Goal: Task Accomplishment & Management: Manage account settings

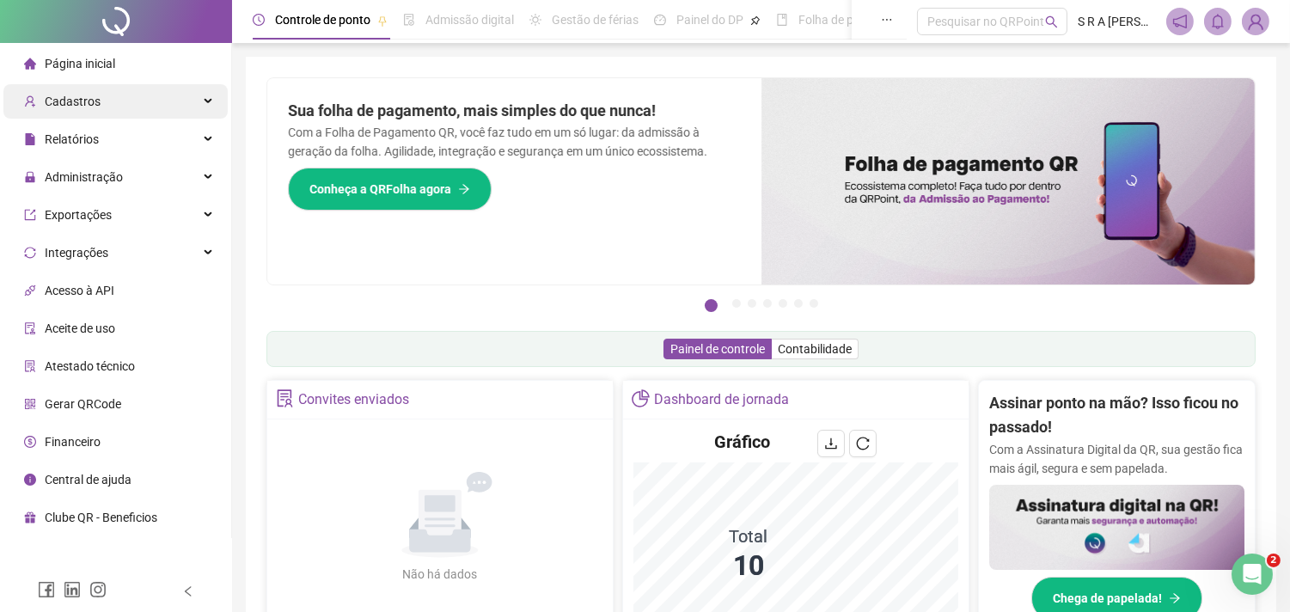
click at [73, 103] on span "Cadastros" at bounding box center [73, 102] width 56 height 14
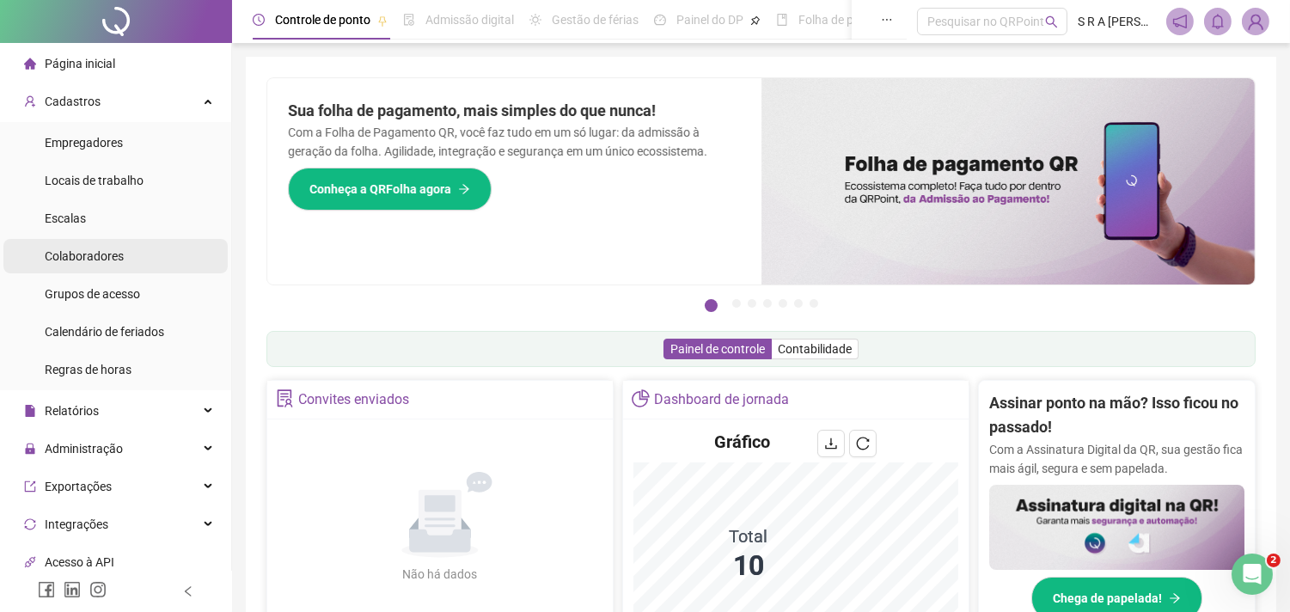
click at [118, 249] on span "Colaboradores" at bounding box center [84, 256] width 79 height 14
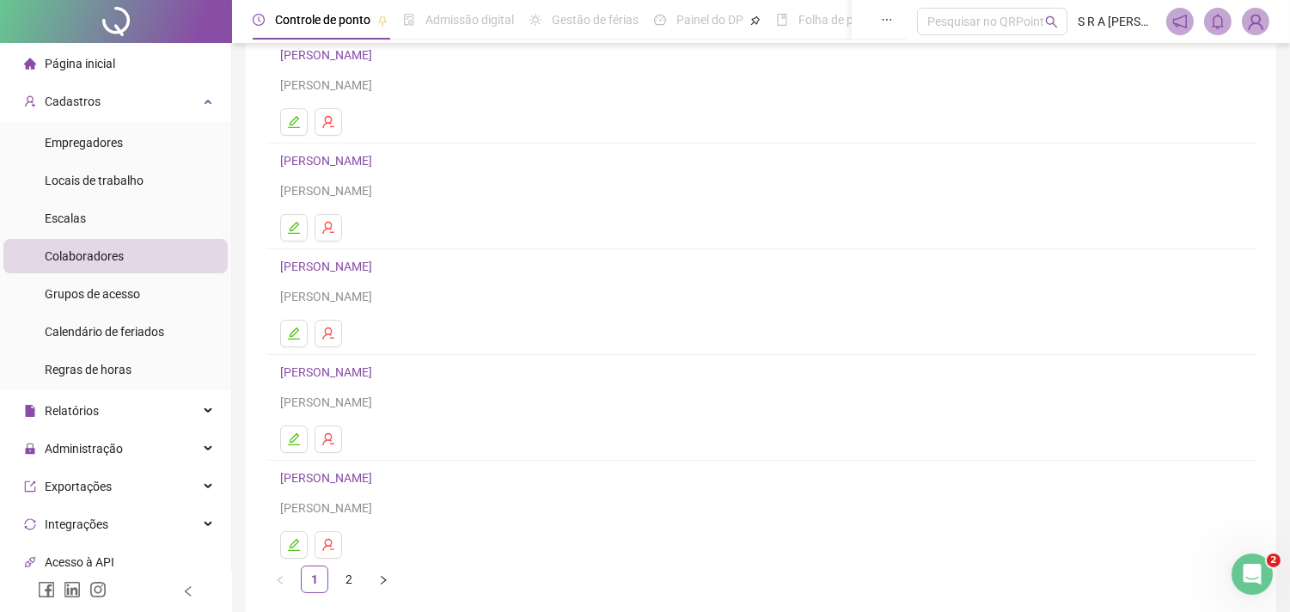
scroll to position [191, 0]
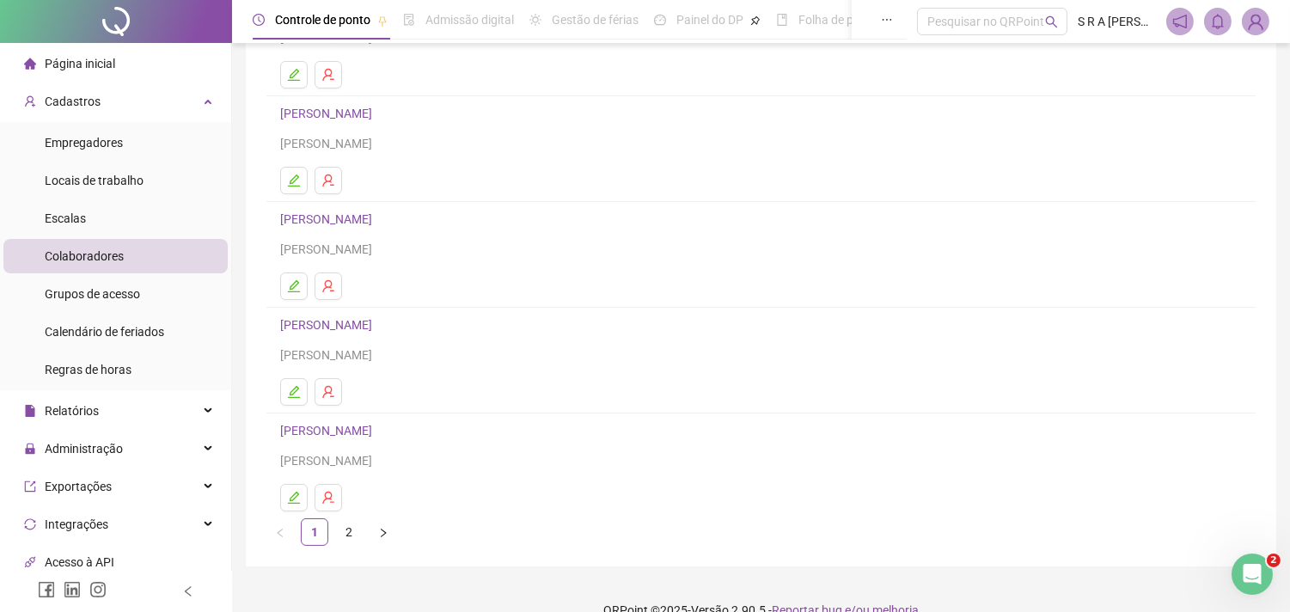
click at [377, 114] on link "[PERSON_NAME]" at bounding box center [328, 114] width 97 height 14
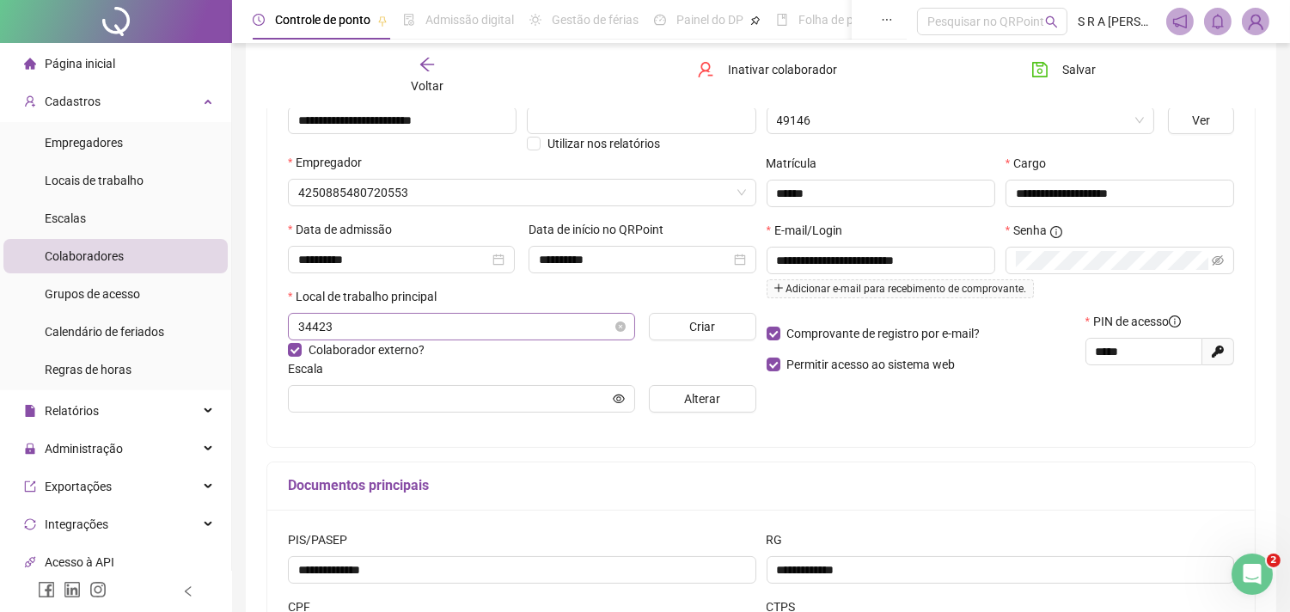
type input "**********"
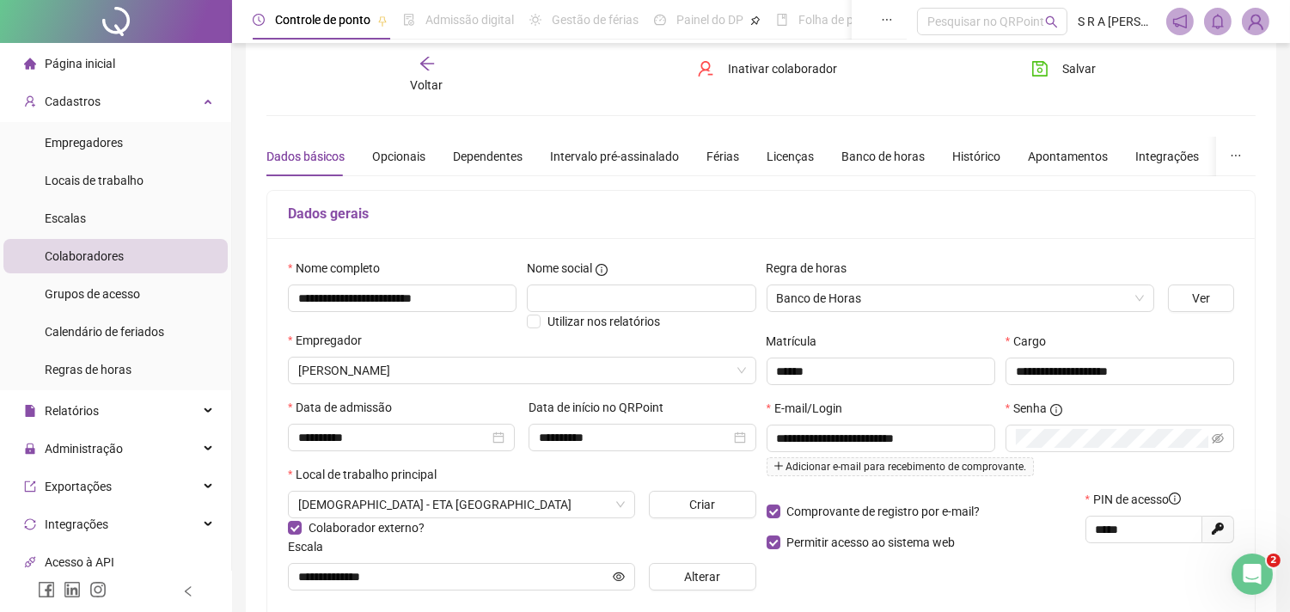
scroll to position [9, 0]
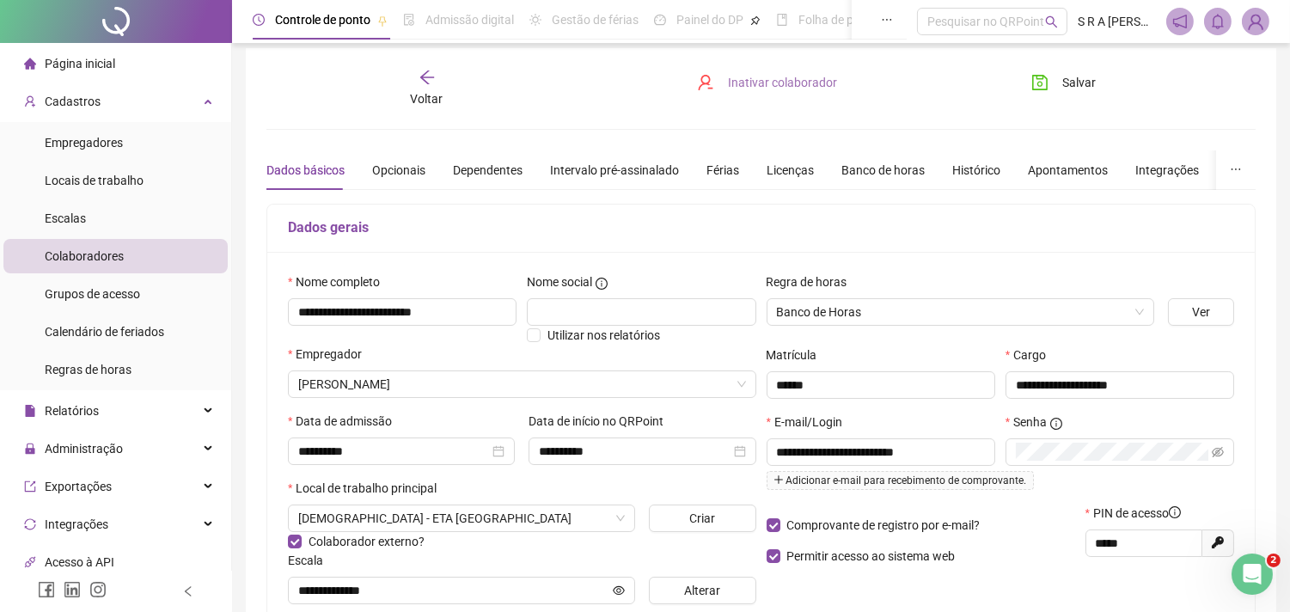
click at [786, 83] on span "Inativar colaborador" at bounding box center [782, 82] width 109 height 19
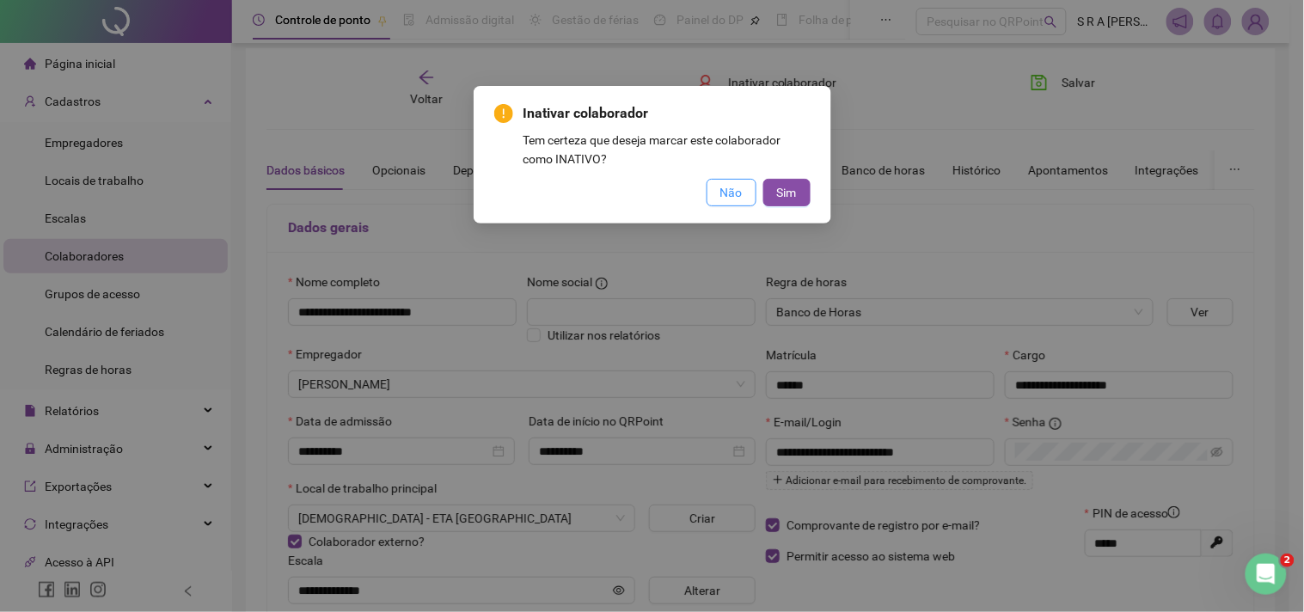
click at [733, 184] on span "Não" at bounding box center [731, 192] width 22 height 19
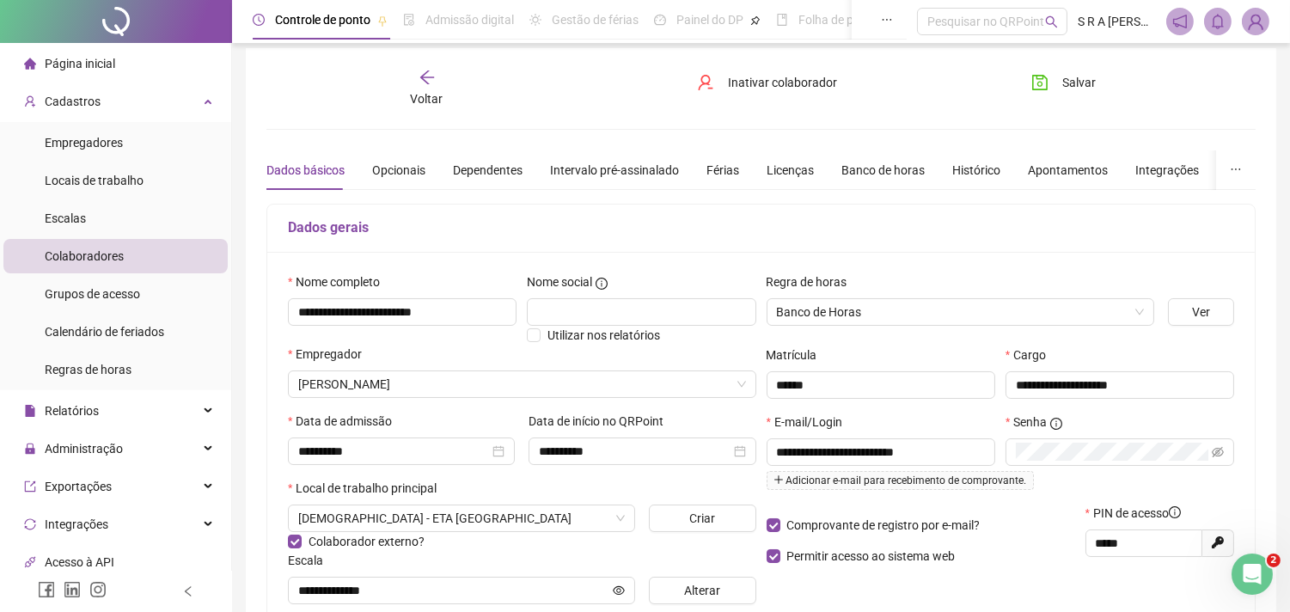
scroll to position [0, 0]
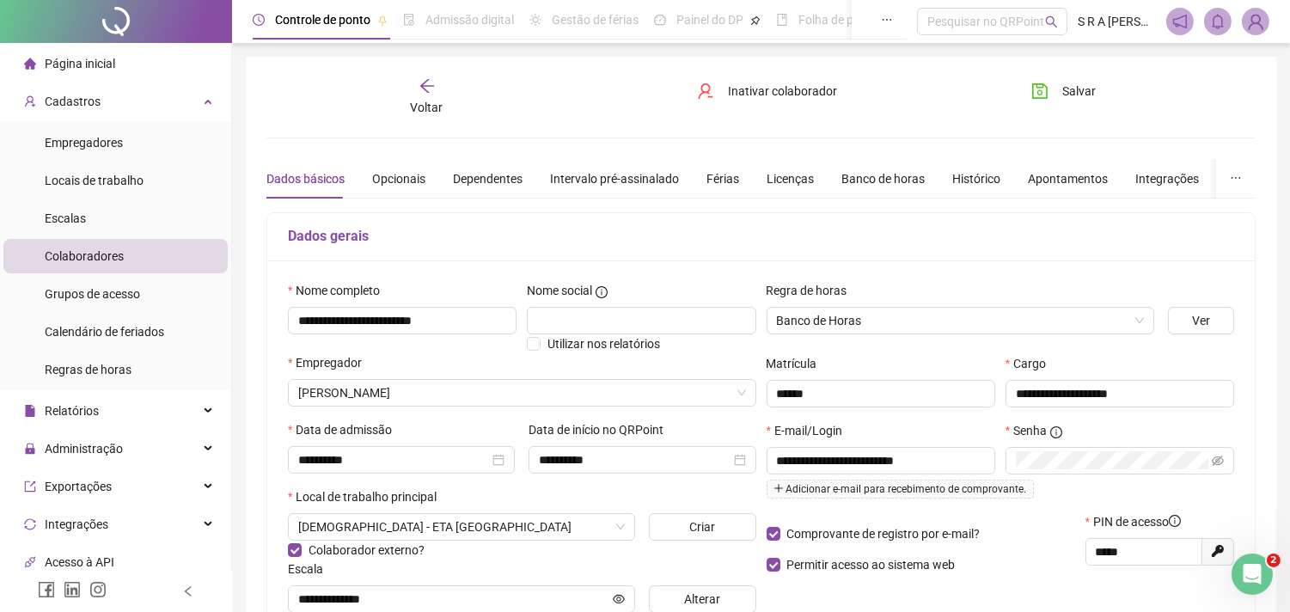
click at [421, 89] on icon "arrow-left" at bounding box center [427, 85] width 17 height 17
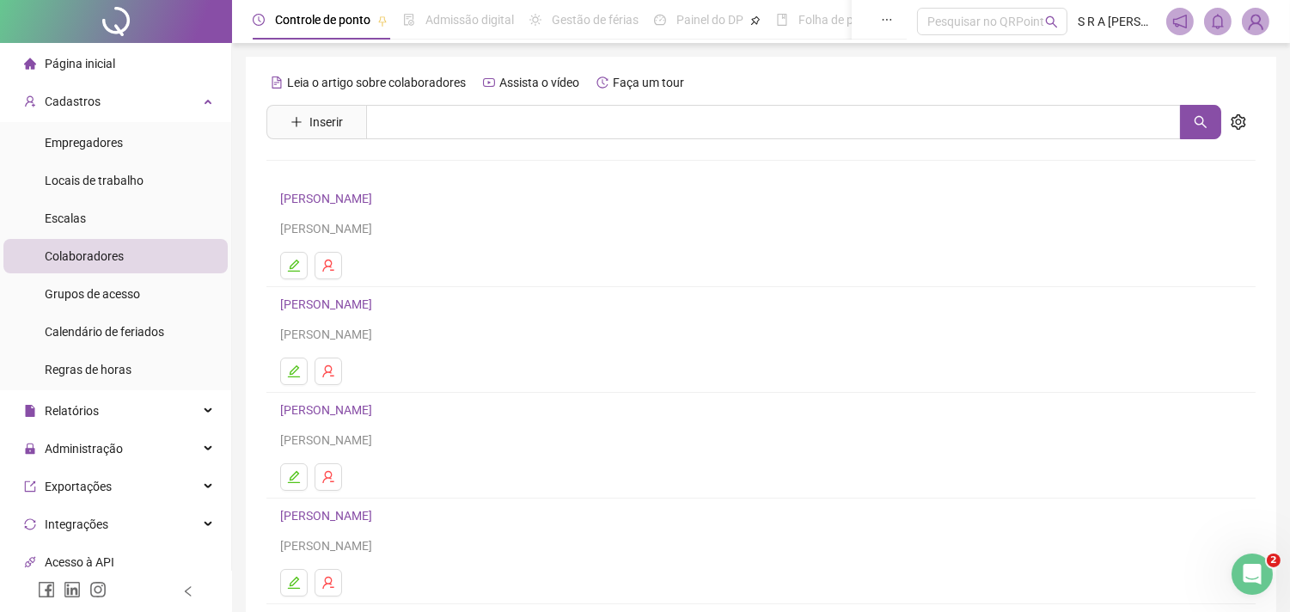
click at [377, 303] on link "[PERSON_NAME]" at bounding box center [328, 304] width 97 height 14
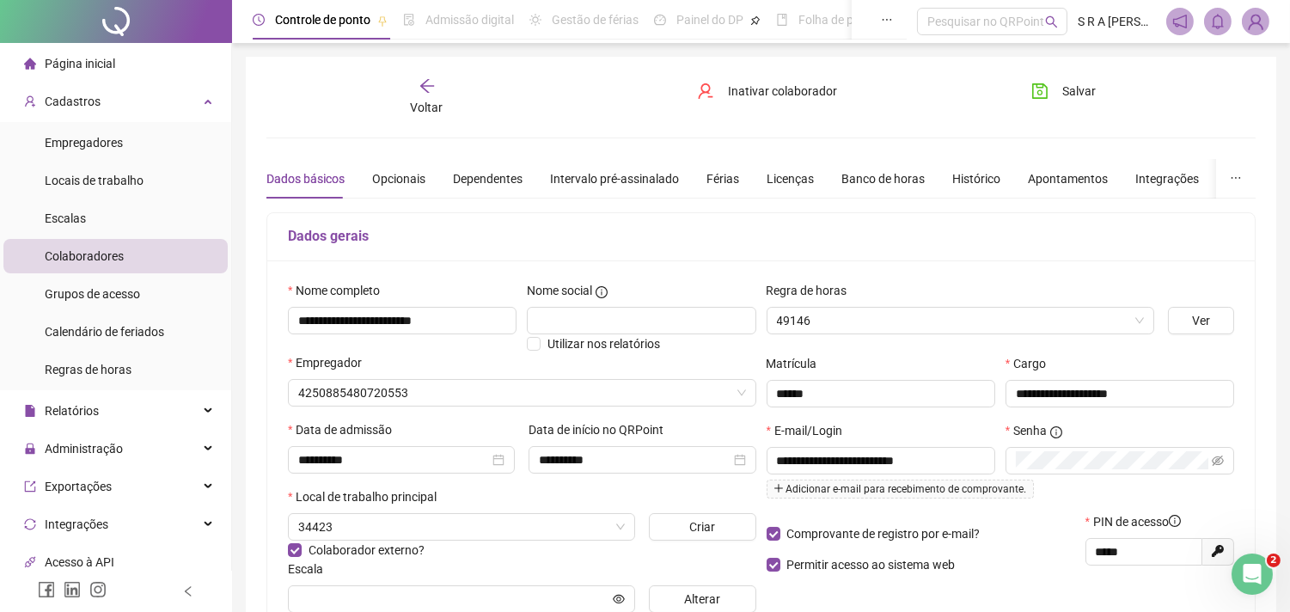
type input "**********"
click at [739, 90] on span "Inativar colaborador" at bounding box center [782, 91] width 109 height 19
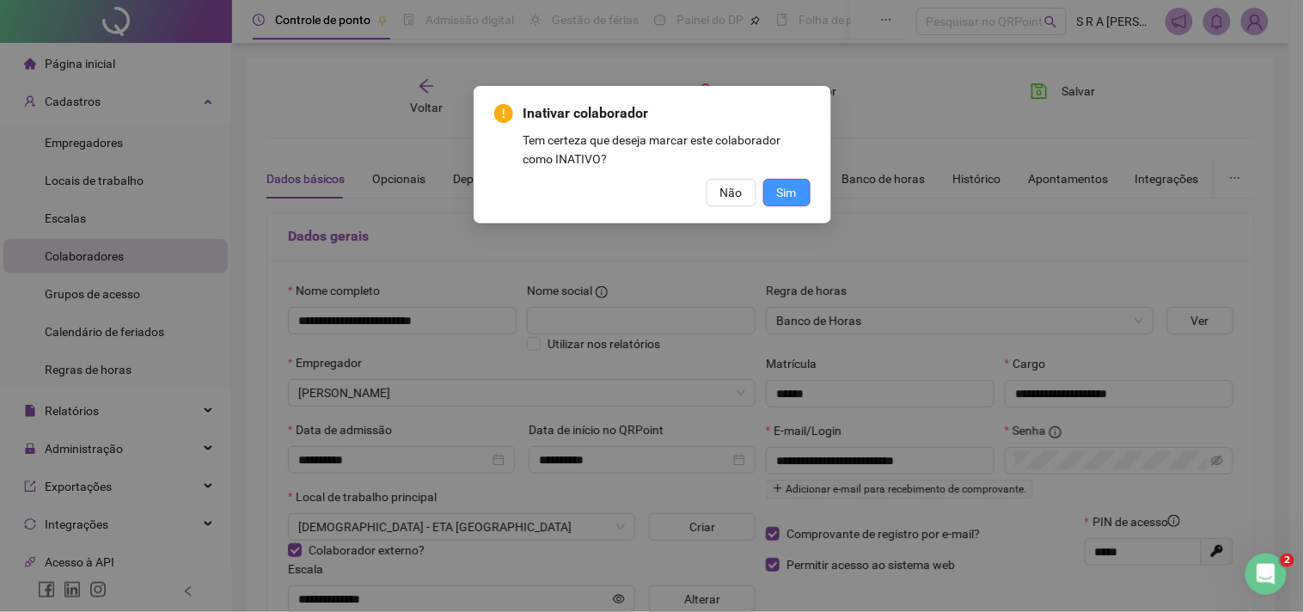
click at [778, 187] on span "Sim" at bounding box center [787, 192] width 20 height 19
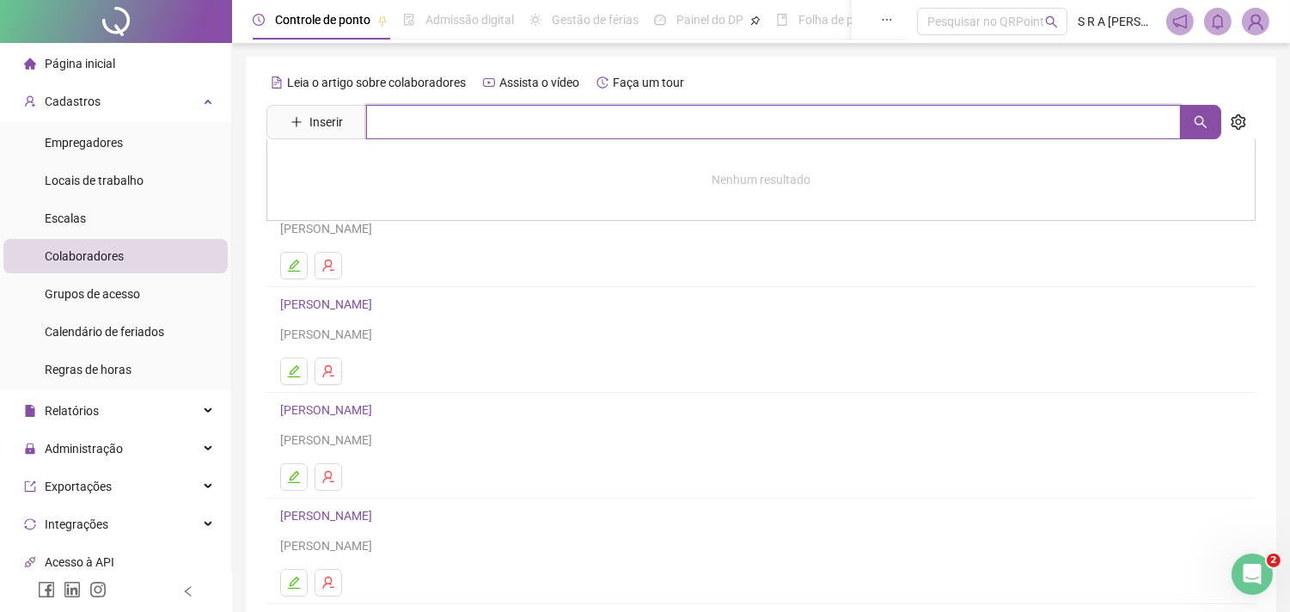
click at [385, 117] on input "text" at bounding box center [773, 122] width 815 height 34
click at [324, 119] on span "Inserir" at bounding box center [326, 122] width 34 height 19
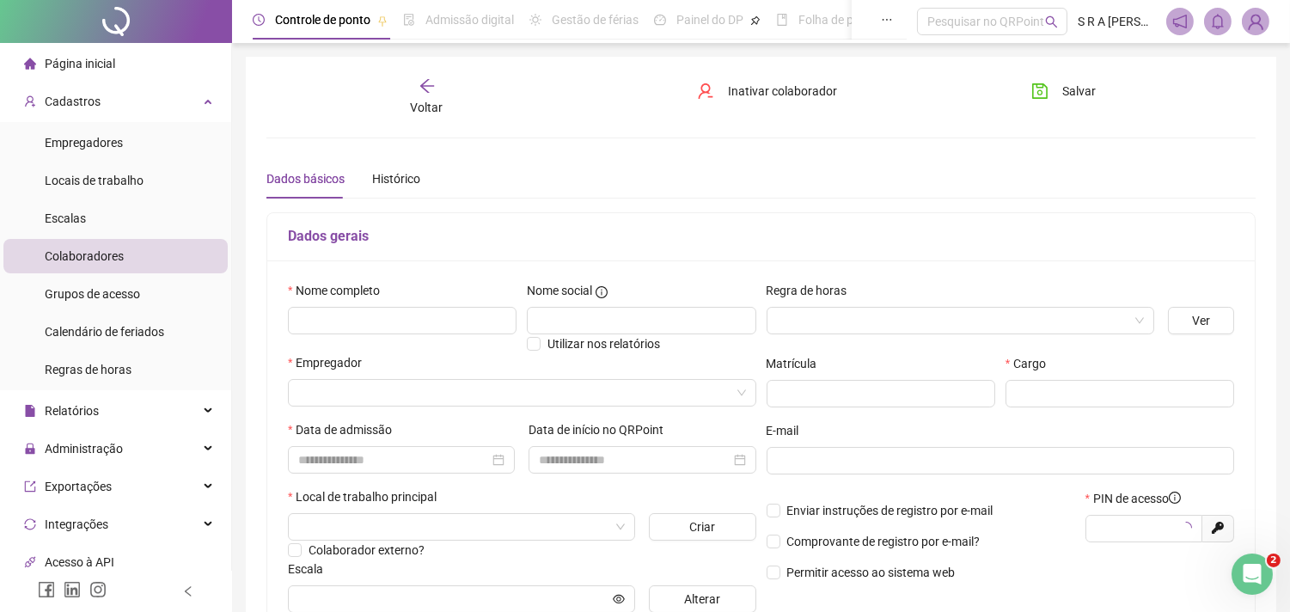
type input "*****"
click at [447, 318] on input "text" at bounding box center [402, 321] width 229 height 28
type input "**********"
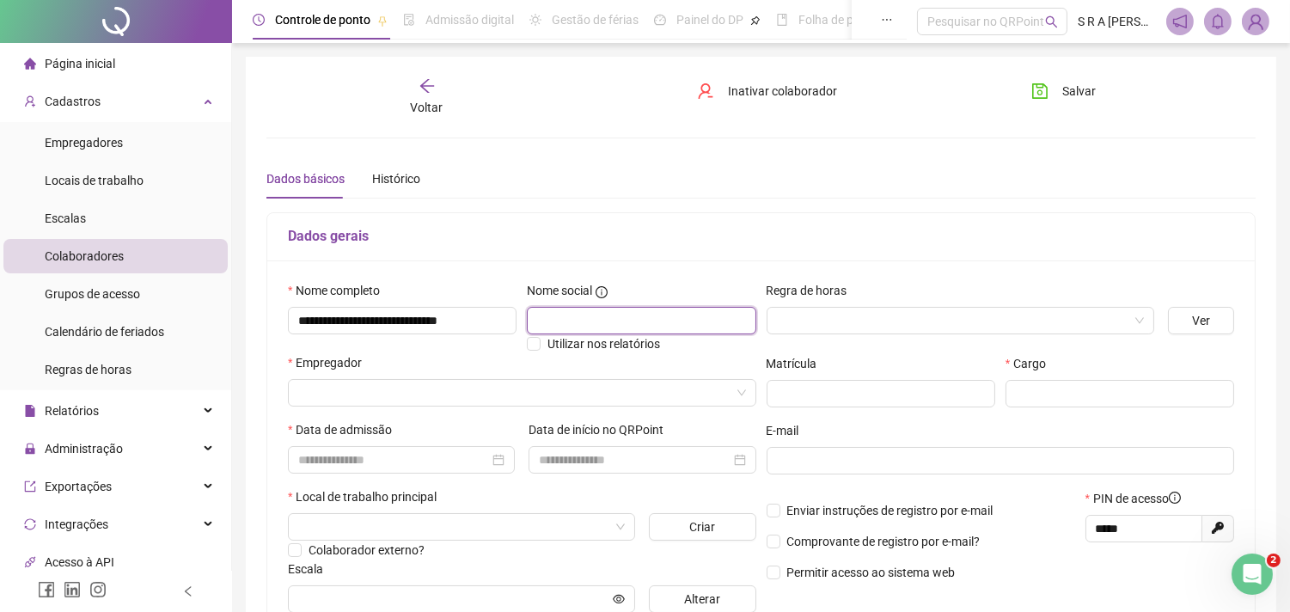
click at [566, 328] on input "text" at bounding box center [641, 321] width 229 height 28
click at [1141, 315] on span at bounding box center [960, 321] width 367 height 26
type input "**********"
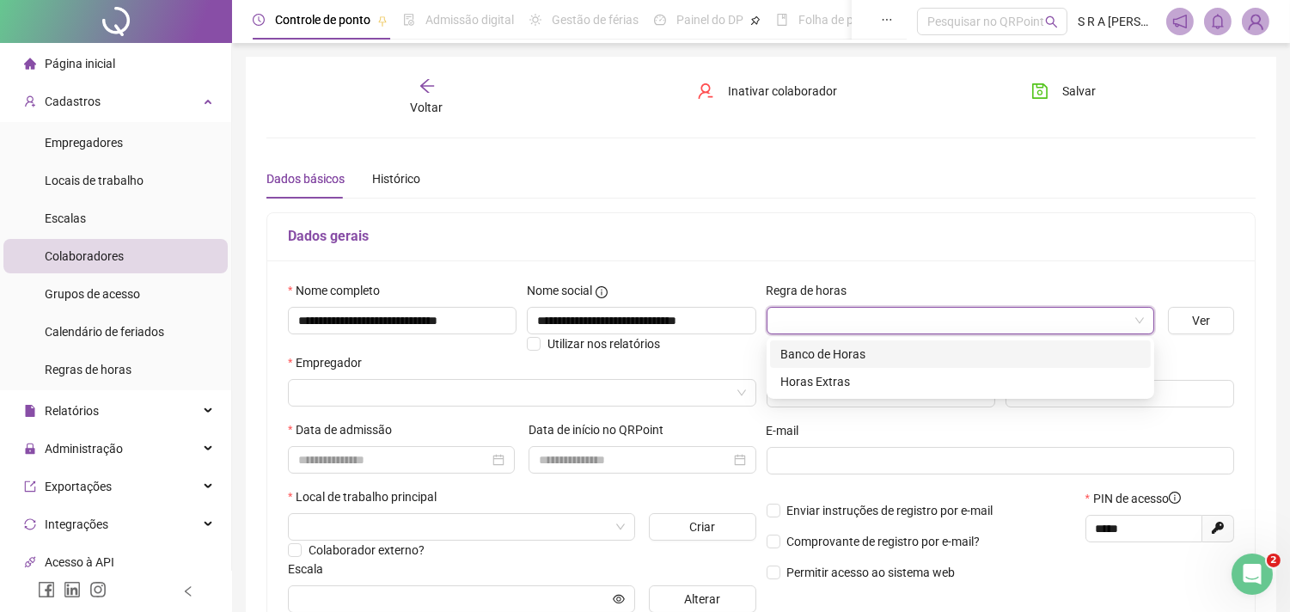
scroll to position [0, 0]
click at [831, 358] on div "Banco de Horas" at bounding box center [960, 354] width 360 height 19
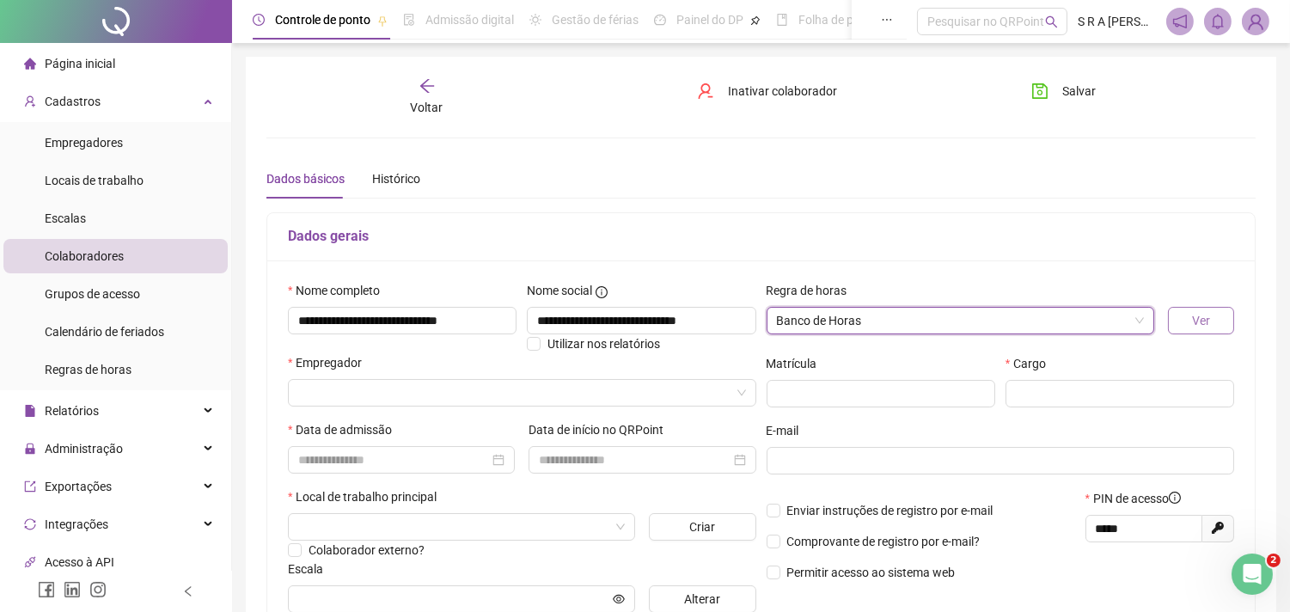
click at [1222, 315] on button "Ver" at bounding box center [1201, 321] width 66 height 28
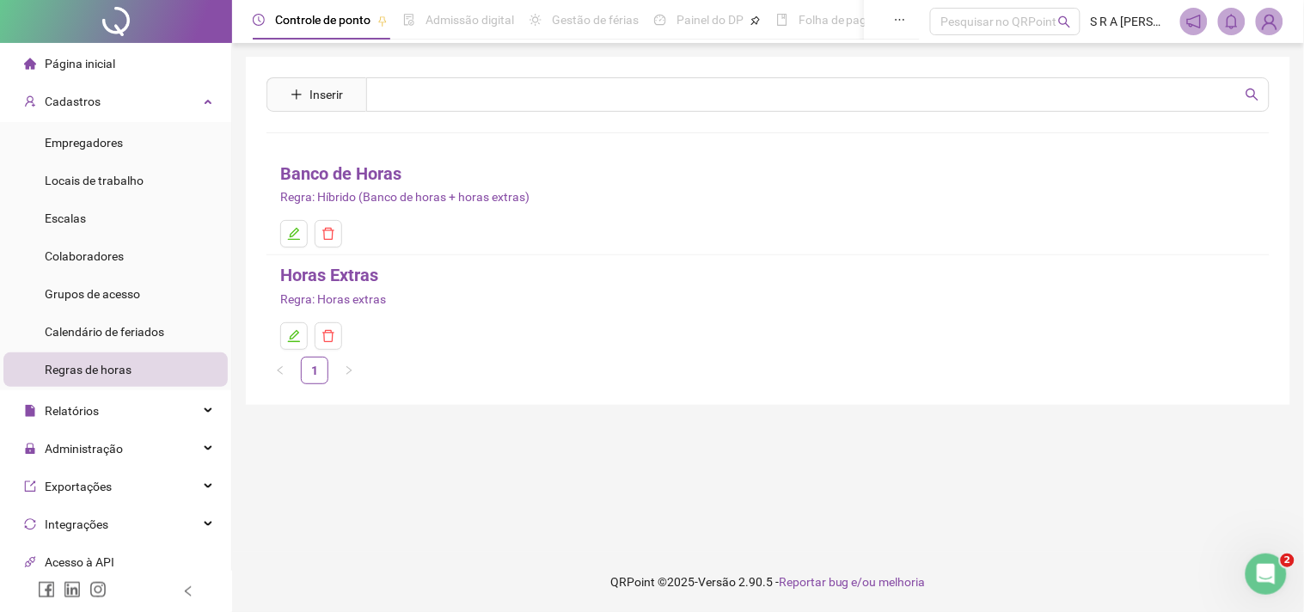
click at [330, 175] on link "Banco de Horas" at bounding box center [340, 174] width 121 height 27
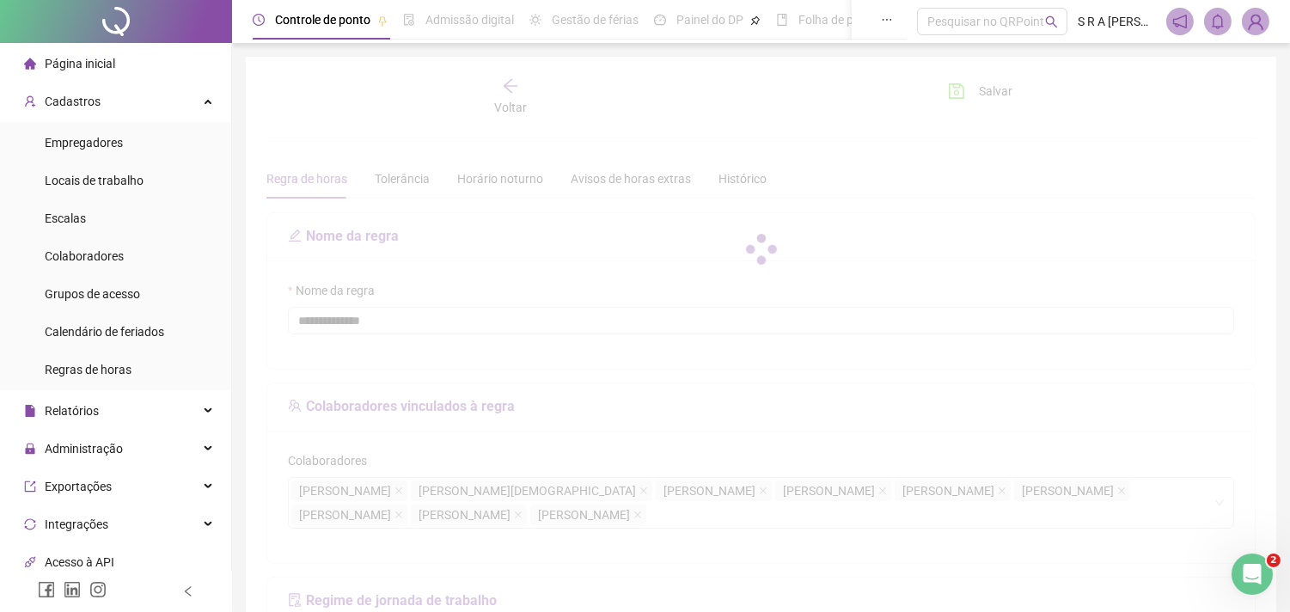
type input "**********"
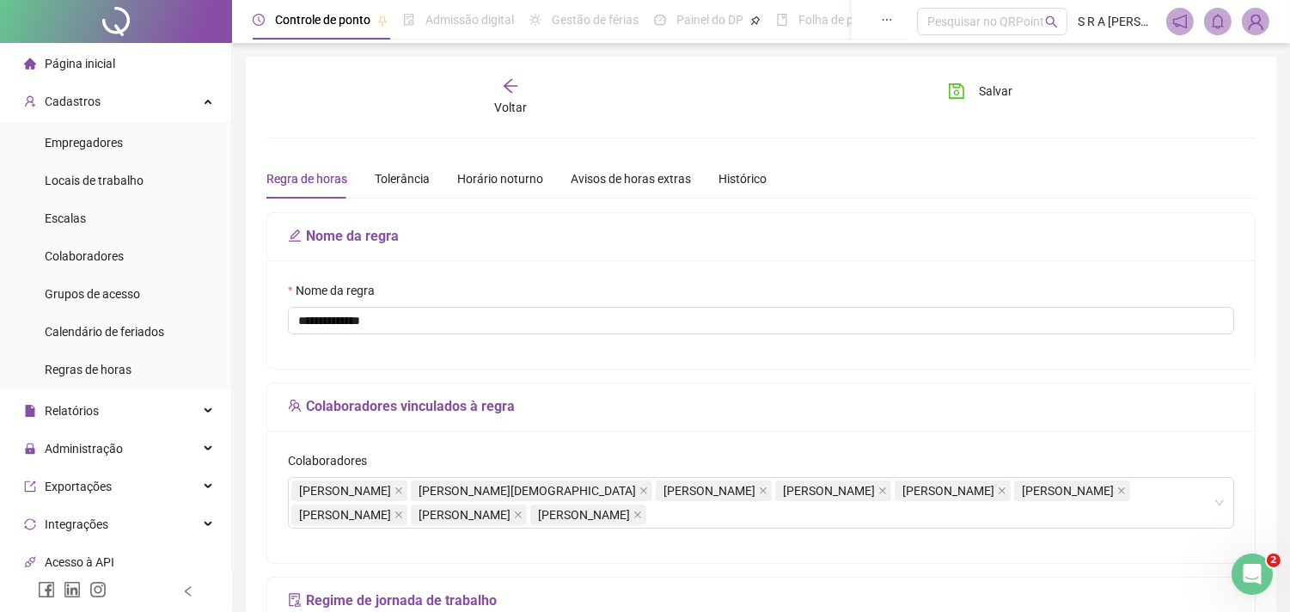
click at [509, 101] on span "Voltar" at bounding box center [510, 108] width 33 height 14
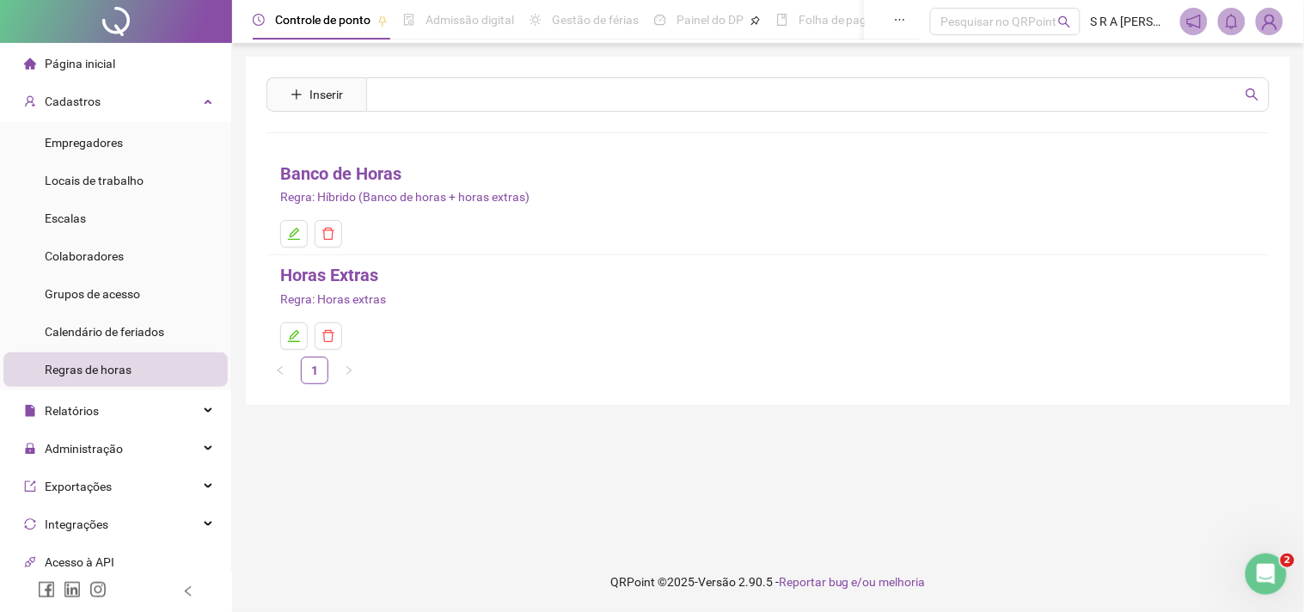
click at [96, 370] on span "Regras de horas" at bounding box center [88, 370] width 87 height 14
click at [119, 253] on span "Colaboradores" at bounding box center [84, 256] width 79 height 14
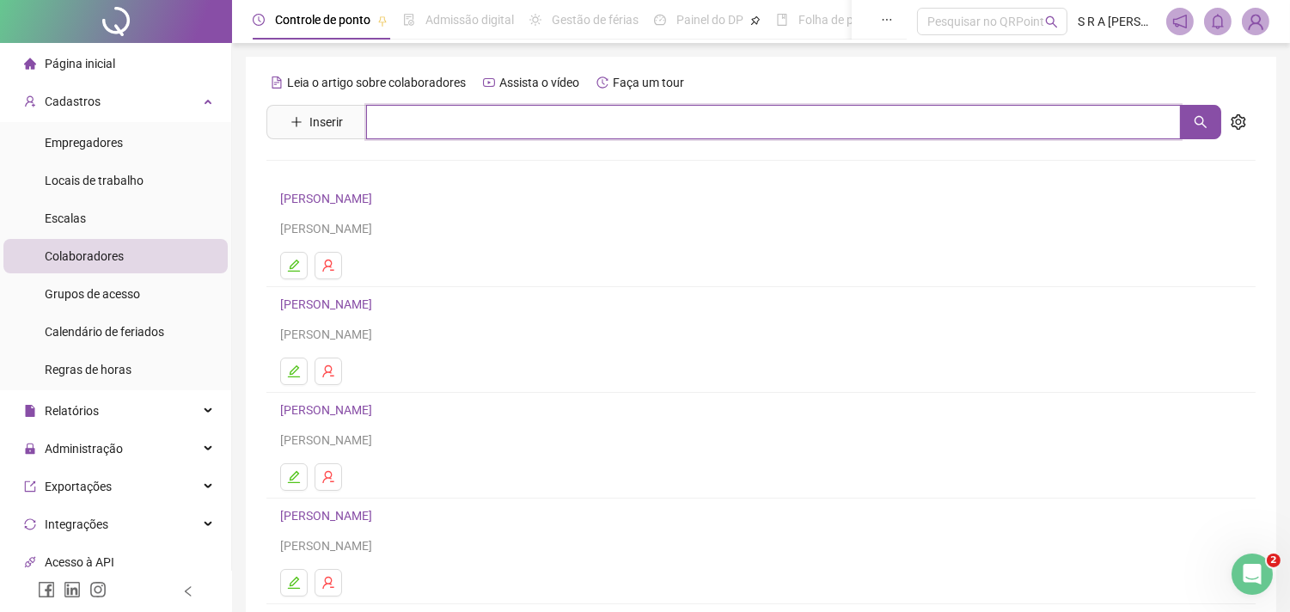
click at [501, 122] on input "text" at bounding box center [773, 122] width 815 height 34
type input "*"
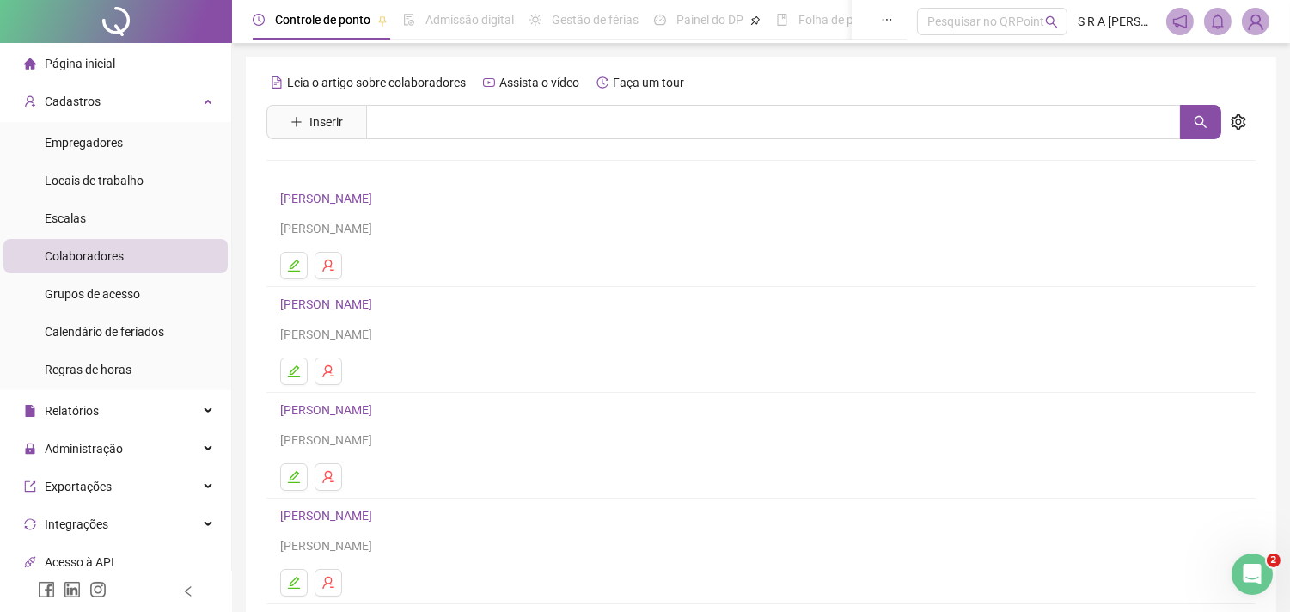
click at [769, 86] on div "Leia o artigo sobre colaboradores Assista o vídeo Faça um tour" at bounding box center [760, 83] width 989 height 28
click at [302, 127] on icon "plus" at bounding box center [297, 122] width 12 height 12
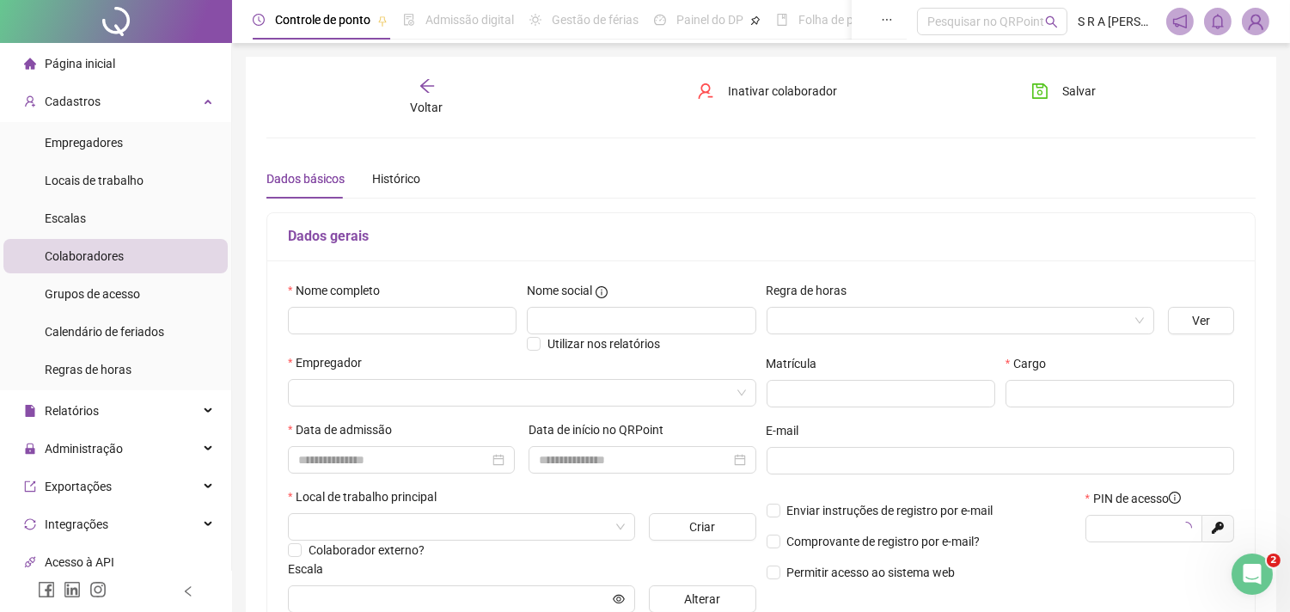
type input "*****"
click at [385, 313] on input "text" at bounding box center [402, 321] width 229 height 28
type input "**********"
click at [1132, 312] on span at bounding box center [960, 321] width 367 height 26
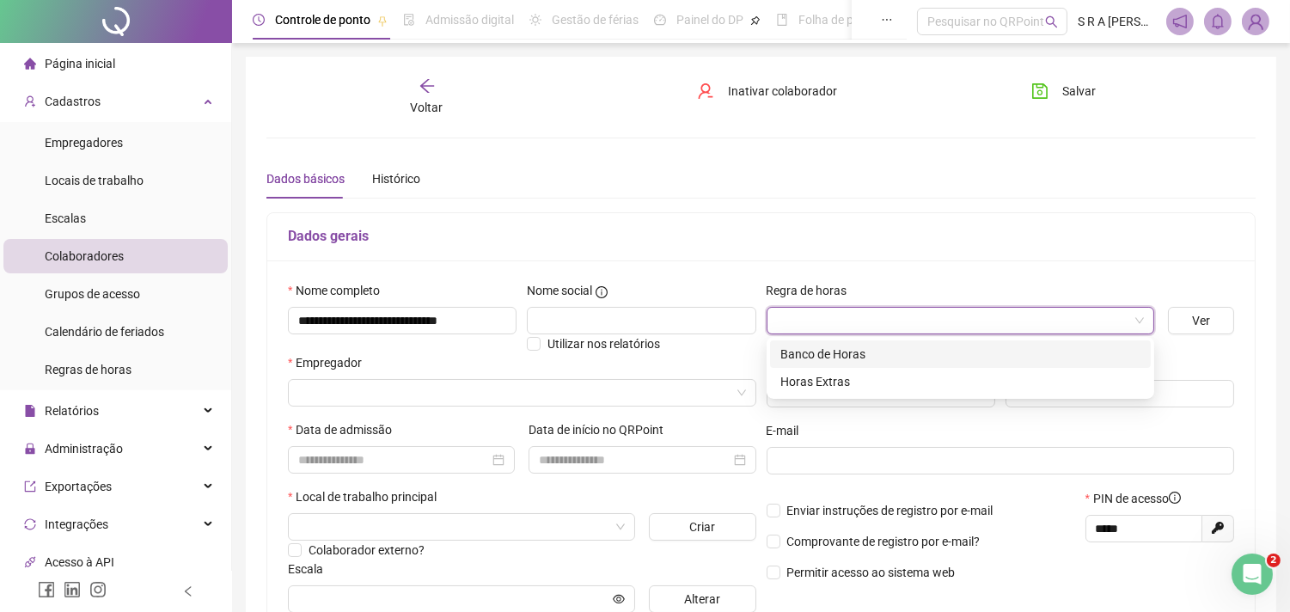
scroll to position [0, 0]
click at [875, 353] on div "Banco de Horas" at bounding box center [960, 354] width 360 height 19
click at [875, 354] on div "Matrícula" at bounding box center [881, 367] width 229 height 26
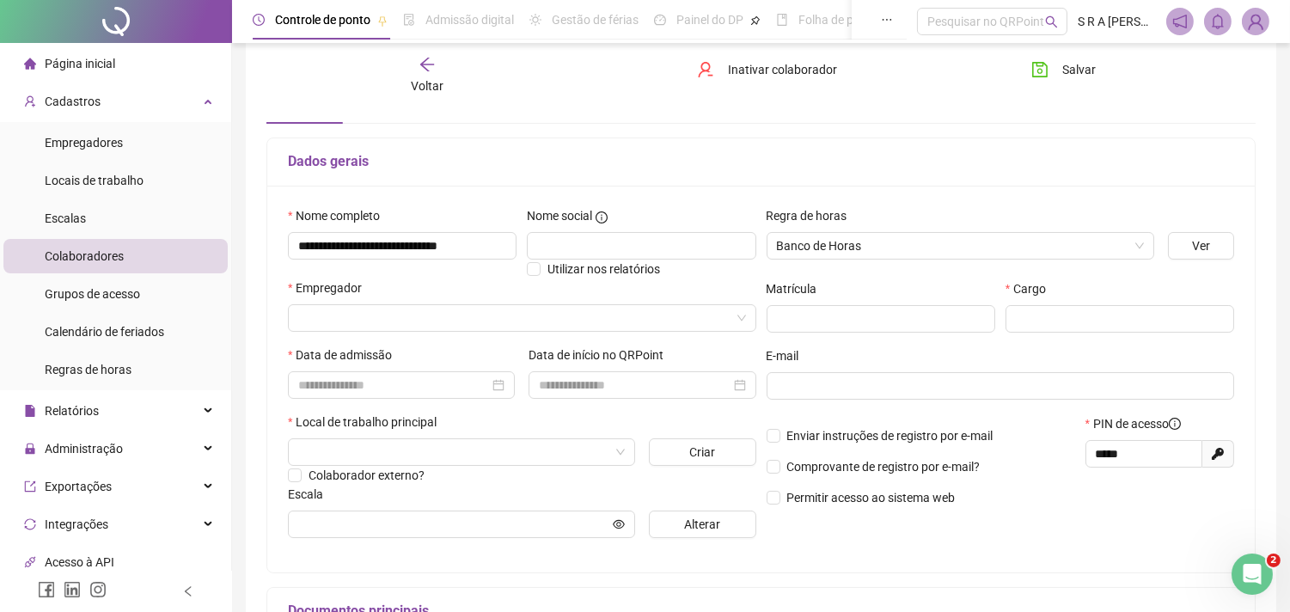
scroll to position [95, 0]
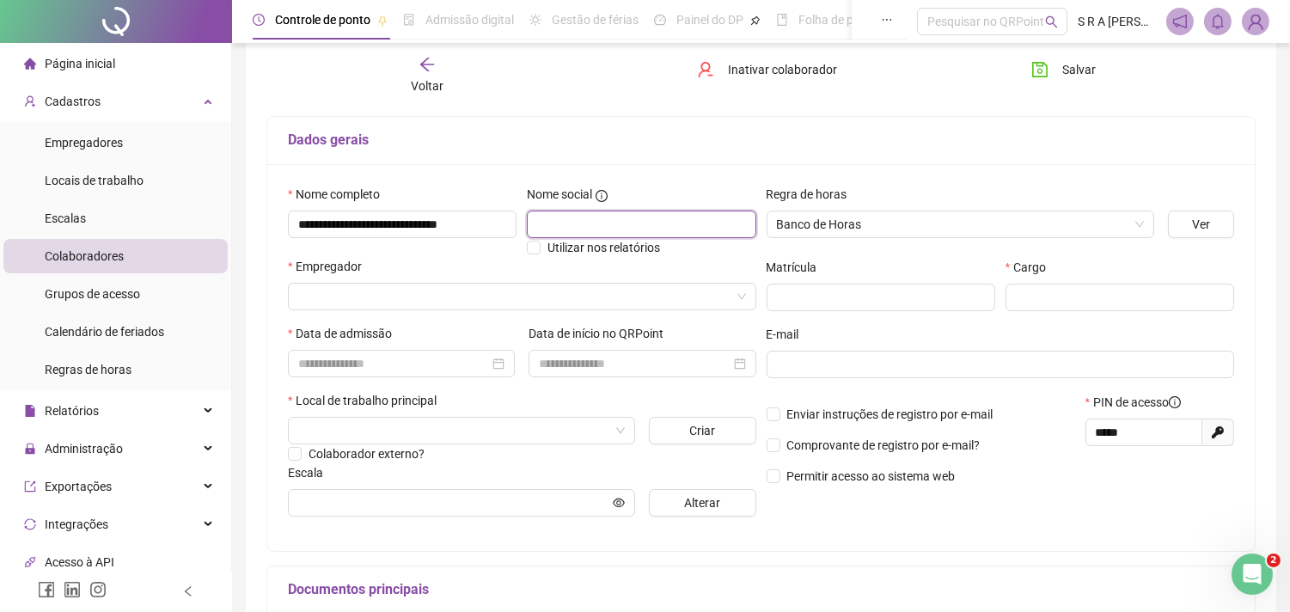
click at [582, 223] on input "text" at bounding box center [641, 225] width 229 height 28
type input "**********"
click at [559, 302] on input "search" at bounding box center [514, 297] width 432 height 26
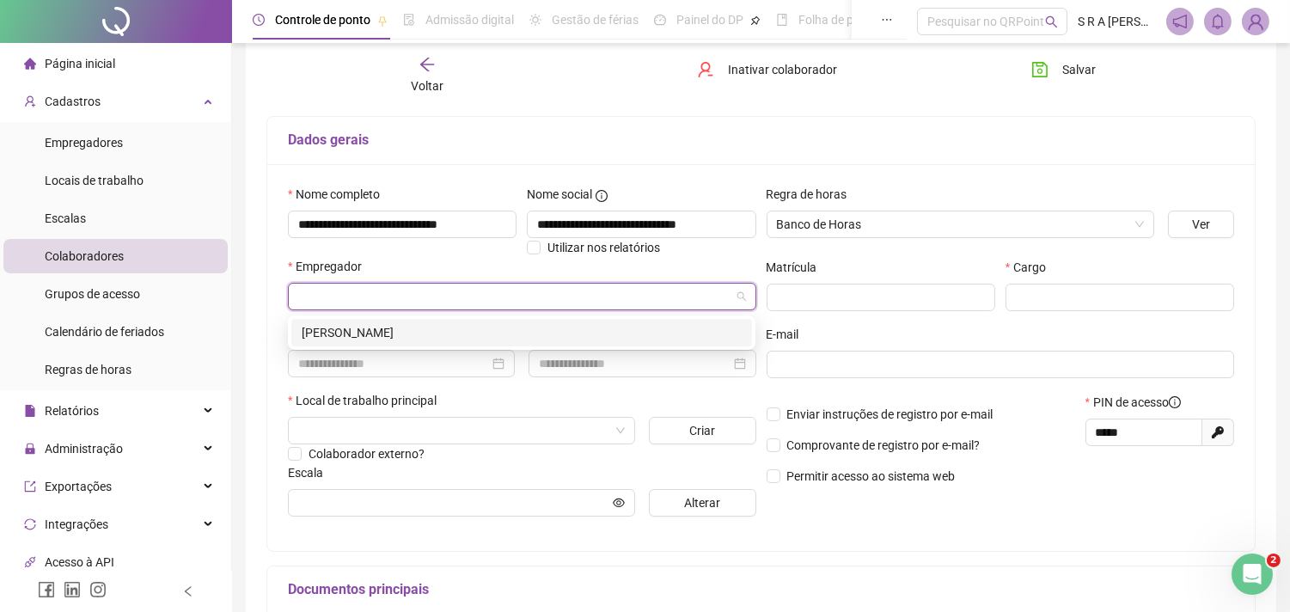
click at [408, 328] on div "[PERSON_NAME]" at bounding box center [522, 332] width 440 height 19
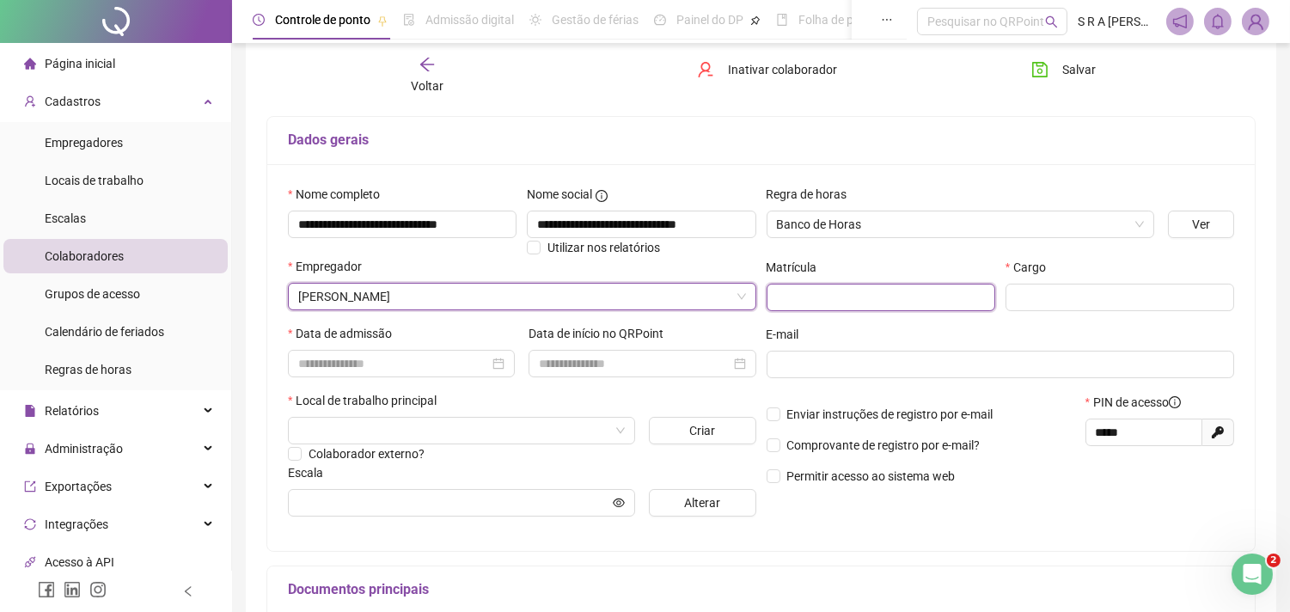
click at [887, 290] on input "text" at bounding box center [881, 298] width 229 height 28
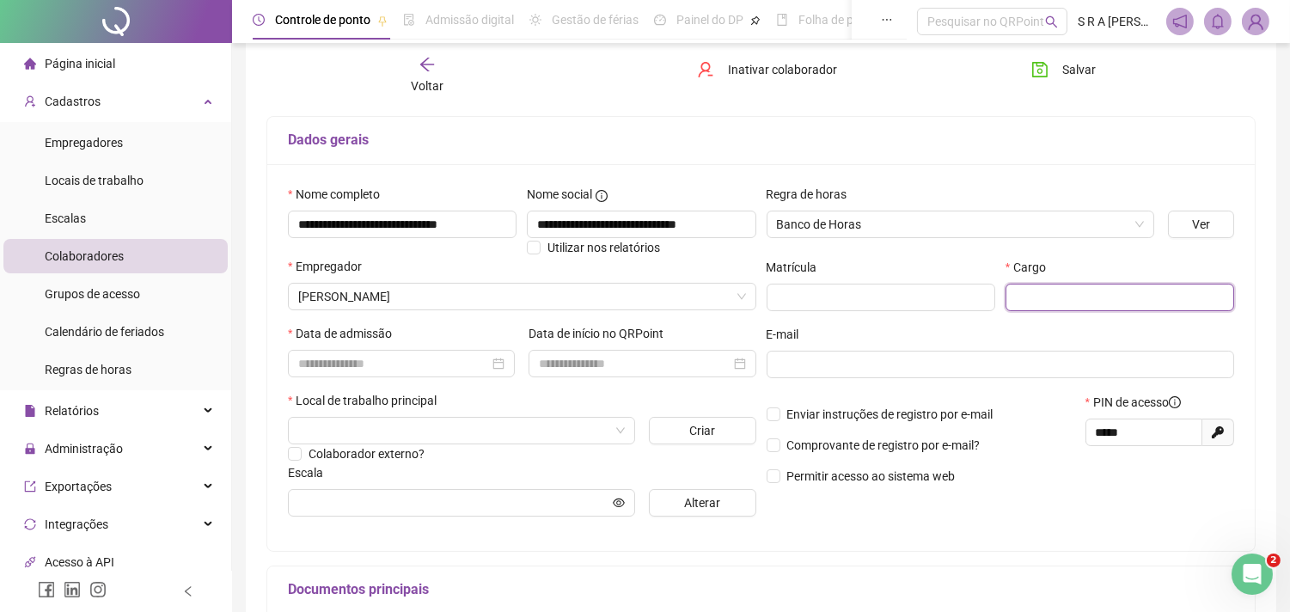
click at [1077, 295] on input "text" at bounding box center [1120, 298] width 229 height 28
type input "**********"
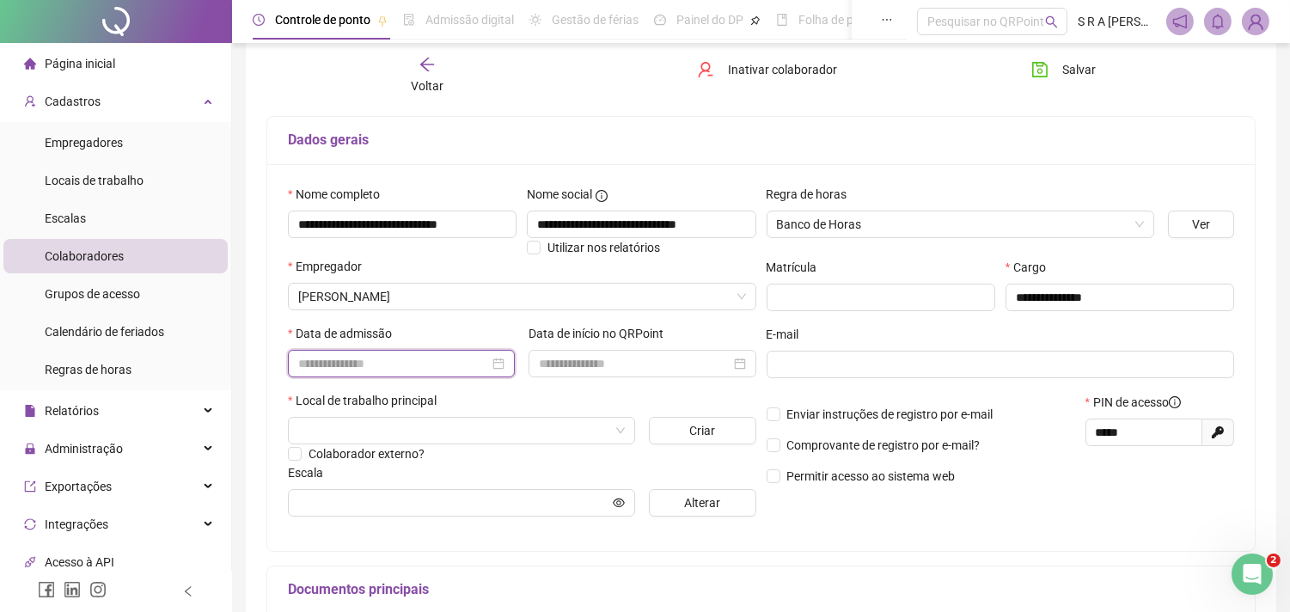
click at [450, 364] on input at bounding box center [393, 363] width 191 height 19
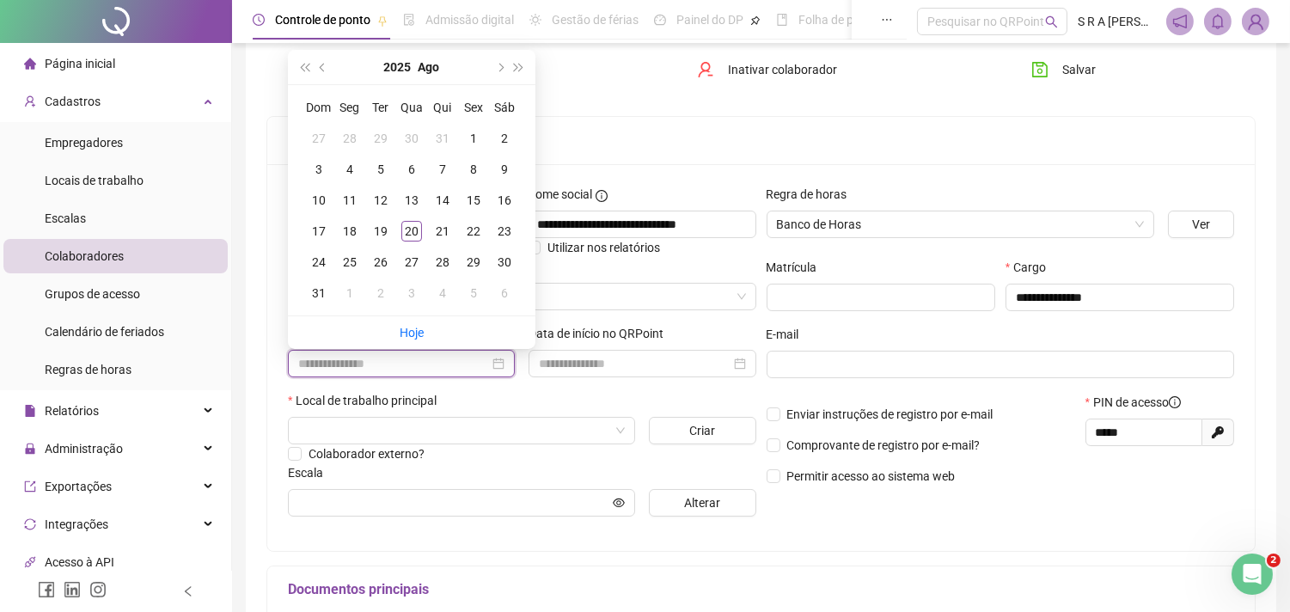
click at [450, 364] on input at bounding box center [393, 363] width 191 height 19
click at [491, 390] on div "Data de admissão" at bounding box center [401, 357] width 241 height 67
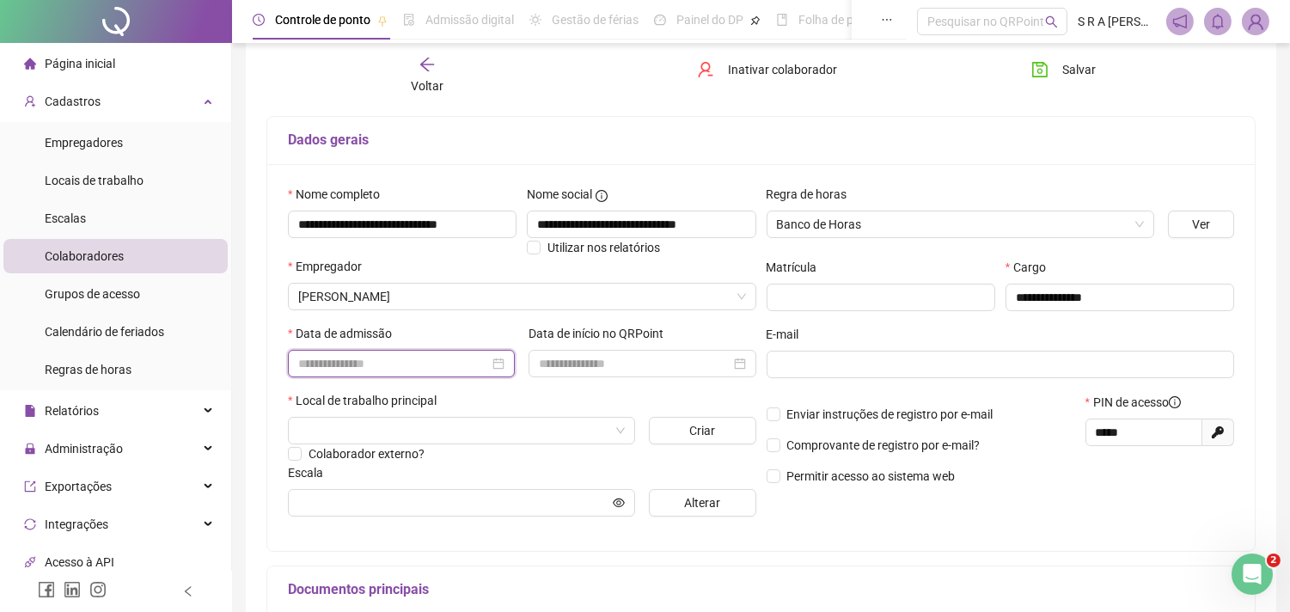
click at [416, 368] on input at bounding box center [393, 363] width 191 height 19
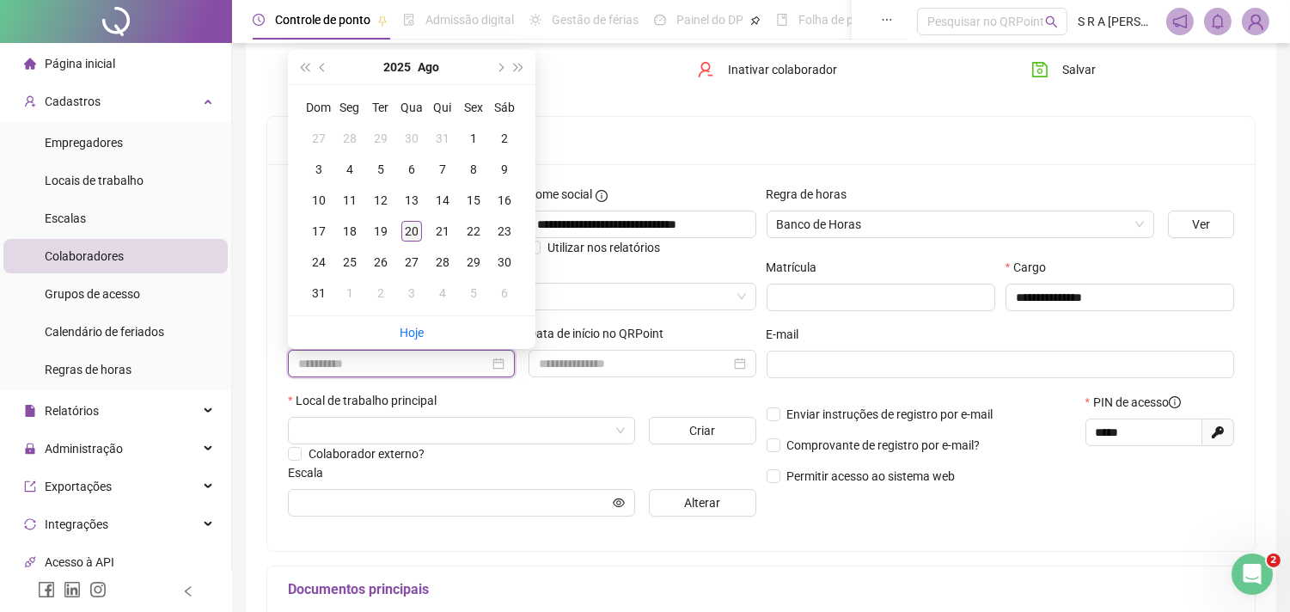
type input "**********"
click at [408, 229] on div "20" at bounding box center [411, 231] width 21 height 21
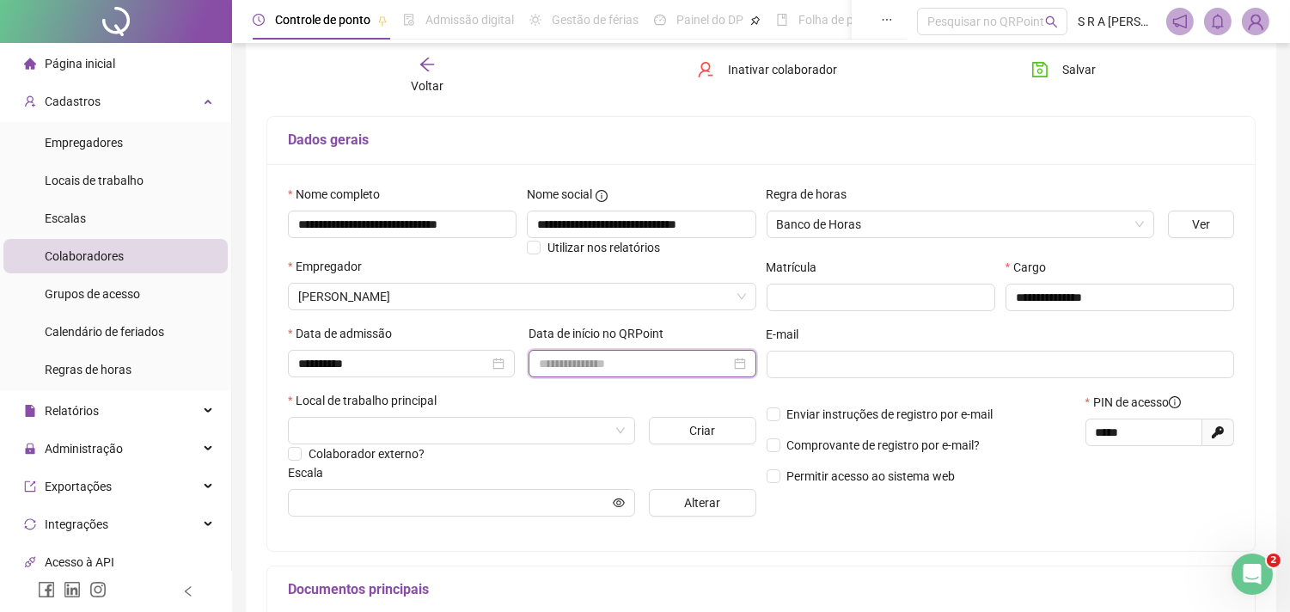
click at [614, 364] on input at bounding box center [634, 363] width 191 height 19
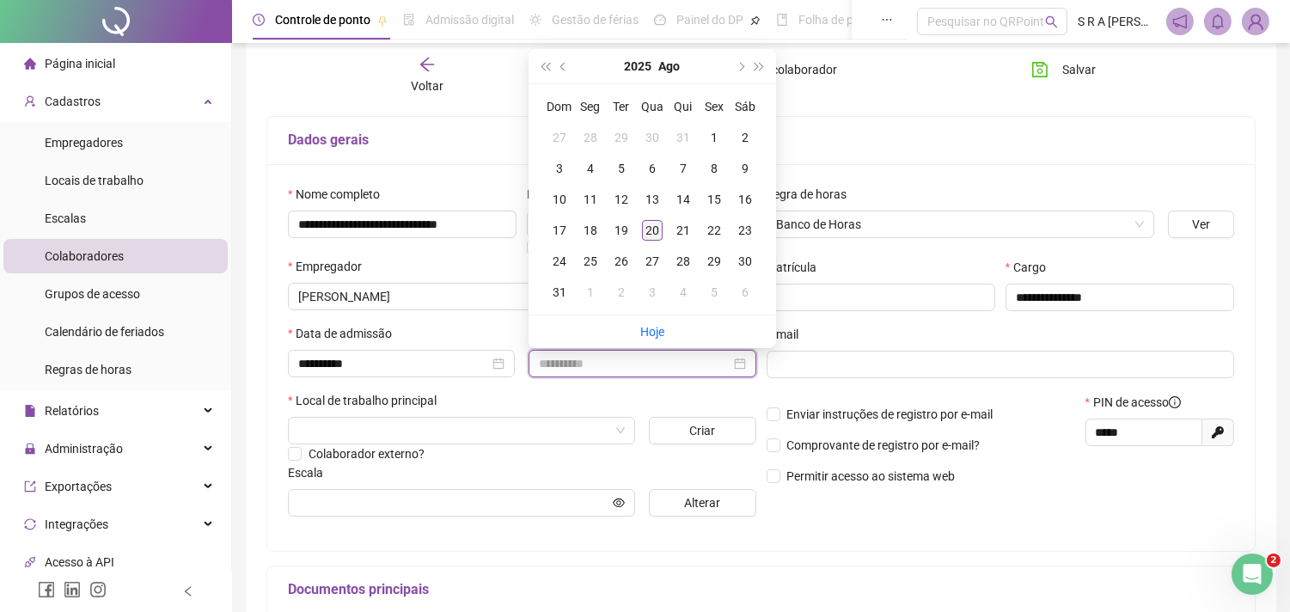
type input "**********"
click at [655, 229] on div "20" at bounding box center [652, 230] width 21 height 21
click at [655, 229] on input "**********" at bounding box center [641, 225] width 229 height 28
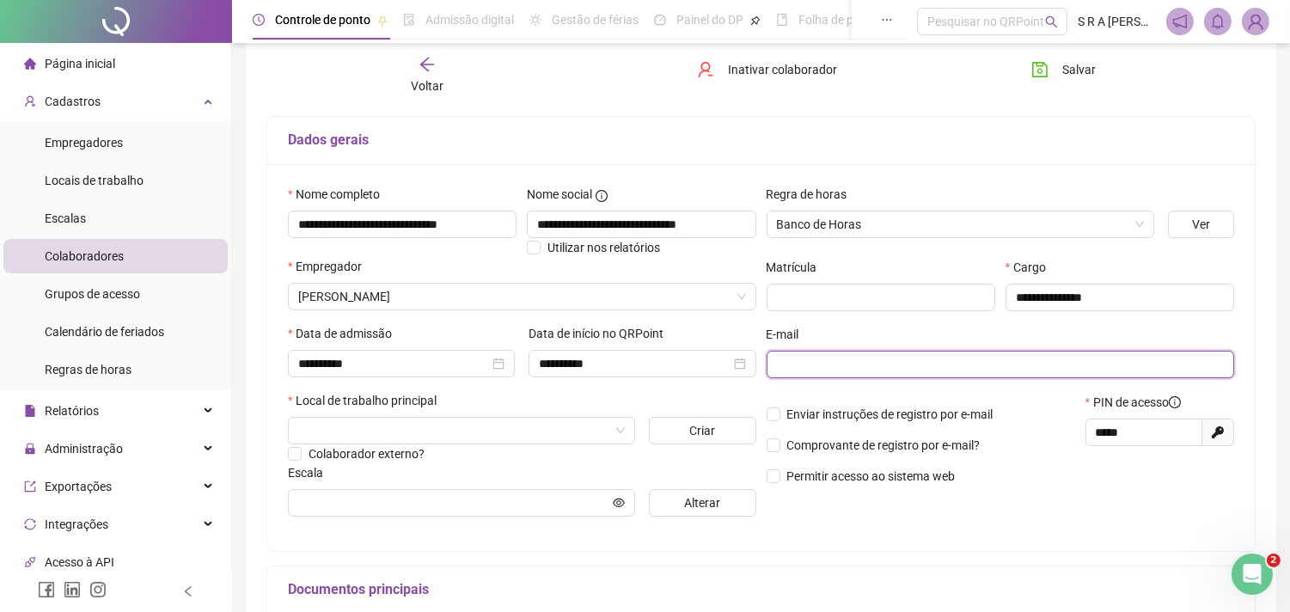
click at [809, 362] on input "text" at bounding box center [999, 364] width 444 height 19
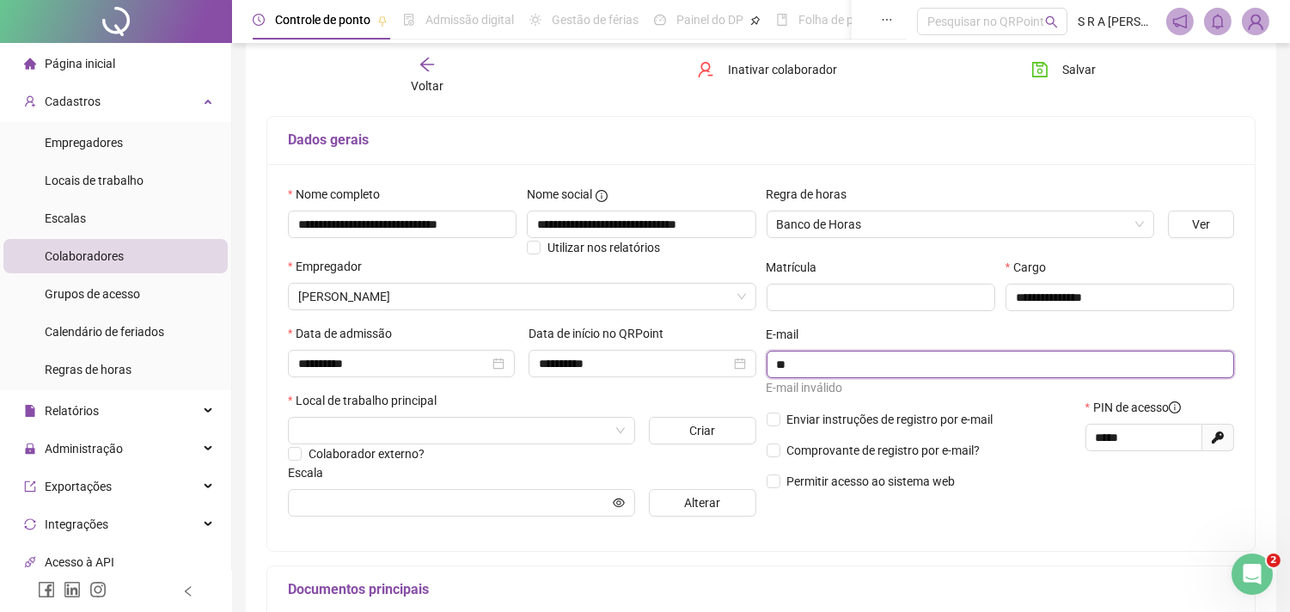
type input "*"
type input "**********"
click at [511, 440] on input "search" at bounding box center [453, 431] width 311 height 26
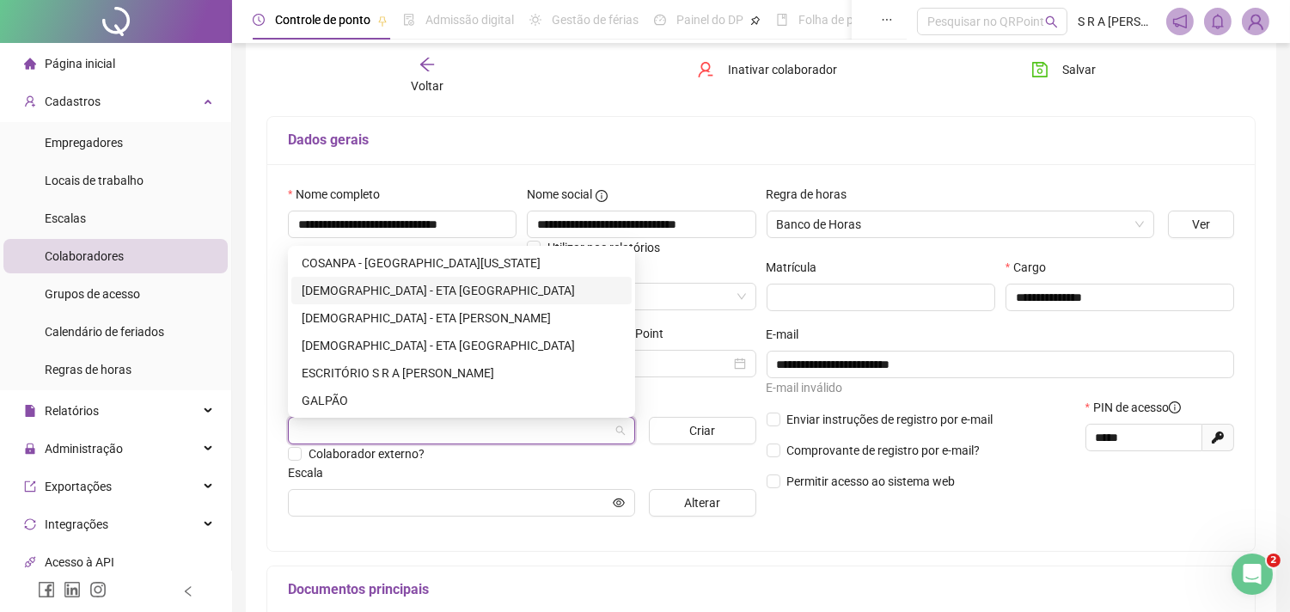
click at [454, 294] on div "[DEMOGRAPHIC_DATA] - ETA [GEOGRAPHIC_DATA]" at bounding box center [462, 290] width 320 height 19
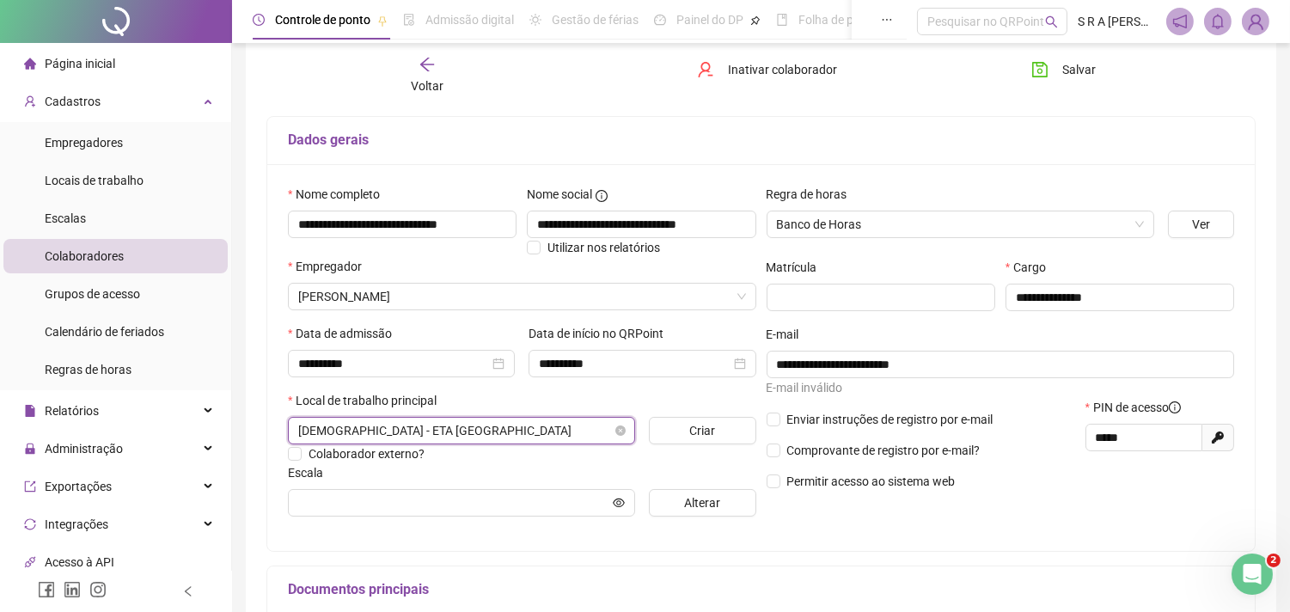
click at [499, 434] on span "[DEMOGRAPHIC_DATA] - ETA [GEOGRAPHIC_DATA]" at bounding box center [461, 431] width 327 height 26
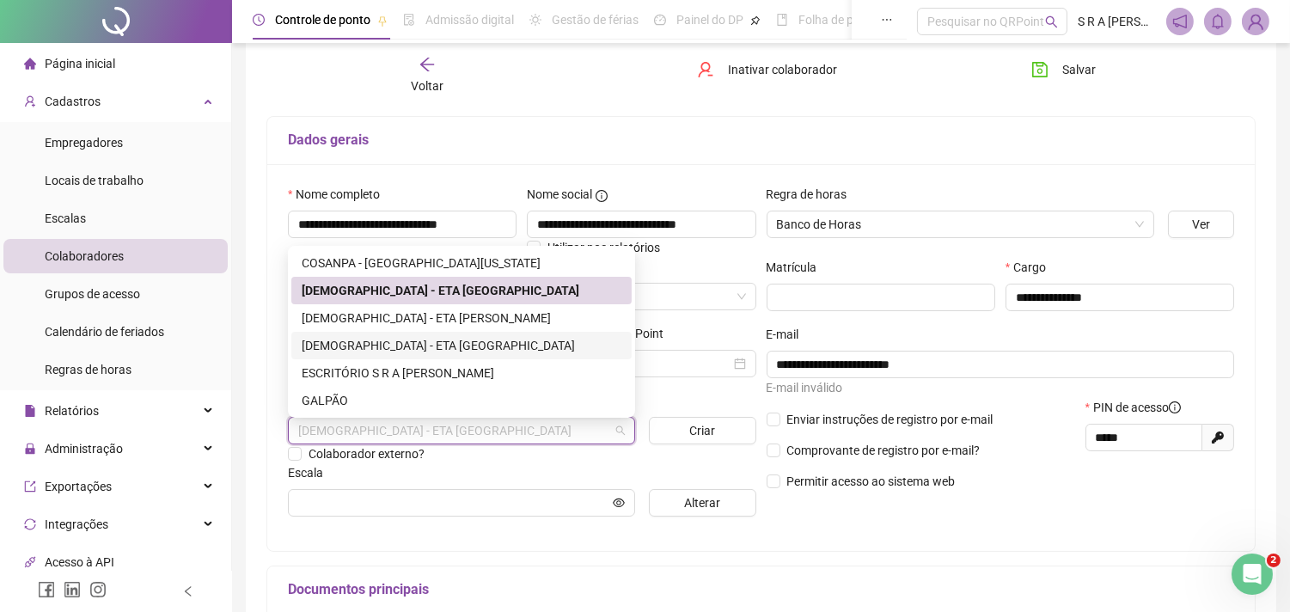
click at [444, 322] on div "[DEMOGRAPHIC_DATA] - ETA [PERSON_NAME]" at bounding box center [462, 318] width 320 height 19
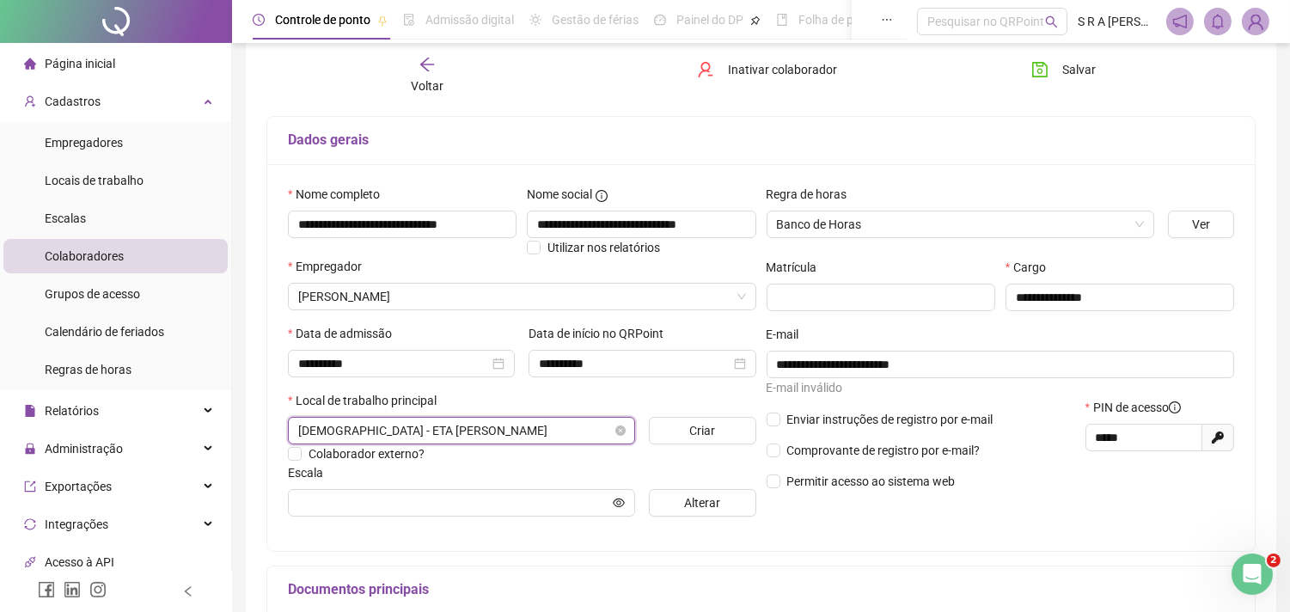
click at [474, 435] on span "[DEMOGRAPHIC_DATA] - ETA [PERSON_NAME]" at bounding box center [461, 431] width 327 height 26
click at [476, 440] on span "[DEMOGRAPHIC_DATA] - ETA [PERSON_NAME]" at bounding box center [461, 431] width 327 height 26
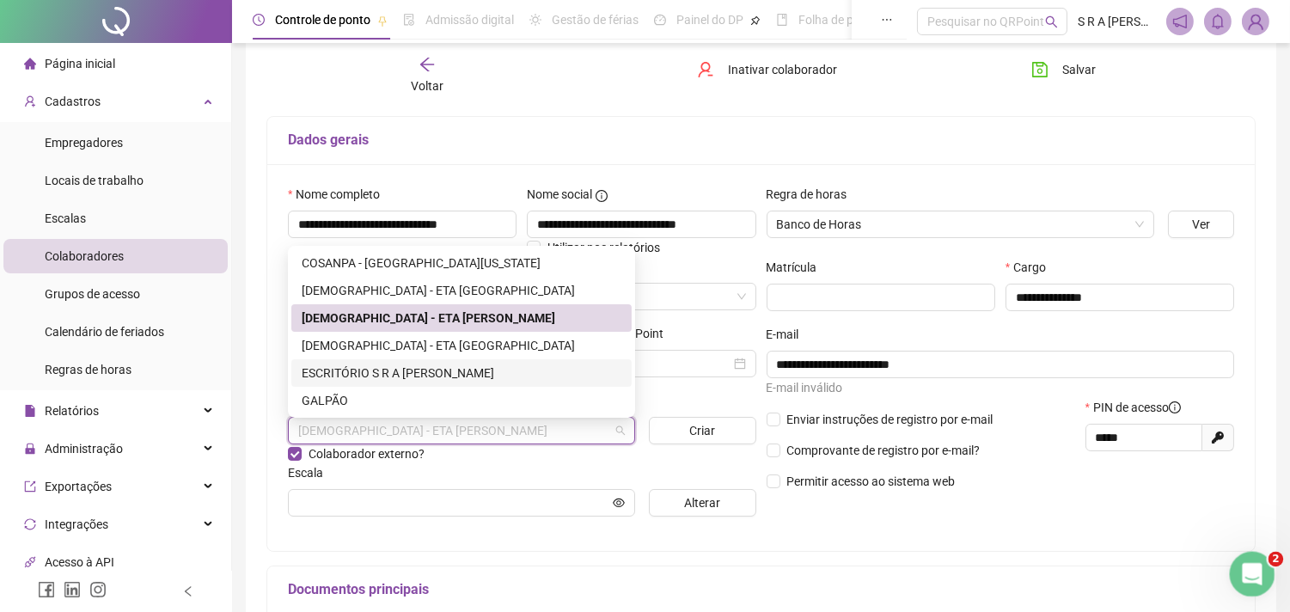
click at [1246, 573] on icon "Abertura do Messenger da Intercom" at bounding box center [1250, 572] width 28 height 28
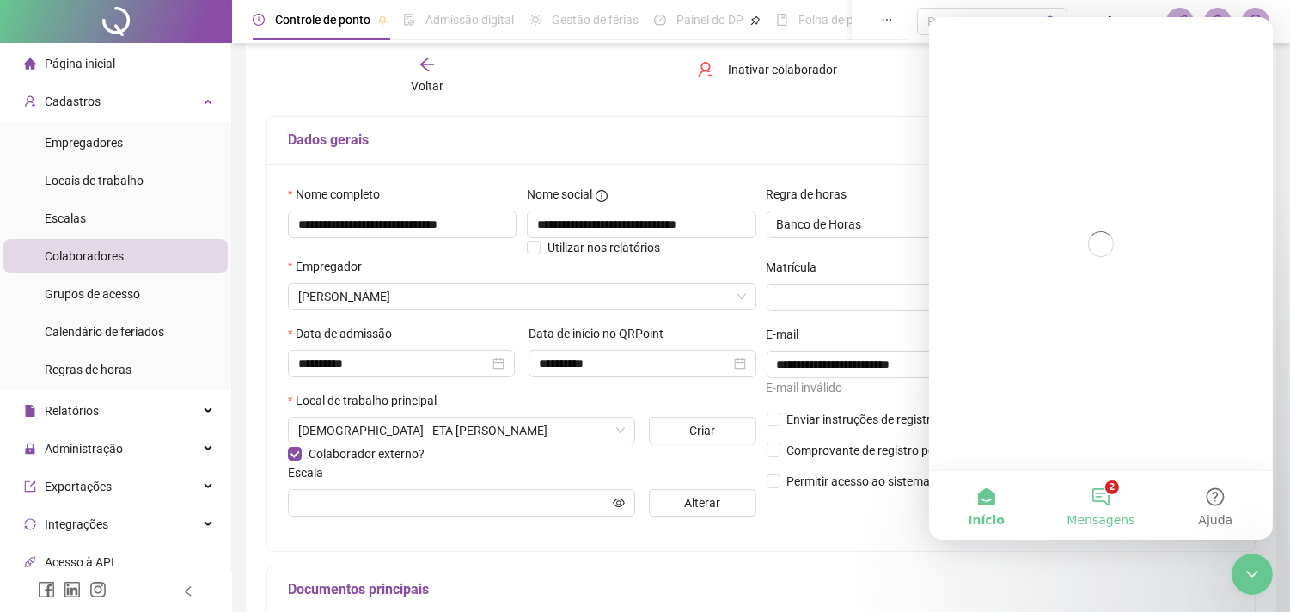
click at [1101, 489] on button "2 Mensagens" at bounding box center [1100, 505] width 114 height 69
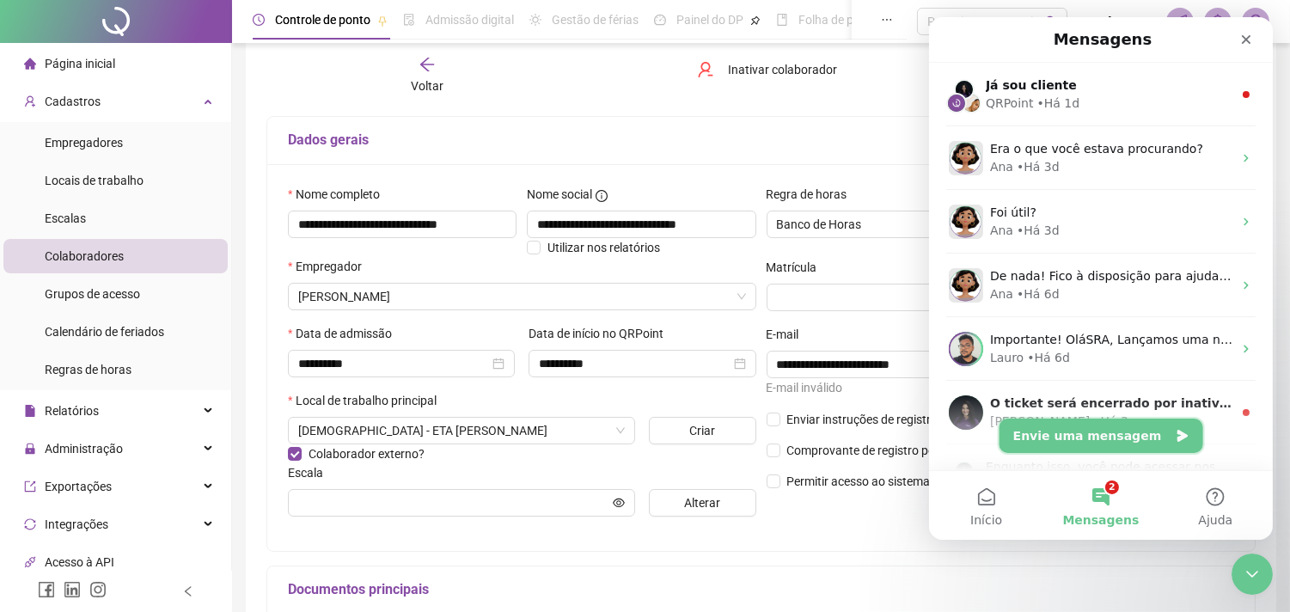
click at [1129, 427] on button "Envie uma mensagem" at bounding box center [1101, 436] width 204 height 34
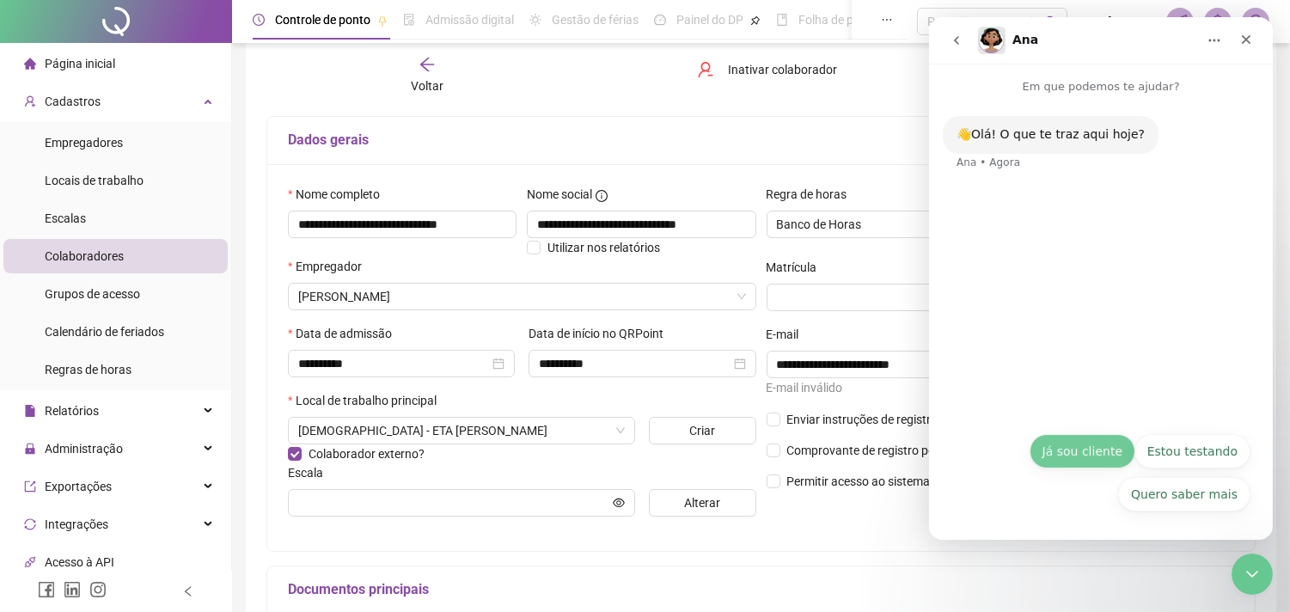
click at [1089, 451] on button "Já sou cliente" at bounding box center [1082, 451] width 106 height 34
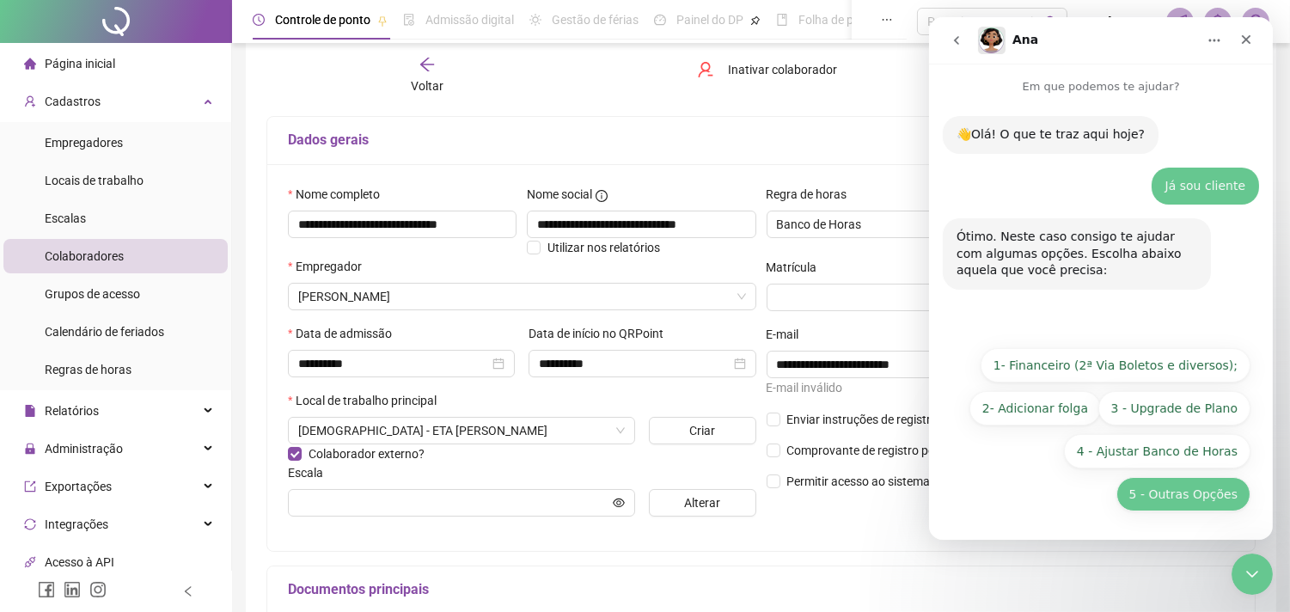
click at [1190, 494] on button "5 - Outras Opções" at bounding box center [1183, 494] width 134 height 34
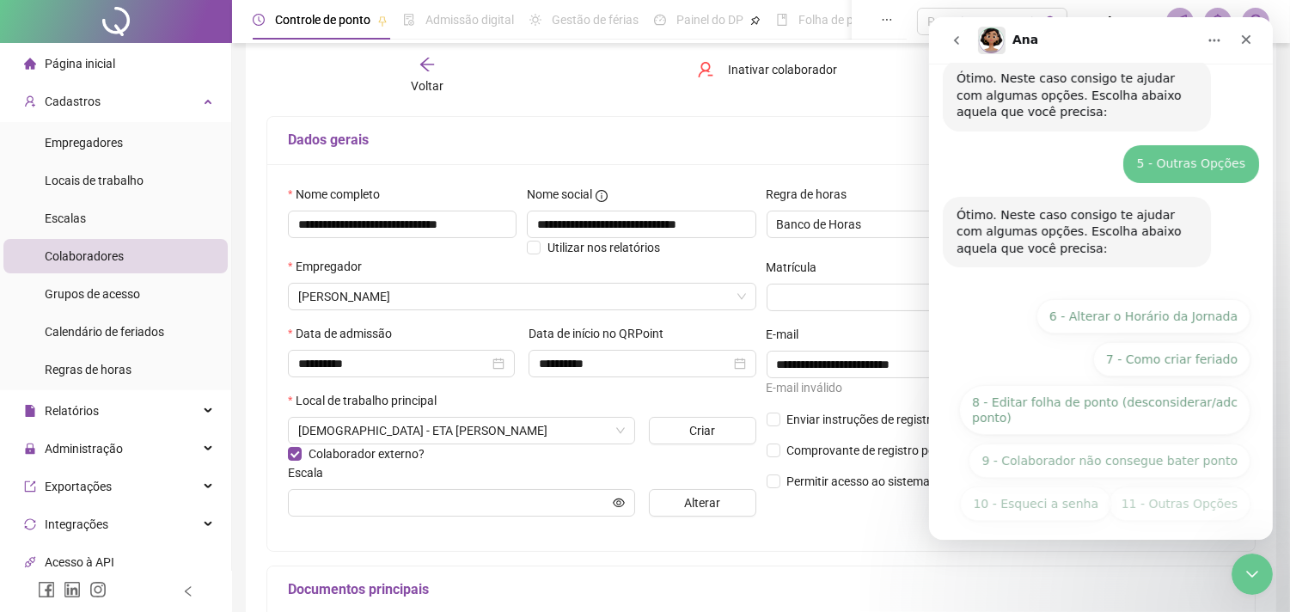
scroll to position [168, 0]
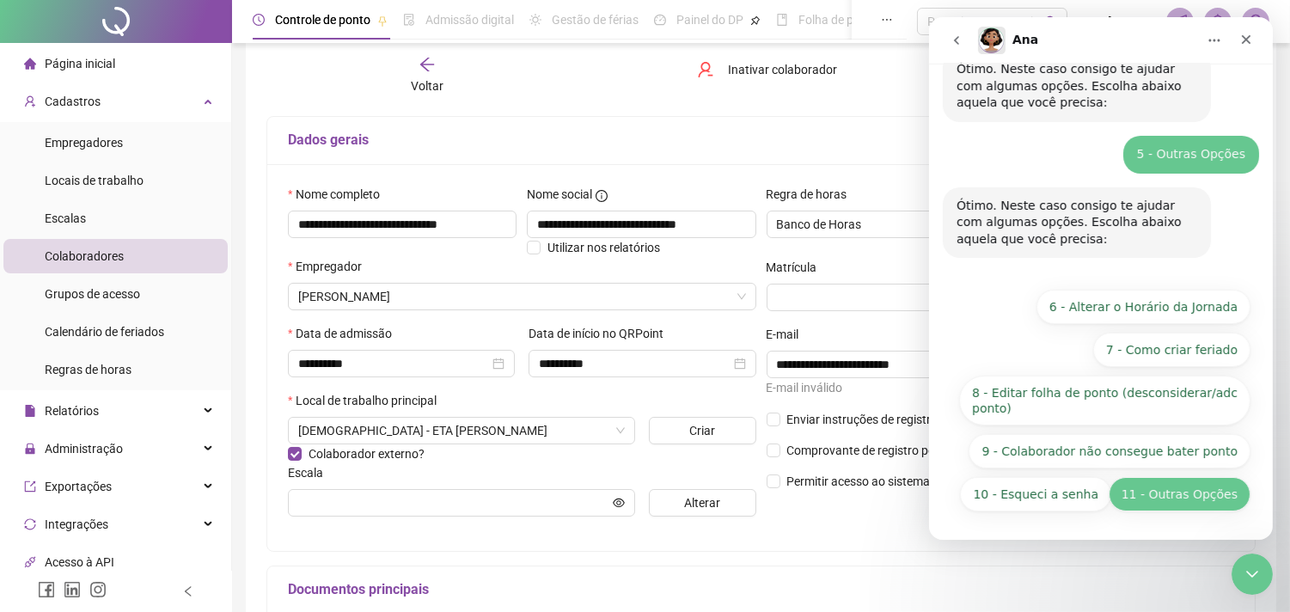
click at [1143, 503] on button "11 - Outras Opções" at bounding box center [1179, 494] width 142 height 34
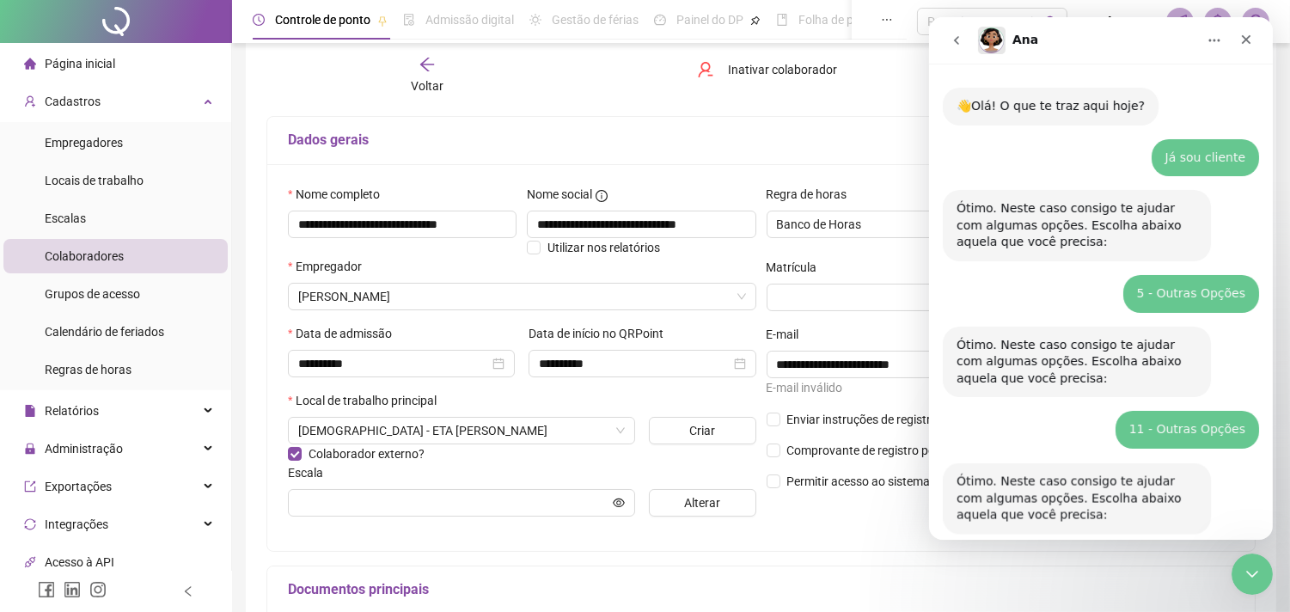
scroll to position [289, 0]
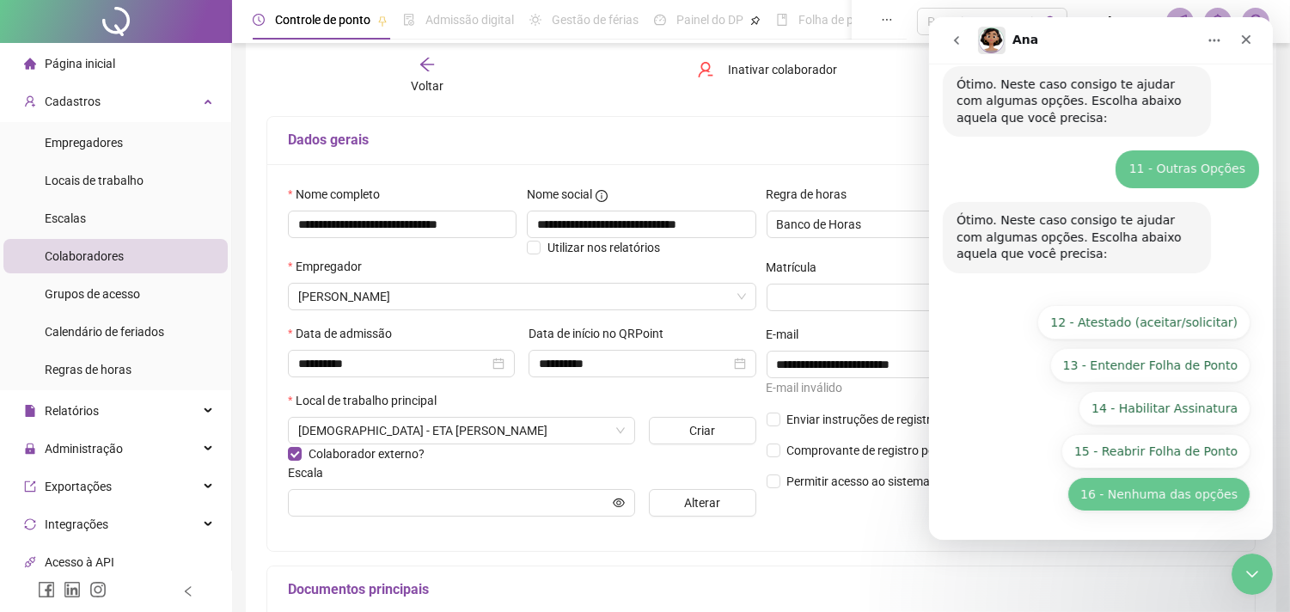
click at [1147, 492] on button "16 - Nenhuma das opções" at bounding box center [1158, 494] width 183 height 34
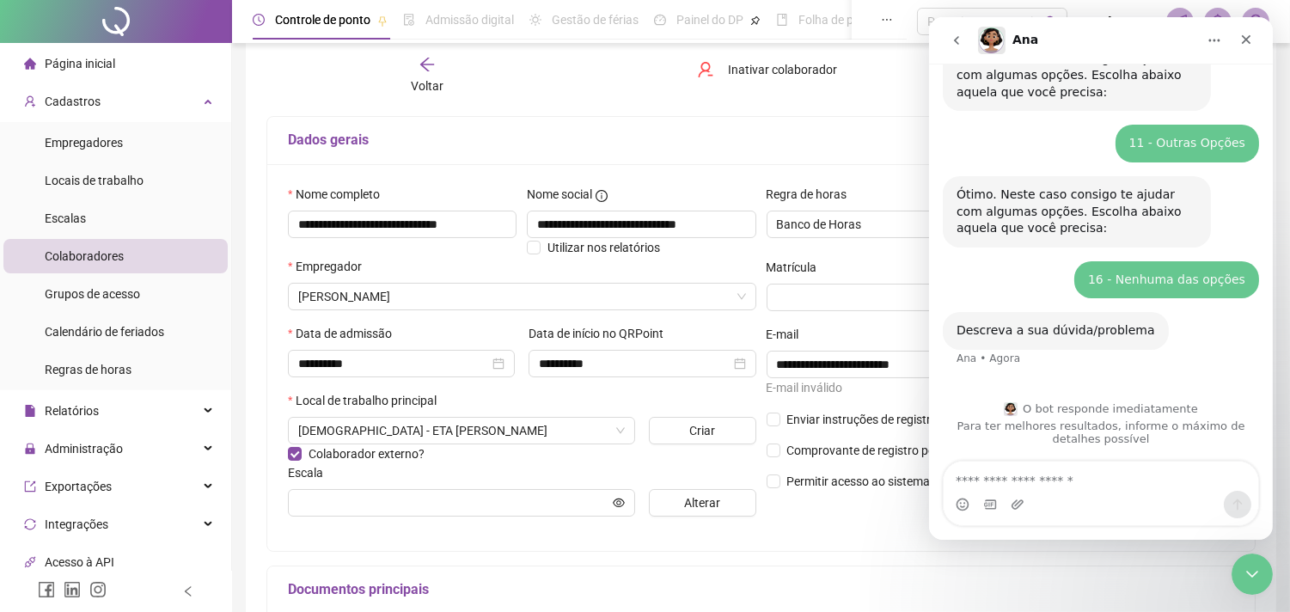
scroll to position [316, 0]
click at [1117, 474] on textarea "Envie uma mensagem..." at bounding box center [1100, 476] width 315 height 29
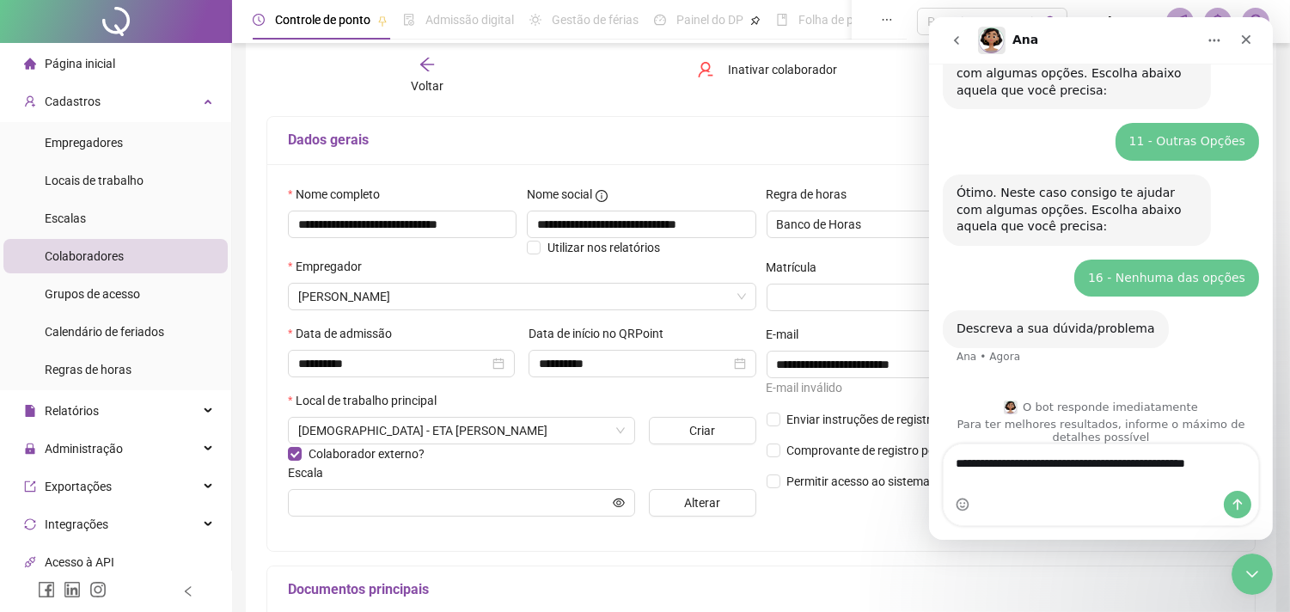
scroll to position [333, 0]
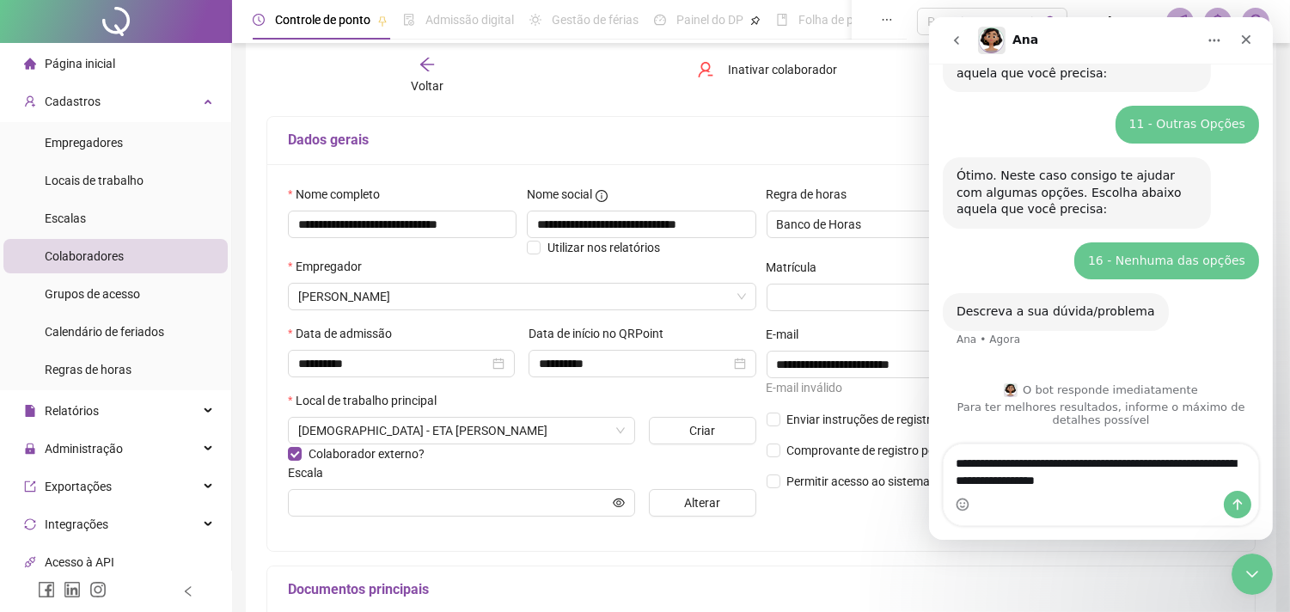
type textarea "**********"
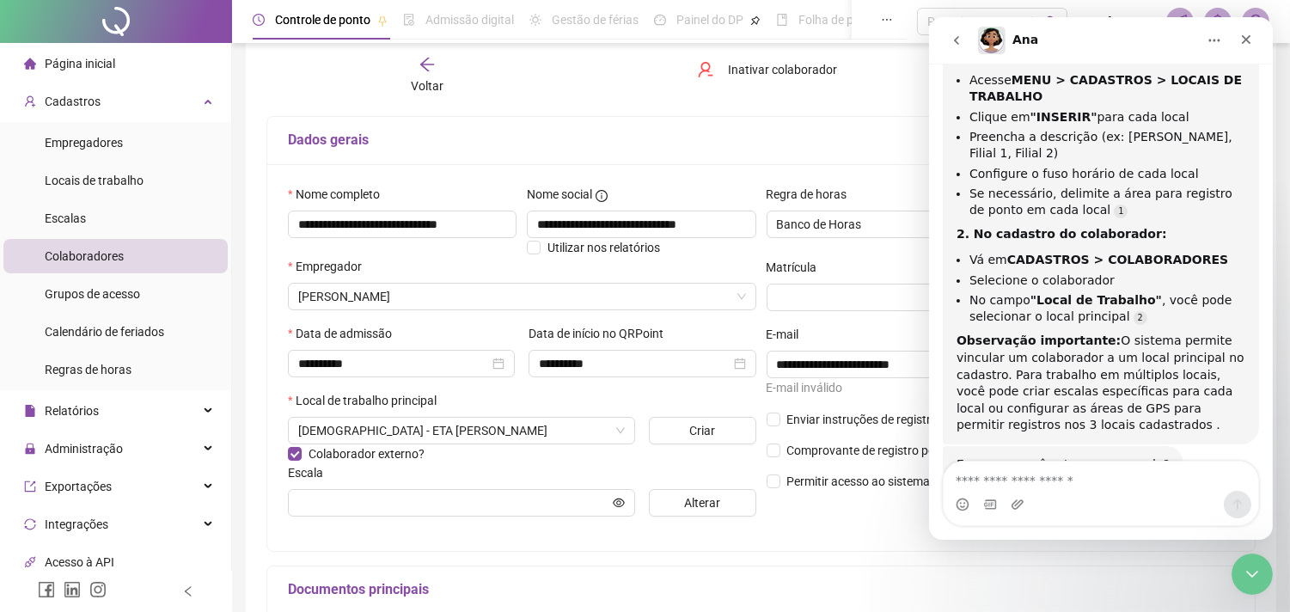
scroll to position [821, 0]
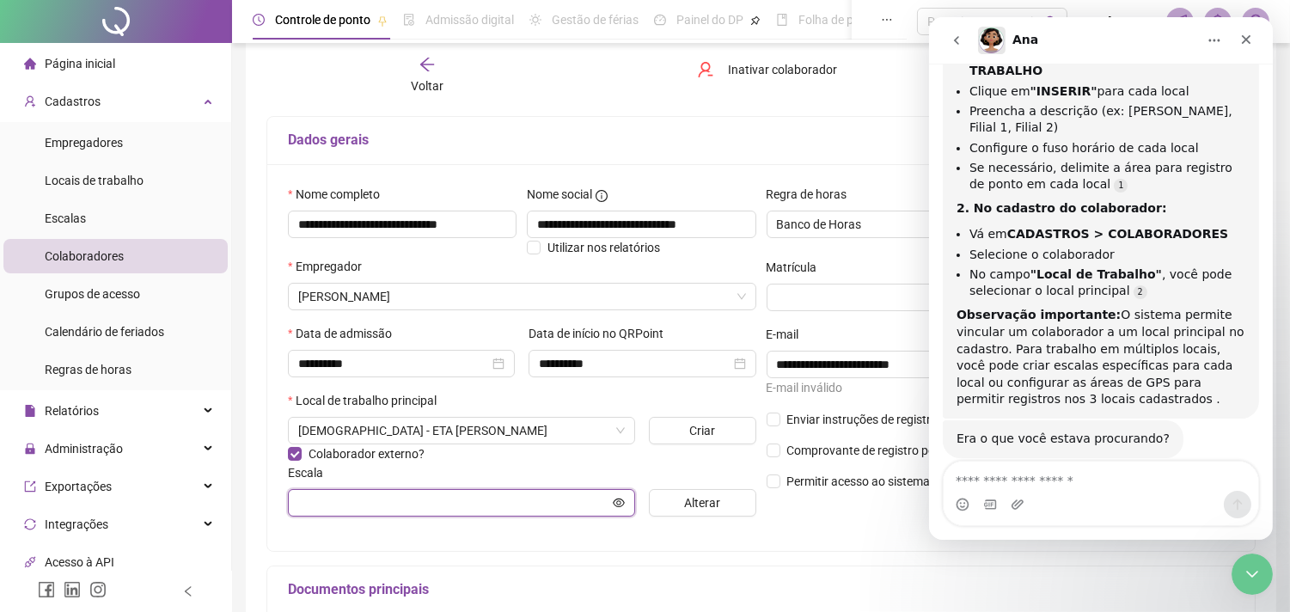
click at [552, 502] on input "text" at bounding box center [453, 502] width 311 height 19
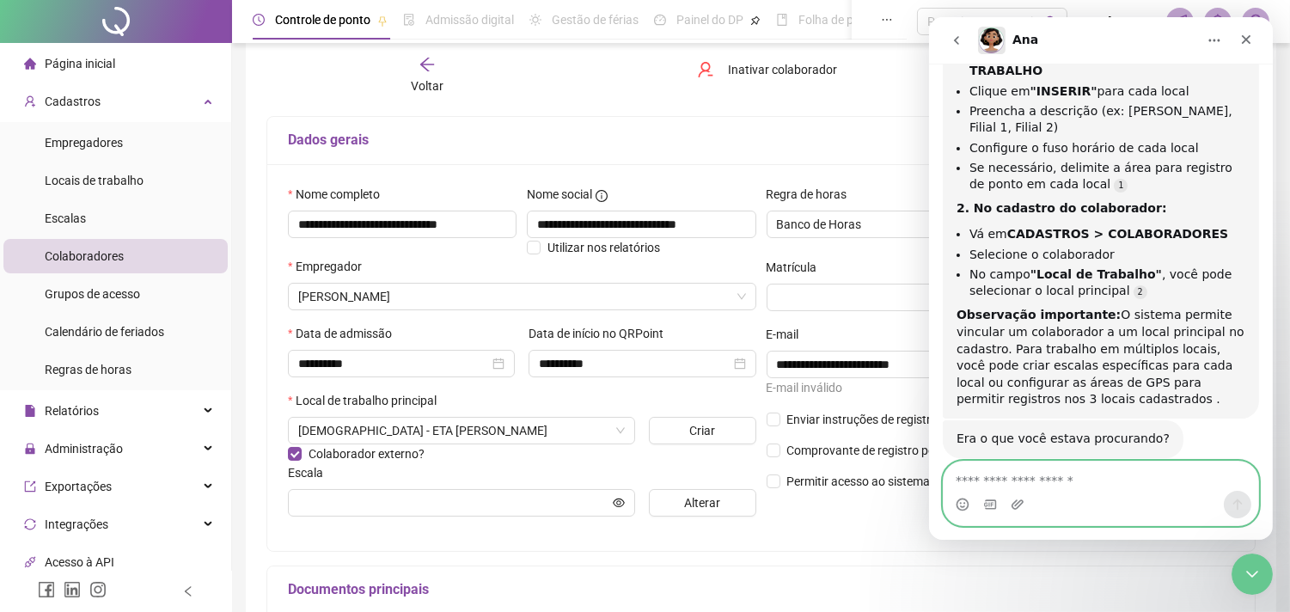
click at [1055, 484] on textarea "Envie uma mensagem..." at bounding box center [1100, 476] width 315 height 29
type textarea "**"
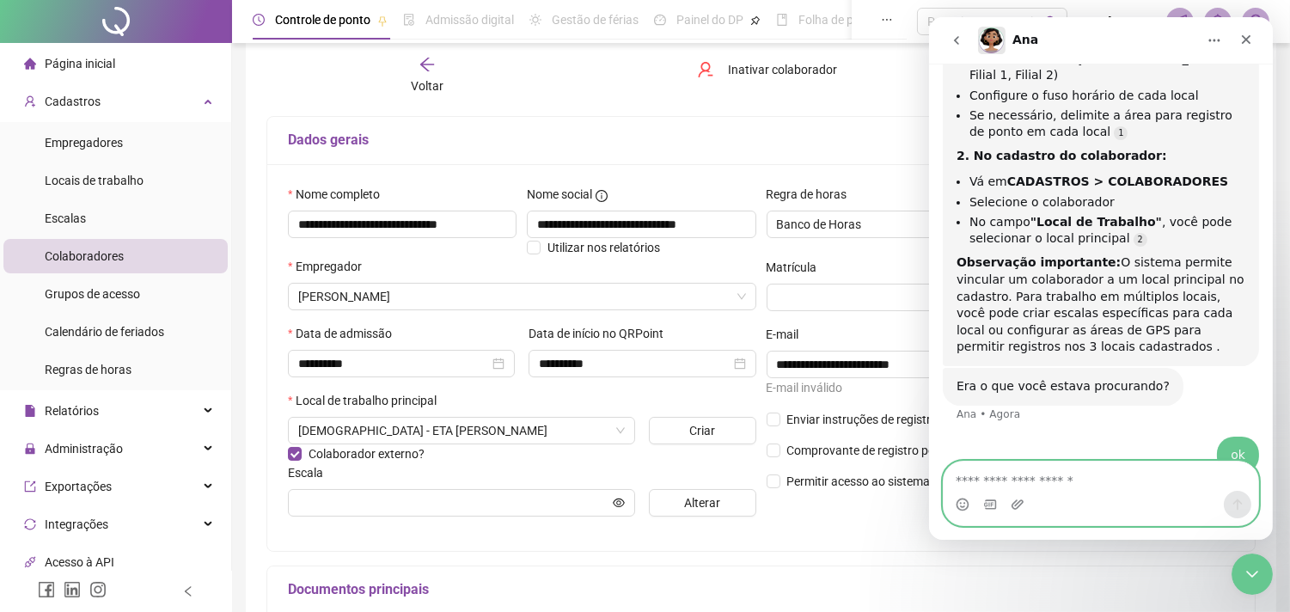
scroll to position [900, 0]
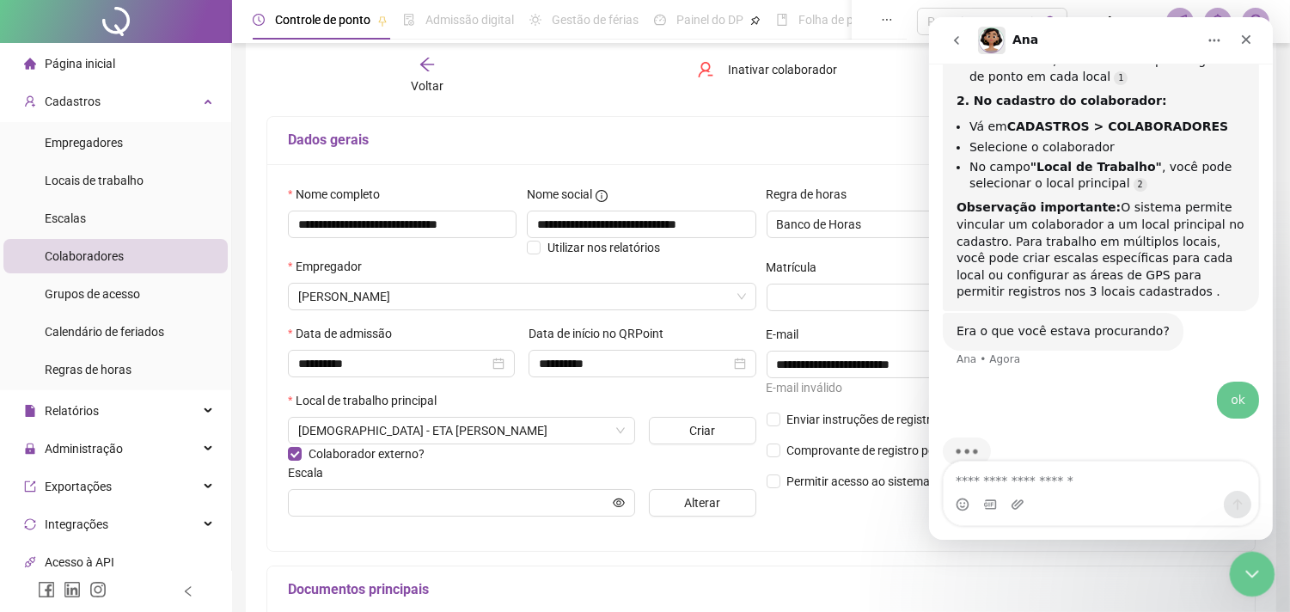
click at [1246, 557] on div "Encerramento do Messenger da Intercom" at bounding box center [1249, 571] width 41 height 41
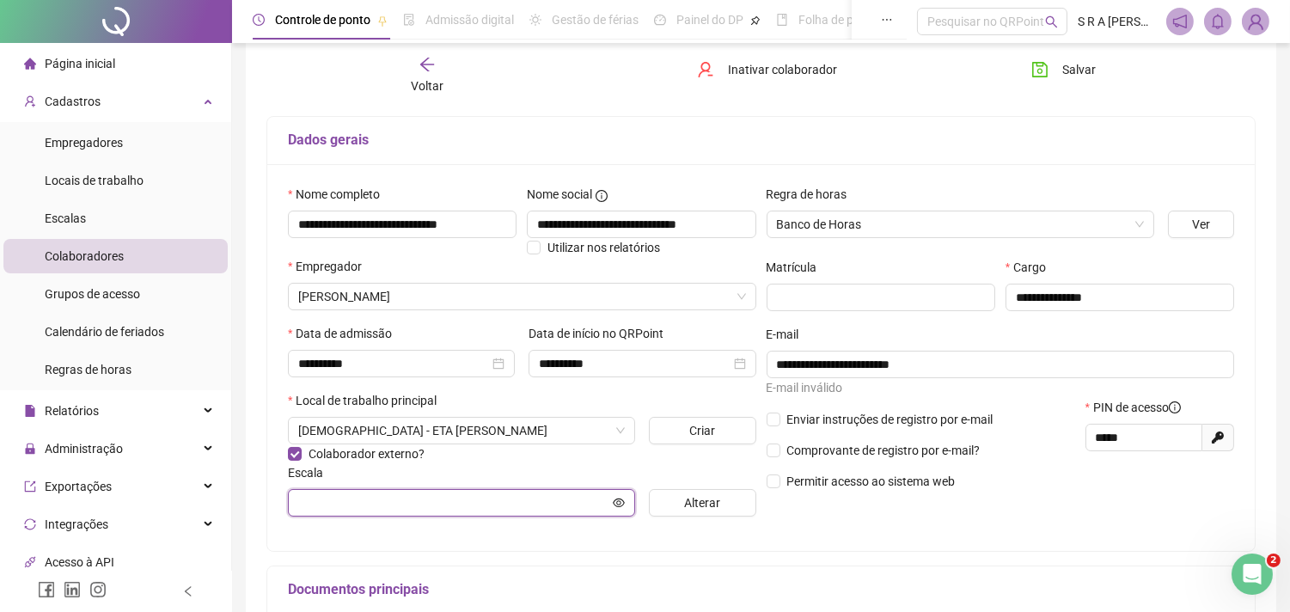
click at [380, 500] on input "text" at bounding box center [453, 502] width 311 height 19
click at [577, 508] on input "text" at bounding box center [453, 502] width 311 height 19
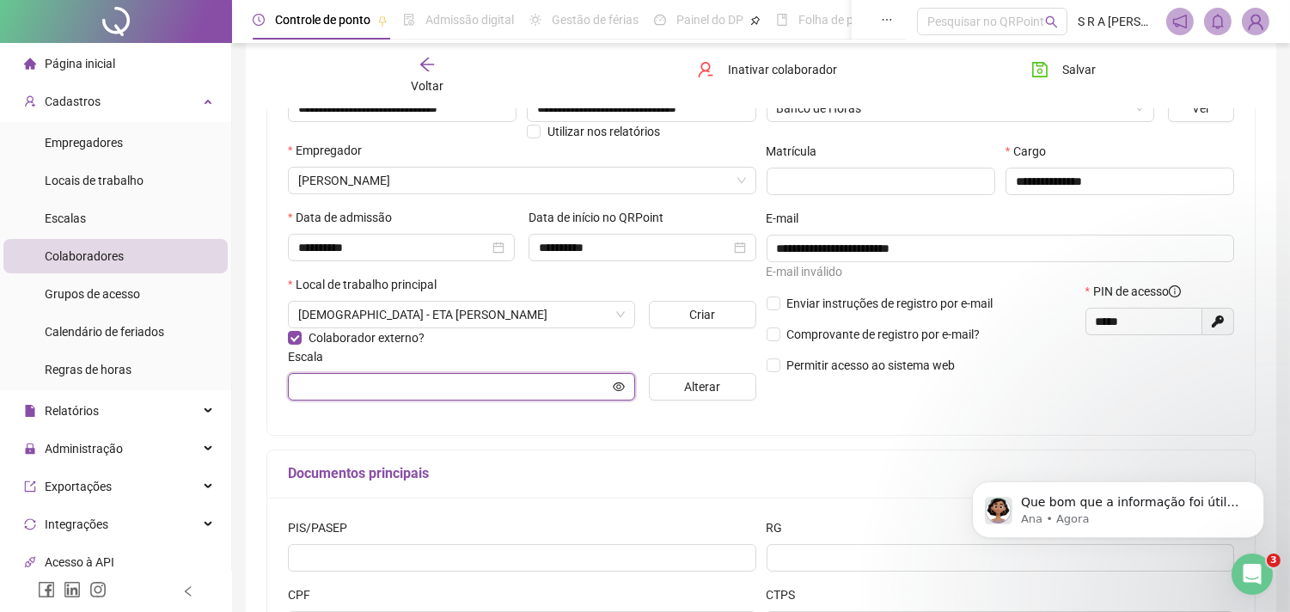
scroll to position [191, 0]
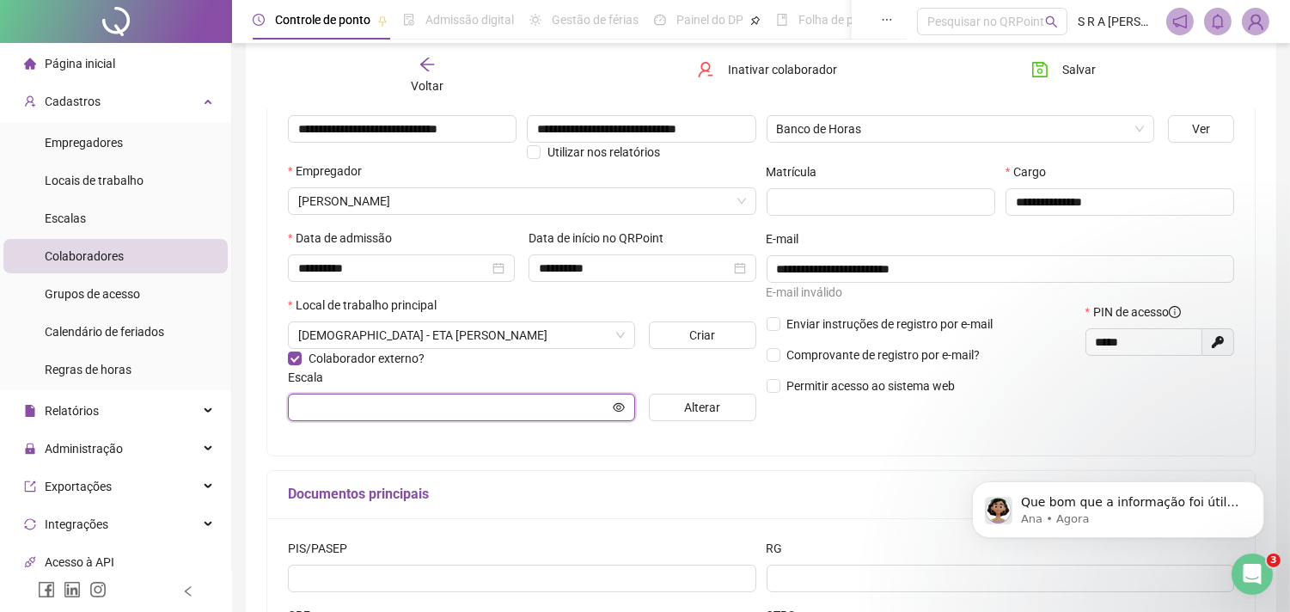
click at [551, 414] on input "text" at bounding box center [453, 407] width 311 height 19
click at [383, 417] on input "text" at bounding box center [453, 407] width 311 height 19
click at [395, 415] on input "text" at bounding box center [453, 407] width 311 height 19
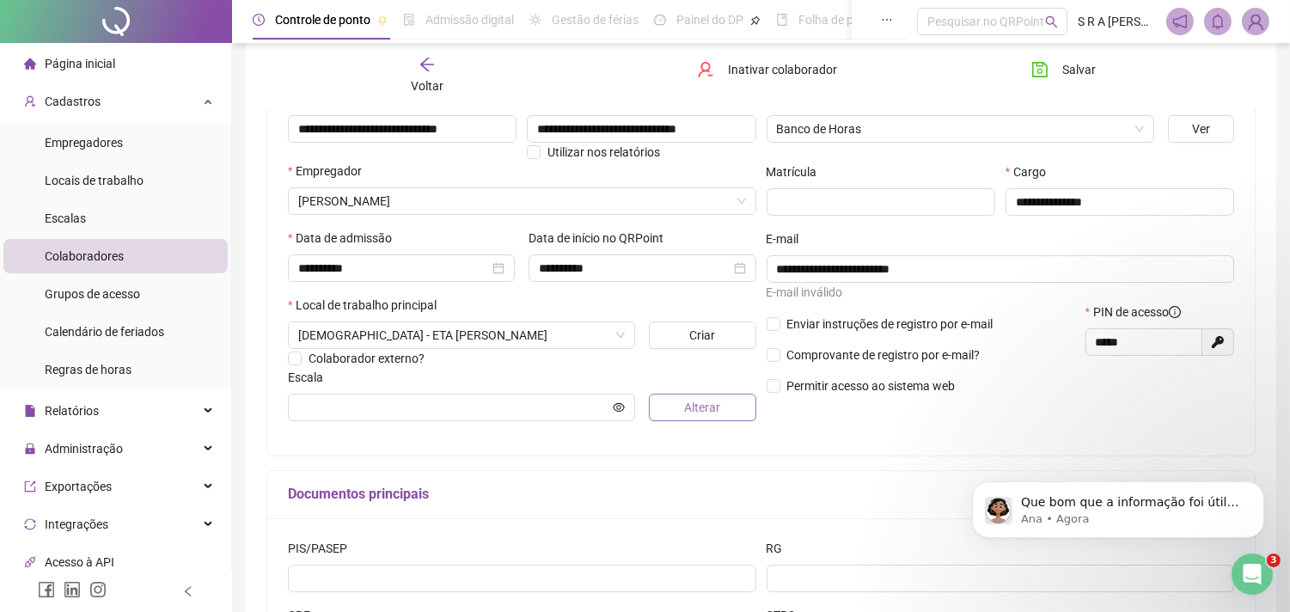
click at [709, 409] on span "Alterar" at bounding box center [702, 407] width 36 height 19
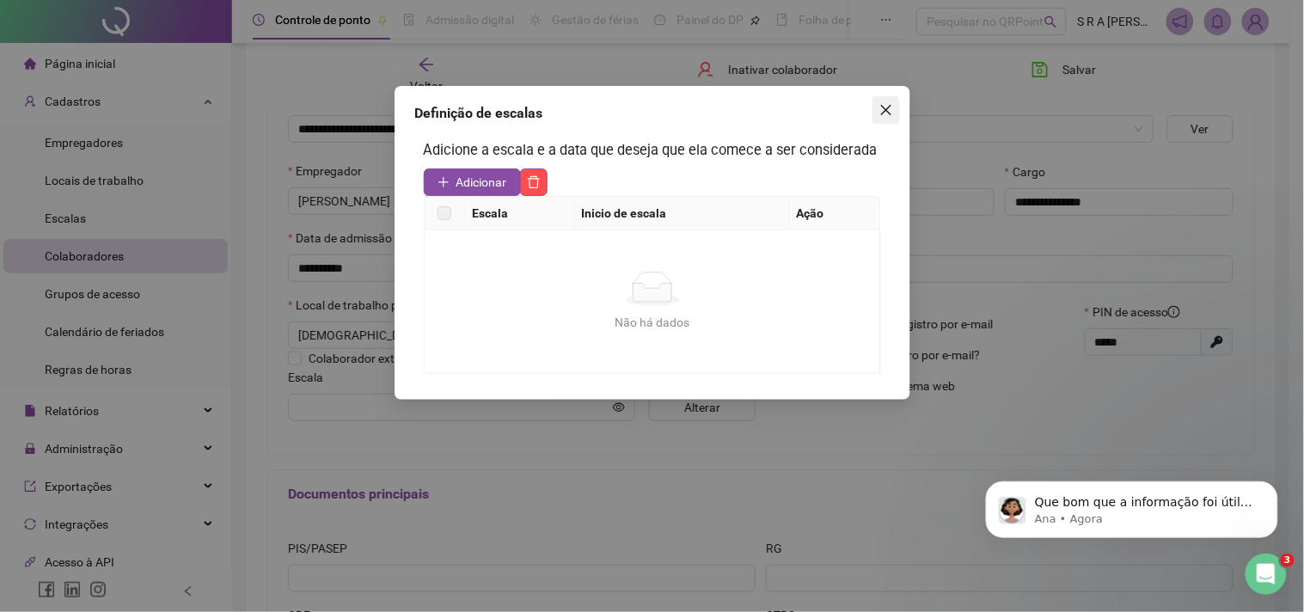
click at [894, 110] on span "Close" at bounding box center [886, 110] width 28 height 14
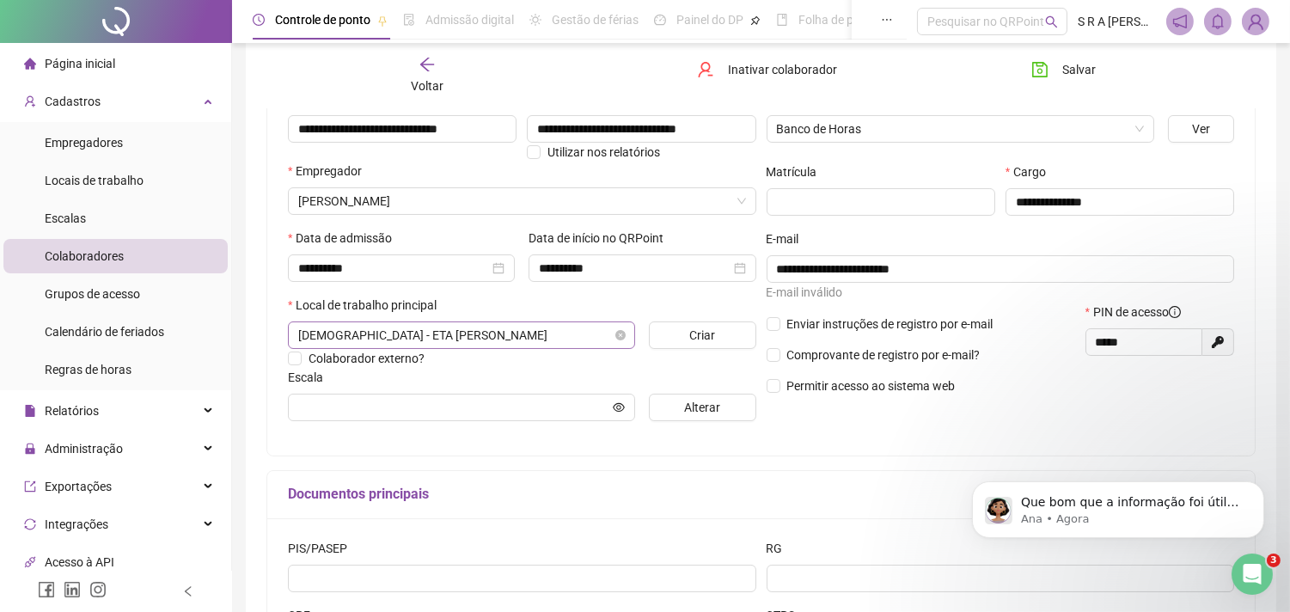
click at [519, 336] on span "[DEMOGRAPHIC_DATA] - ETA [PERSON_NAME]" at bounding box center [461, 335] width 327 height 26
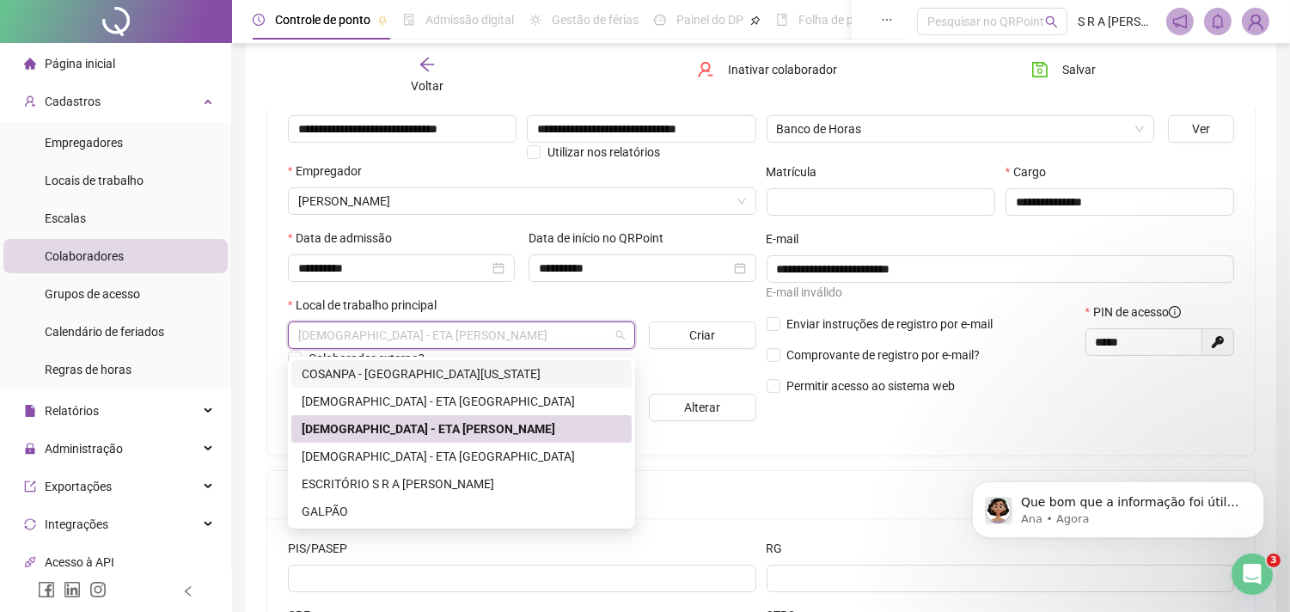
click at [418, 375] on div "COSANPA - [GEOGRAPHIC_DATA][US_STATE]" at bounding box center [462, 373] width 320 height 19
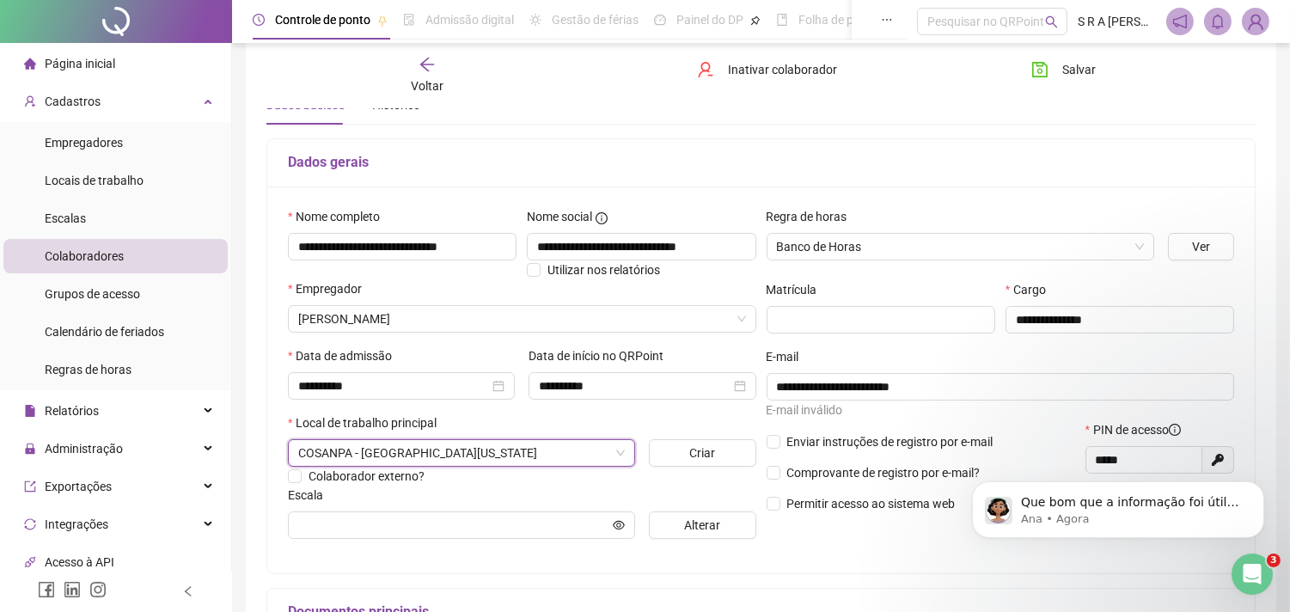
scroll to position [0, 0]
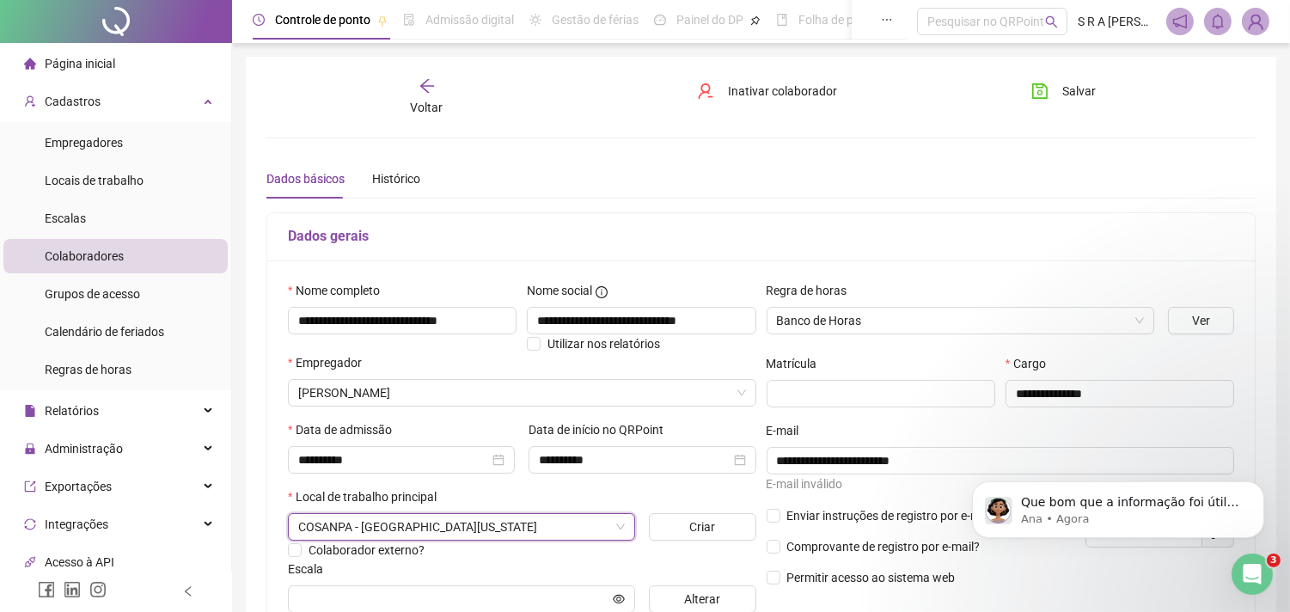
click at [117, 260] on span "Colaboradores" at bounding box center [84, 256] width 79 height 14
click at [427, 84] on icon "arrow-left" at bounding box center [427, 85] width 17 height 17
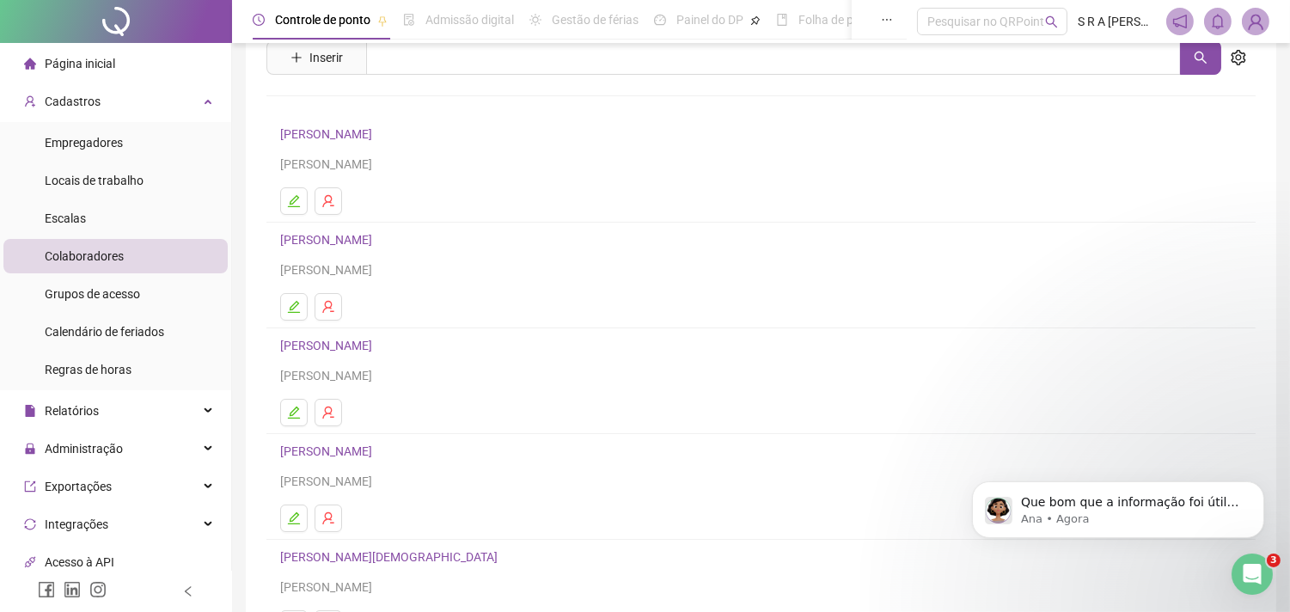
scroll to position [95, 0]
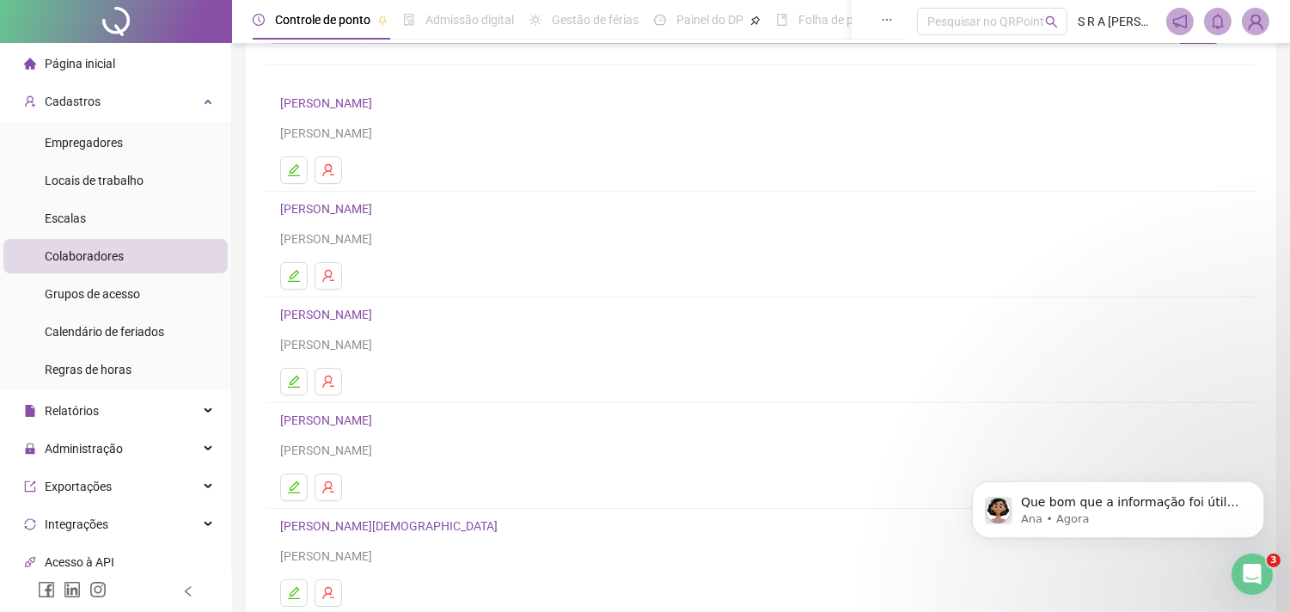
click at [377, 318] on link "[PERSON_NAME]" at bounding box center [328, 315] width 97 height 14
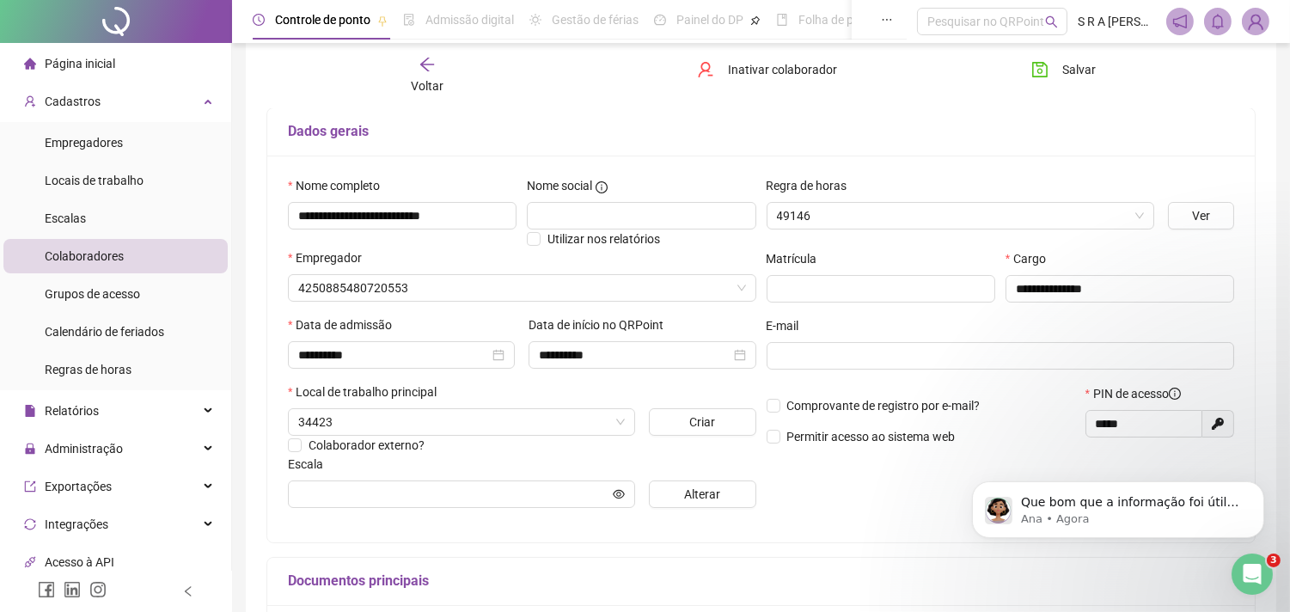
type input "**********"
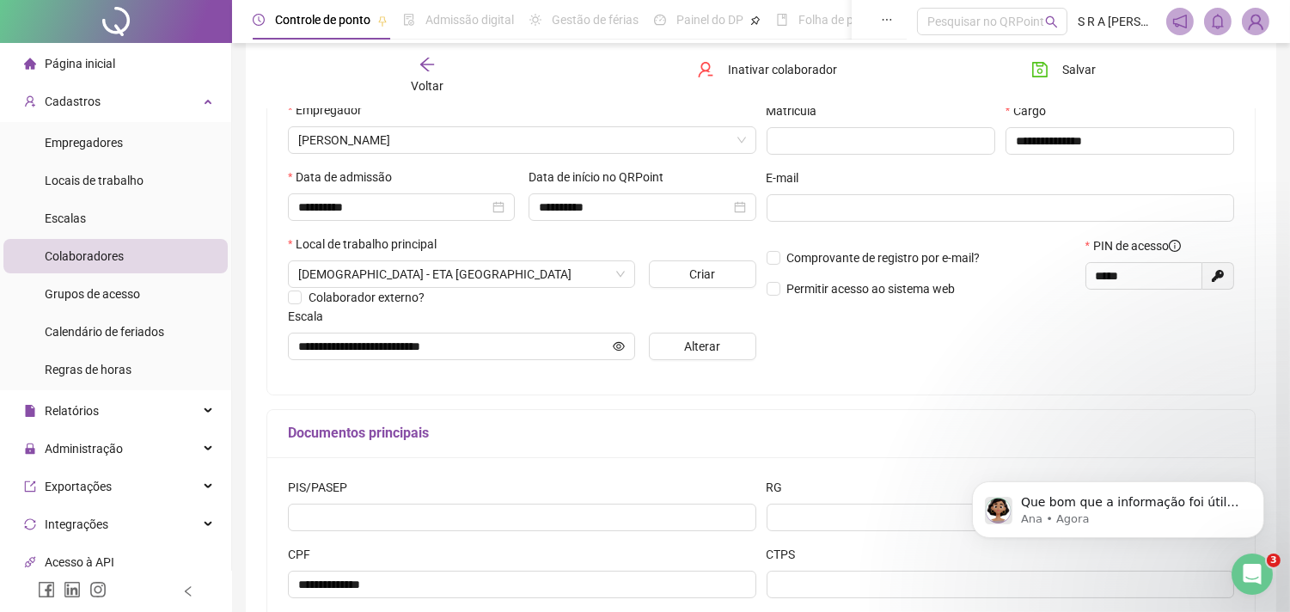
scroll to position [277, 0]
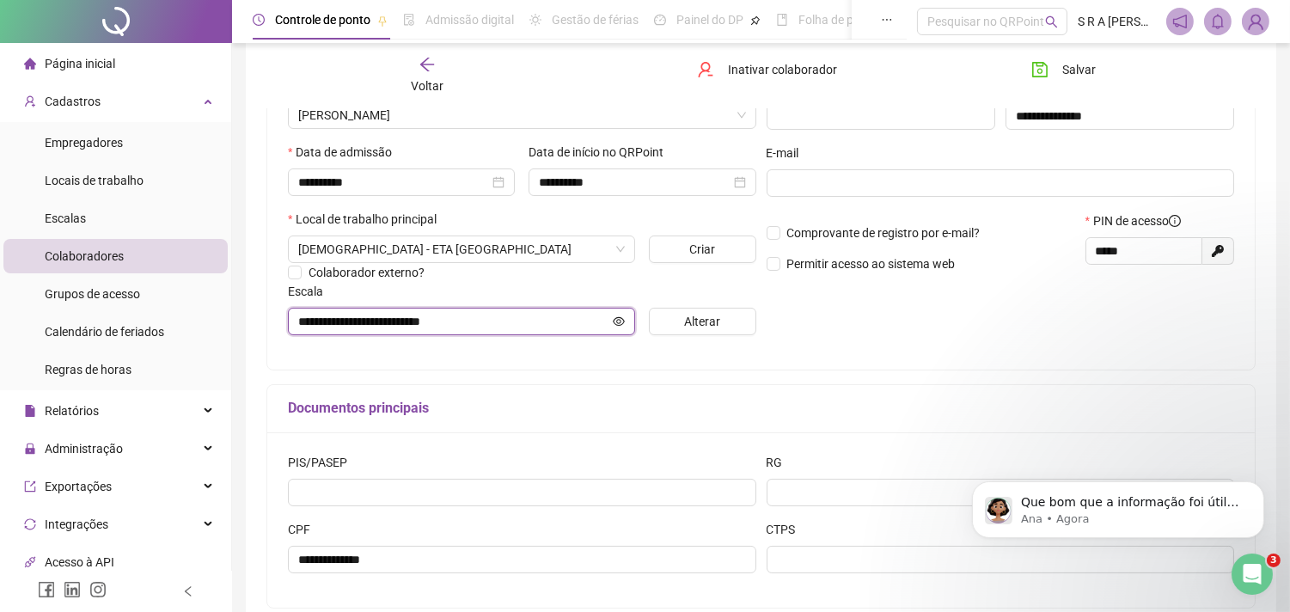
click at [539, 327] on input "**********" at bounding box center [453, 321] width 311 height 19
click at [613, 323] on icon "eye" at bounding box center [619, 321] width 12 height 12
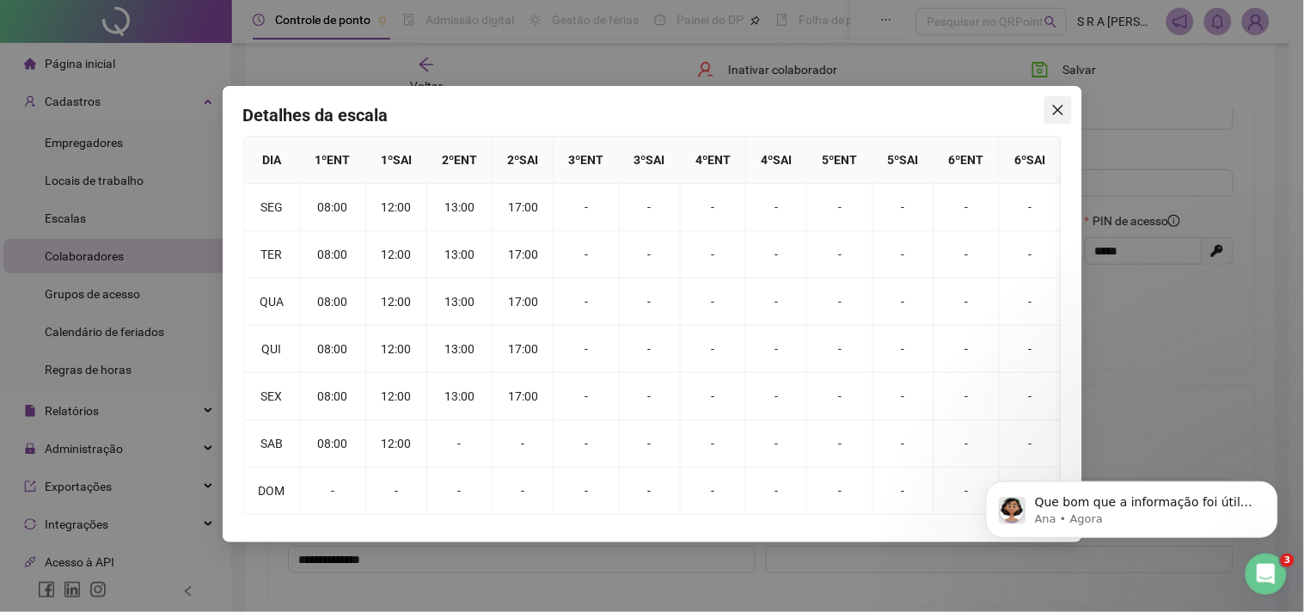
click at [1051, 110] on icon "close" at bounding box center [1058, 110] width 14 height 14
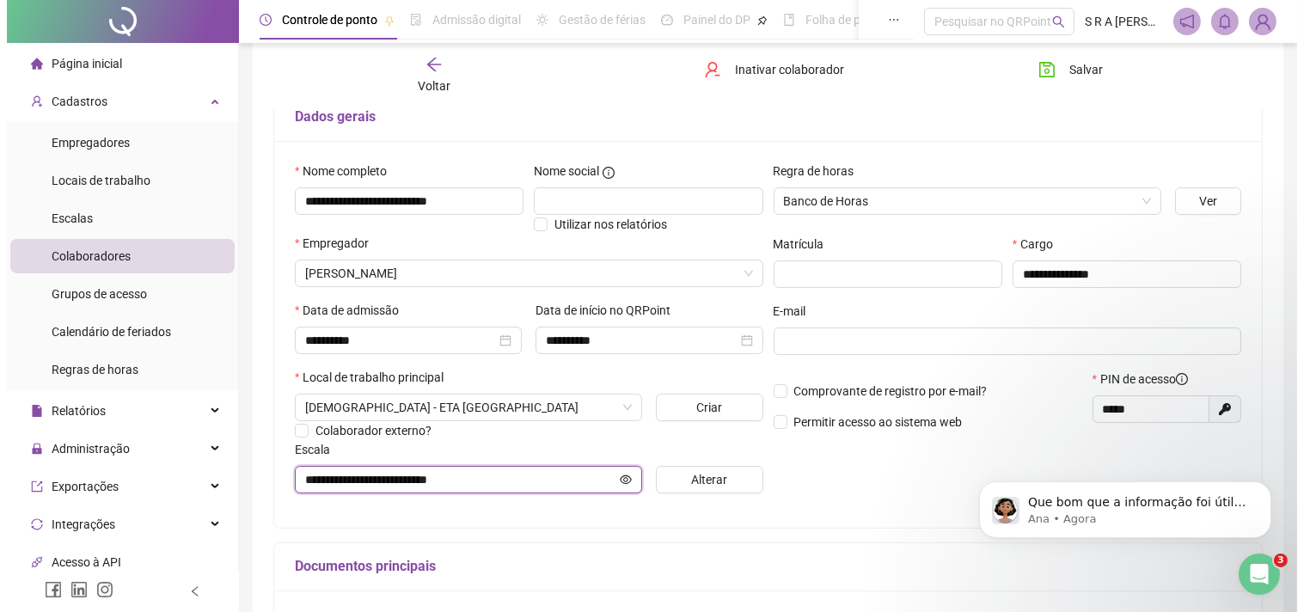
scroll to position [191, 0]
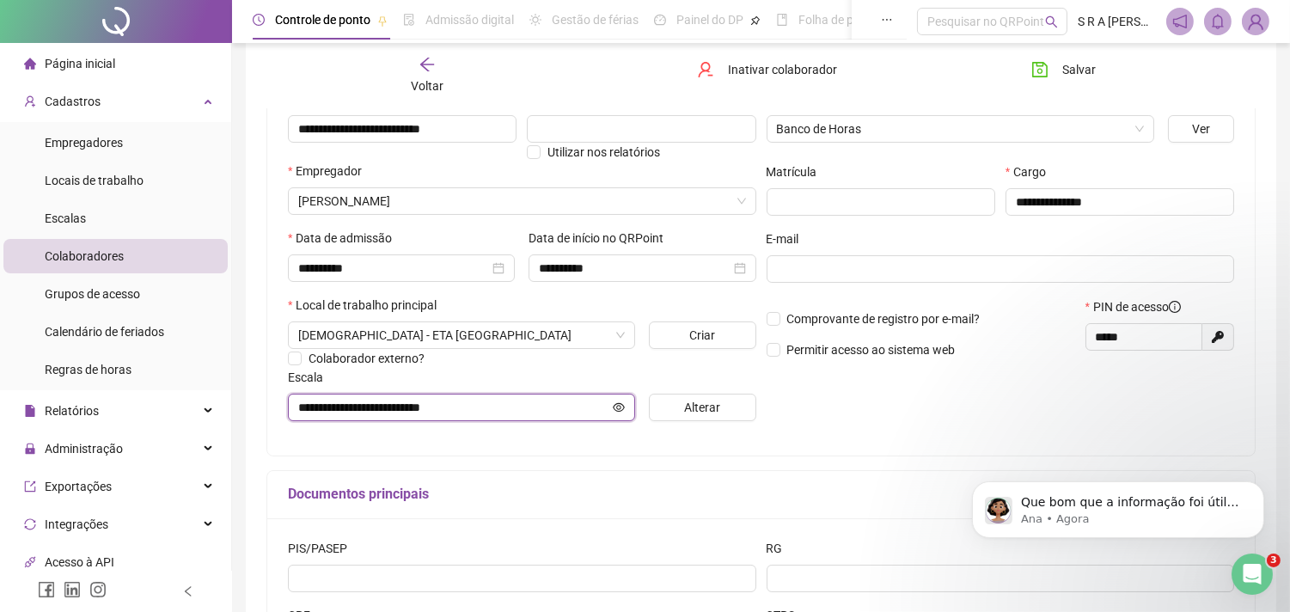
click at [619, 413] on icon "eye" at bounding box center [619, 407] width 12 height 12
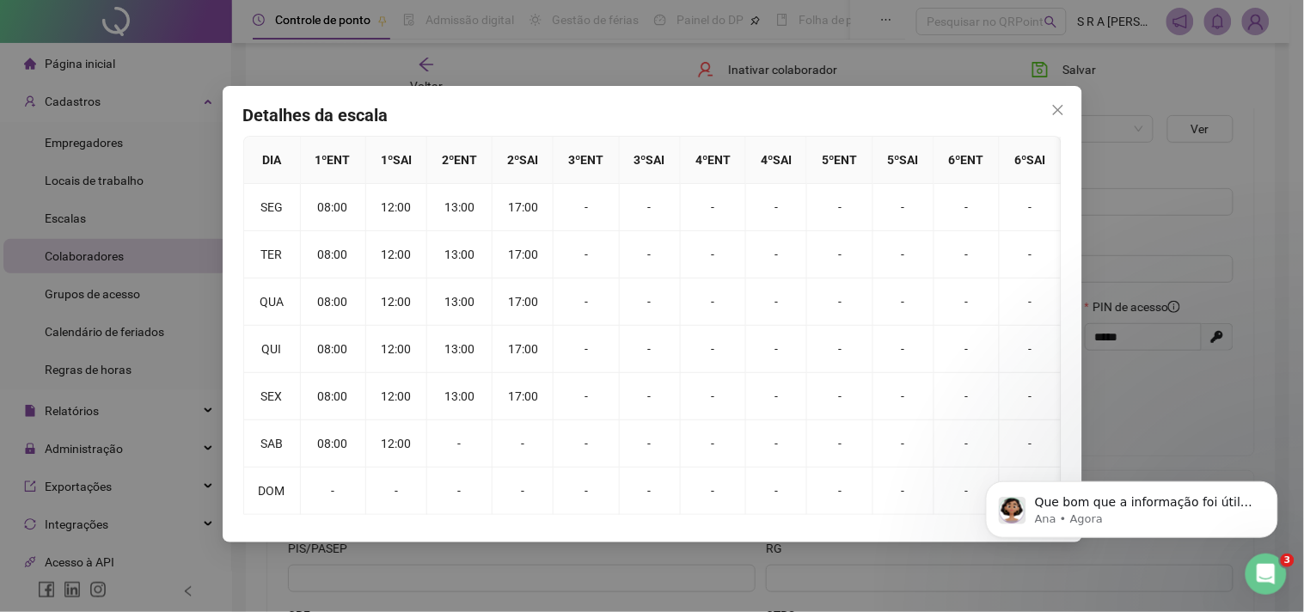
click at [1051, 113] on icon "close" at bounding box center [1058, 110] width 14 height 14
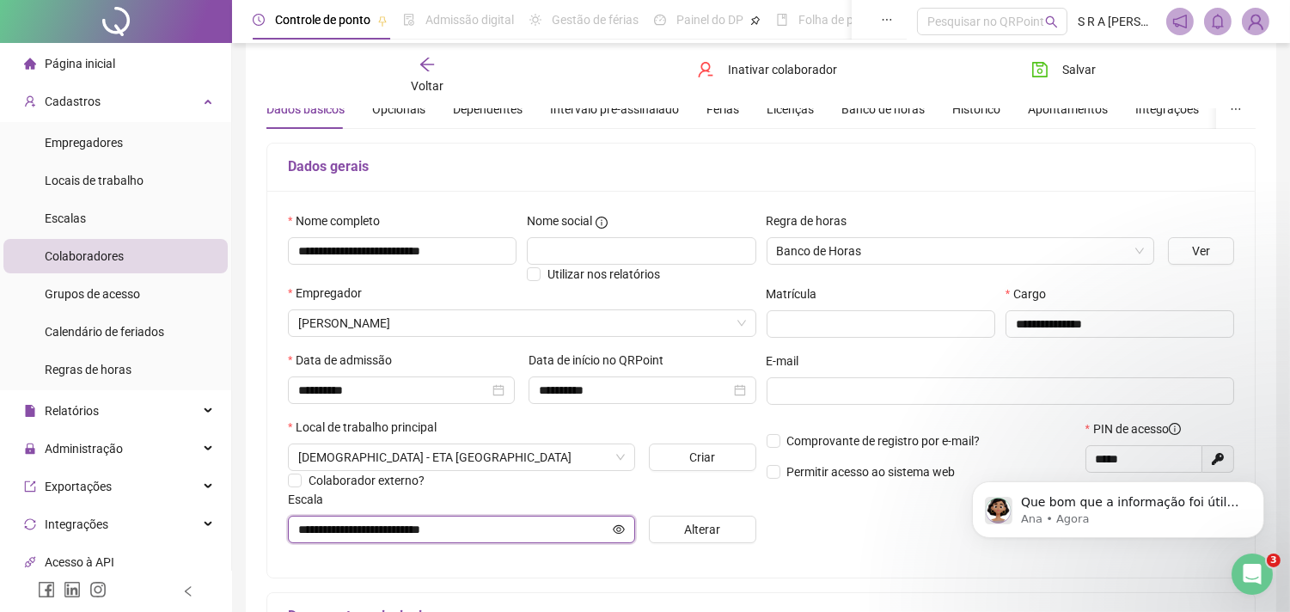
scroll to position [0, 0]
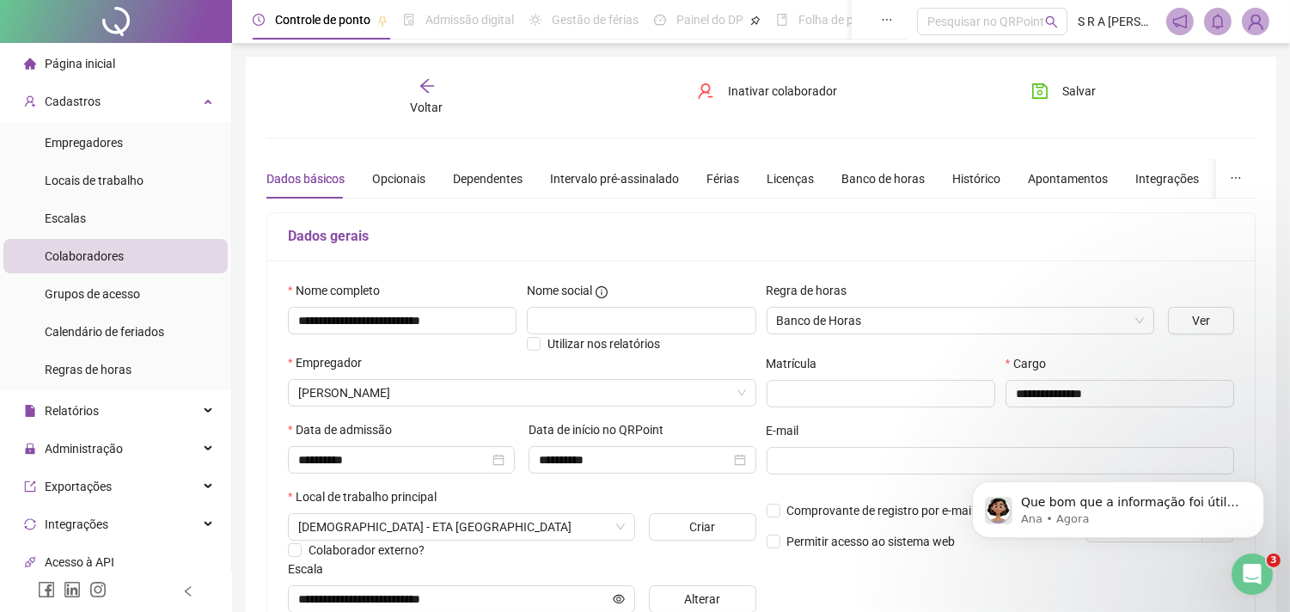
click at [430, 83] on icon "arrow-left" at bounding box center [427, 85] width 17 height 17
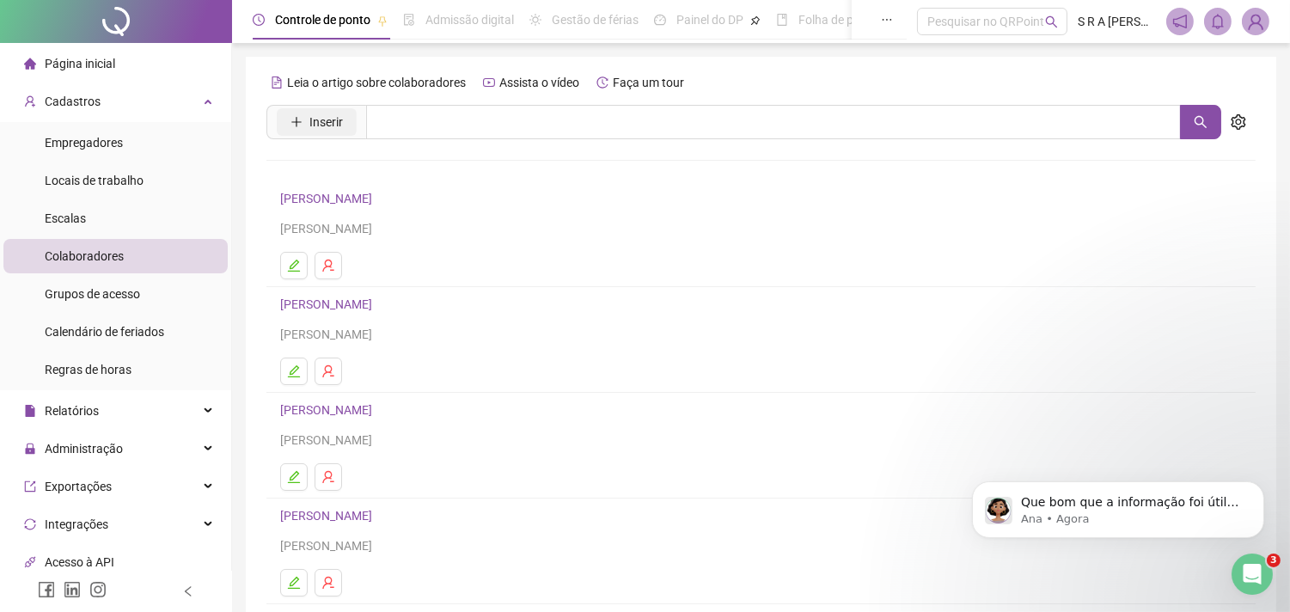
click at [340, 126] on span "Inserir" at bounding box center [326, 122] width 34 height 19
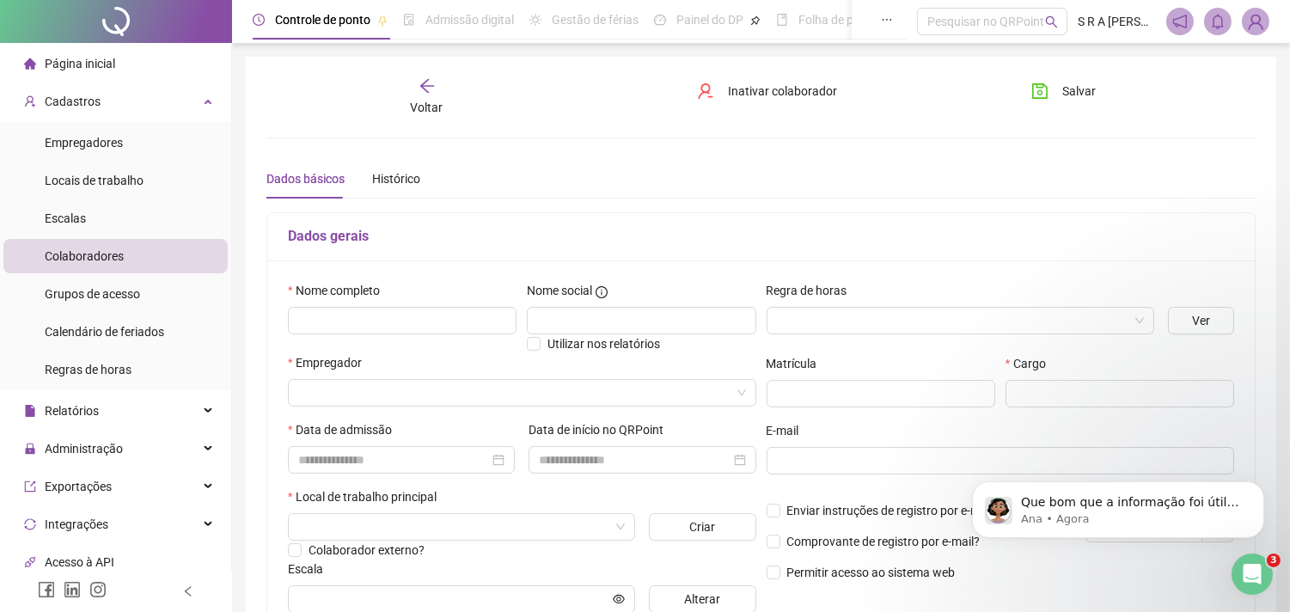
type input "*****"
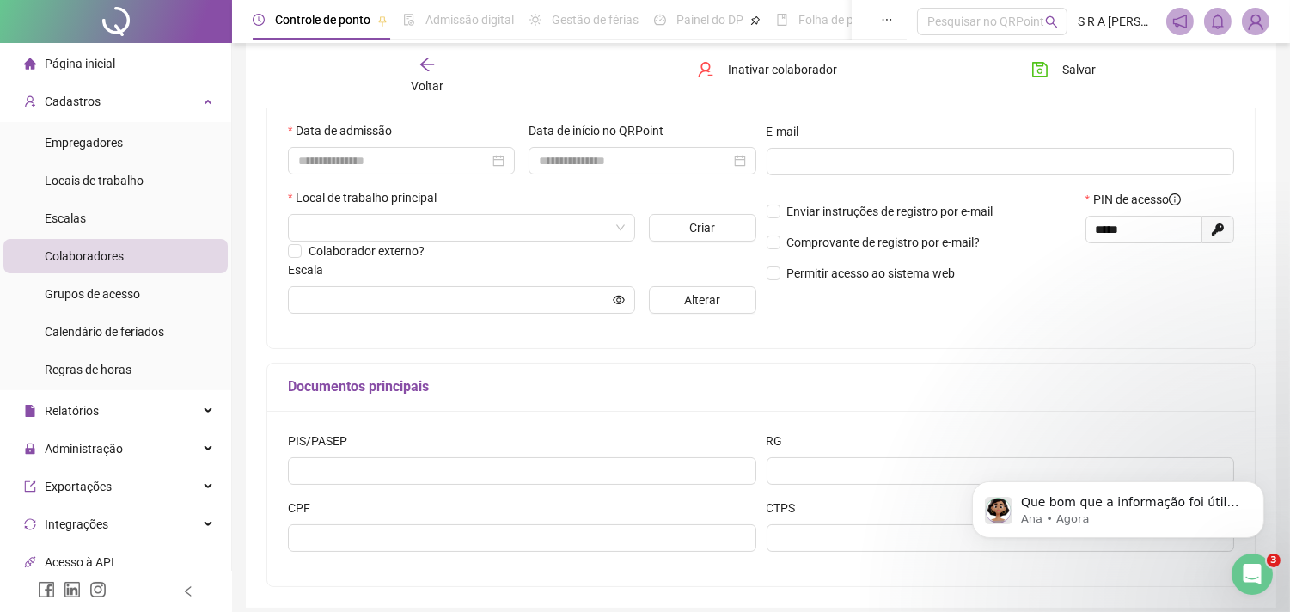
scroll to position [372, 0]
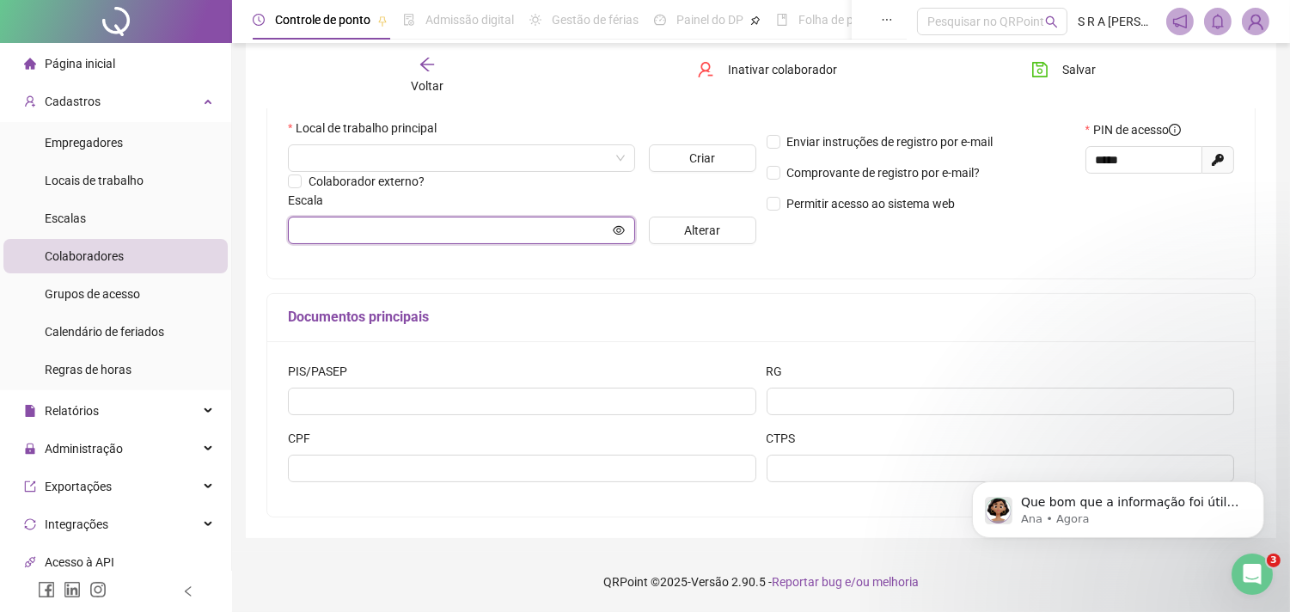
click at [417, 232] on input "text" at bounding box center [453, 230] width 311 height 19
click at [523, 232] on input "text" at bounding box center [453, 230] width 311 height 19
click at [619, 160] on span at bounding box center [461, 158] width 327 height 26
click at [431, 67] on icon "arrow-left" at bounding box center [427, 64] width 17 height 17
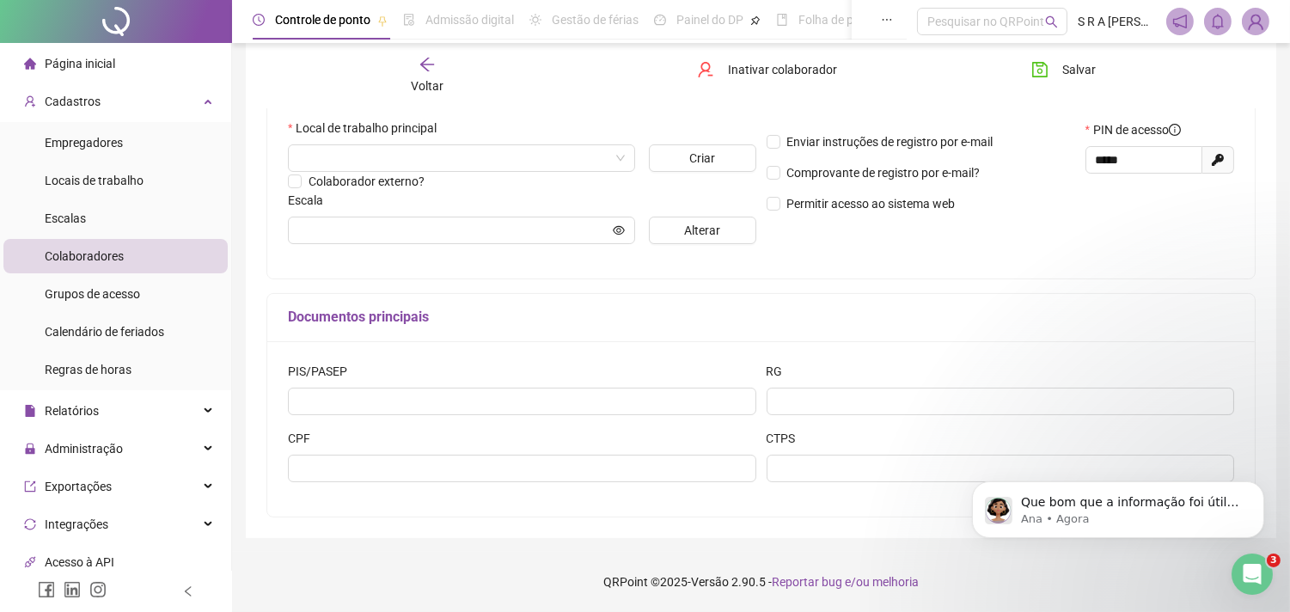
scroll to position [0, 0]
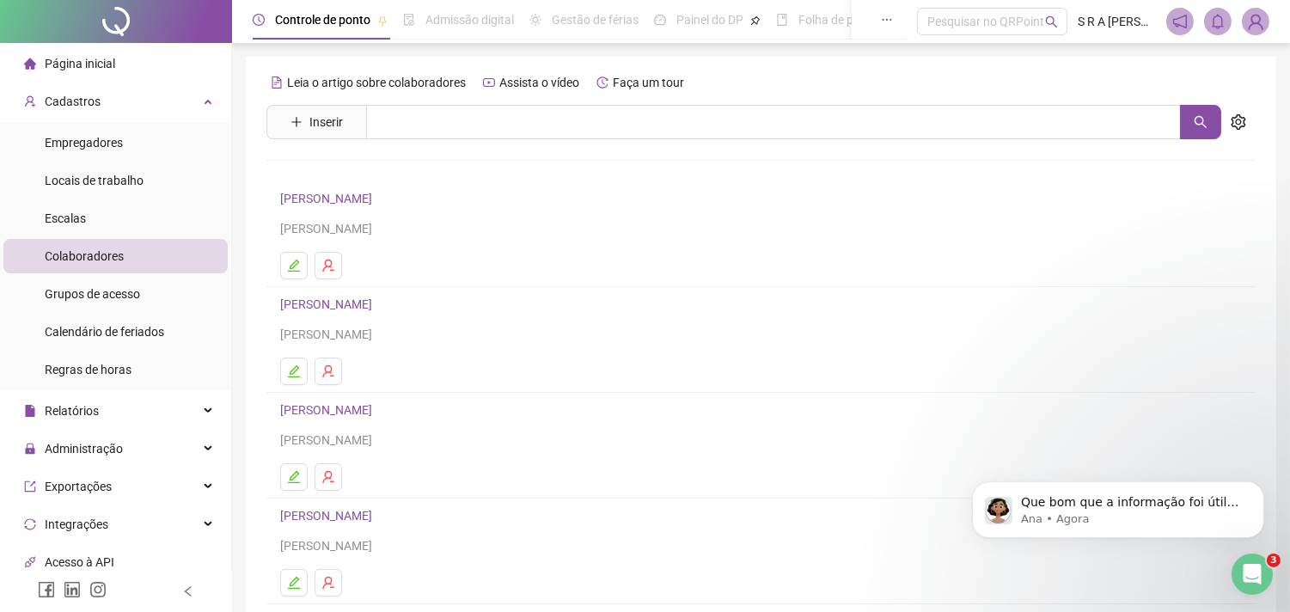
click at [357, 413] on link "[PERSON_NAME]" at bounding box center [328, 410] width 97 height 14
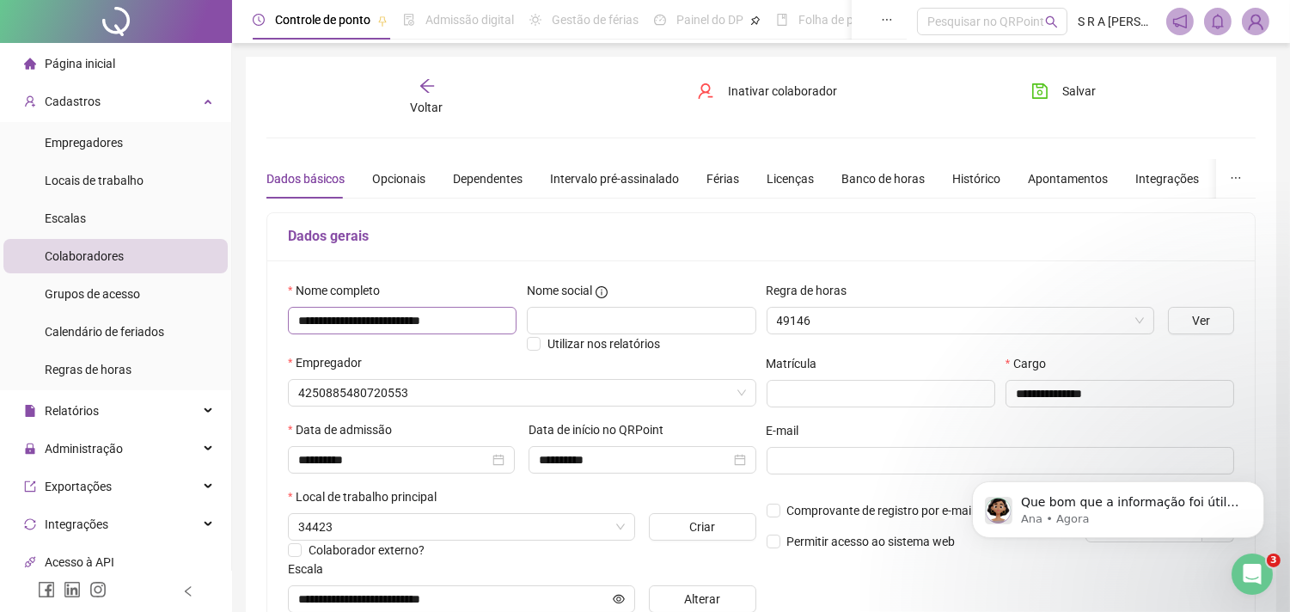
type input "**********"
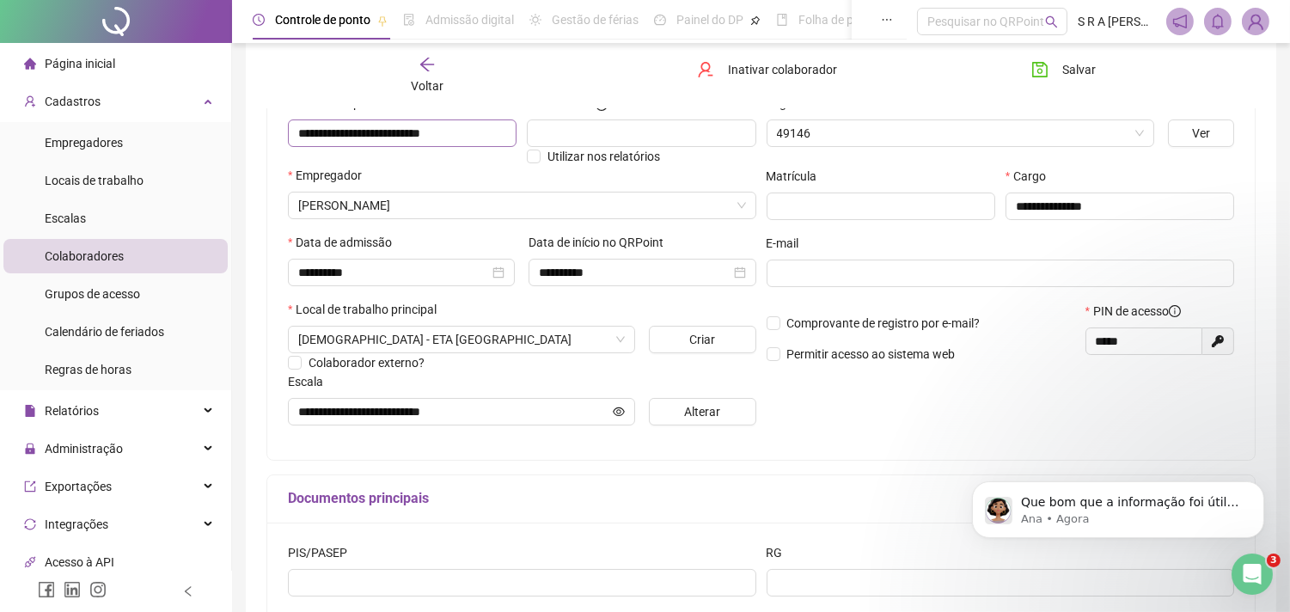
scroll to position [191, 0]
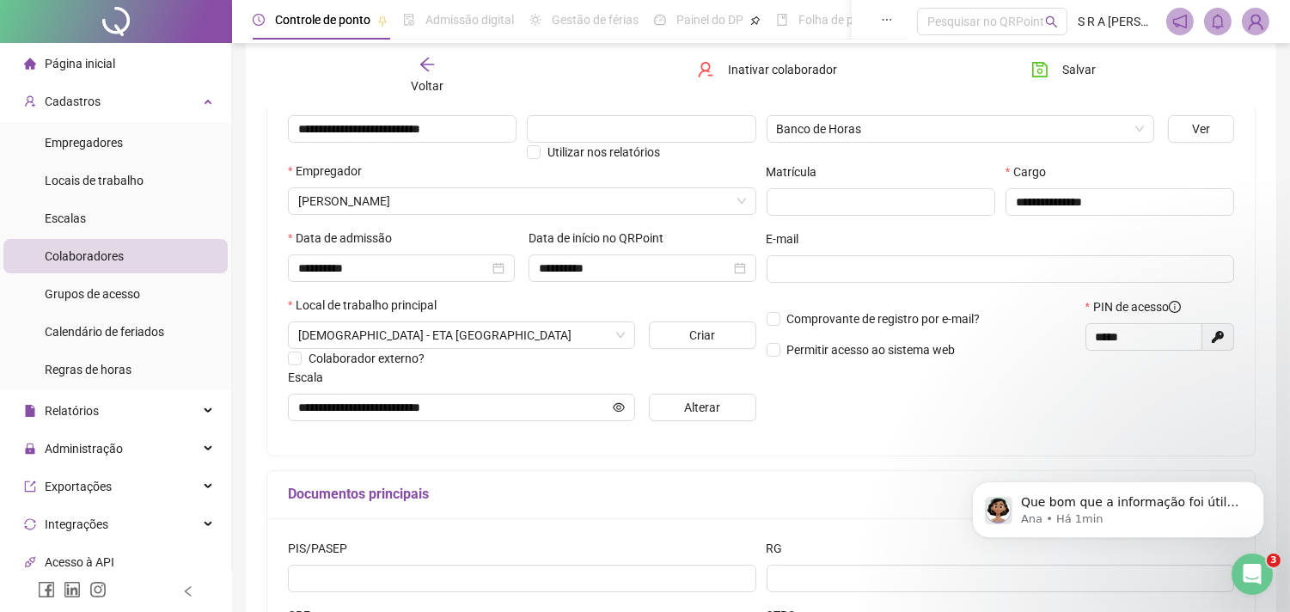
click at [436, 62] on div "Voltar" at bounding box center [427, 76] width 154 height 40
click at [436, 62] on div "**********" at bounding box center [761, 290] width 1031 height 849
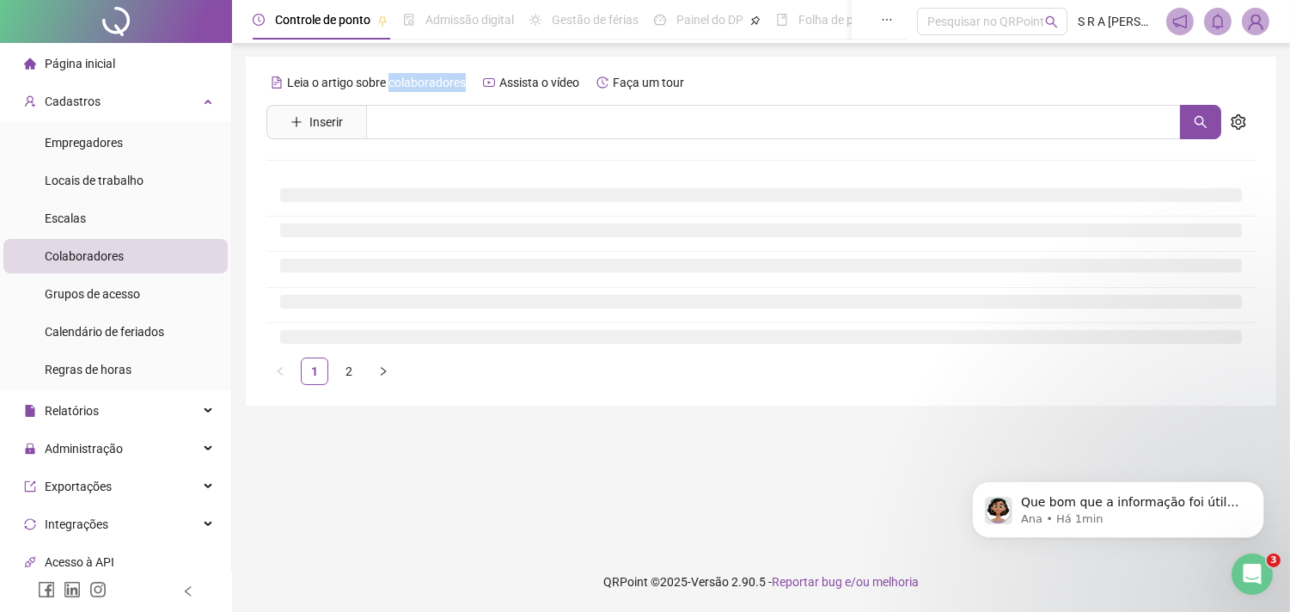
scroll to position [0, 0]
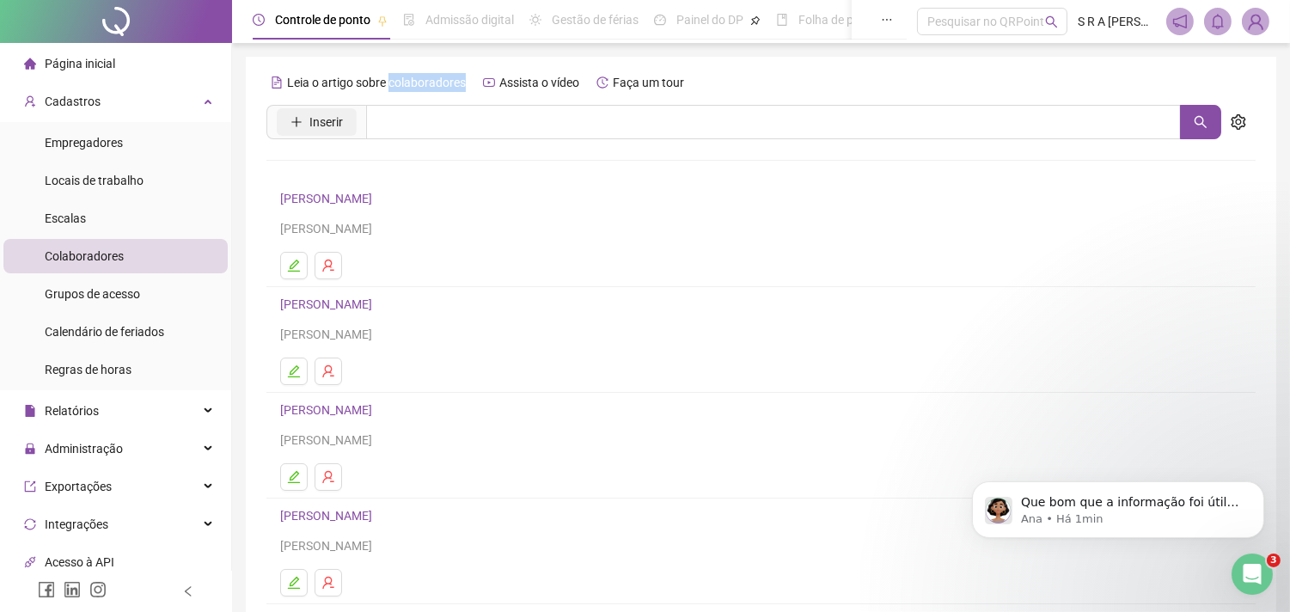
click at [313, 119] on span "Inserir" at bounding box center [326, 122] width 34 height 19
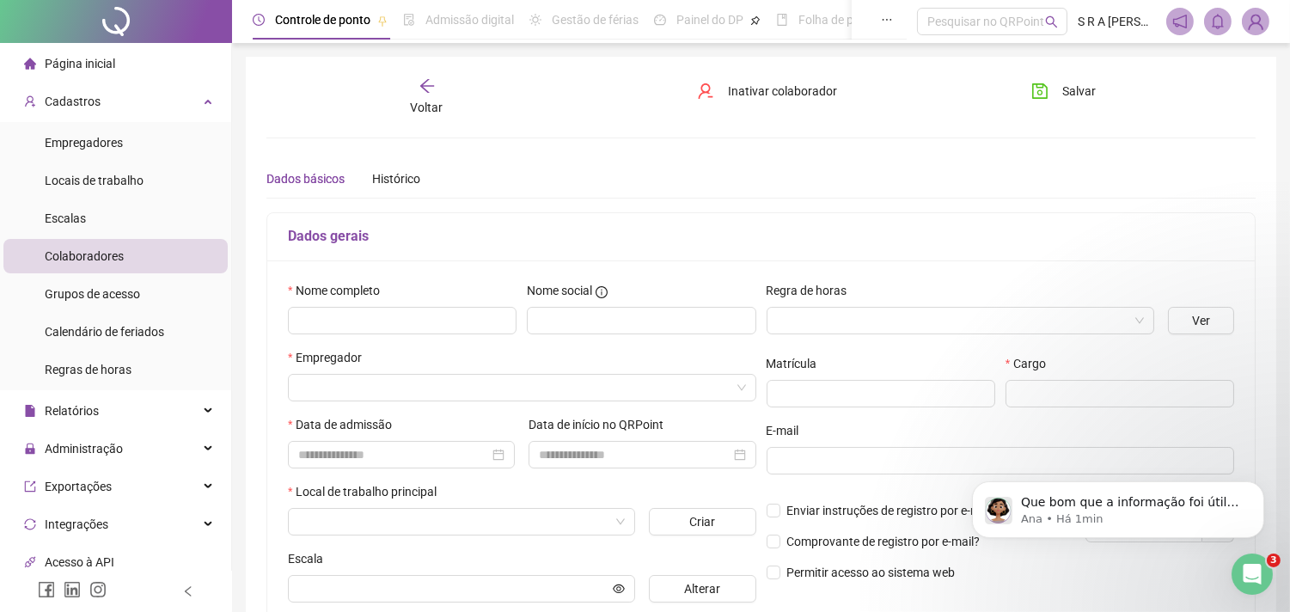
type input "*****"
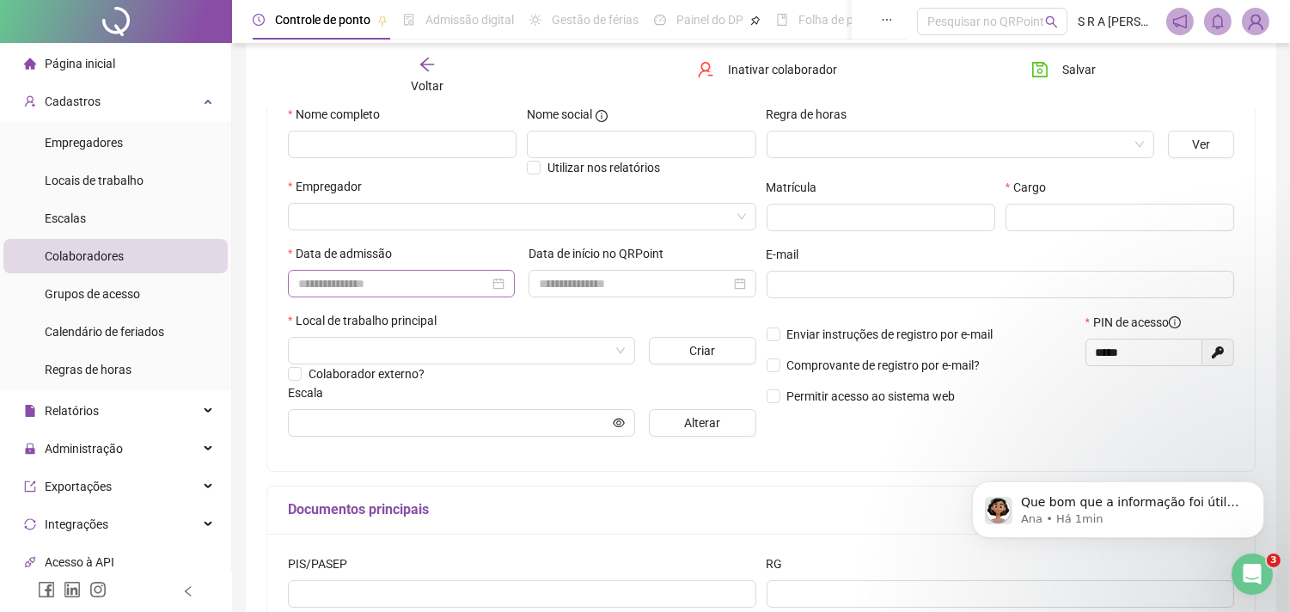
scroll to position [286, 0]
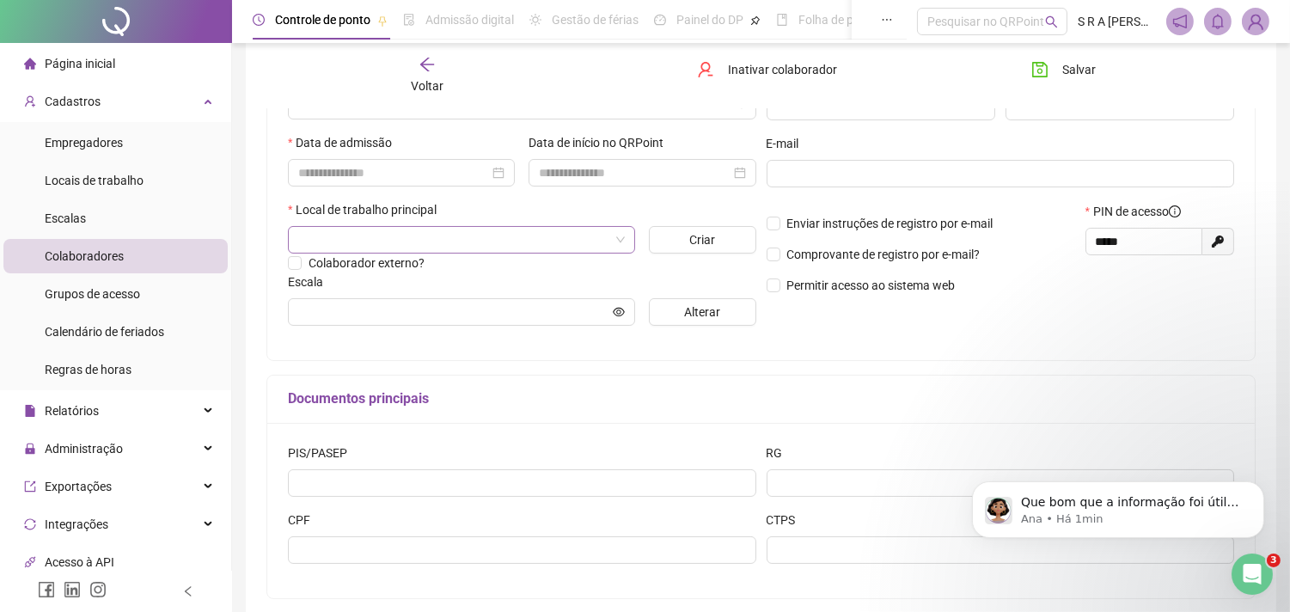
click at [621, 242] on span at bounding box center [461, 240] width 327 height 26
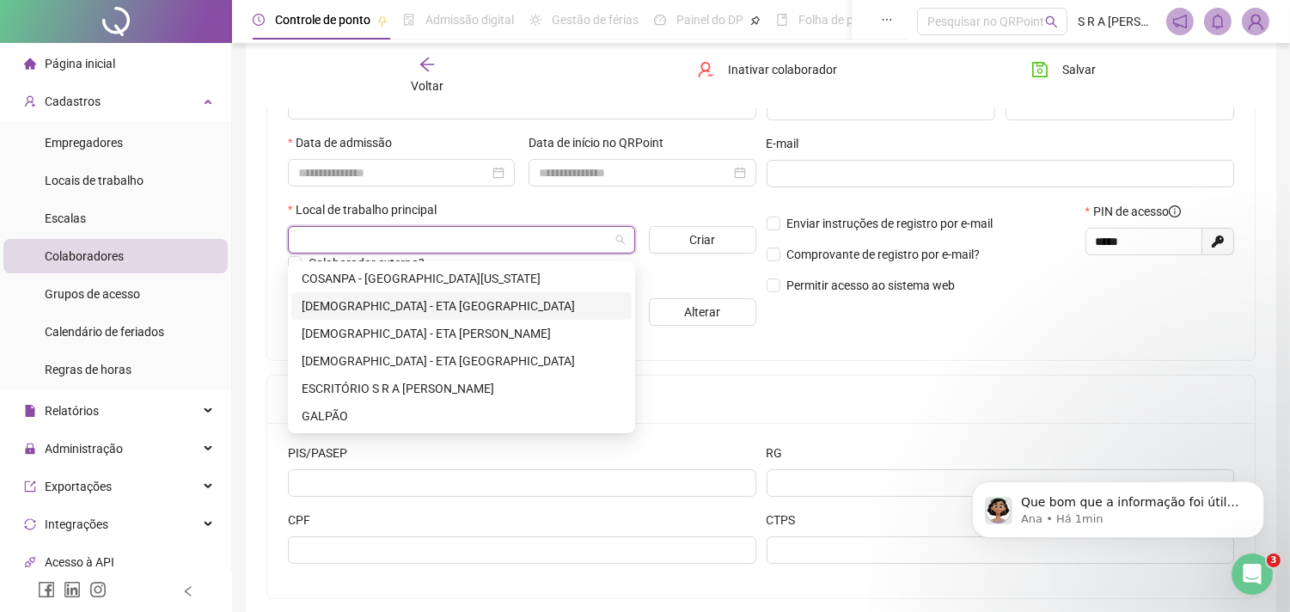
click at [416, 301] on div "[DEMOGRAPHIC_DATA] - ETA [GEOGRAPHIC_DATA]" at bounding box center [462, 306] width 320 height 19
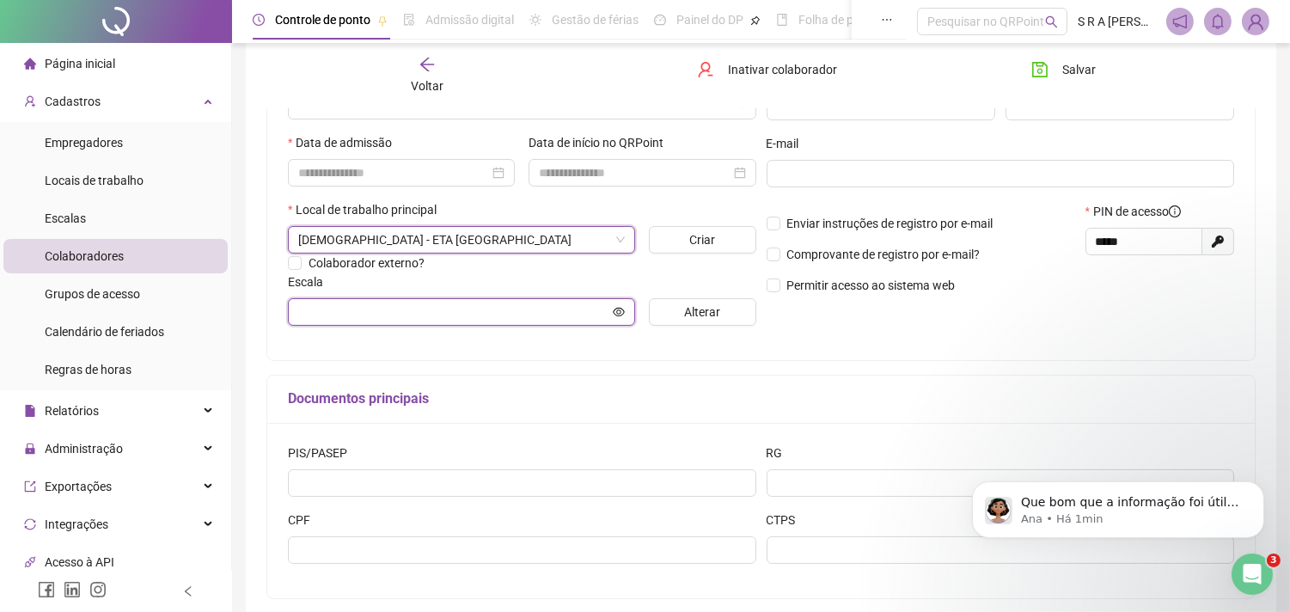
click at [547, 321] on input "text" at bounding box center [453, 312] width 311 height 19
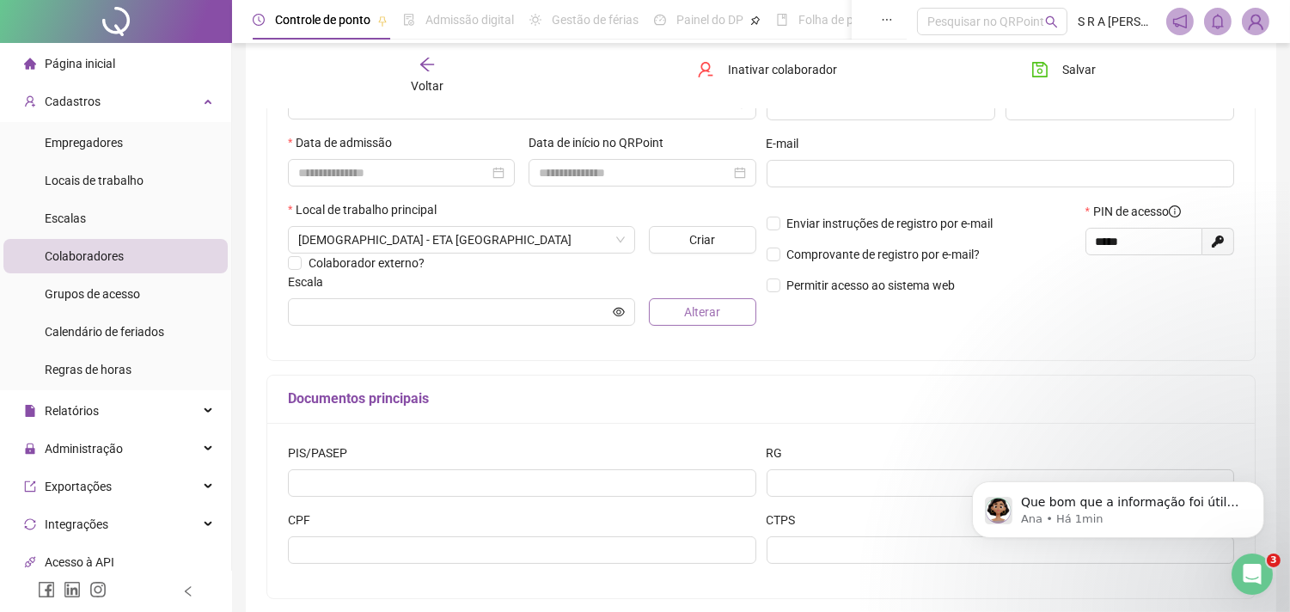
click at [669, 320] on button "Alterar" at bounding box center [702, 312] width 107 height 28
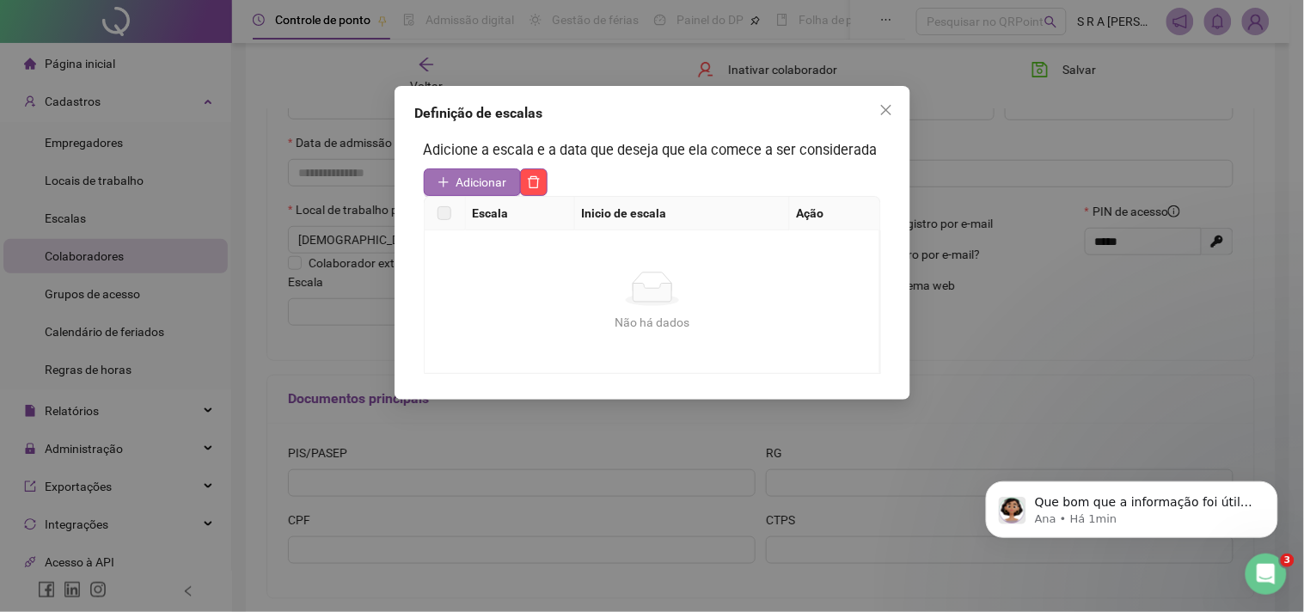
click at [486, 177] on span "Adicionar" at bounding box center [481, 182] width 51 height 19
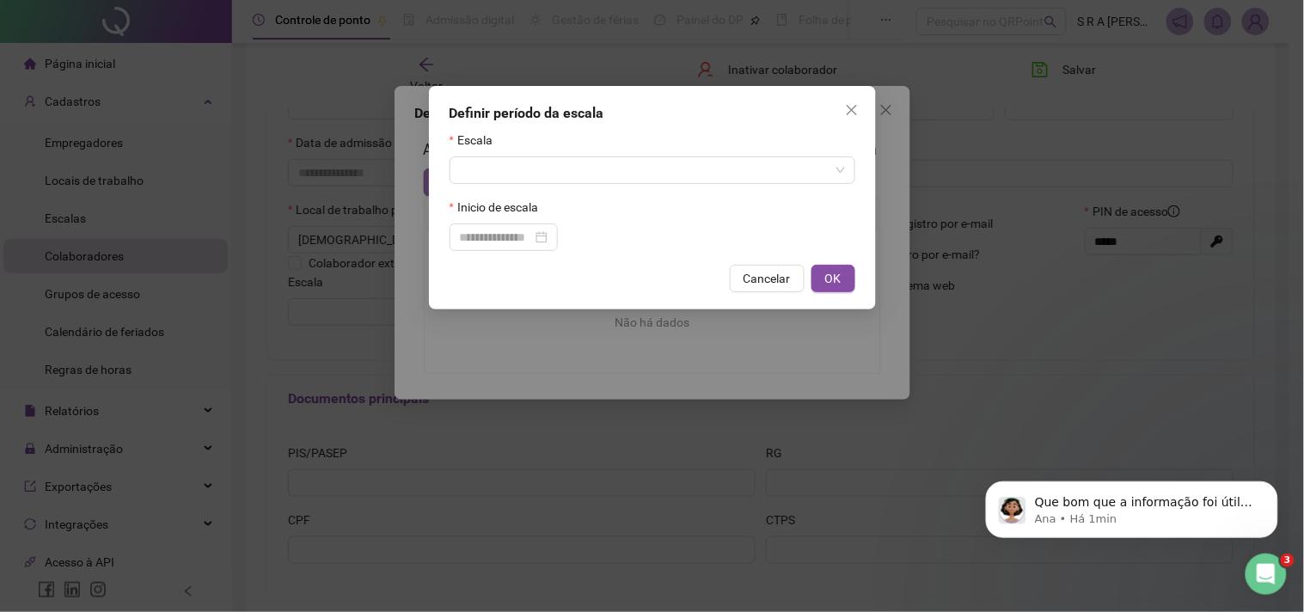
click at [486, 177] on input "search" at bounding box center [645, 170] width 370 height 26
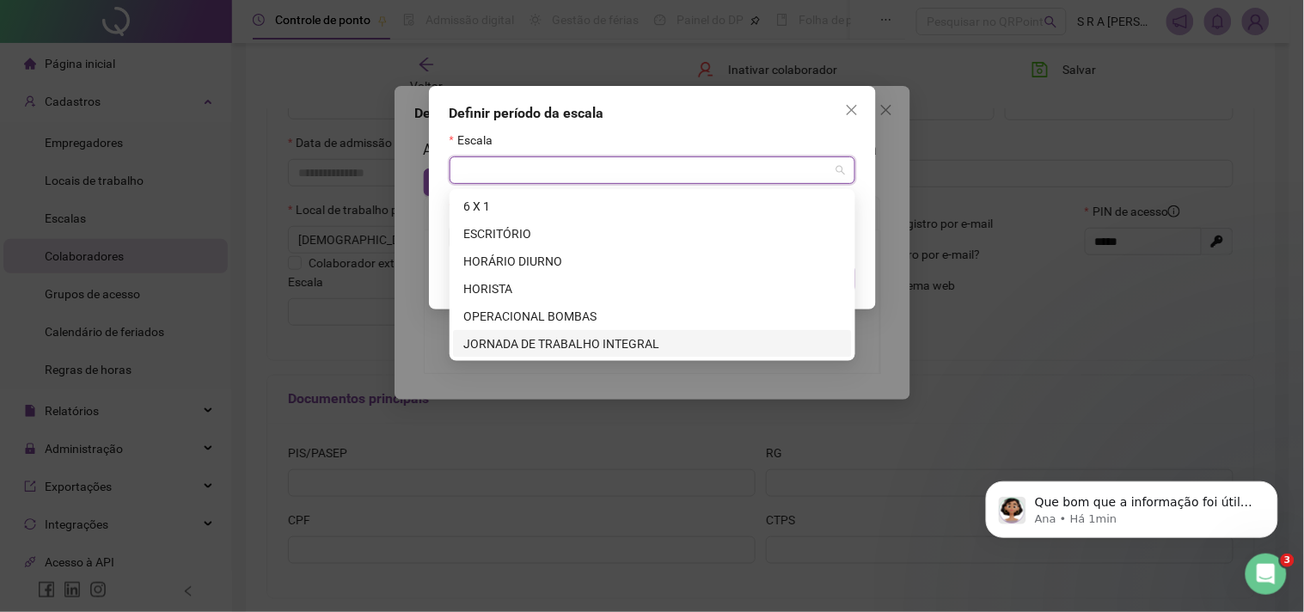
click at [500, 336] on div "JORNADA DE TRABALHO INTEGRAL" at bounding box center [652, 343] width 378 height 19
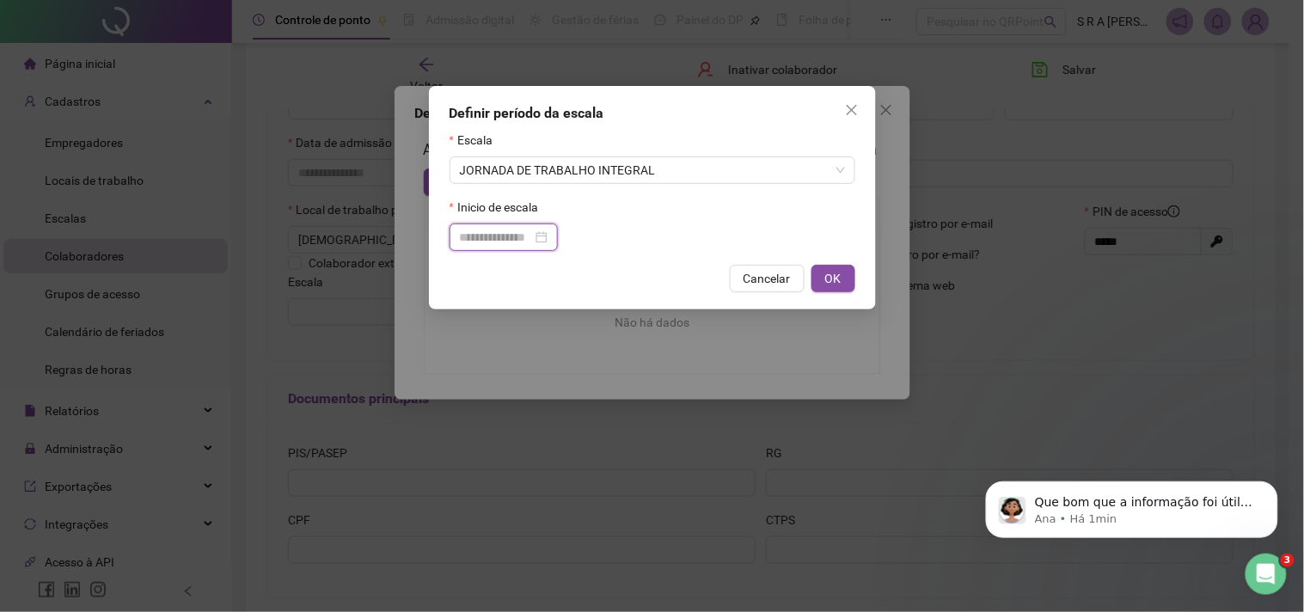
click at [478, 238] on input at bounding box center [496, 237] width 72 height 19
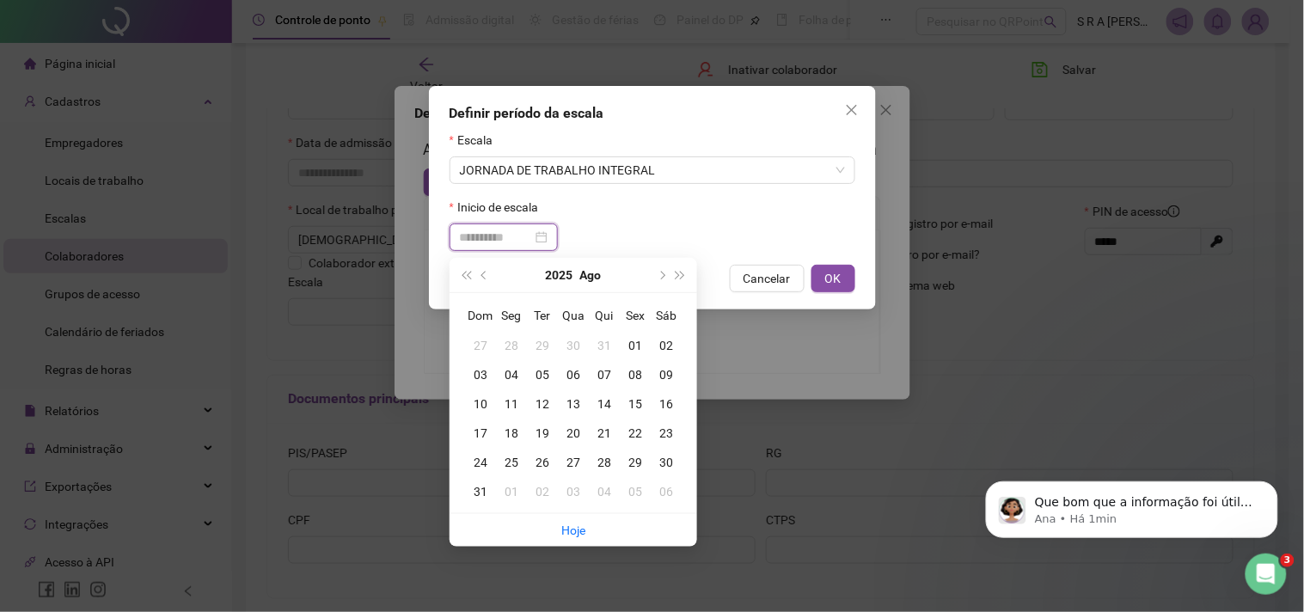
type input "**********"
click at [576, 428] on div "20" at bounding box center [573, 433] width 31 height 19
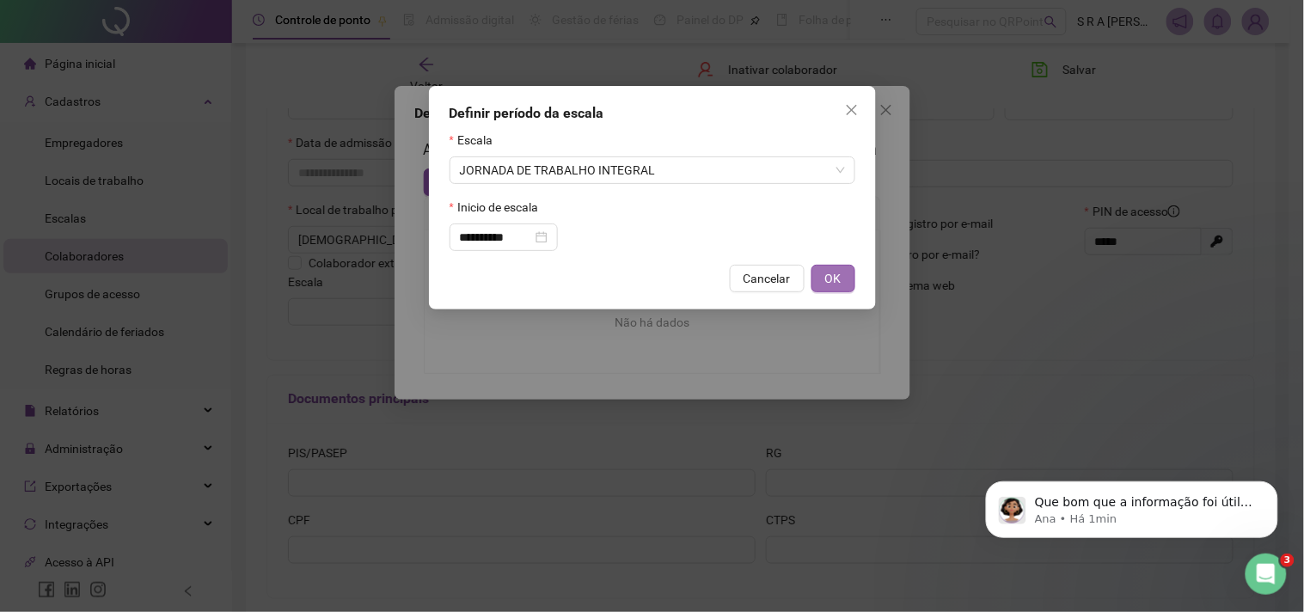
click at [821, 281] on button "OK" at bounding box center [833, 279] width 44 height 28
type input "**********"
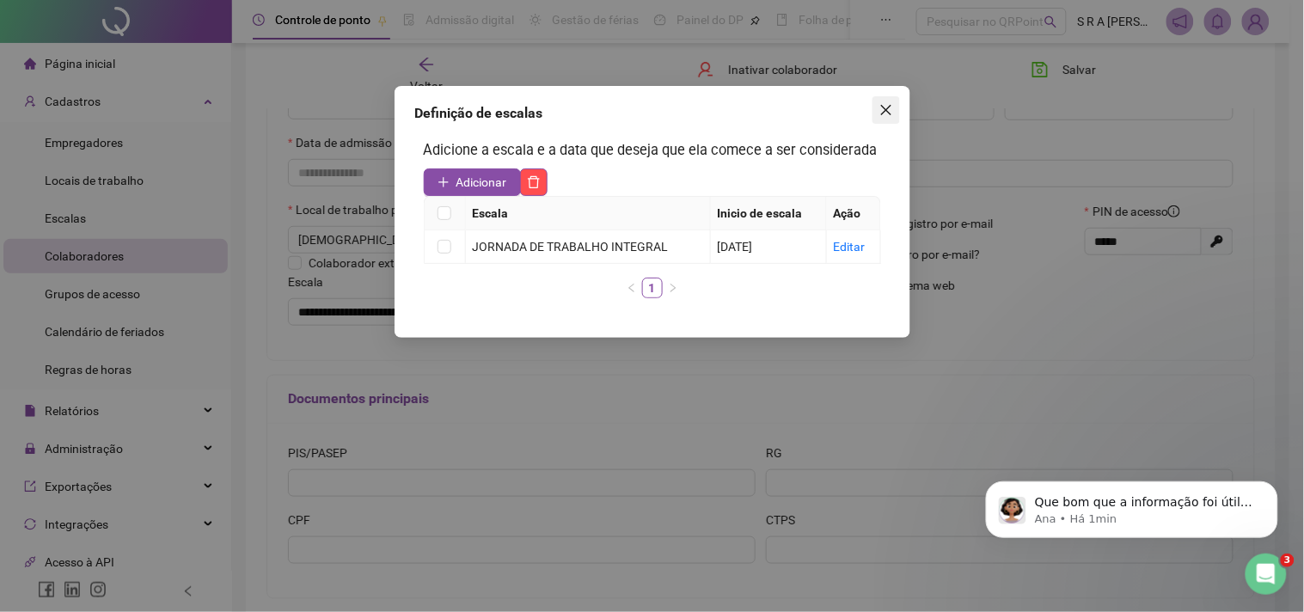
click at [877, 115] on span "Close" at bounding box center [886, 110] width 28 height 14
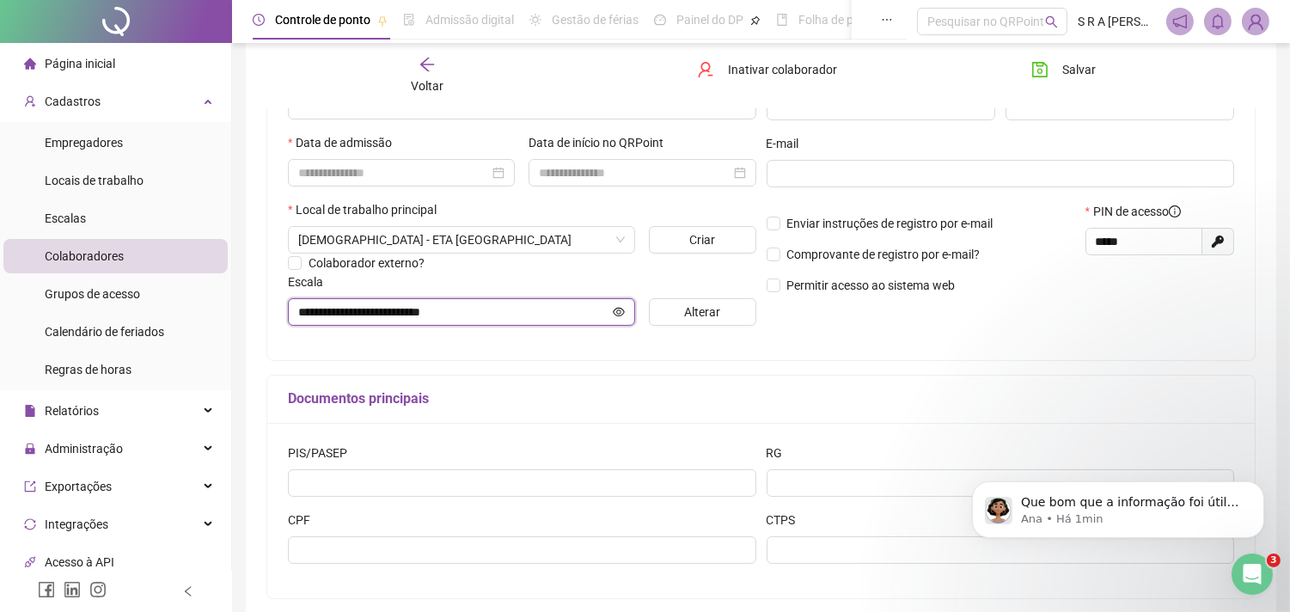
click at [619, 313] on icon "eye" at bounding box center [619, 312] width 12 height 12
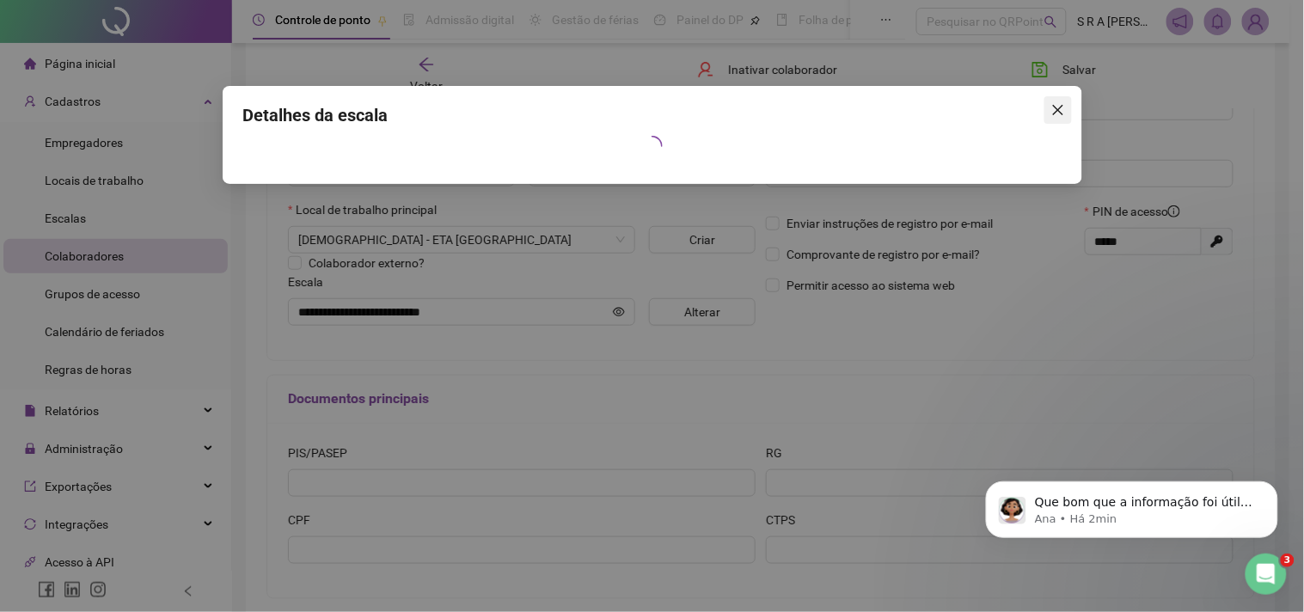
click at [1064, 116] on span "Close" at bounding box center [1058, 110] width 28 height 14
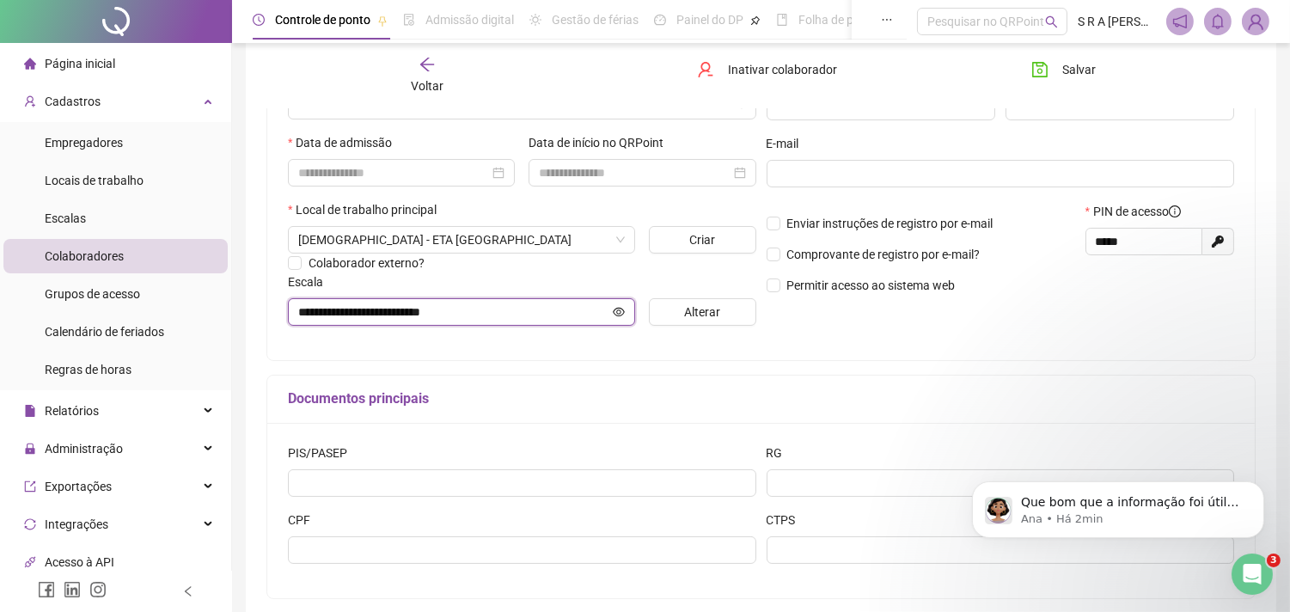
click at [614, 318] on icon "eye" at bounding box center [619, 312] width 12 height 12
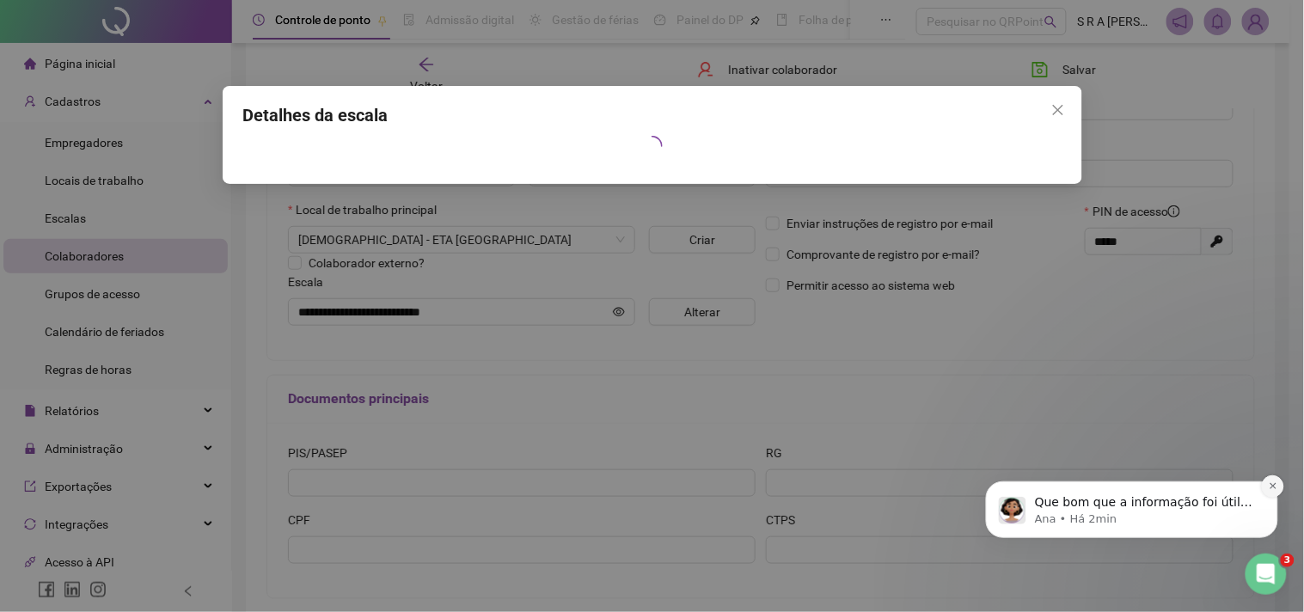
click at [1266, 490] on button "Dismiss notification" at bounding box center [1272, 485] width 22 height 22
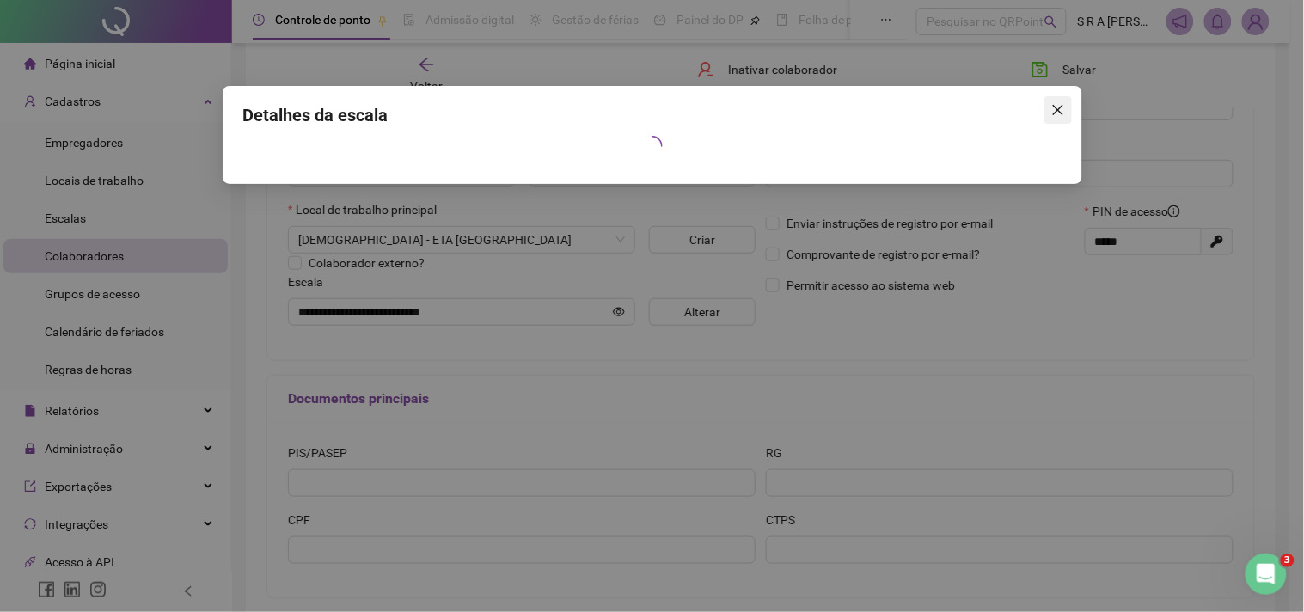
click at [1059, 110] on icon "close" at bounding box center [1057, 110] width 10 height 10
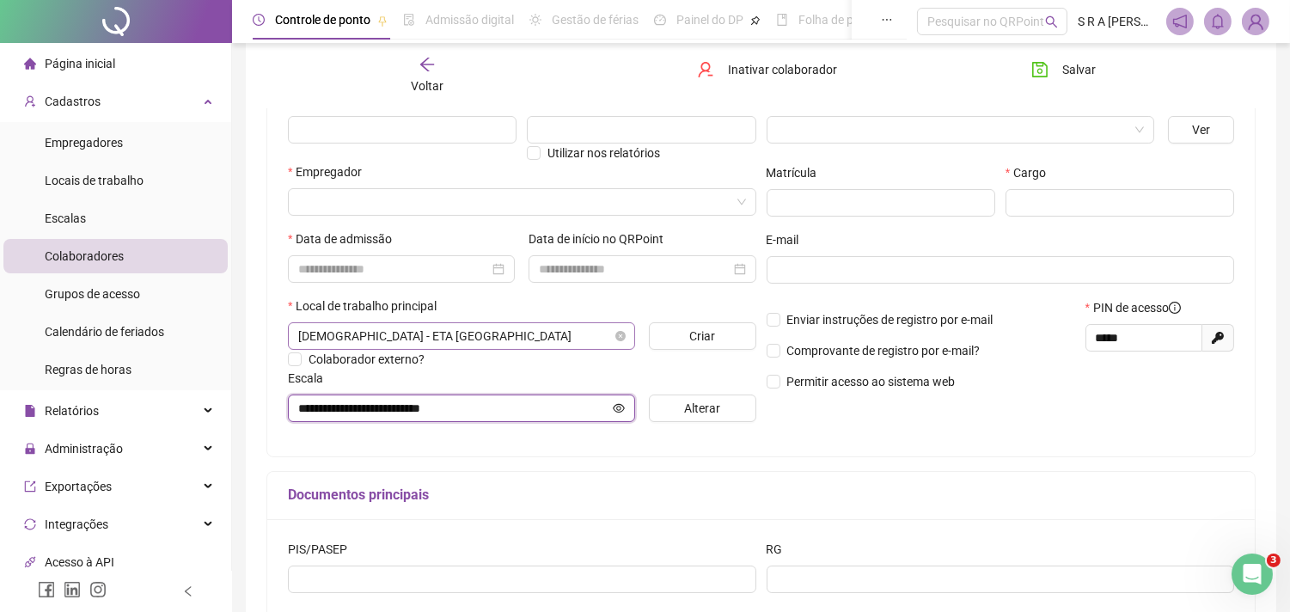
scroll to position [0, 0]
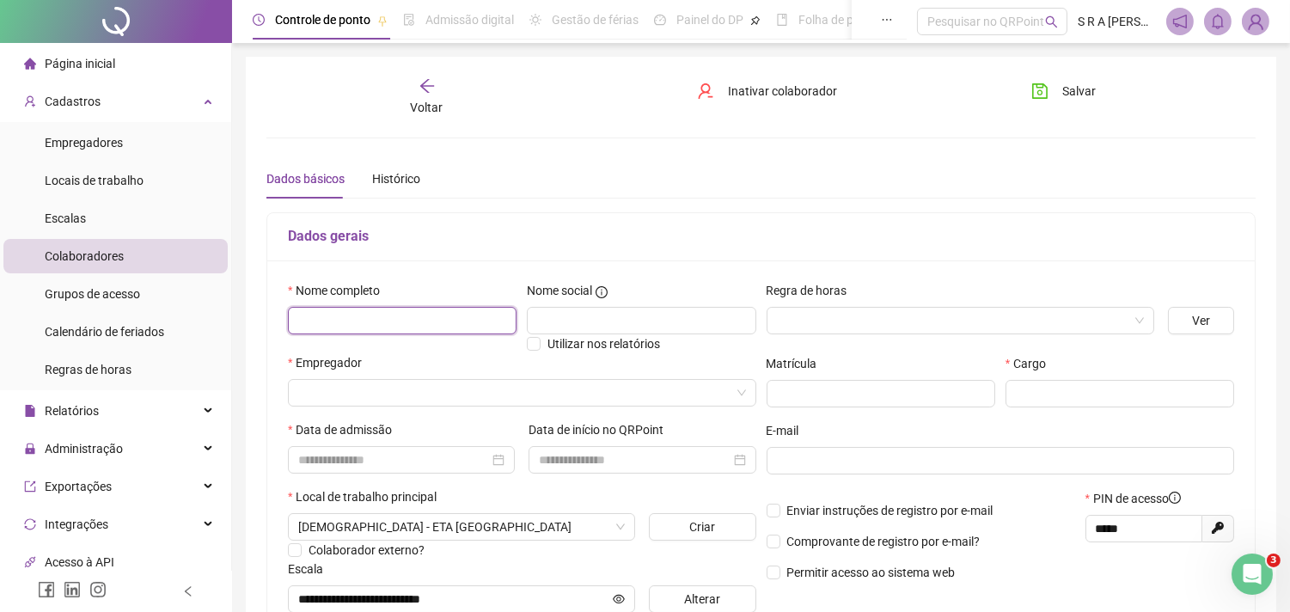
click at [418, 321] on input "text" at bounding box center [402, 321] width 229 height 28
type input "**********"
click at [457, 402] on input "search" at bounding box center [514, 393] width 432 height 26
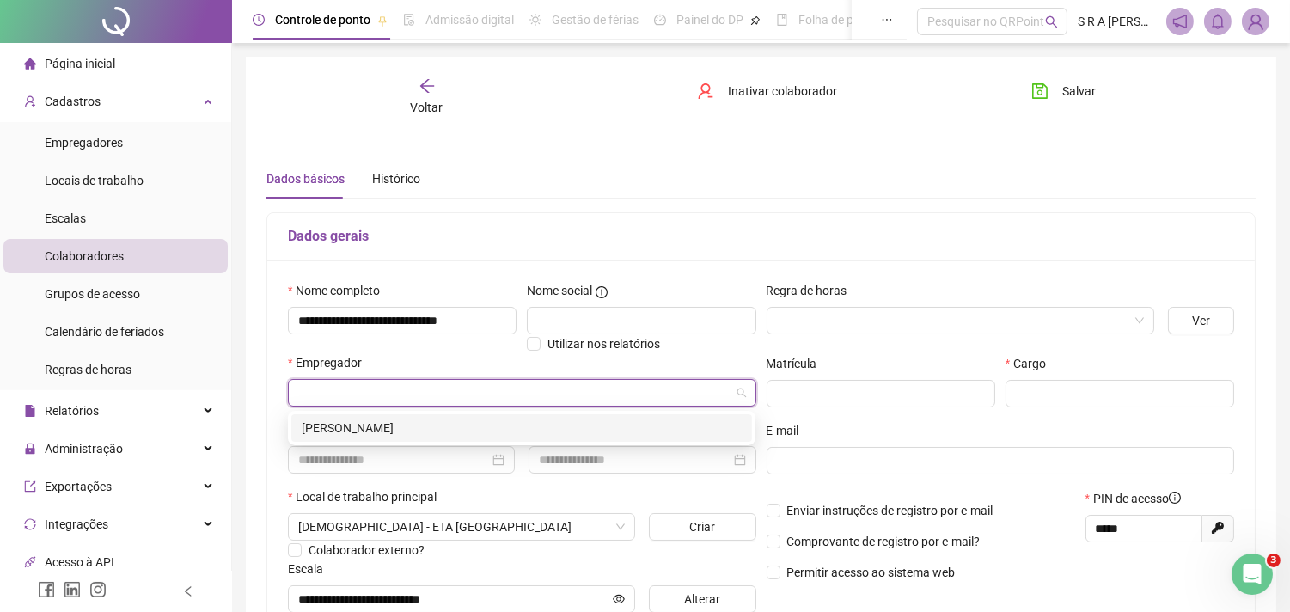
click at [353, 434] on div "[PERSON_NAME]" at bounding box center [522, 428] width 440 height 19
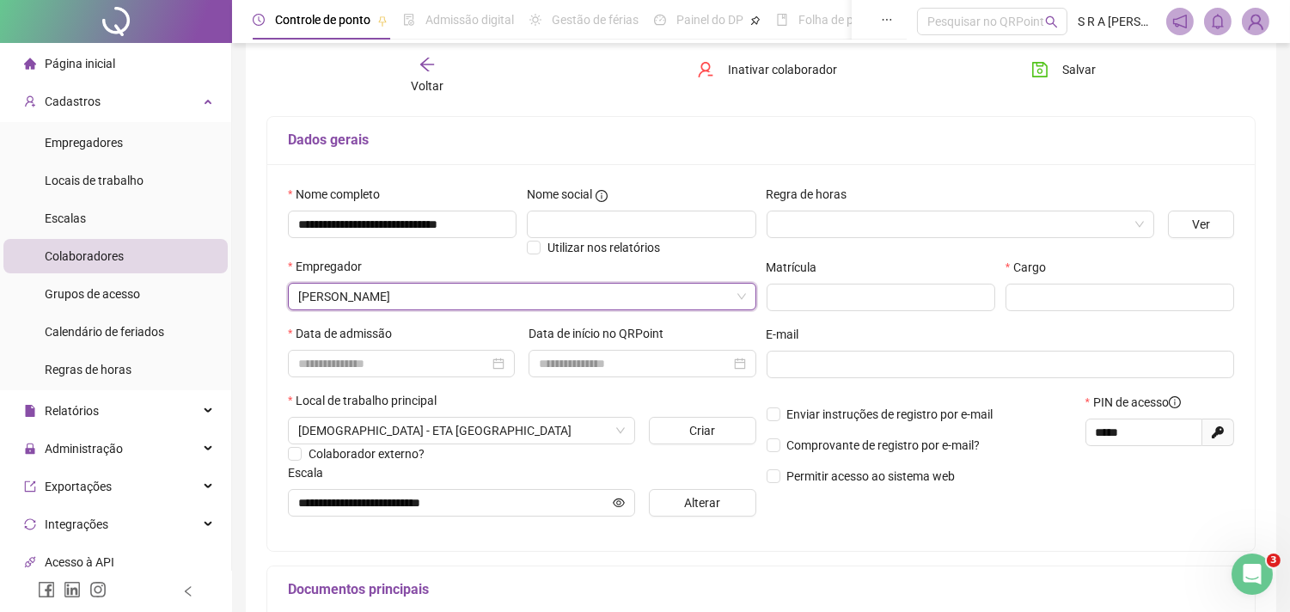
scroll to position [920, 0]
click at [1107, 209] on div "Regra de horas" at bounding box center [961, 198] width 388 height 26
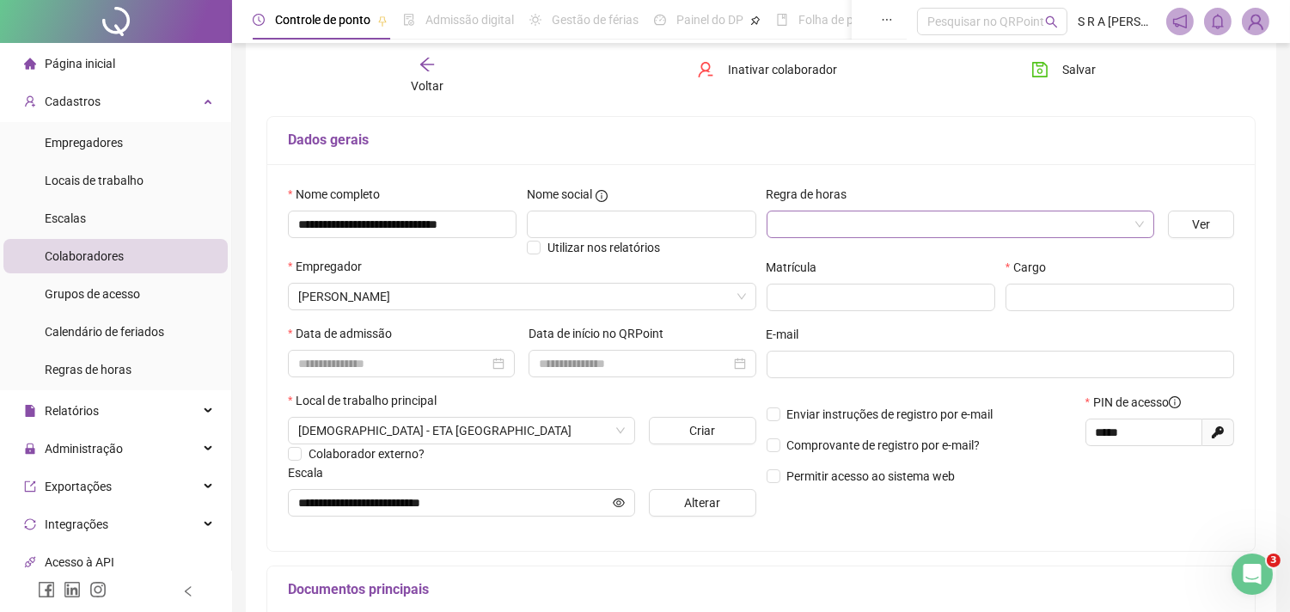
click at [1103, 217] on input "search" at bounding box center [953, 224] width 352 height 26
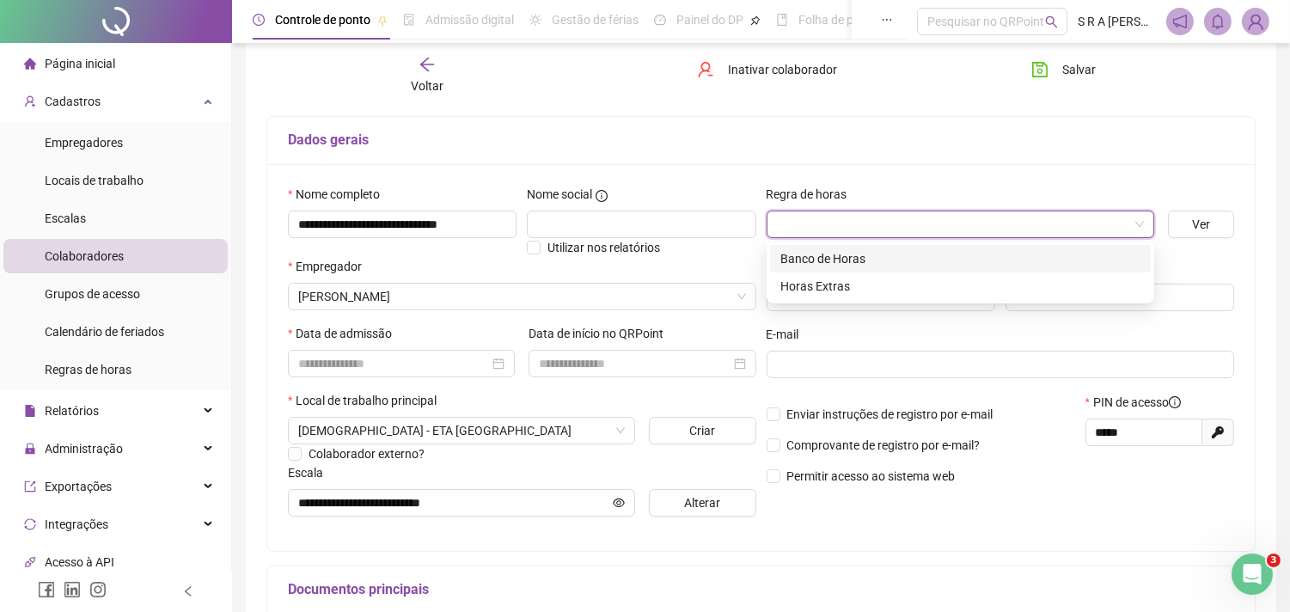
click at [856, 260] on div "Banco de Horas" at bounding box center [960, 258] width 360 height 19
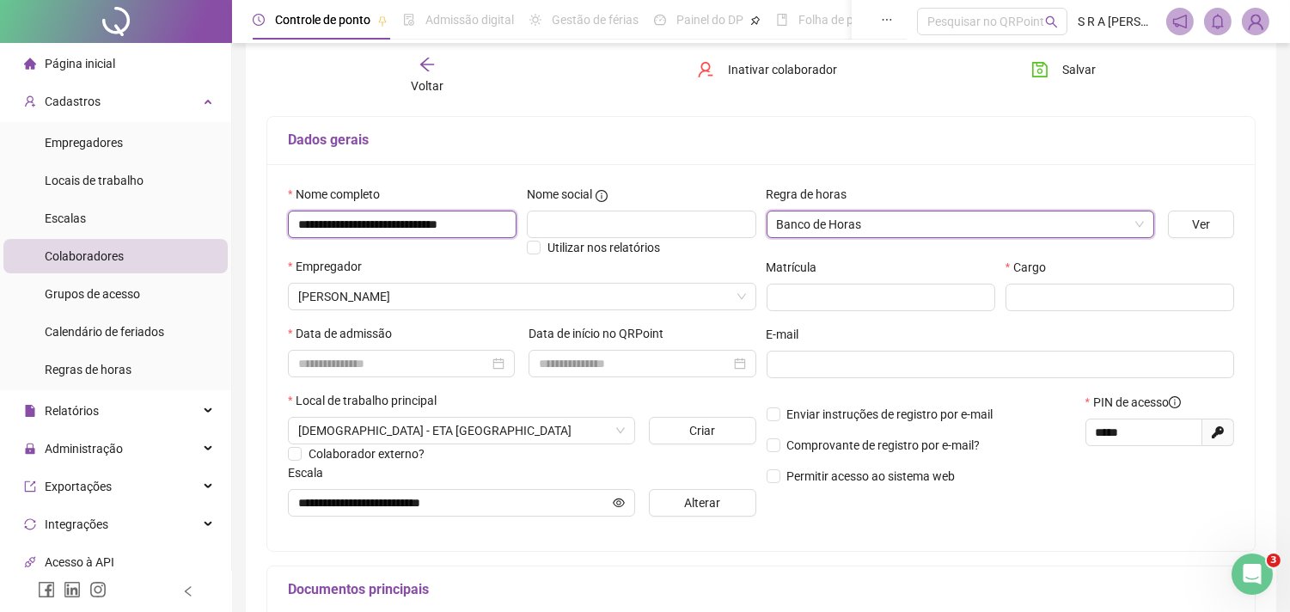
click at [456, 234] on input "**********" at bounding box center [402, 225] width 229 height 28
drag, startPoint x: 306, startPoint y: 229, endPoint x: 550, endPoint y: 226, distance: 244.1
click at [550, 226] on div "**********" at bounding box center [522, 221] width 479 height 72
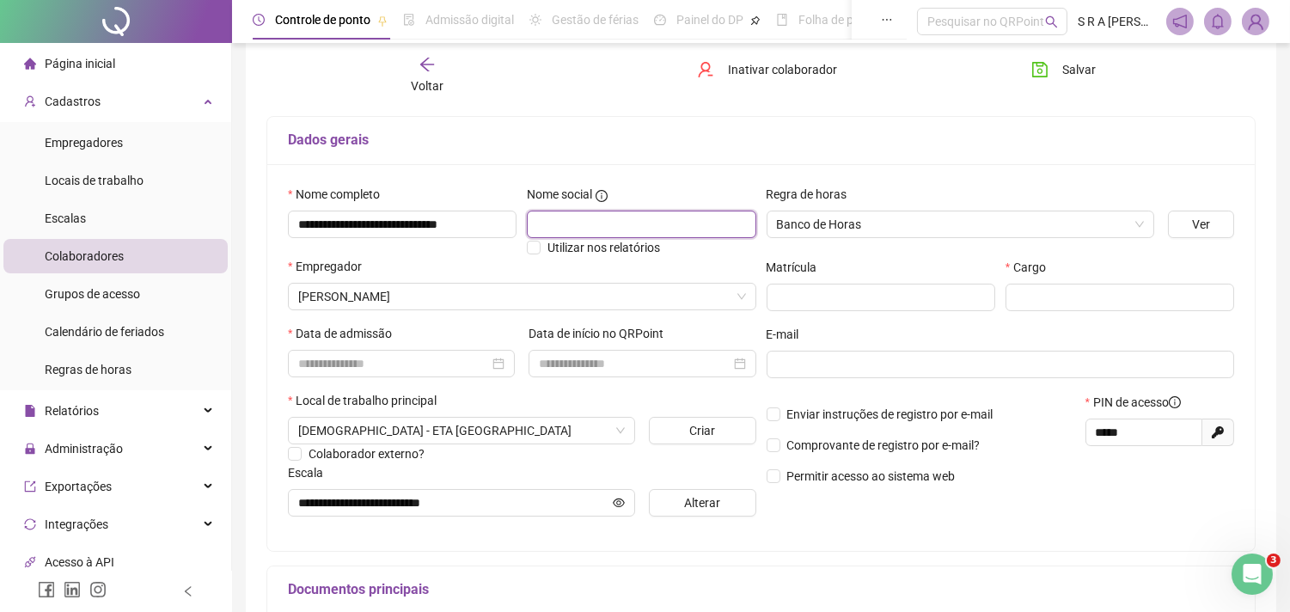
click at [596, 223] on input "text" at bounding box center [641, 225] width 229 height 28
paste input "**********"
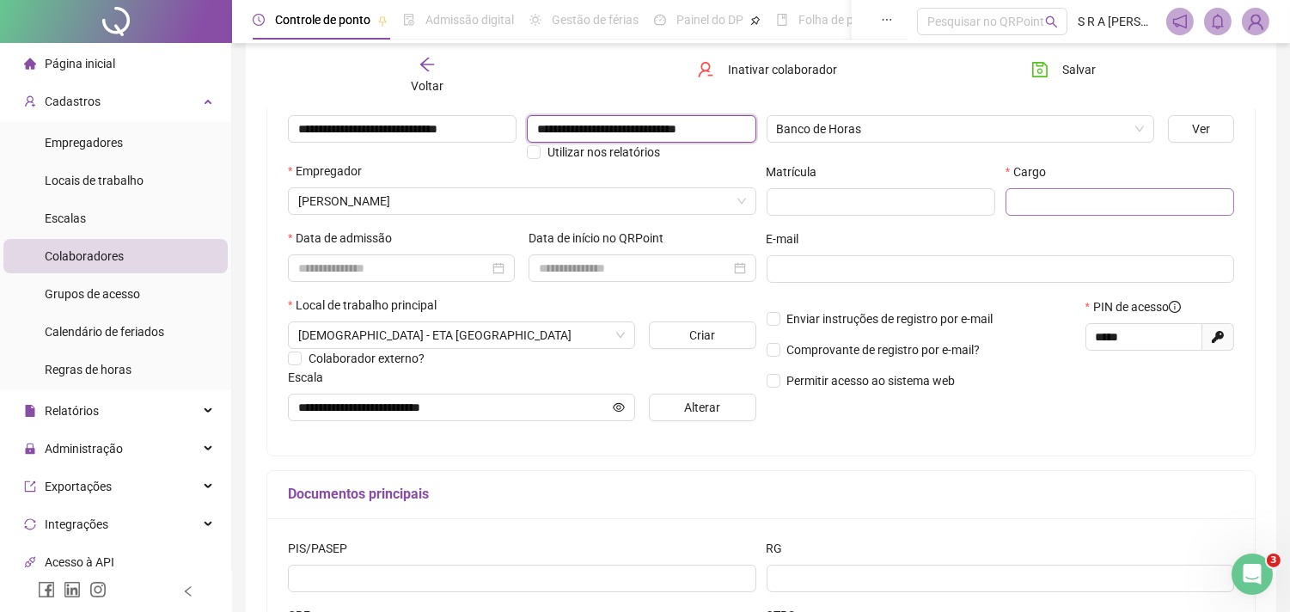
type input "**********"
click at [1055, 196] on input "text" at bounding box center [1120, 202] width 229 height 28
type input "**********"
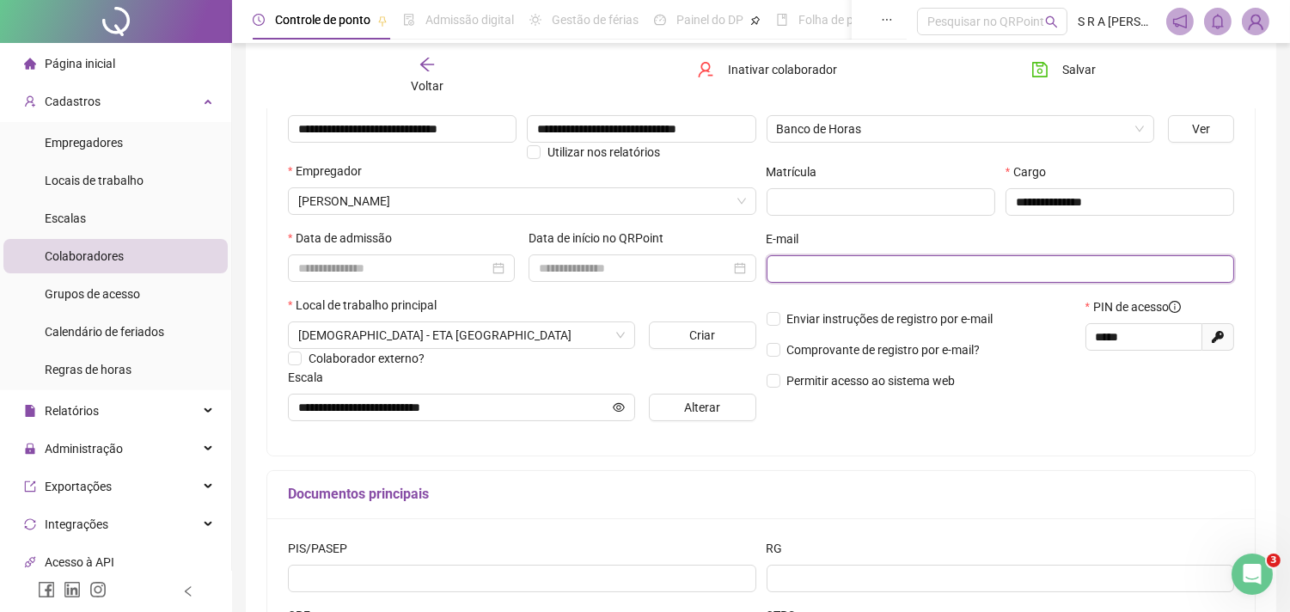
click at [829, 266] on input "text" at bounding box center [999, 269] width 444 height 19
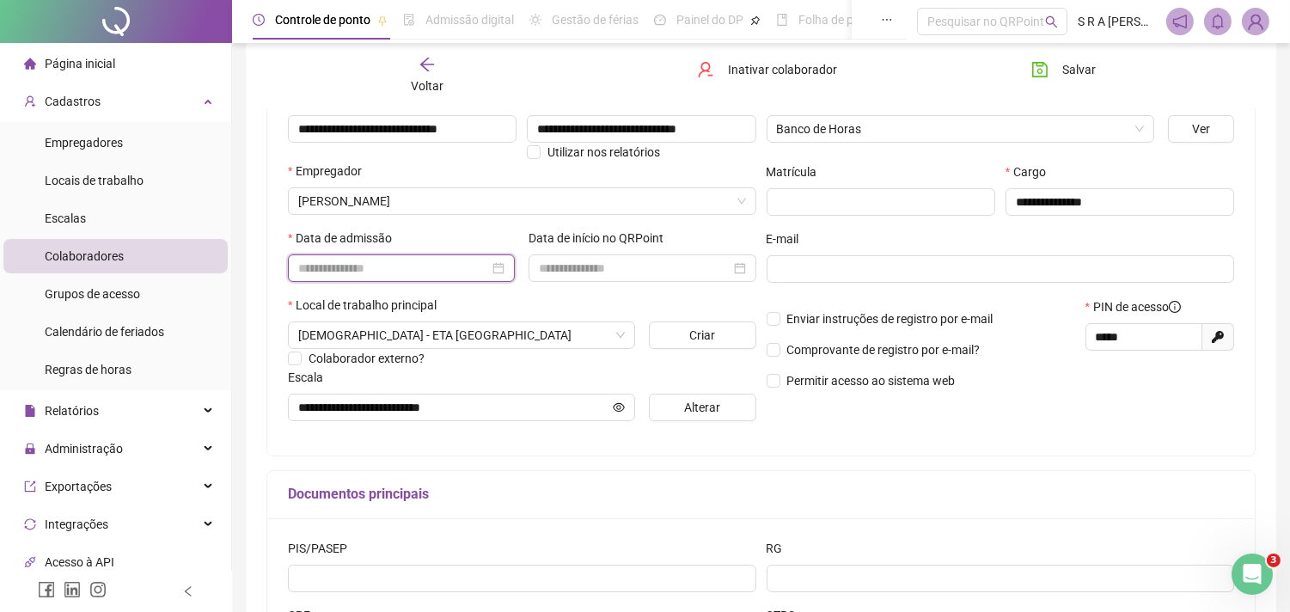
click at [434, 263] on input at bounding box center [393, 268] width 191 height 19
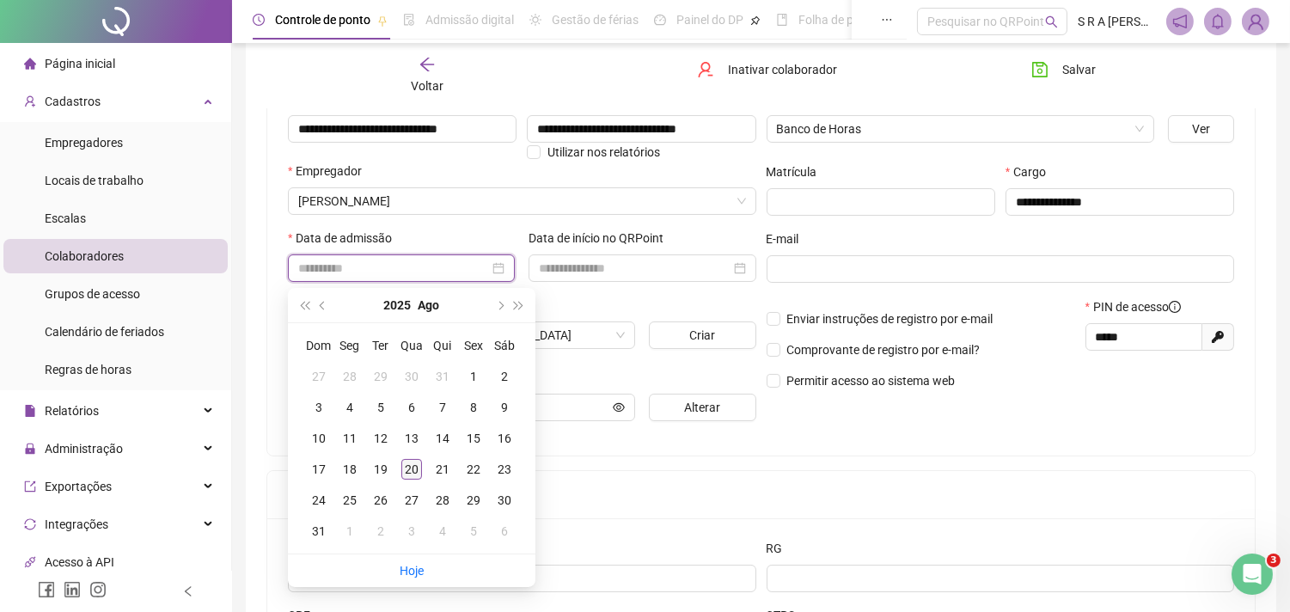
type input "**********"
click at [408, 471] on div "20" at bounding box center [411, 469] width 21 height 21
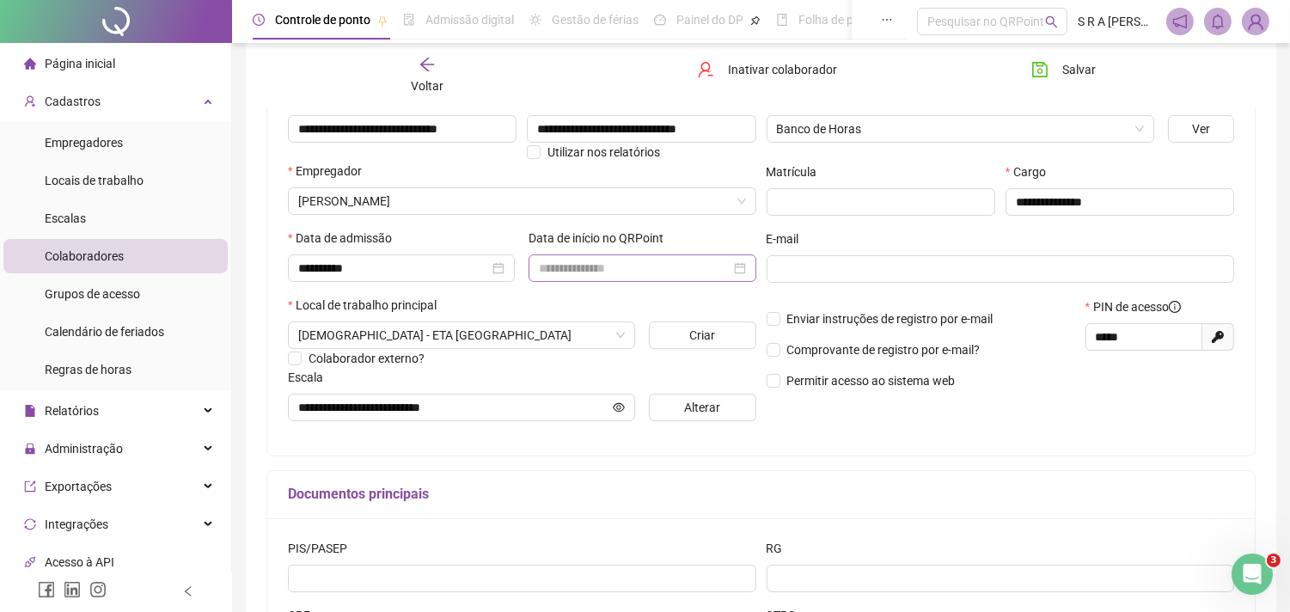
click at [573, 278] on div at bounding box center [642, 268] width 227 height 28
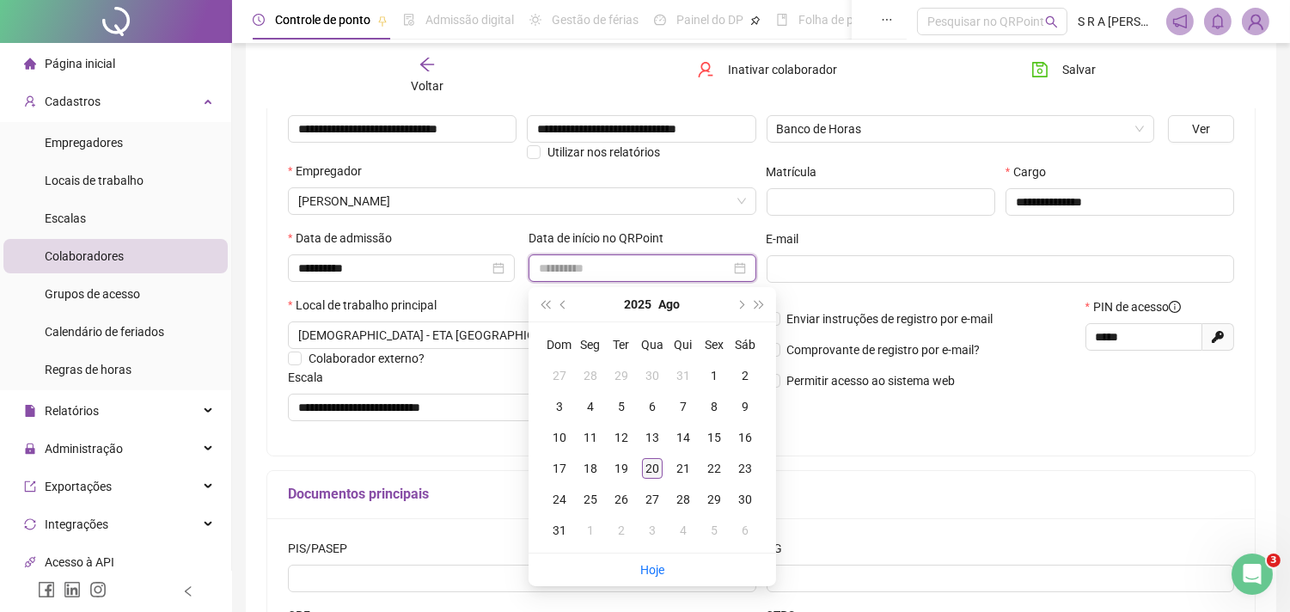
type input "**********"
click at [657, 465] on div "20" at bounding box center [652, 468] width 21 height 21
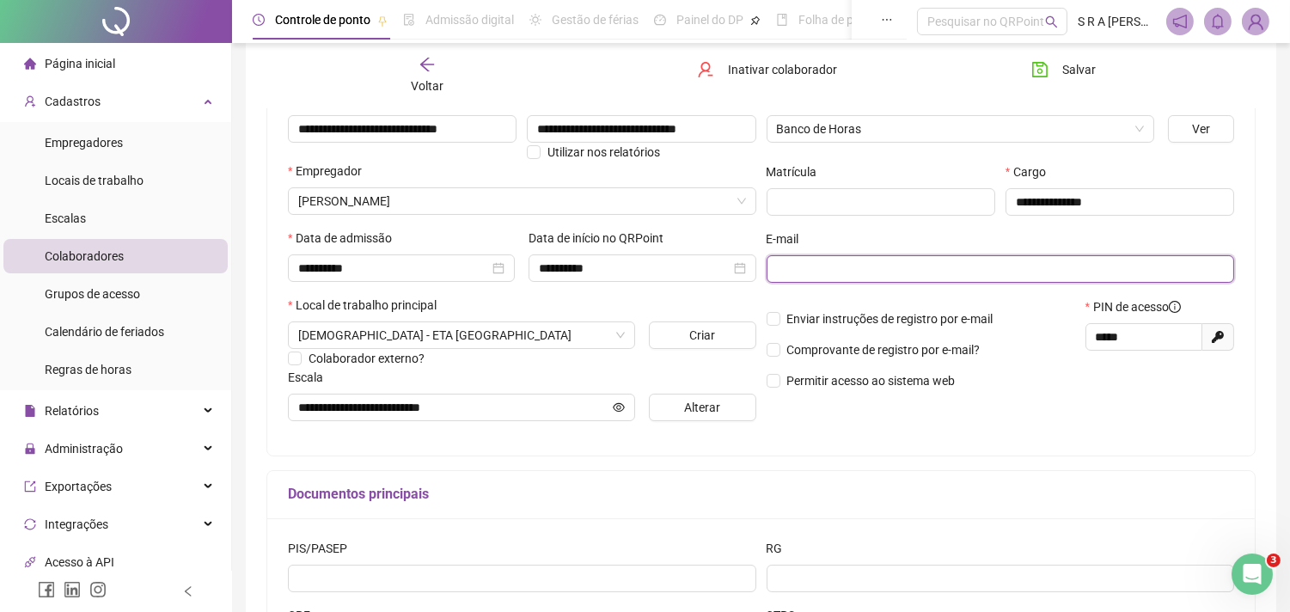
click at [801, 269] on input "text" at bounding box center [999, 269] width 444 height 19
type input "*"
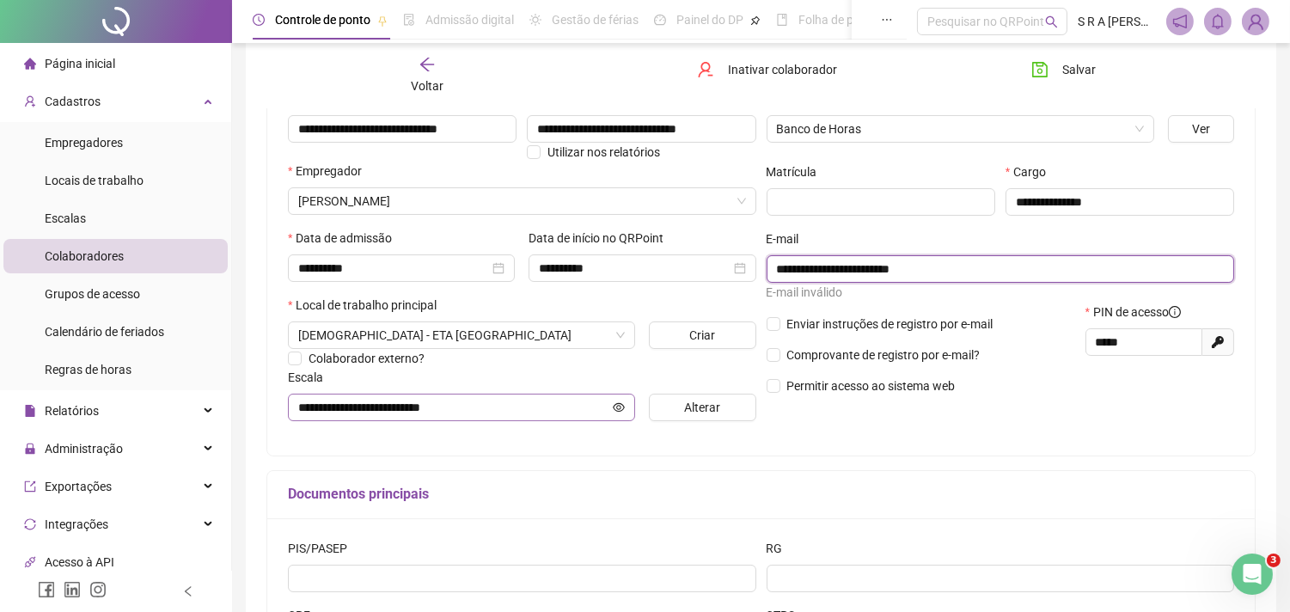
scroll to position [372, 0]
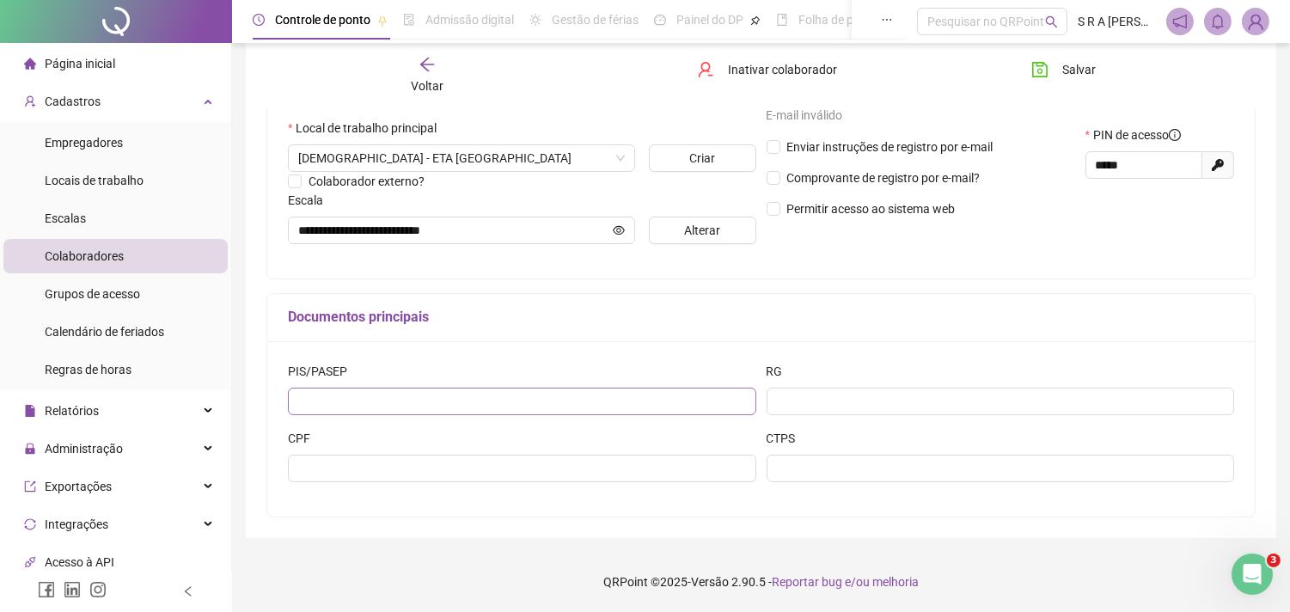
type input "**********"
click at [602, 400] on input "text" at bounding box center [522, 402] width 468 height 28
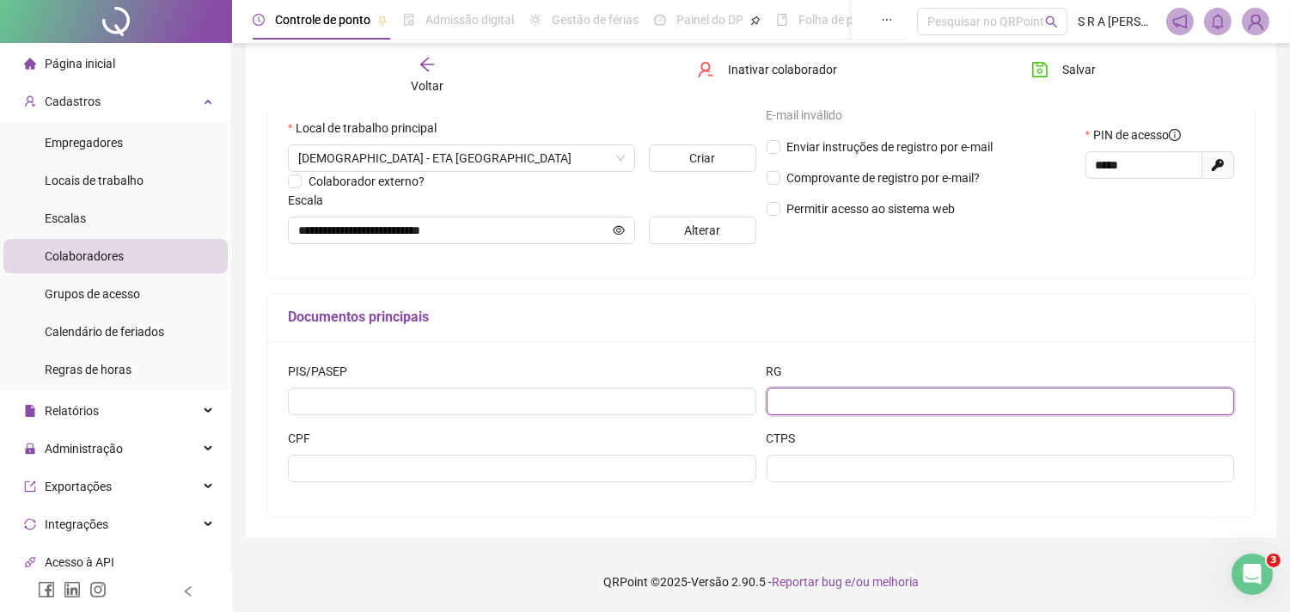
click at [804, 399] on input "text" at bounding box center [1001, 402] width 468 height 28
type input "*******"
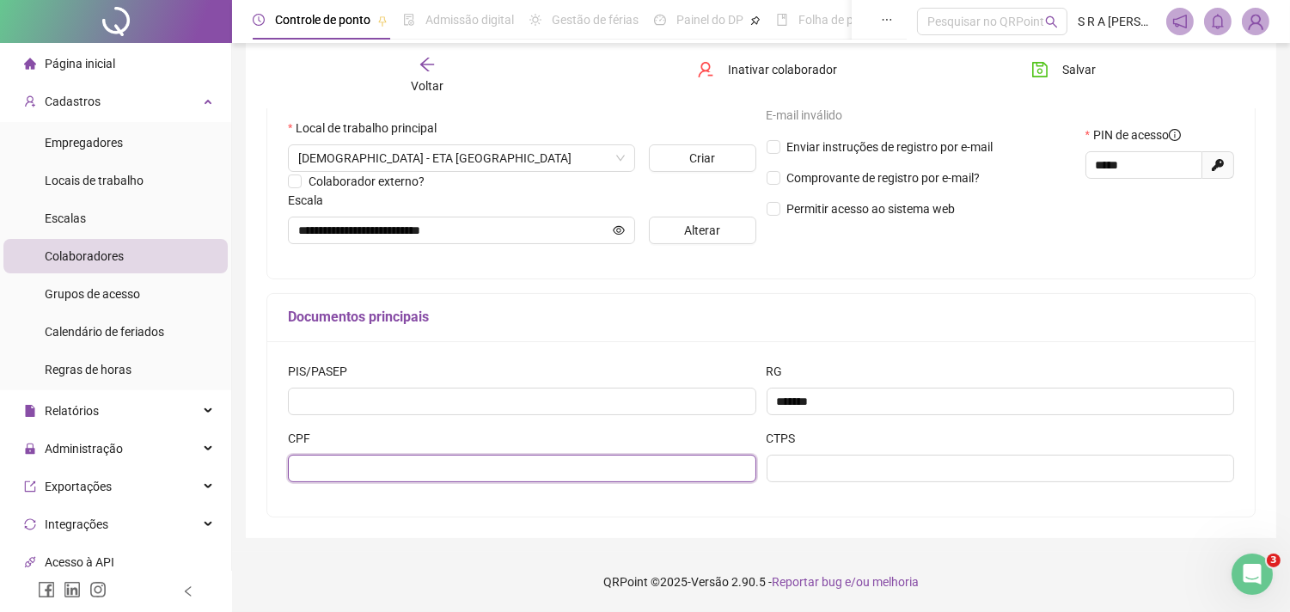
click at [431, 462] on input "text" at bounding box center [522, 469] width 468 height 28
type input "**********"
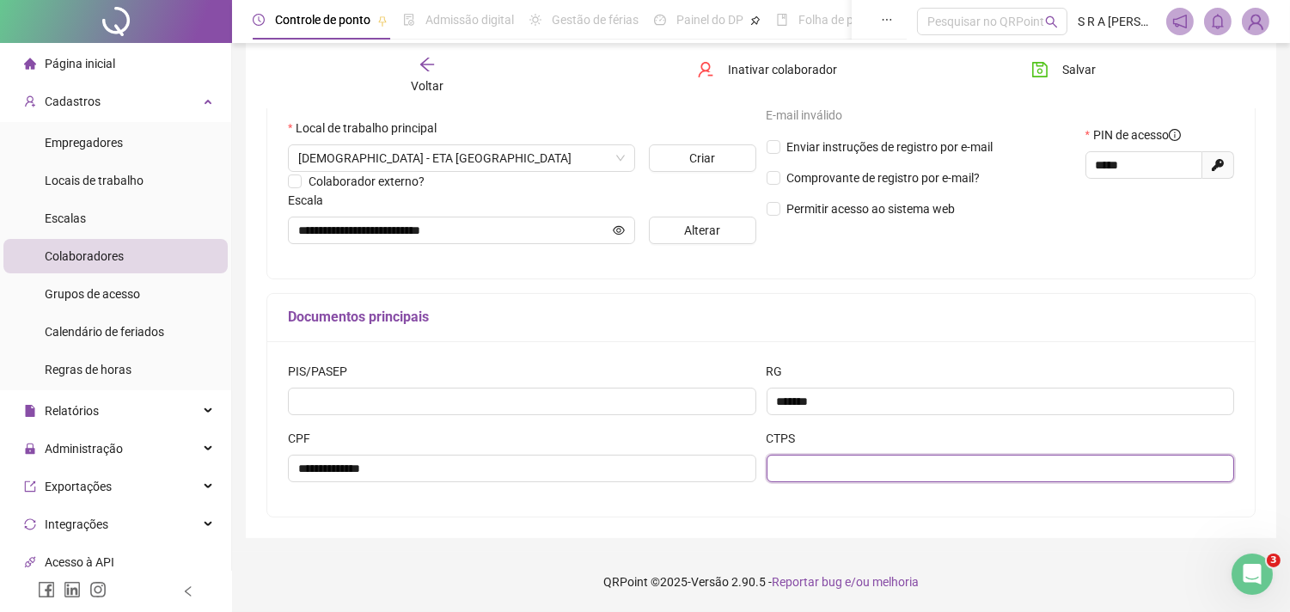
click at [805, 475] on input "text" at bounding box center [1001, 469] width 468 height 28
type input "*"
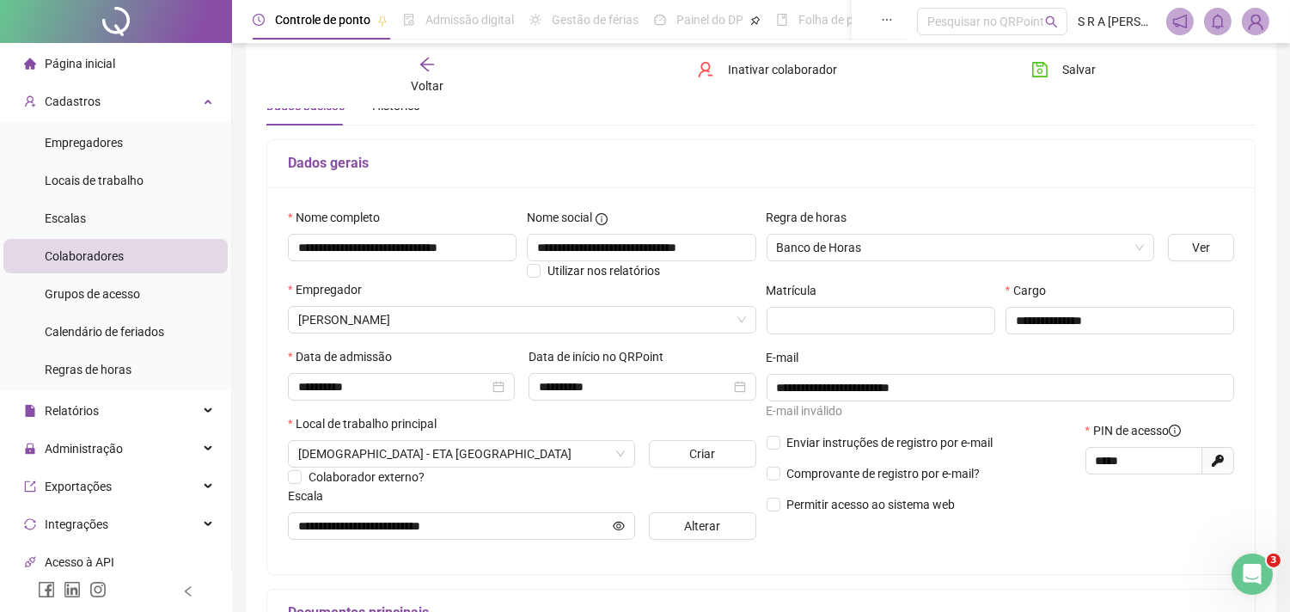
scroll to position [0, 0]
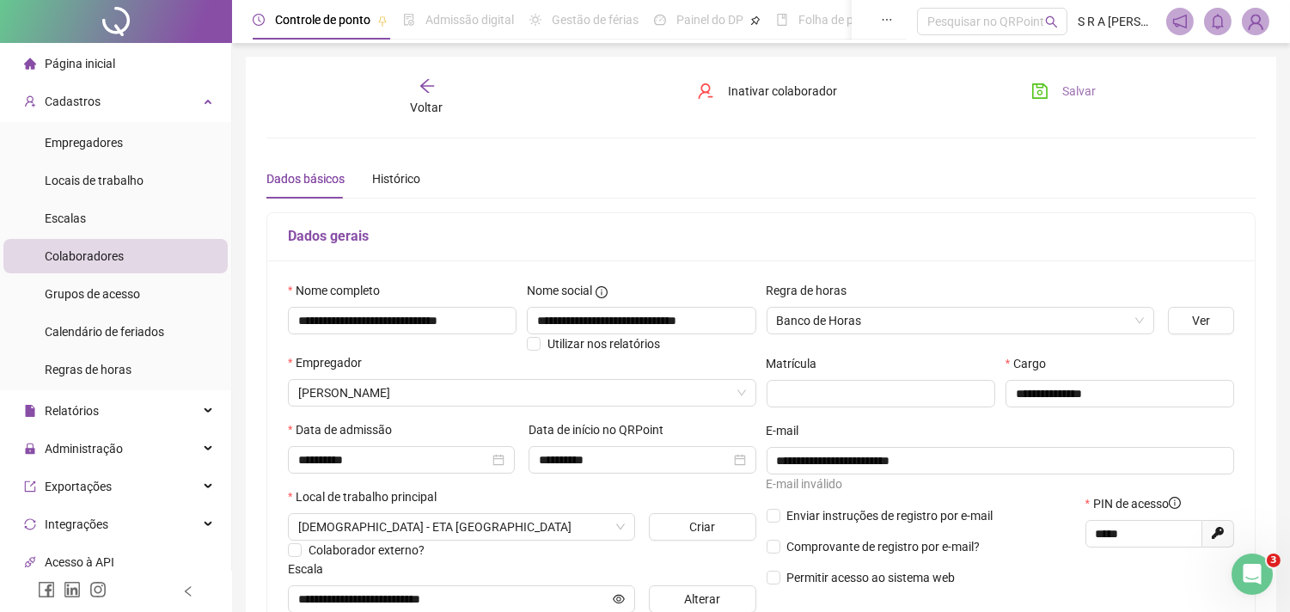
type input "*******"
click at [1064, 88] on span "Salvar" at bounding box center [1079, 91] width 34 height 19
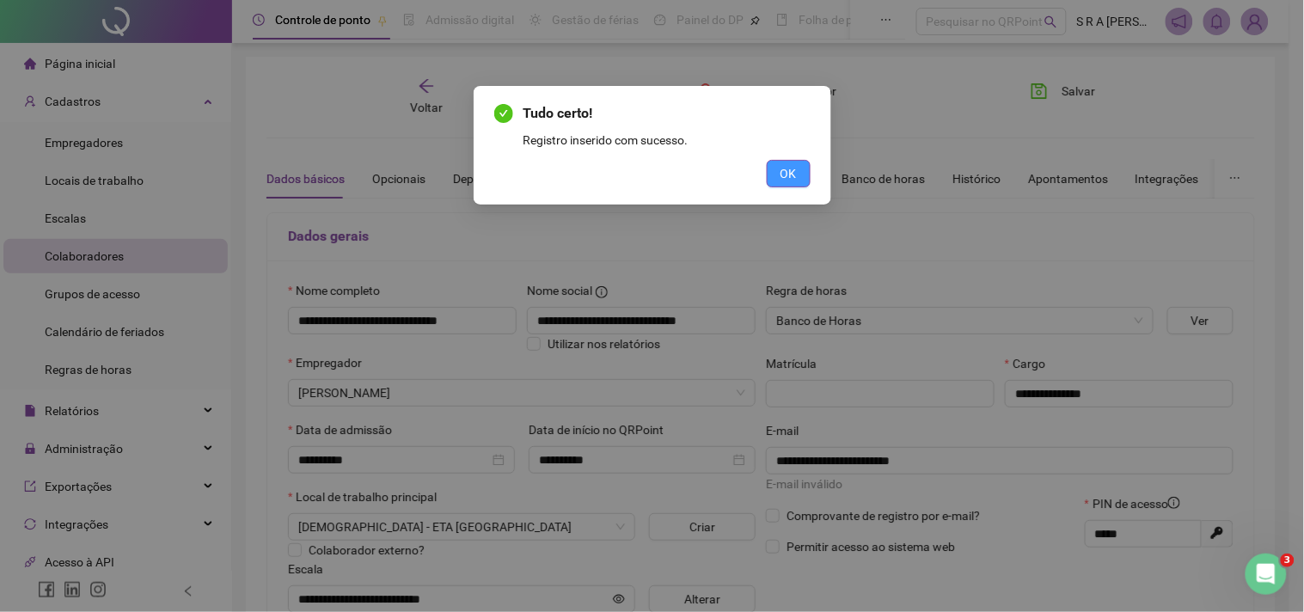
click at [804, 174] on button "OK" at bounding box center [789, 174] width 44 height 28
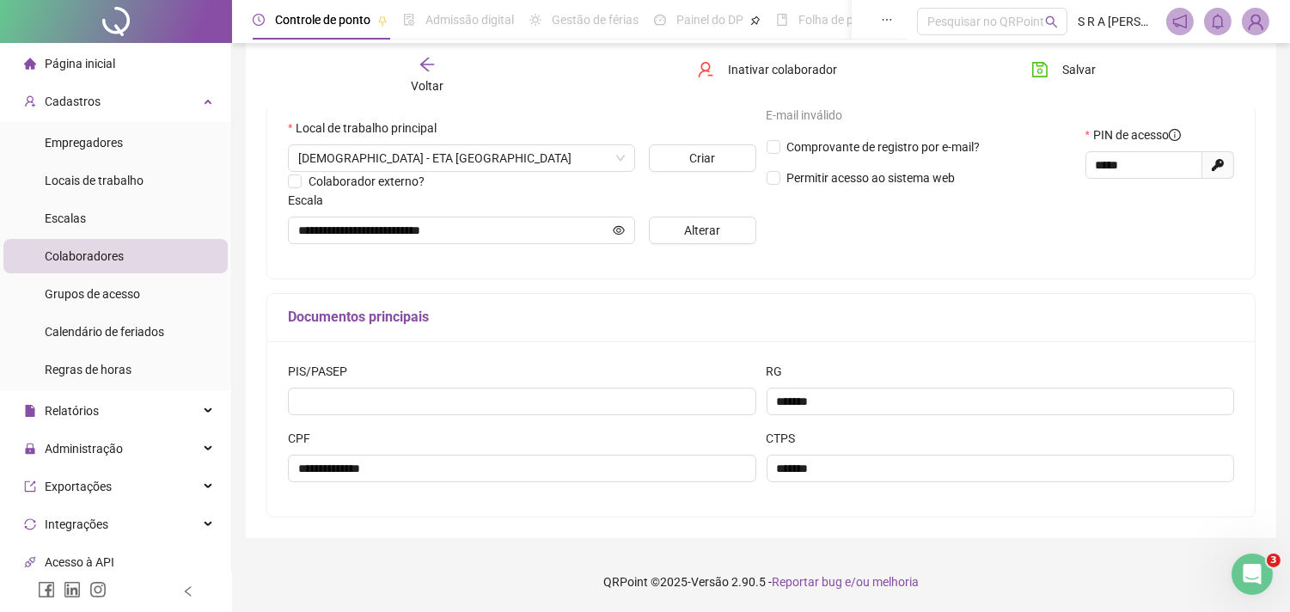
scroll to position [372, 0]
click at [622, 226] on icon "eye" at bounding box center [619, 230] width 12 height 12
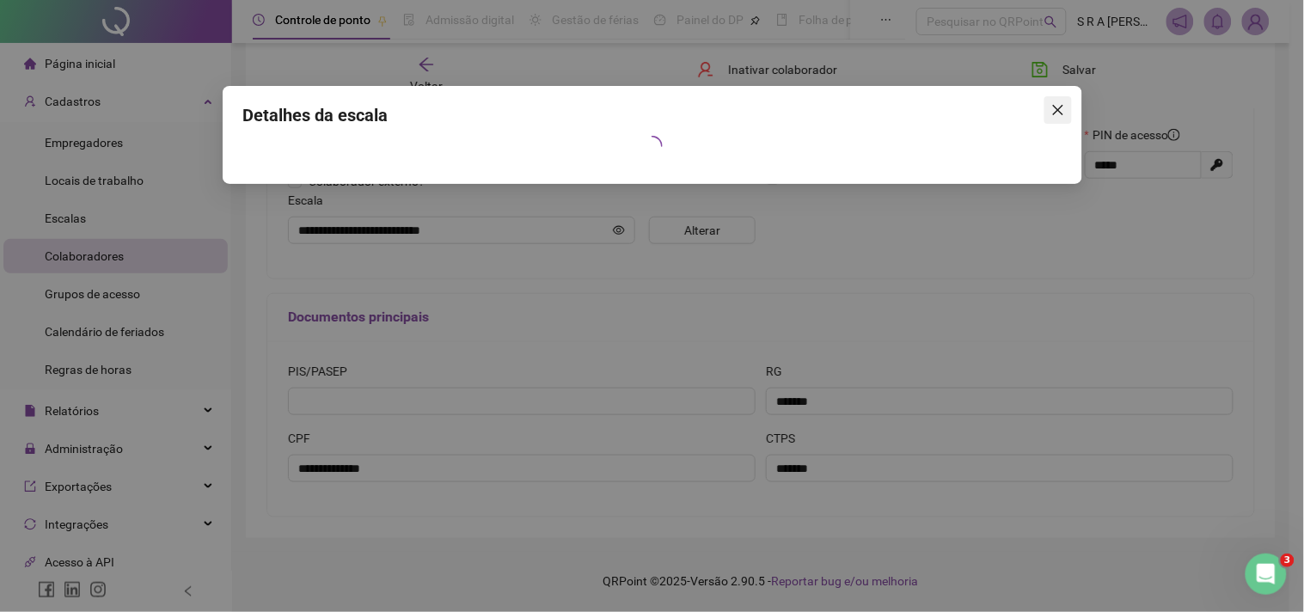
click at [1057, 113] on icon "close" at bounding box center [1058, 110] width 14 height 14
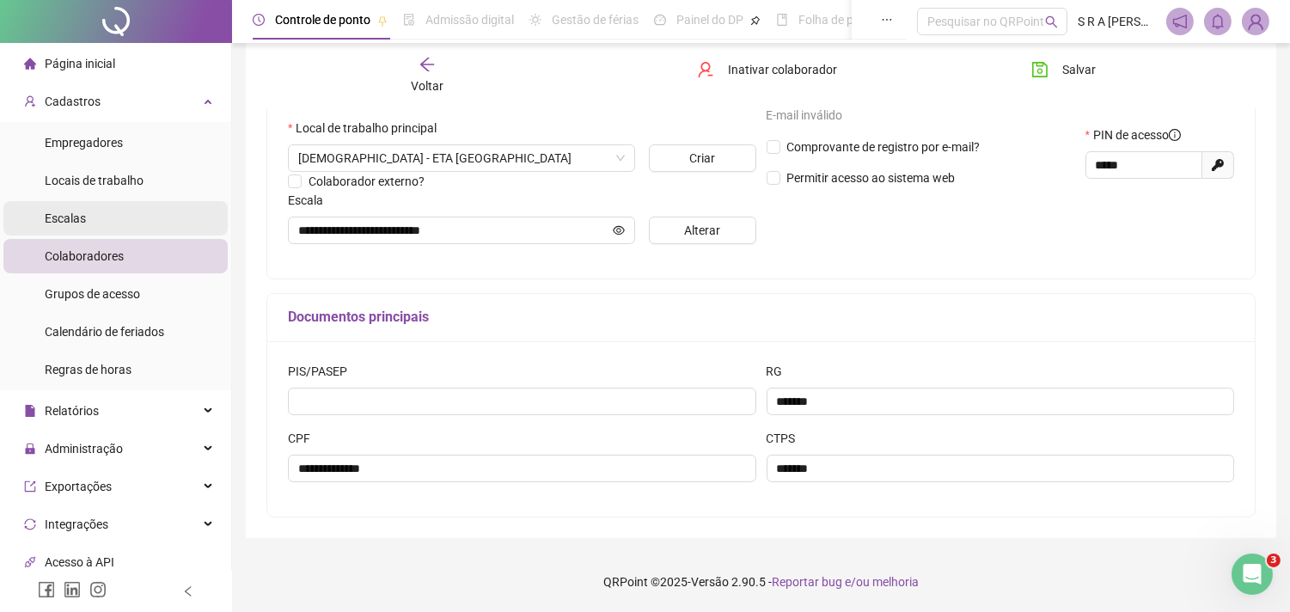
click at [121, 222] on li "Escalas" at bounding box center [115, 218] width 224 height 34
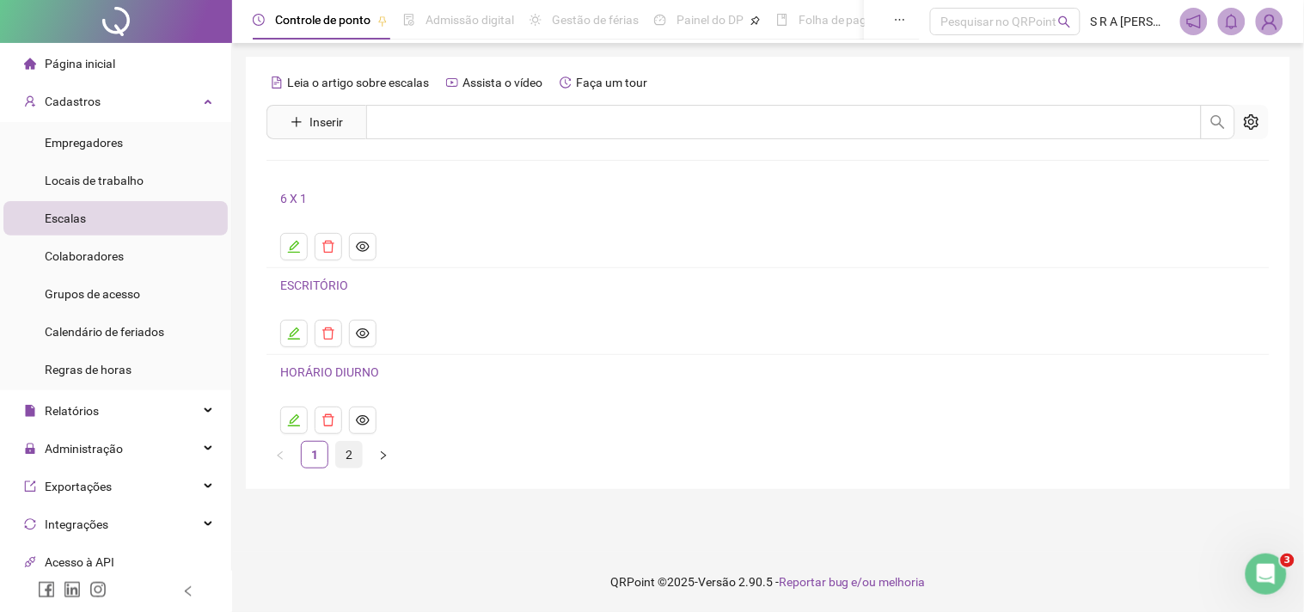
click at [345, 465] on link "2" at bounding box center [349, 455] width 26 height 26
click at [425, 284] on link "JORNADA DE TRABALHO INTEGRAL" at bounding box center [378, 285] width 196 height 14
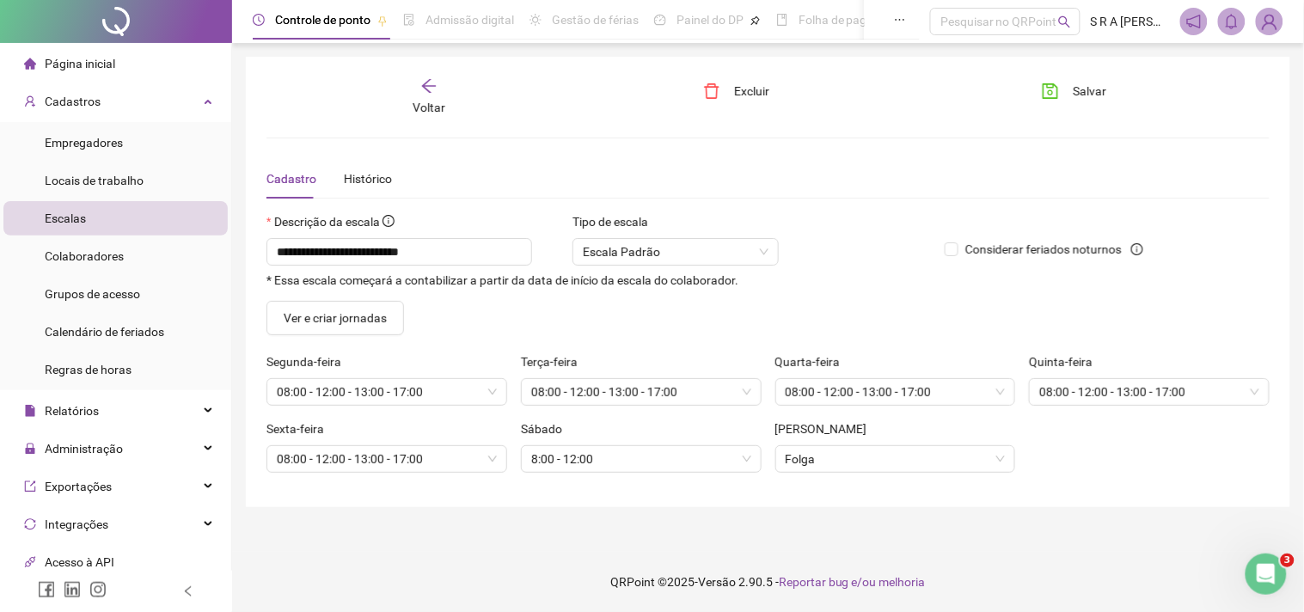
click at [422, 89] on icon "arrow-left" at bounding box center [428, 85] width 17 height 17
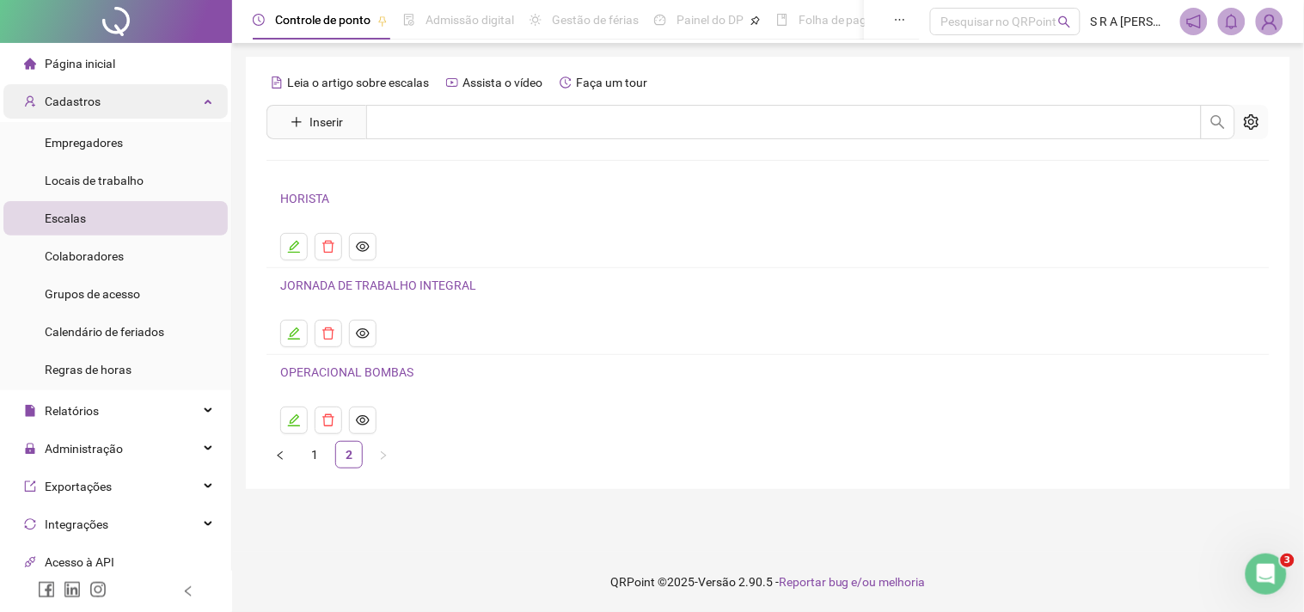
click at [132, 93] on div "Cadastros" at bounding box center [115, 101] width 224 height 34
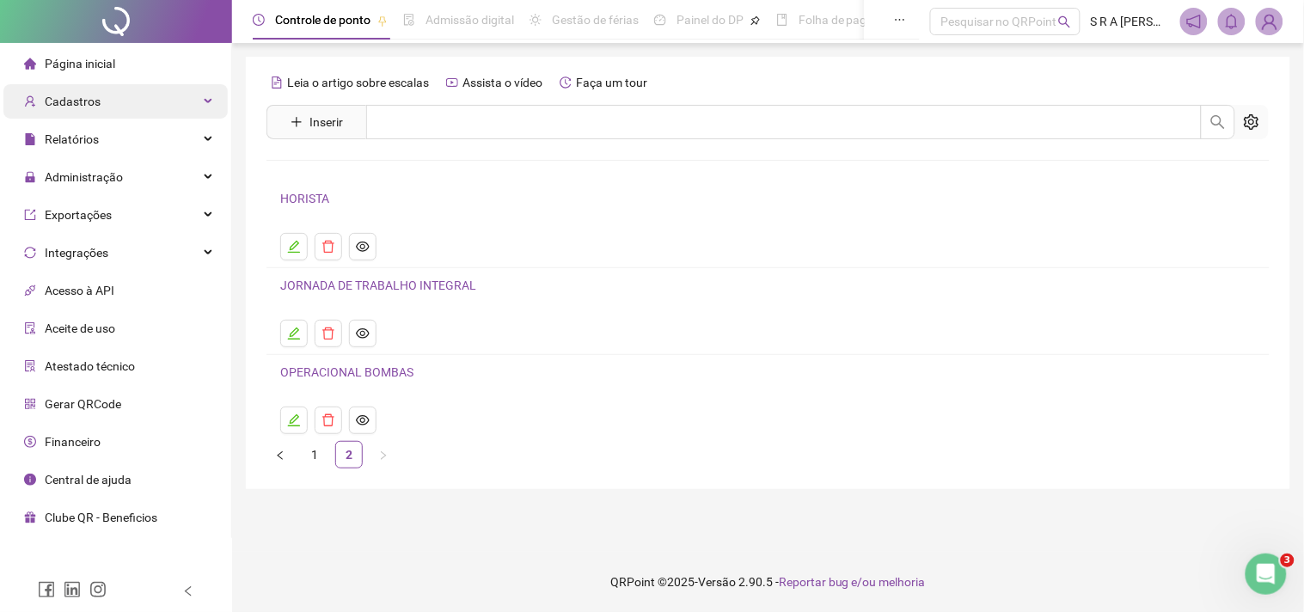
click at [181, 101] on div "Cadastros" at bounding box center [115, 101] width 224 height 34
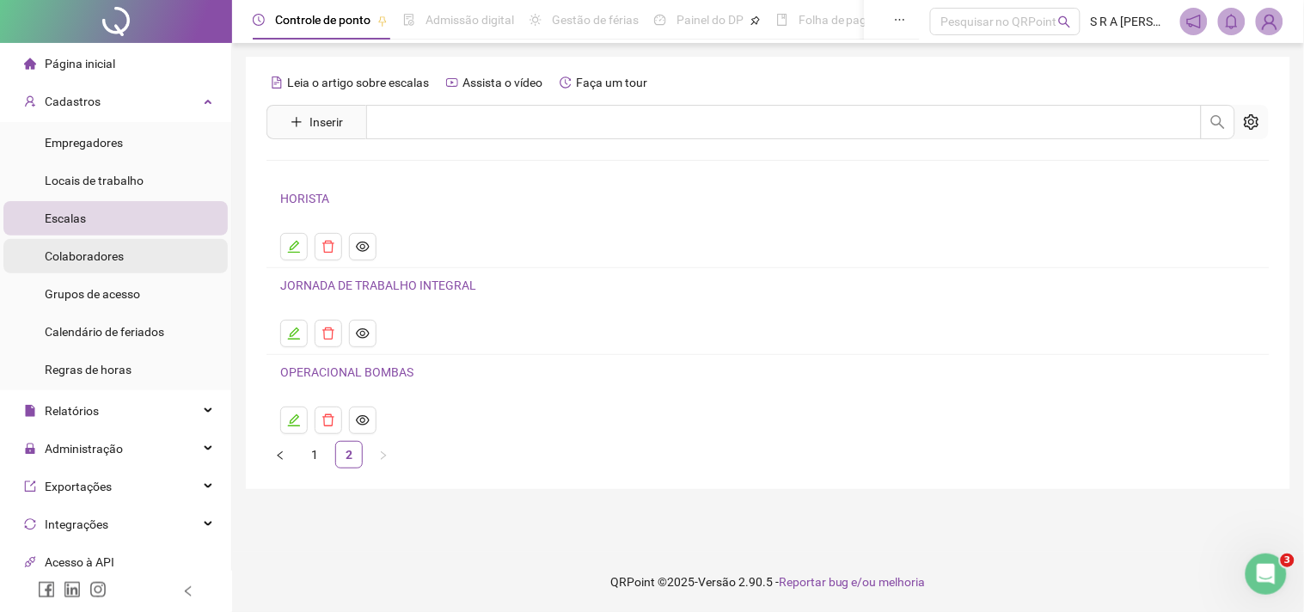
click at [110, 270] on div "Colaboradores" at bounding box center [84, 256] width 79 height 34
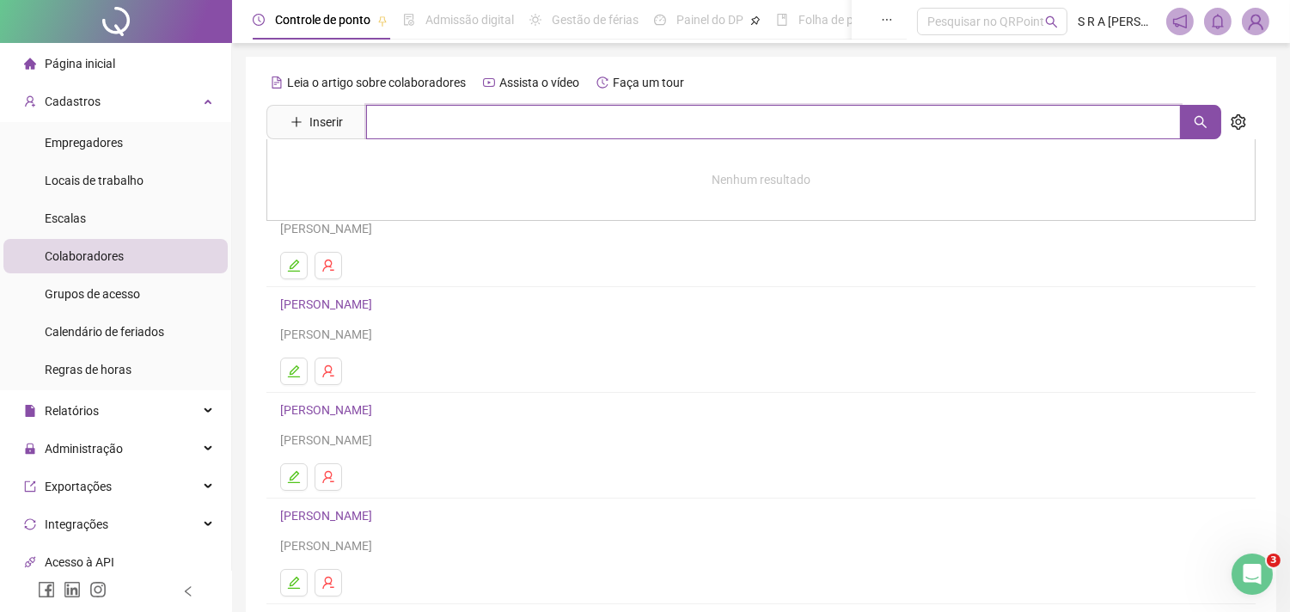
click at [407, 112] on input "text" at bounding box center [773, 122] width 815 height 34
click at [377, 307] on link "[PERSON_NAME]" at bounding box center [328, 304] width 97 height 14
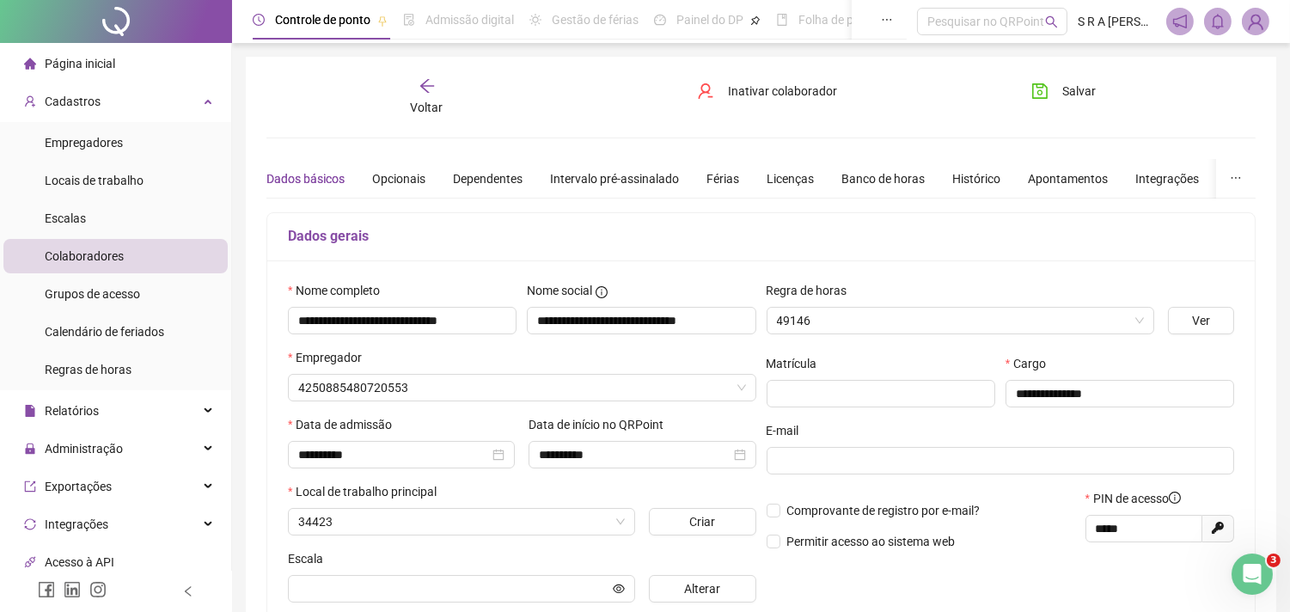
type input "**********"
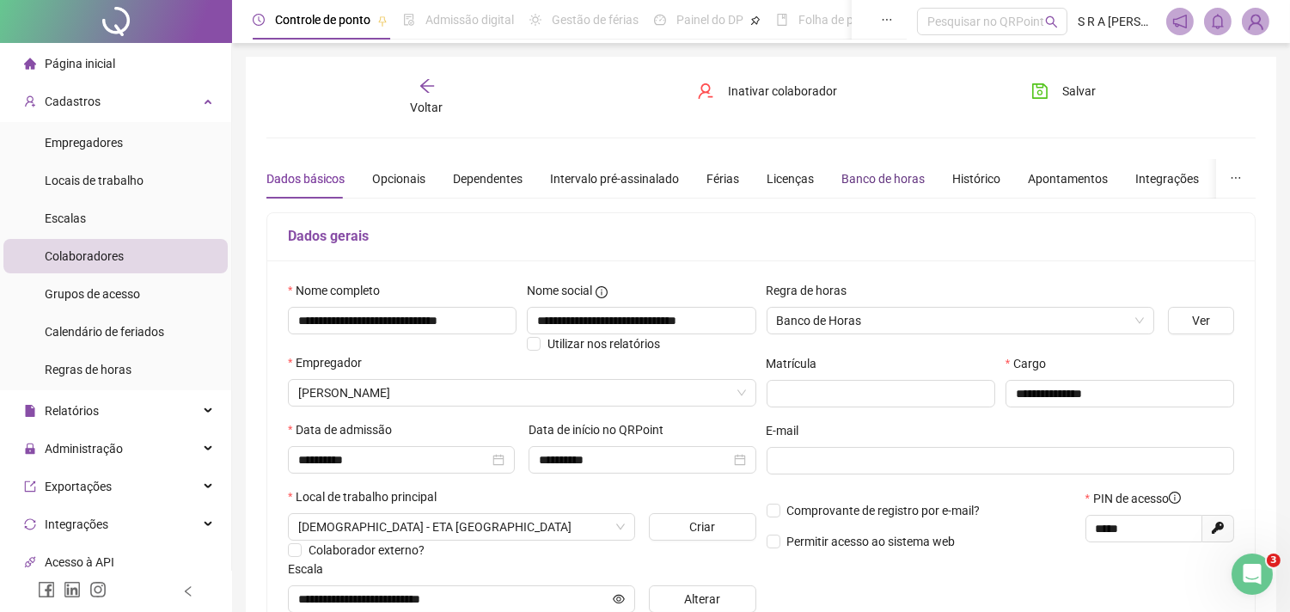
click at [857, 174] on div "Banco de horas" at bounding box center [882, 178] width 83 height 19
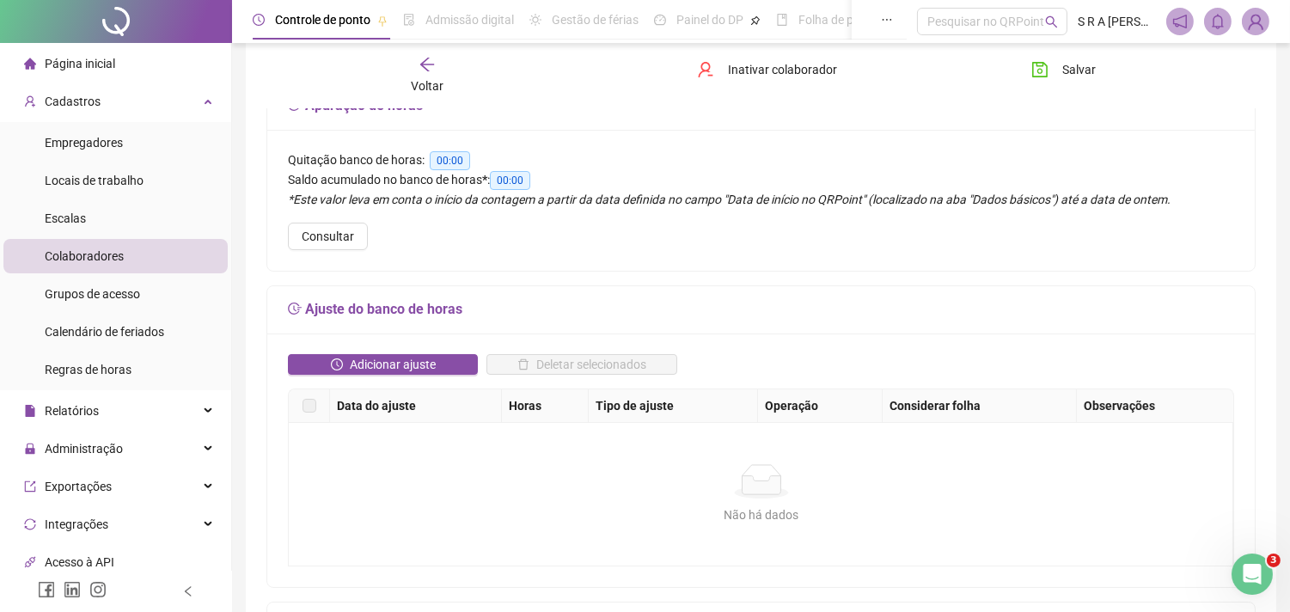
scroll to position [129, 0]
click at [428, 67] on icon "arrow-left" at bounding box center [427, 64] width 17 height 17
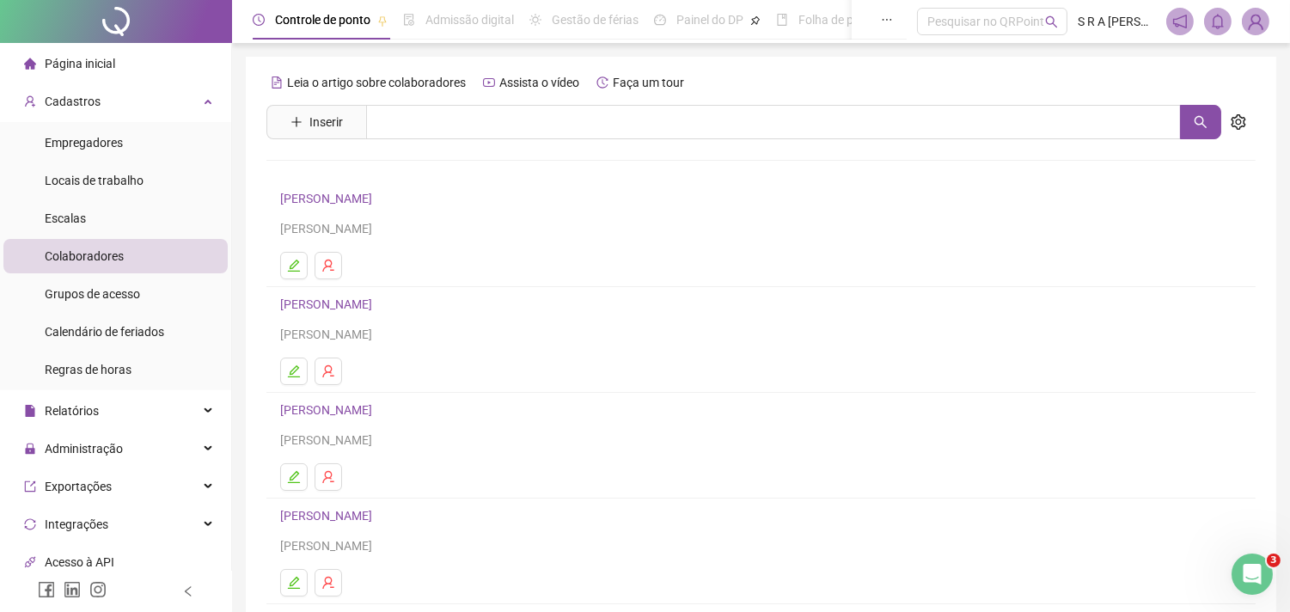
click at [377, 303] on link "[PERSON_NAME]" at bounding box center [328, 304] width 97 height 14
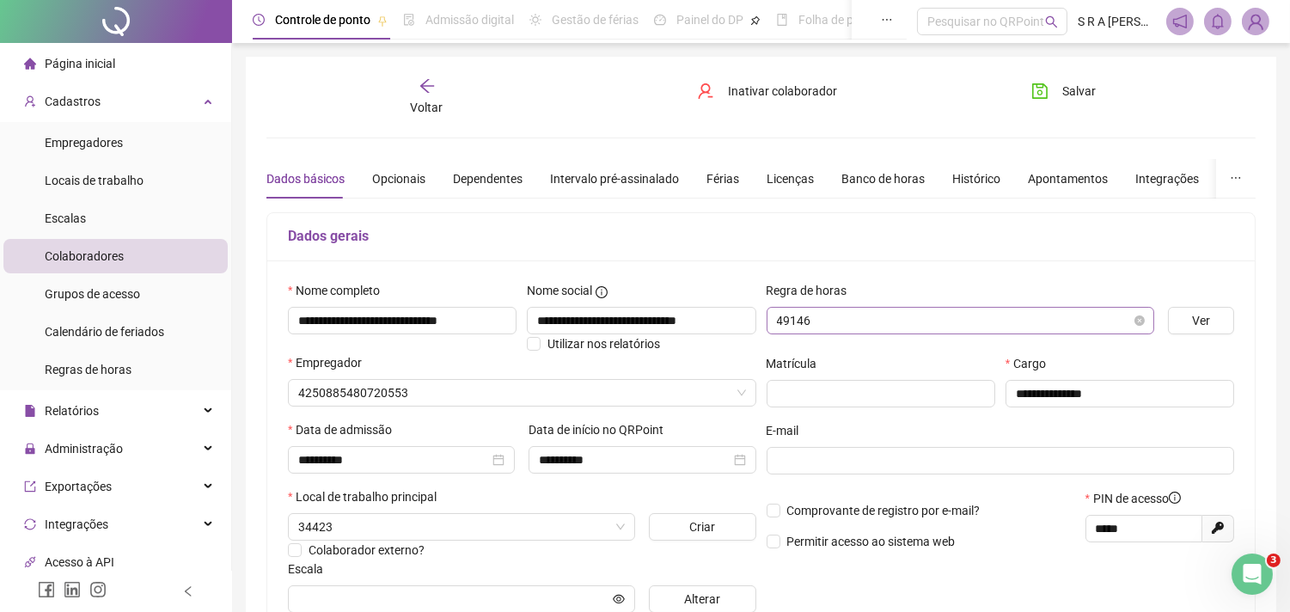
type input "**********"
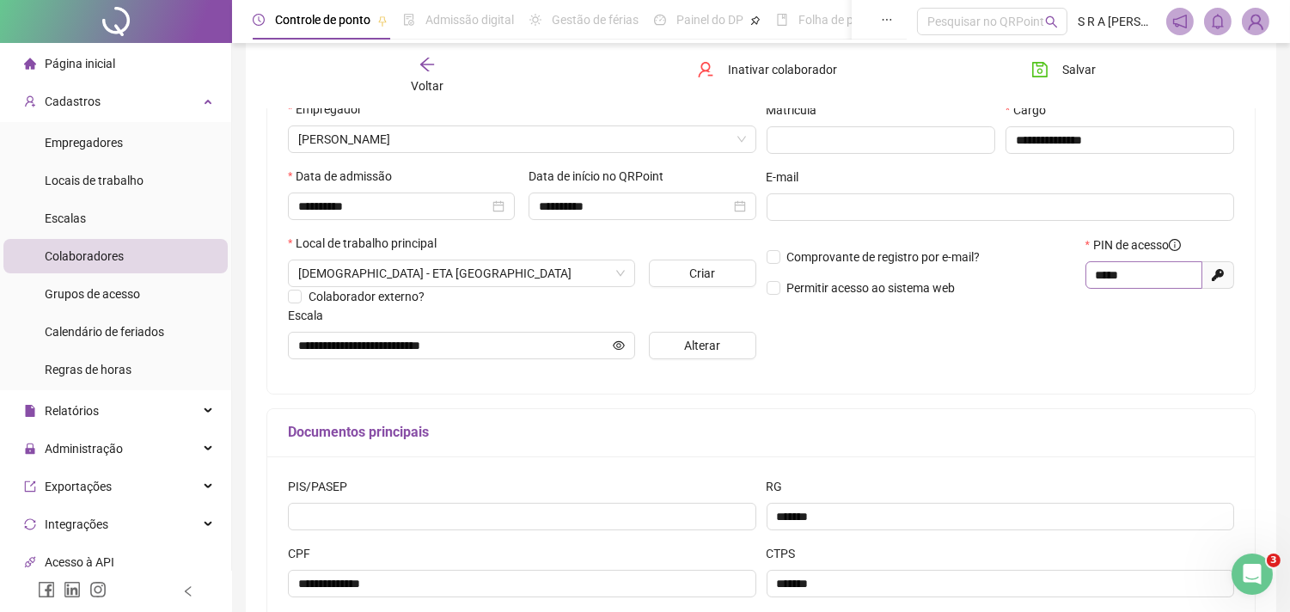
scroll to position [286, 0]
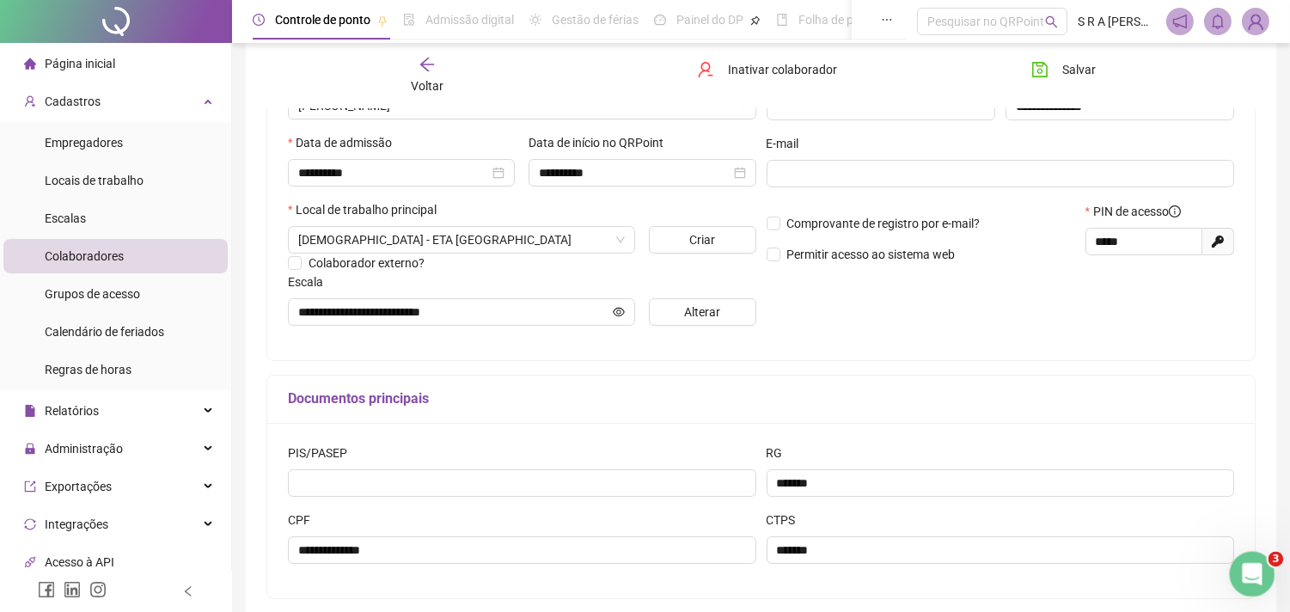
click at [1266, 565] on div "Abertura do Messenger da Intercom" at bounding box center [1249, 571] width 57 height 57
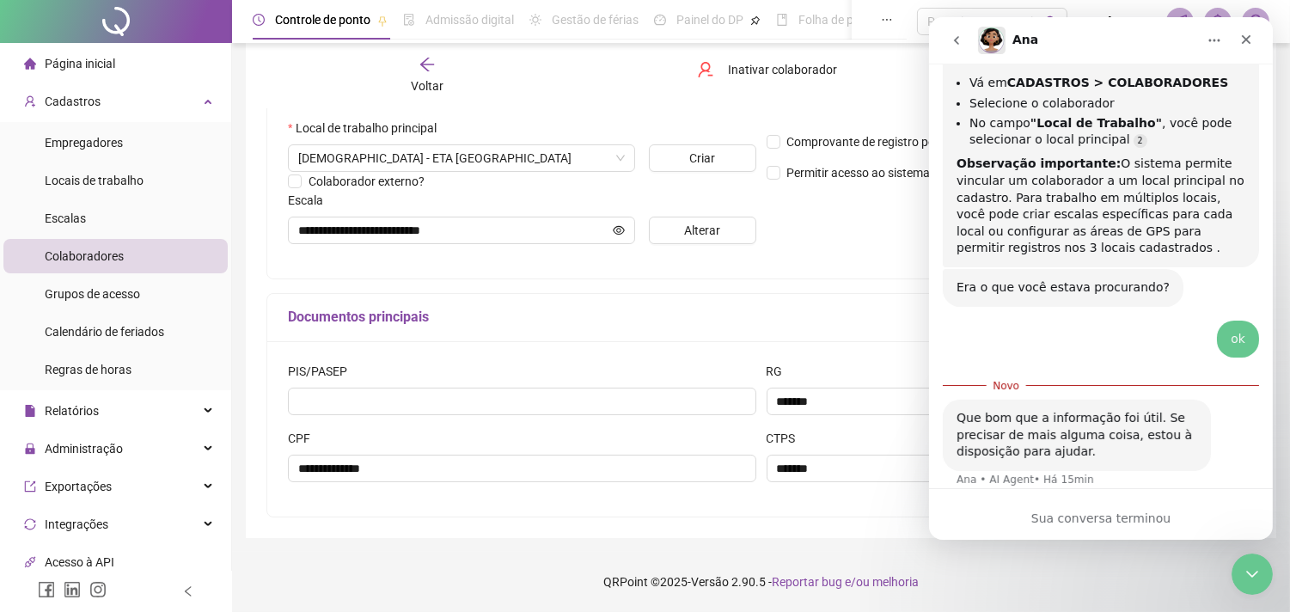
scroll to position [0, 0]
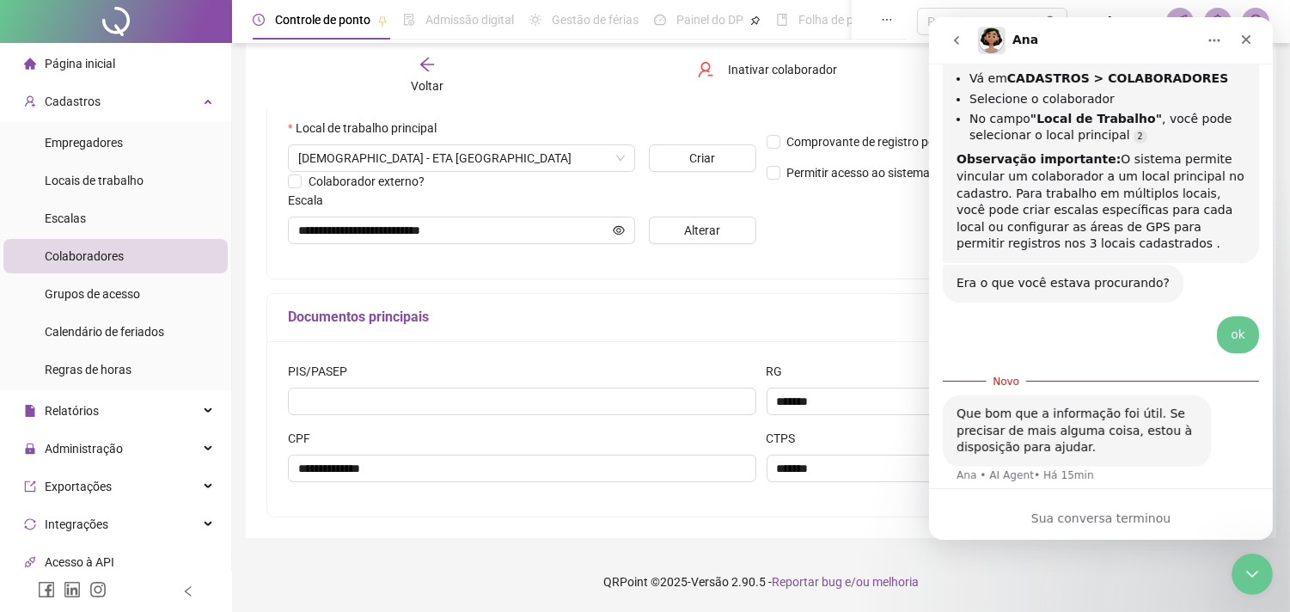
click at [958, 37] on icon "go back" at bounding box center [956, 41] width 14 height 14
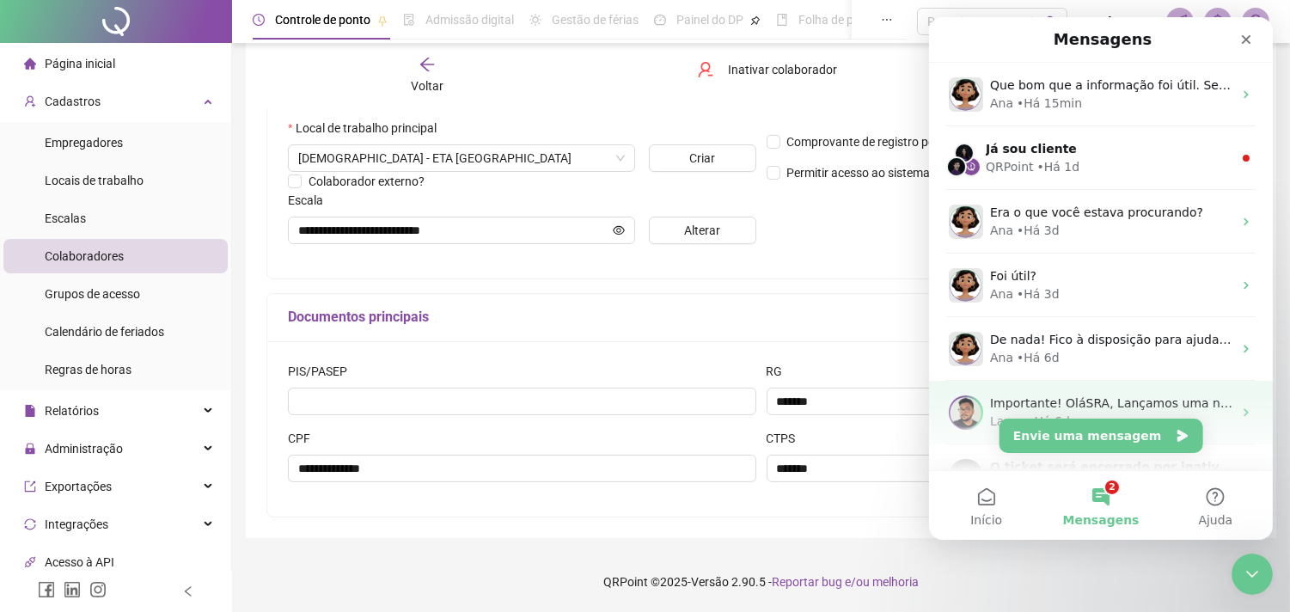
scroll to position [2, 0]
click at [1127, 425] on button "Envie uma mensagem" at bounding box center [1101, 436] width 204 height 34
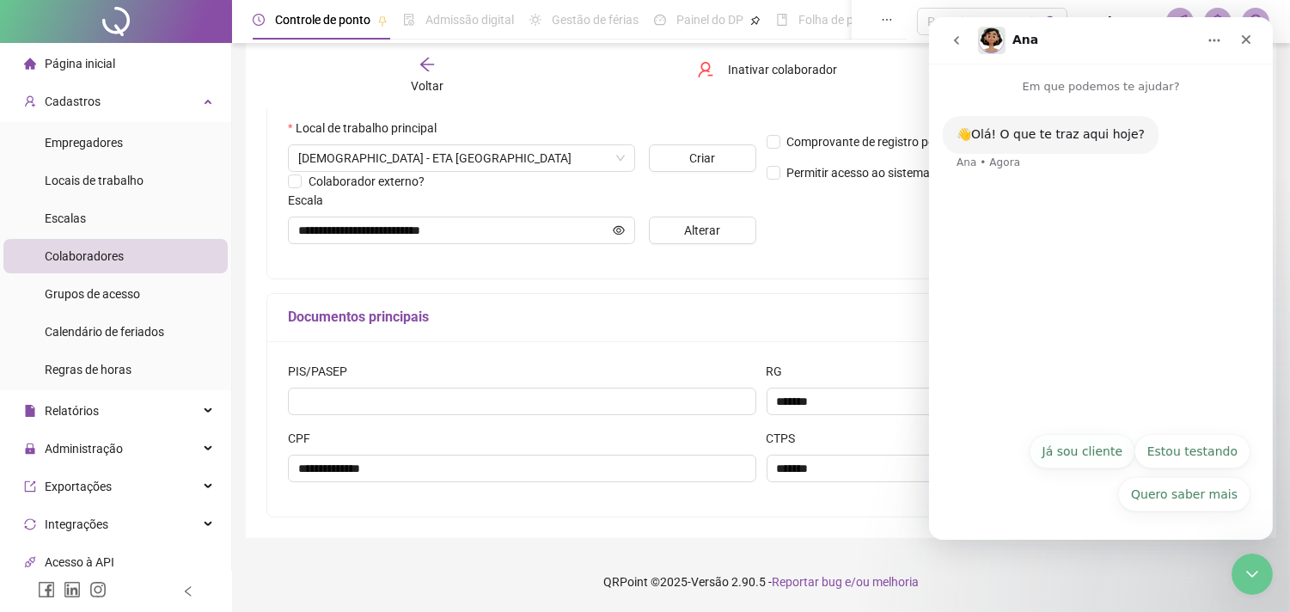
click at [1103, 444] on button "Já sou cliente" at bounding box center [1082, 451] width 106 height 34
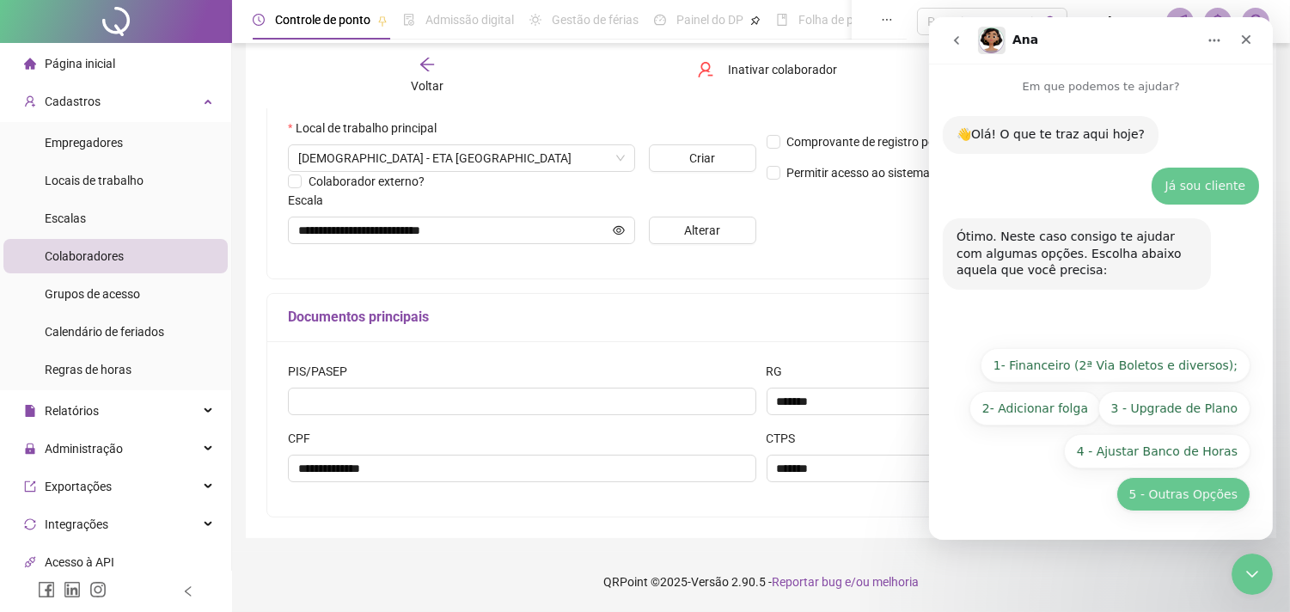
click at [1164, 486] on button "5 - Outras Opções" at bounding box center [1183, 494] width 134 height 34
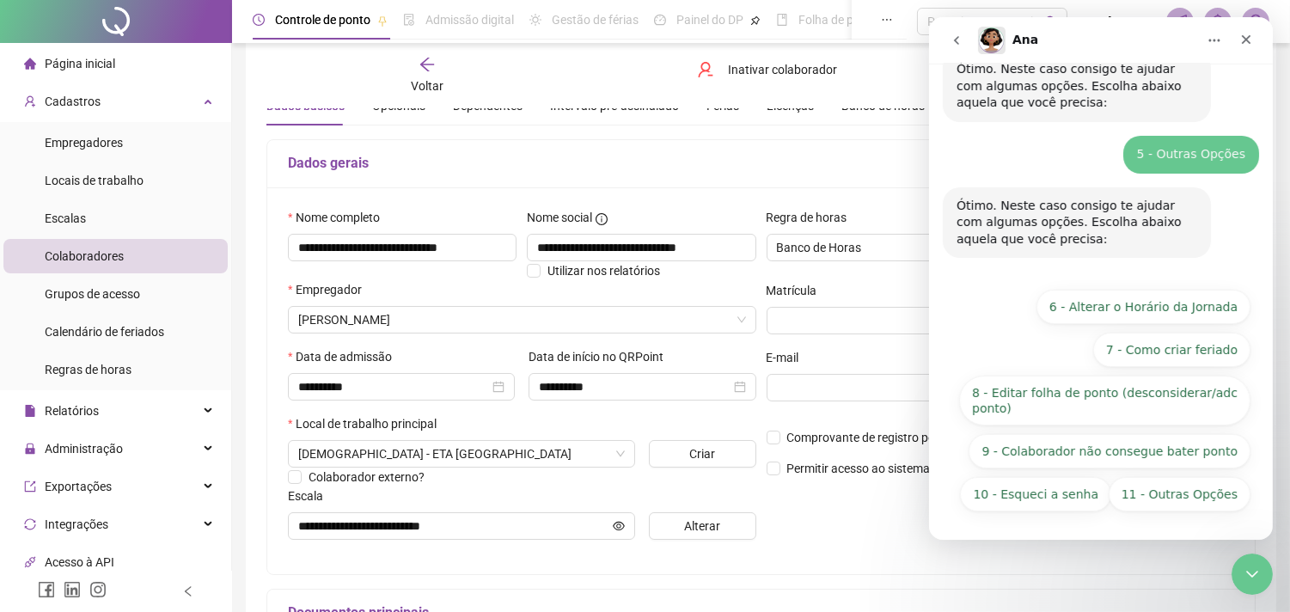
scroll to position [0, 0]
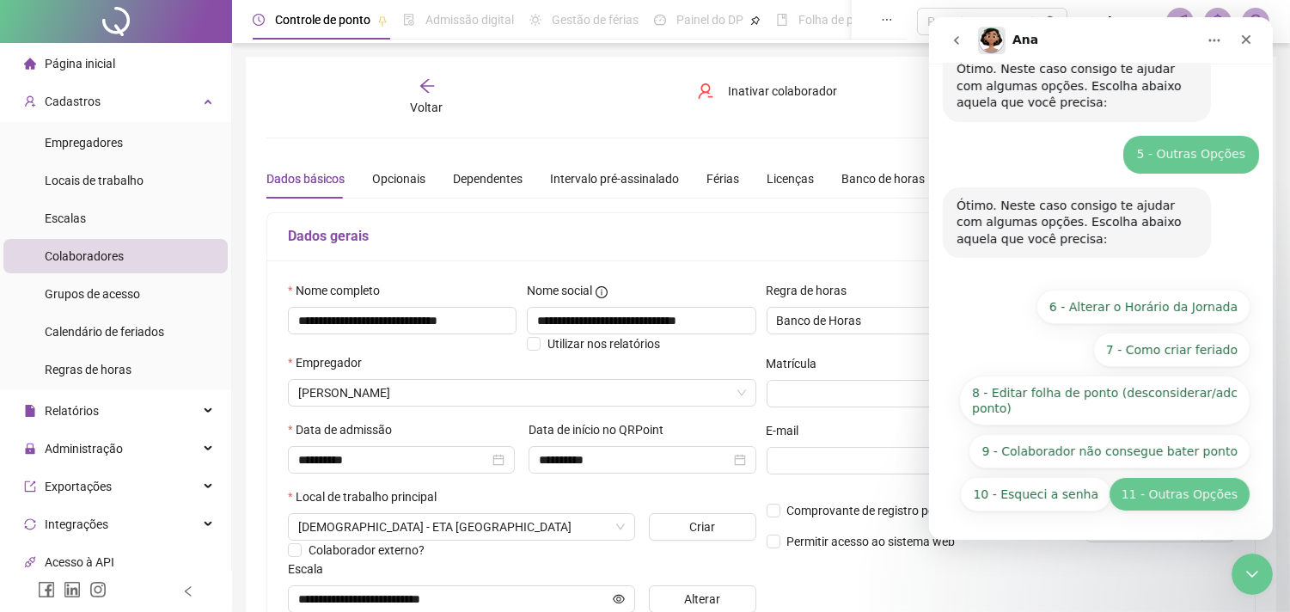
click at [1143, 482] on button "11 - Outras Opções" at bounding box center [1179, 494] width 142 height 34
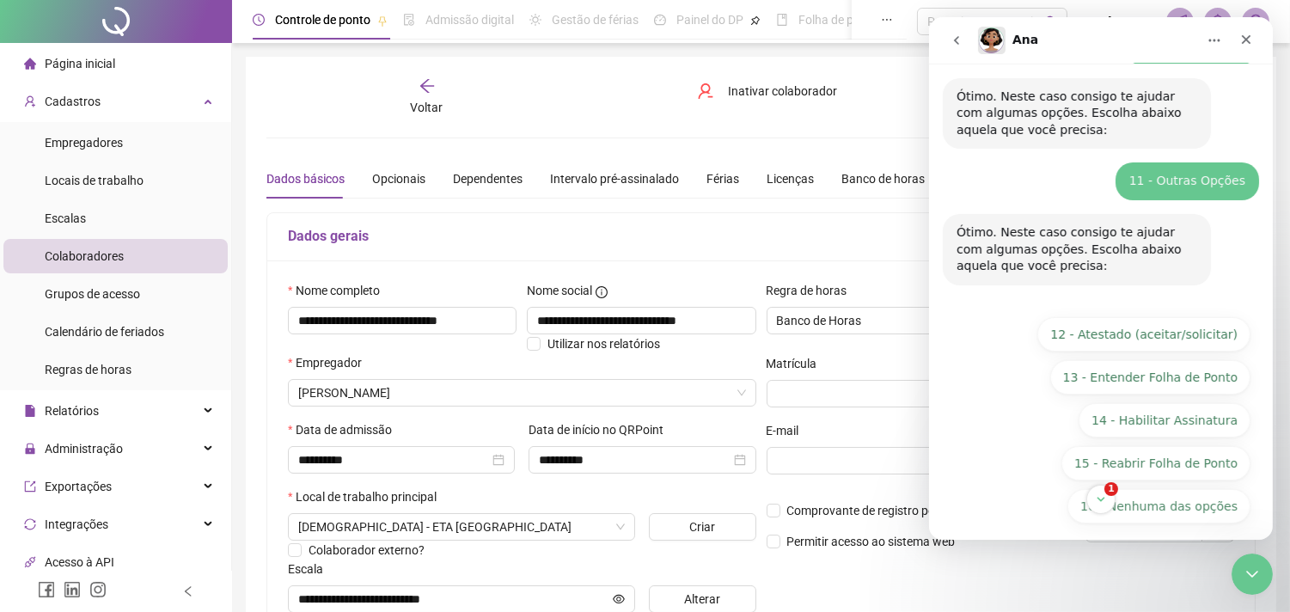
scroll to position [289, 0]
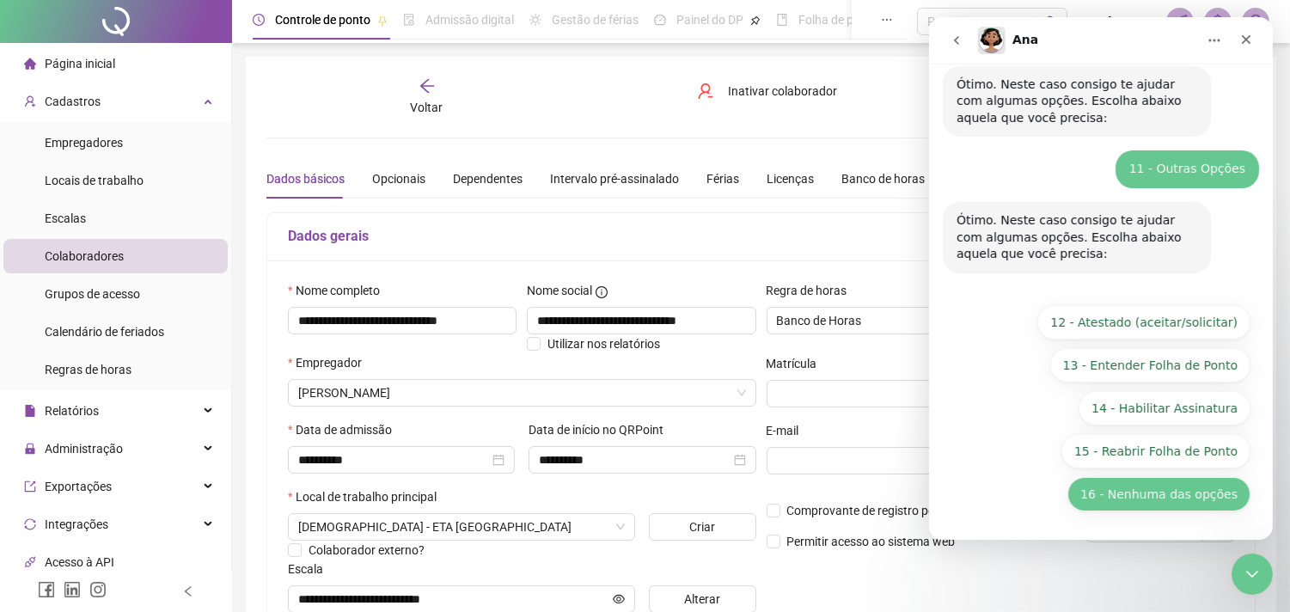
click at [1171, 491] on button "16 - Nenhuma das opções" at bounding box center [1158, 494] width 183 height 34
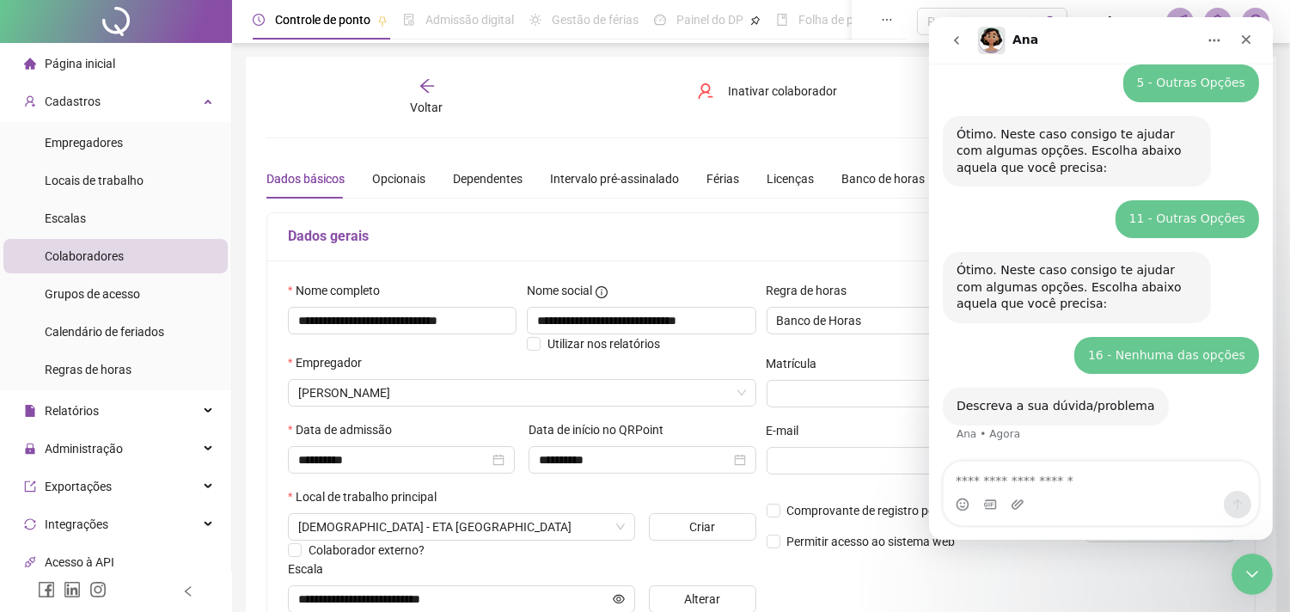
scroll to position [316, 0]
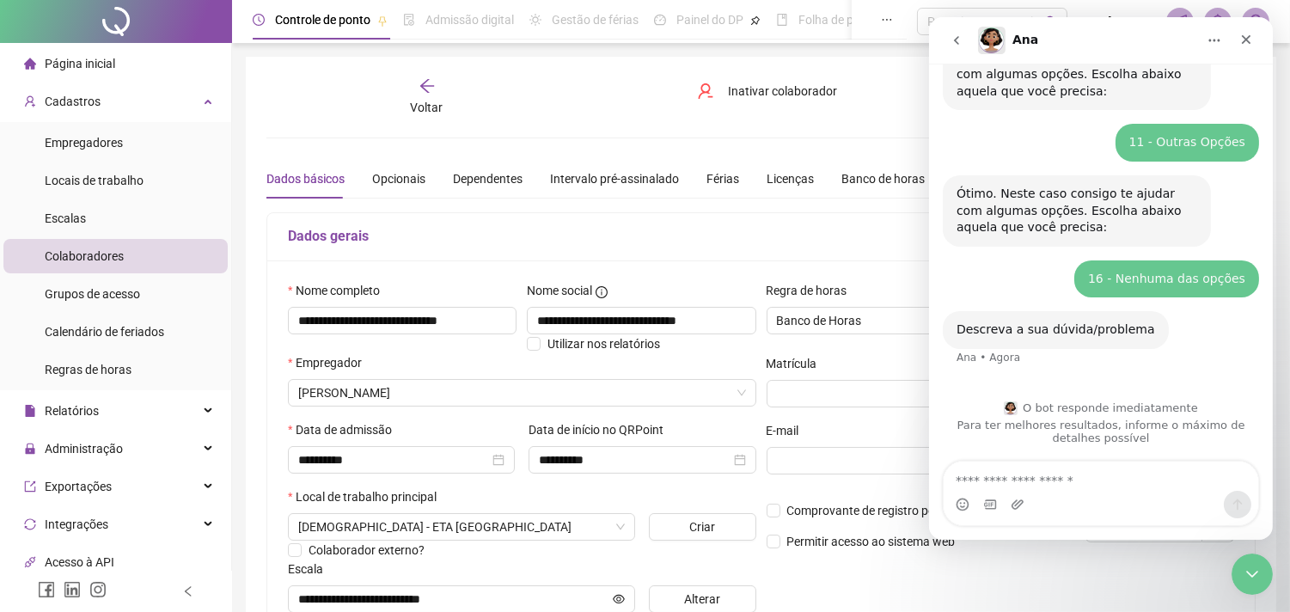
click at [1092, 479] on textarea "Envie uma mensagem..." at bounding box center [1100, 476] width 315 height 29
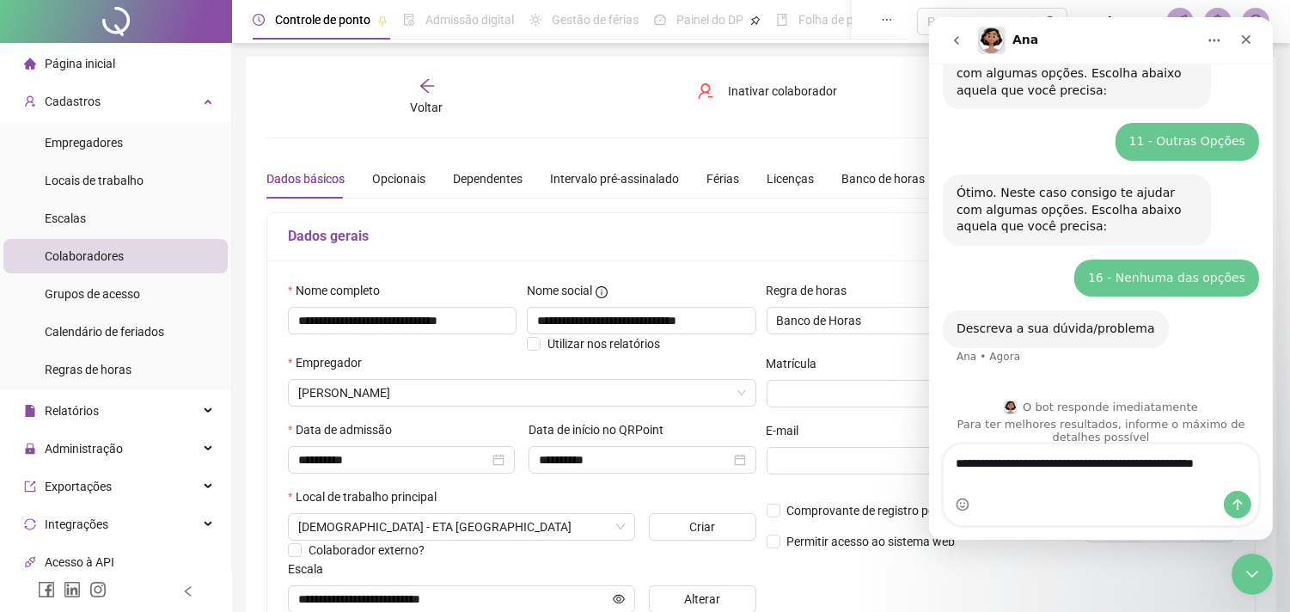
scroll to position [333, 0]
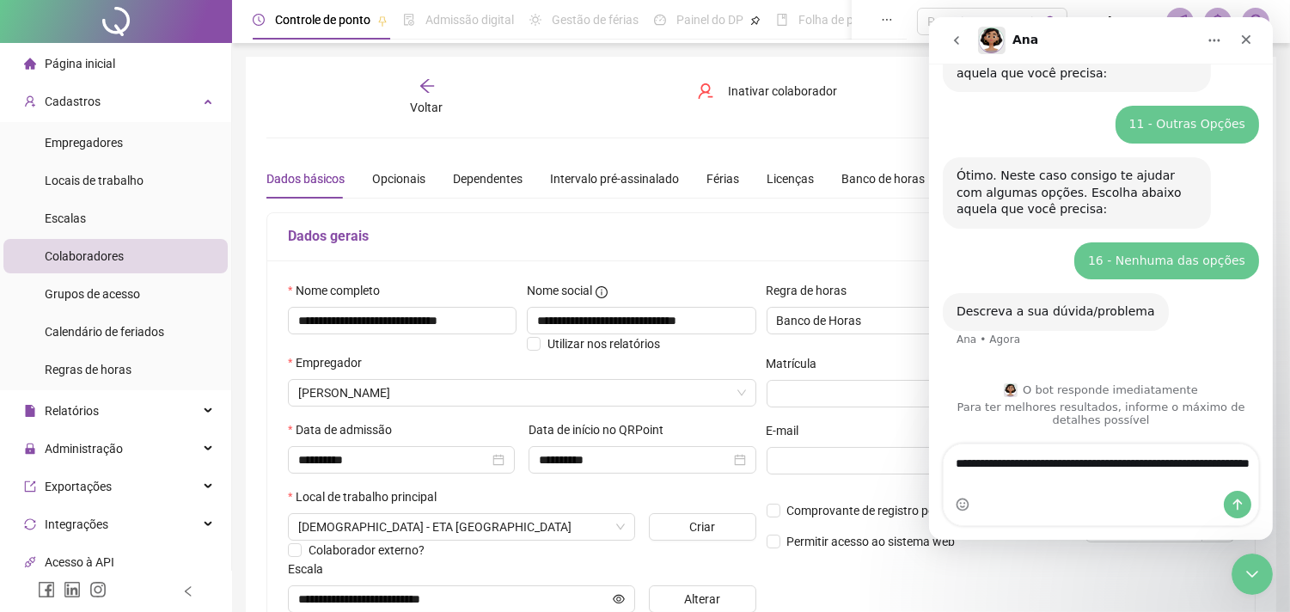
type textarea "**********"
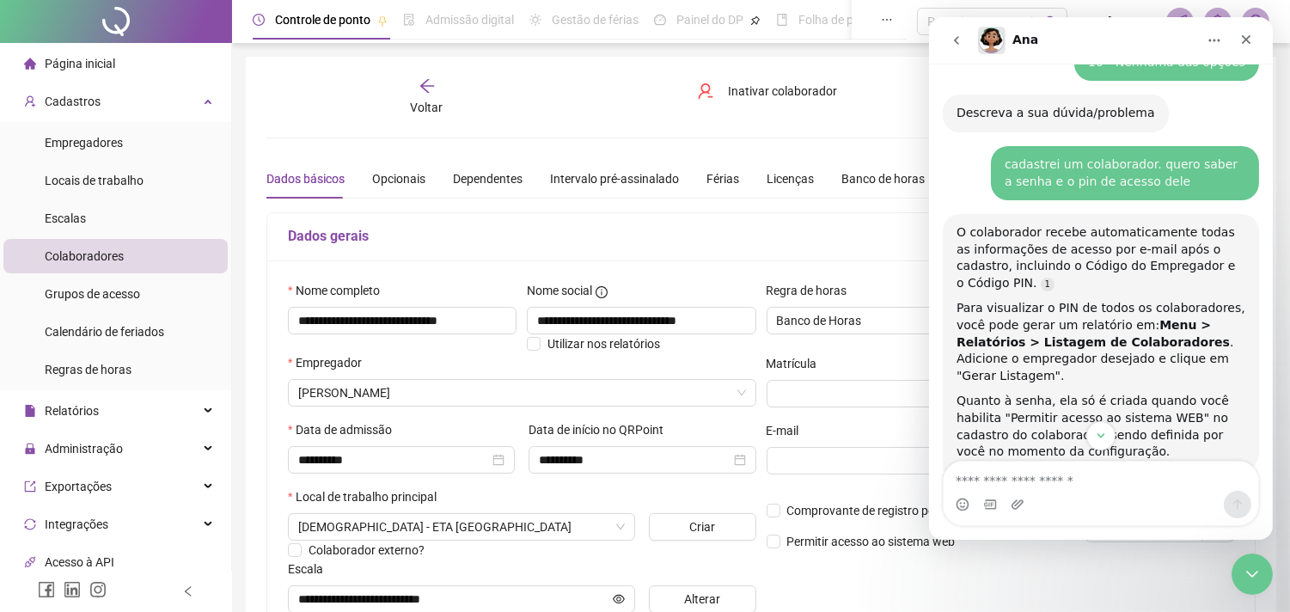
scroll to position [619, 0]
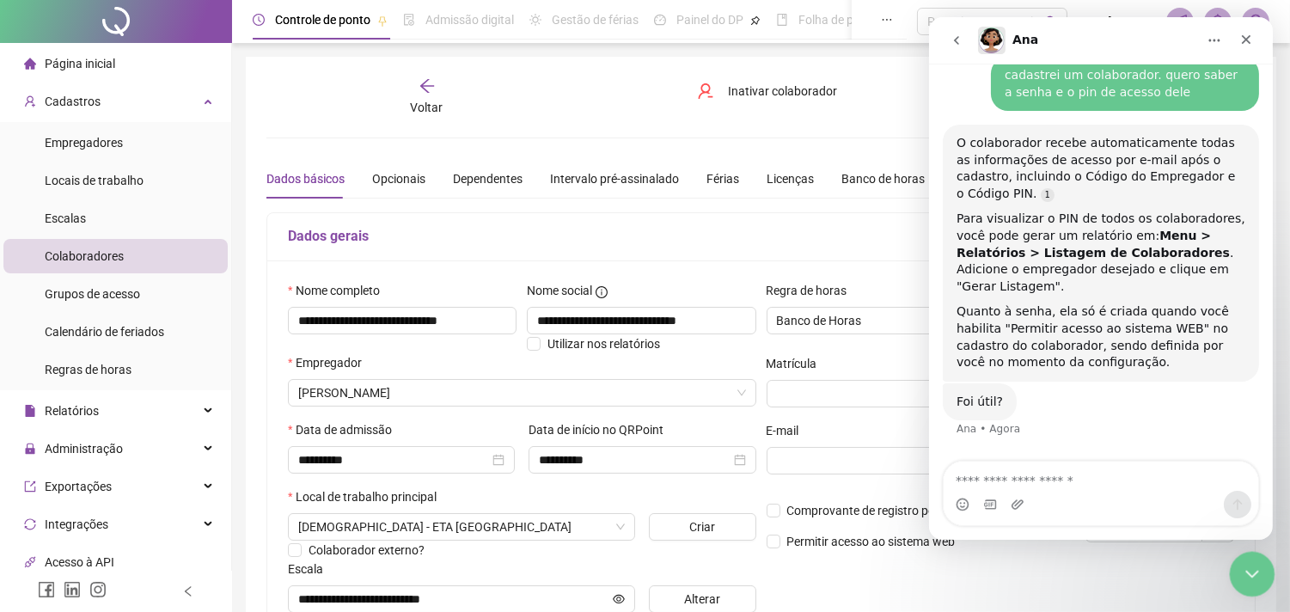
click at [1253, 565] on icon "Encerramento do Messenger da Intercom" at bounding box center [1249, 571] width 21 height 21
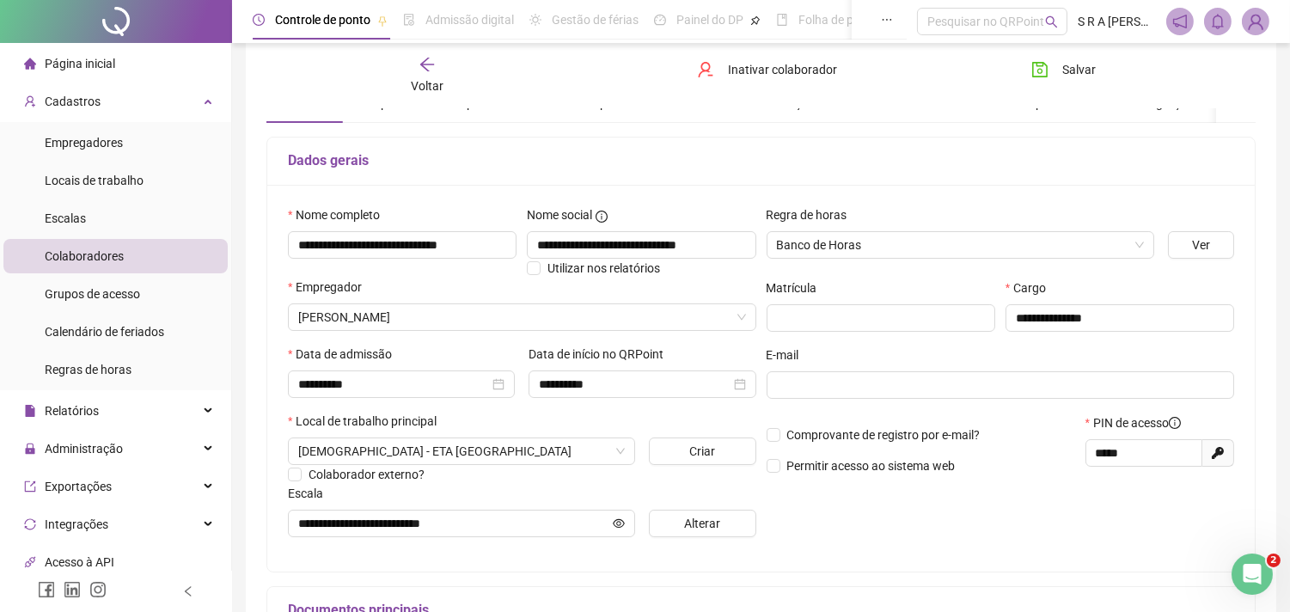
scroll to position [191, 0]
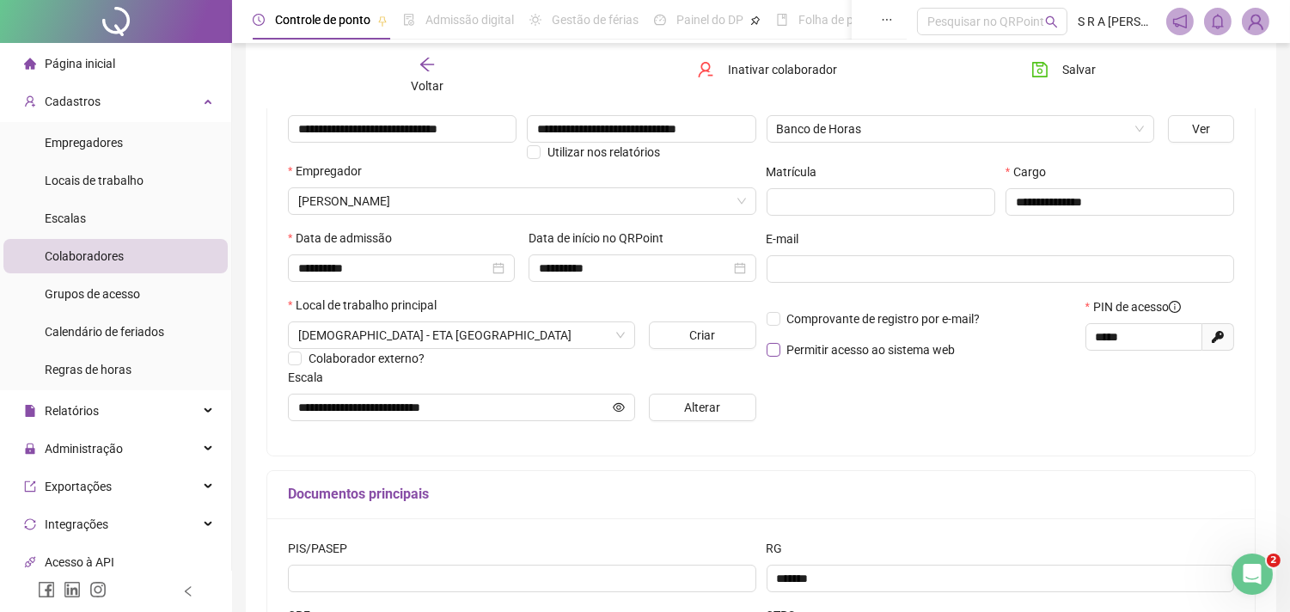
click at [780, 352] on span "Permitir acesso ao sistema web" at bounding box center [871, 349] width 182 height 19
click at [1219, 272] on icon "eye-invisible" at bounding box center [1218, 269] width 3 height 3
click at [1251, 557] on div "Abertura do Messenger da Intercom" at bounding box center [1249, 571] width 57 height 57
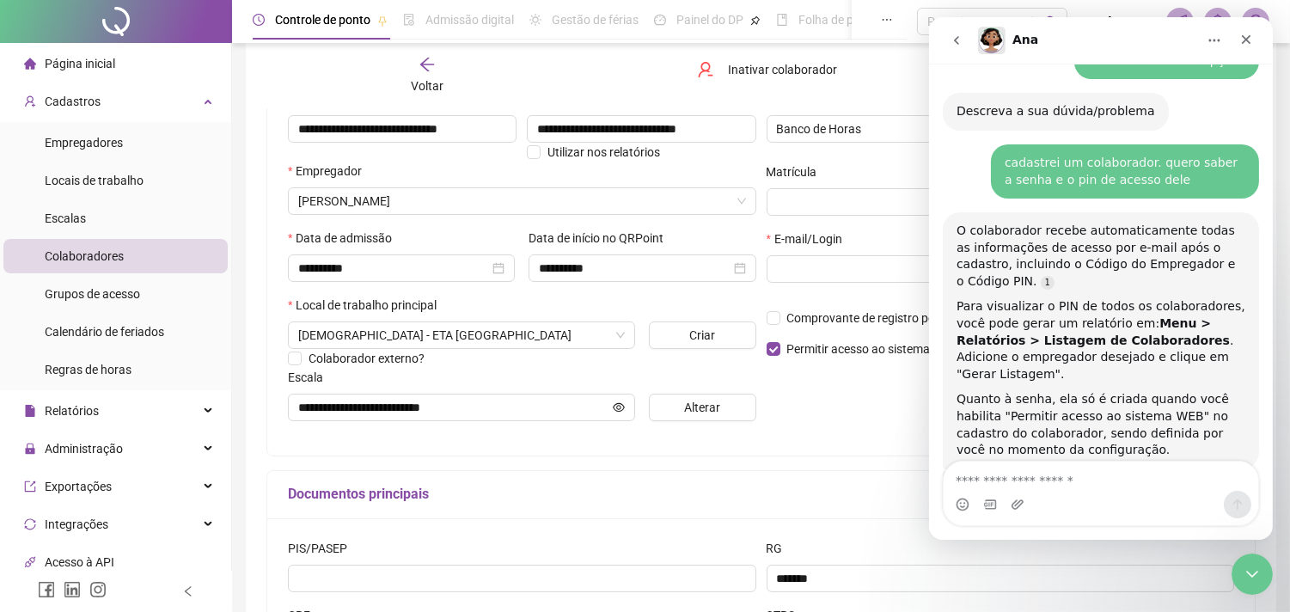
scroll to position [610, 0]
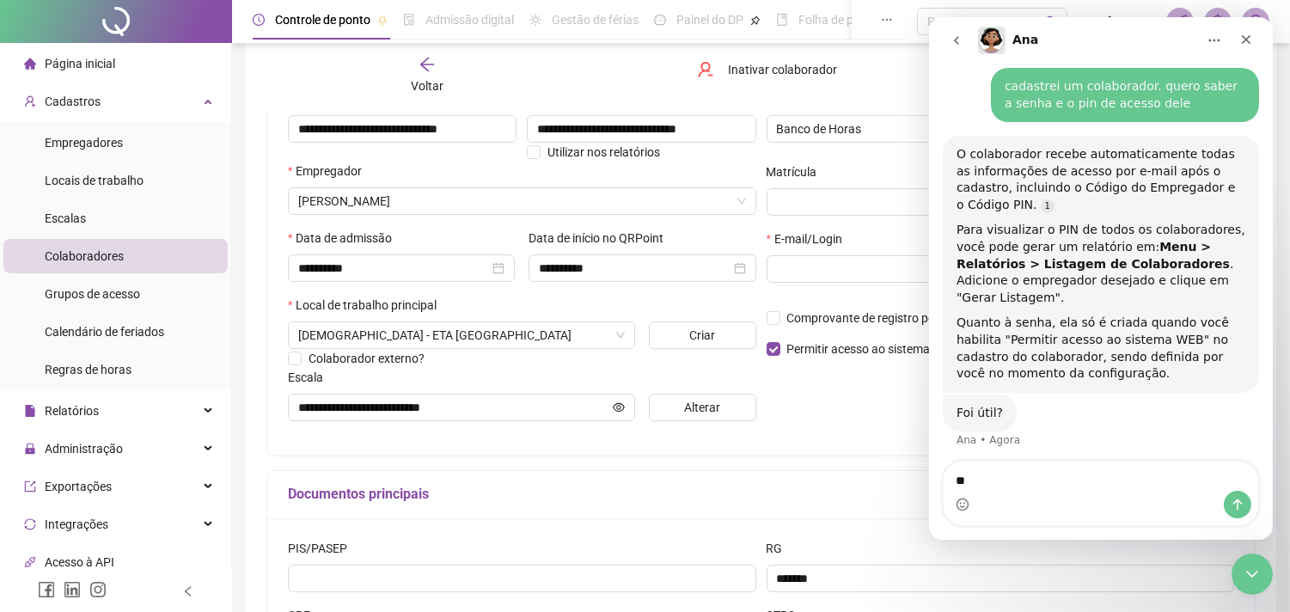
type textarea "*"
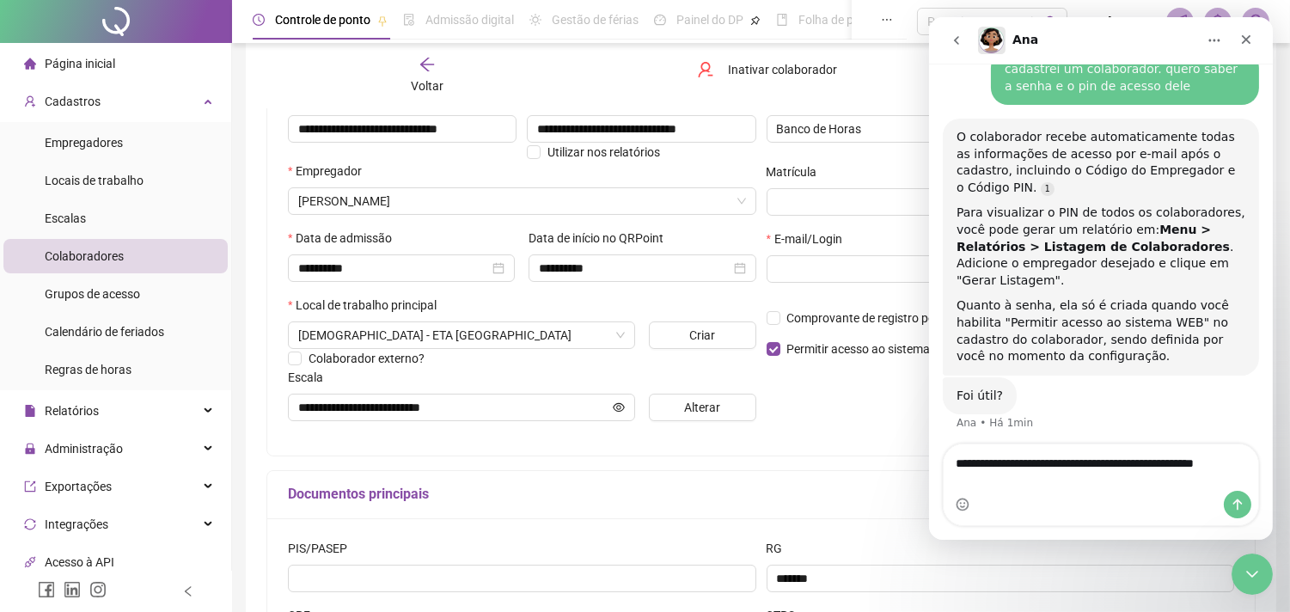
type textarea "**********"
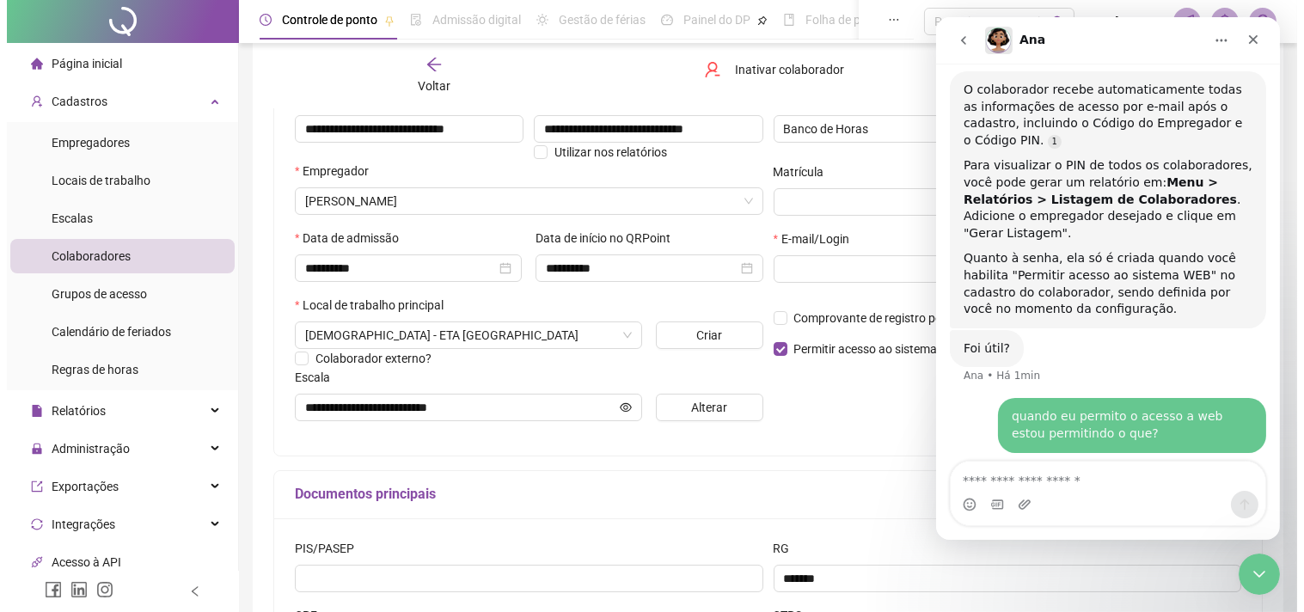
scroll to position [733, 0]
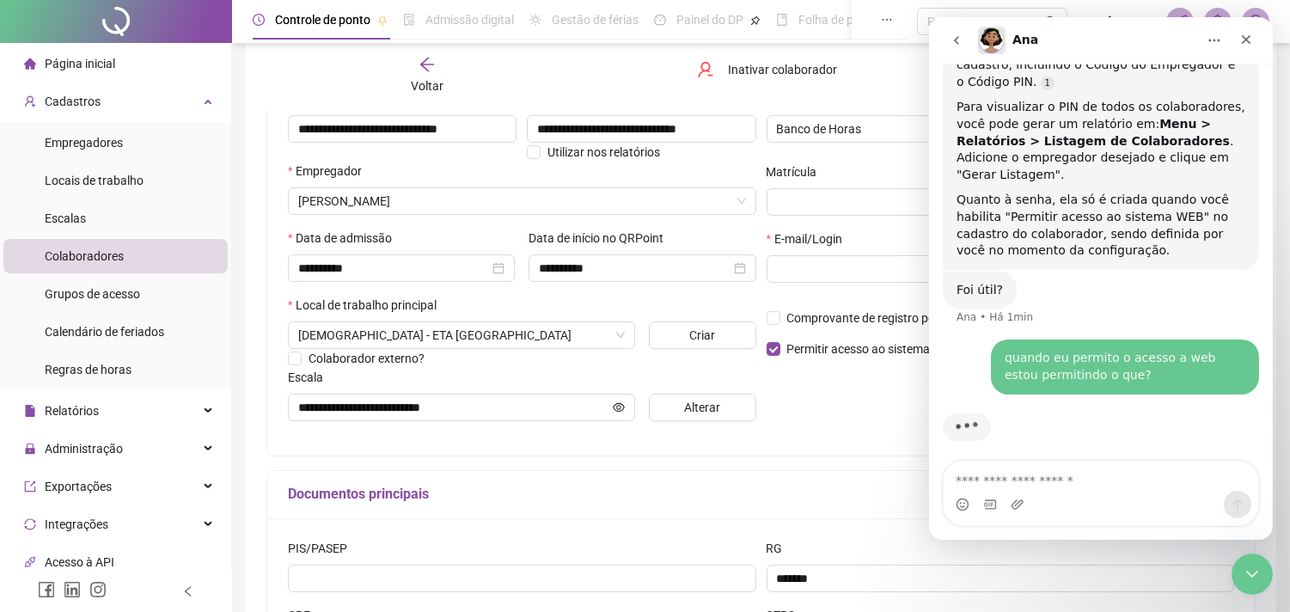
click at [426, 67] on icon "arrow-left" at bounding box center [427, 64] width 17 height 17
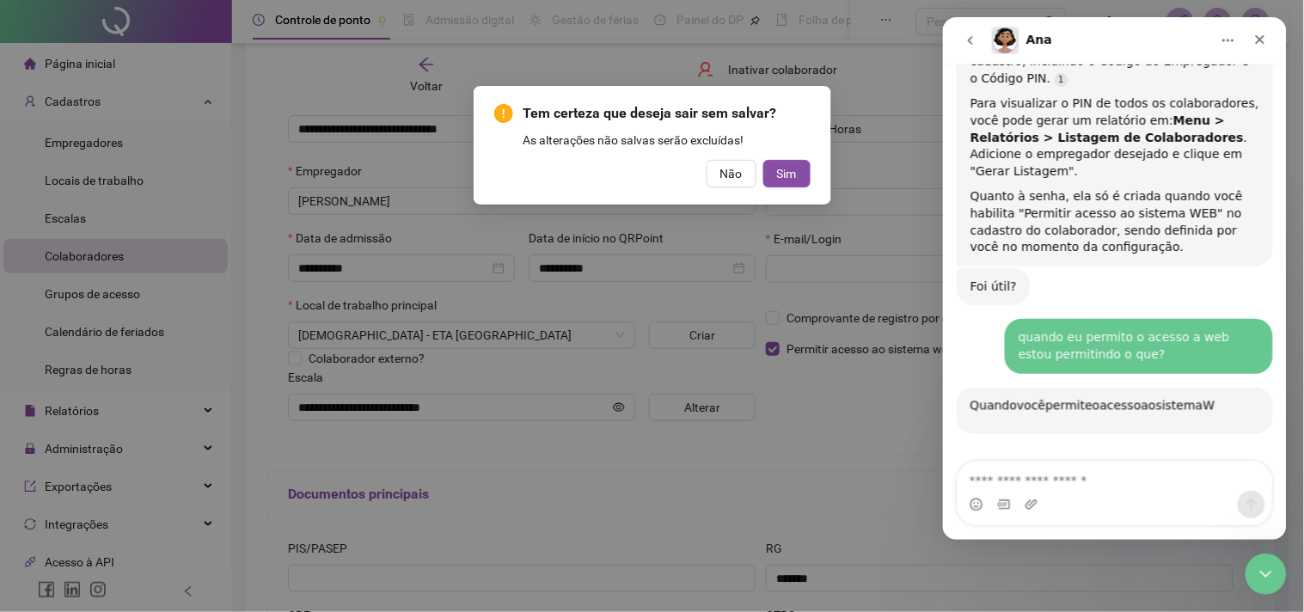
scroll to position [990, 0]
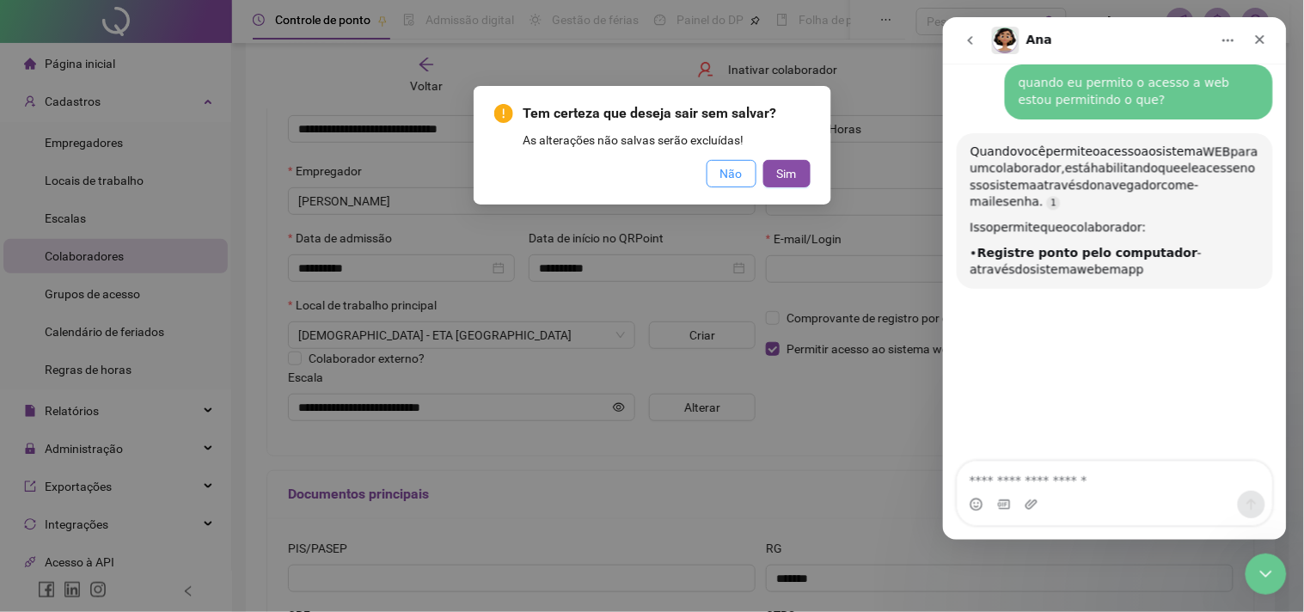
click at [725, 170] on span "Não" at bounding box center [731, 173] width 22 height 19
click at [727, 185] on button "Não" at bounding box center [732, 174] width 50 height 28
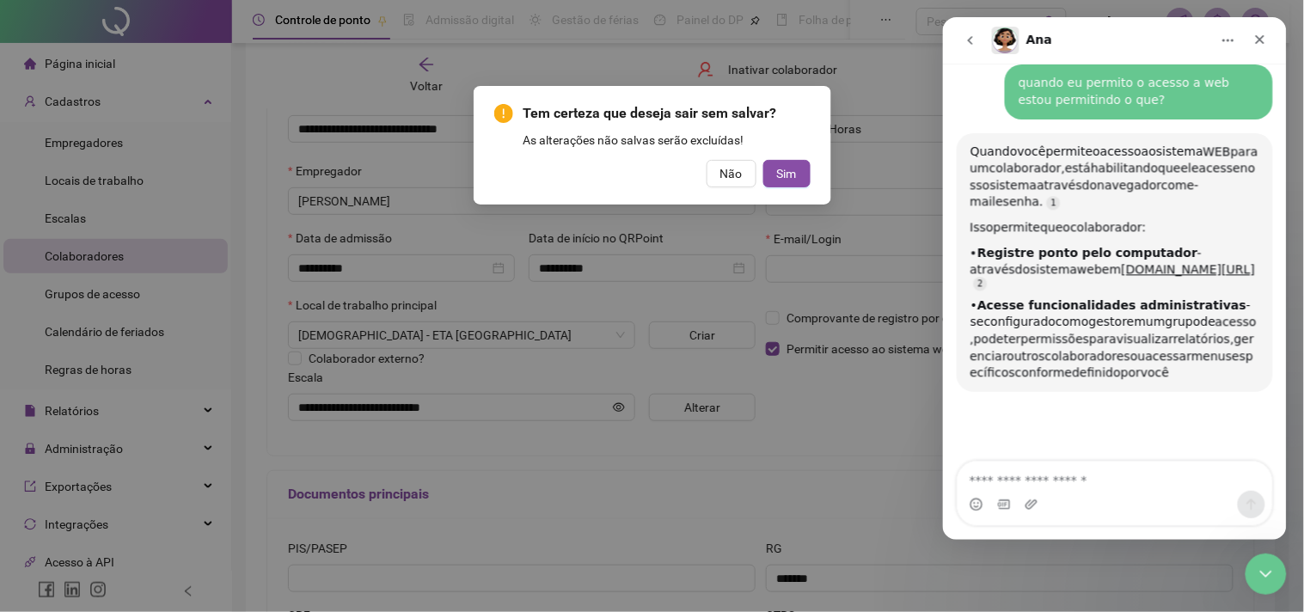
click at [723, 177] on div "Tem certeza que deseja sair sem salvar? As alterações não salvas serão excluída…" at bounding box center [652, 306] width 1304 height 612
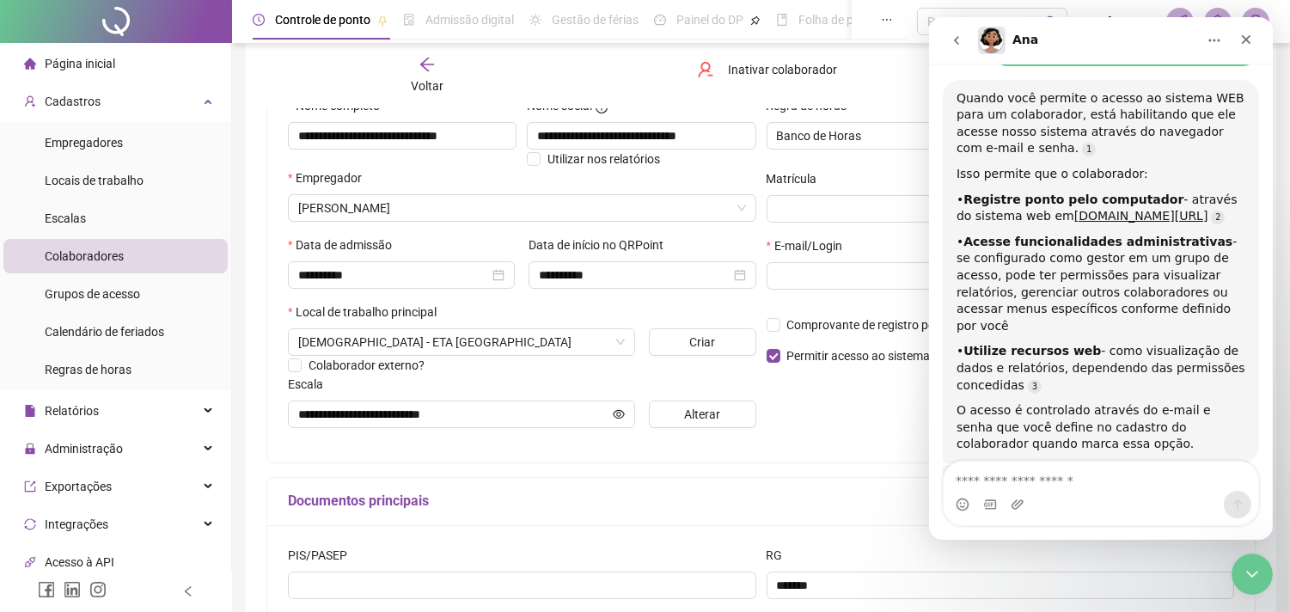
scroll to position [191, 0]
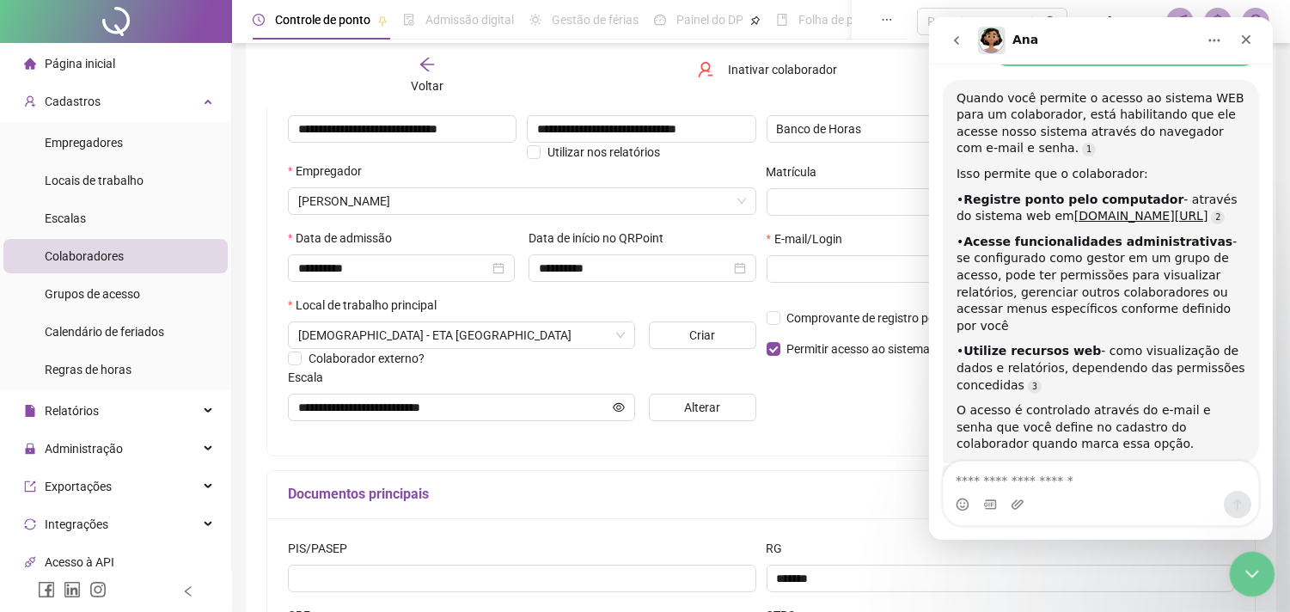
click at [1264, 570] on div "Encerramento do Messenger da Intercom" at bounding box center [1249, 571] width 41 height 41
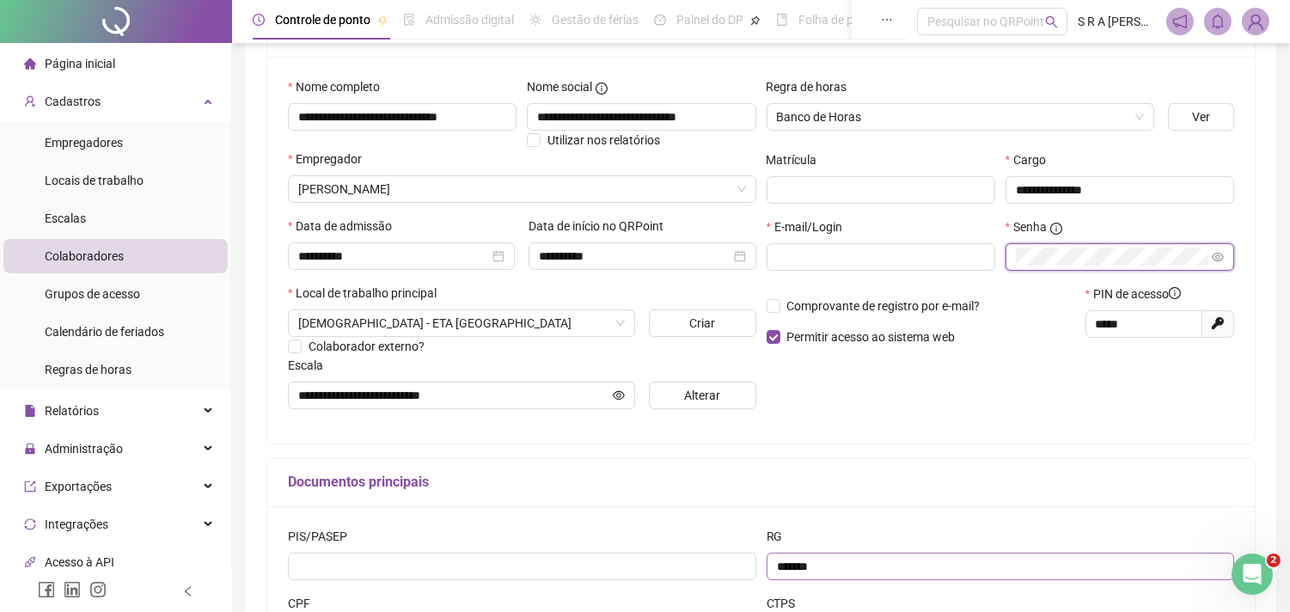
scroll to position [0, 0]
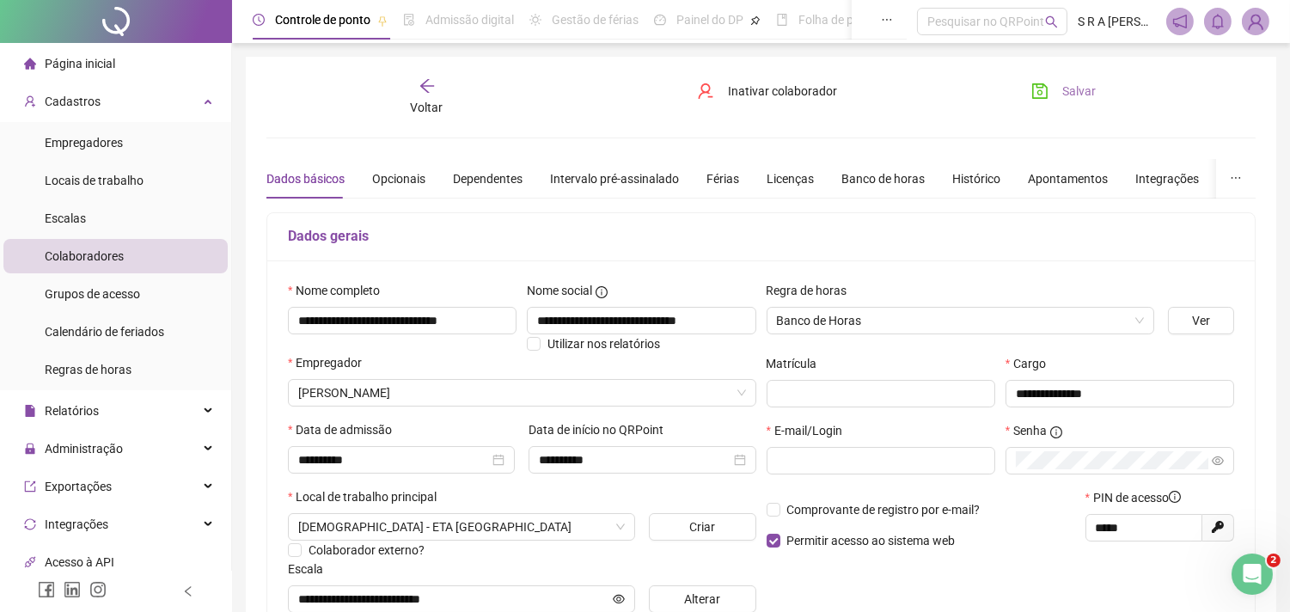
click at [1068, 97] on span "Salvar" at bounding box center [1079, 91] width 34 height 19
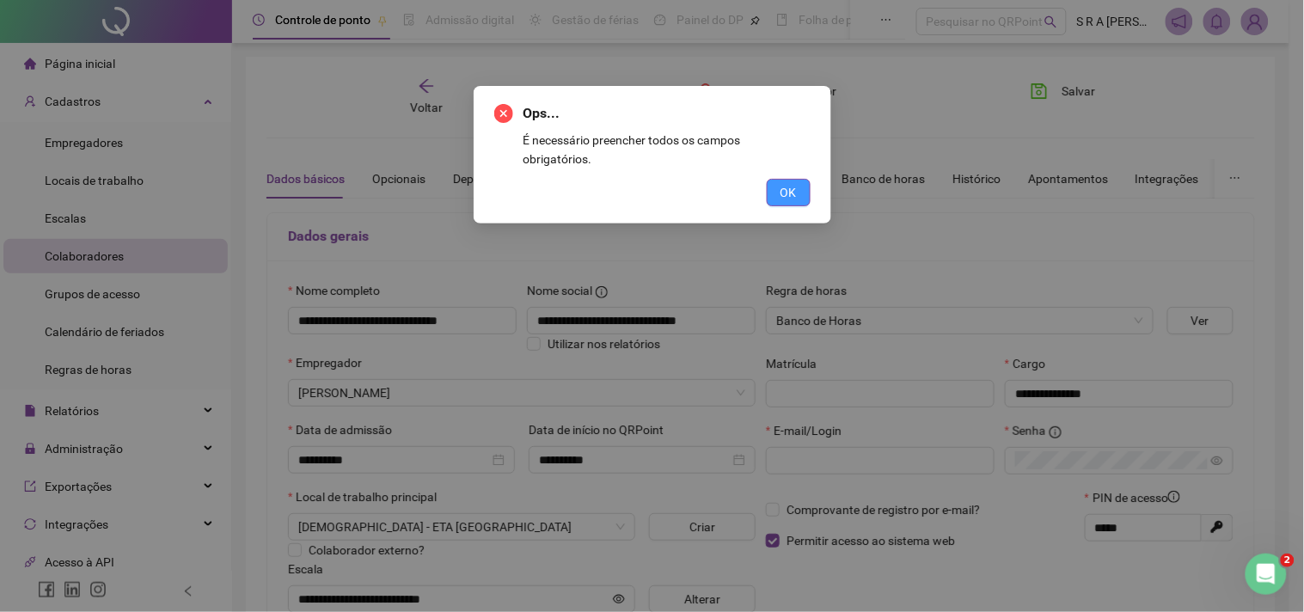
click at [799, 179] on button "OK" at bounding box center [789, 193] width 44 height 28
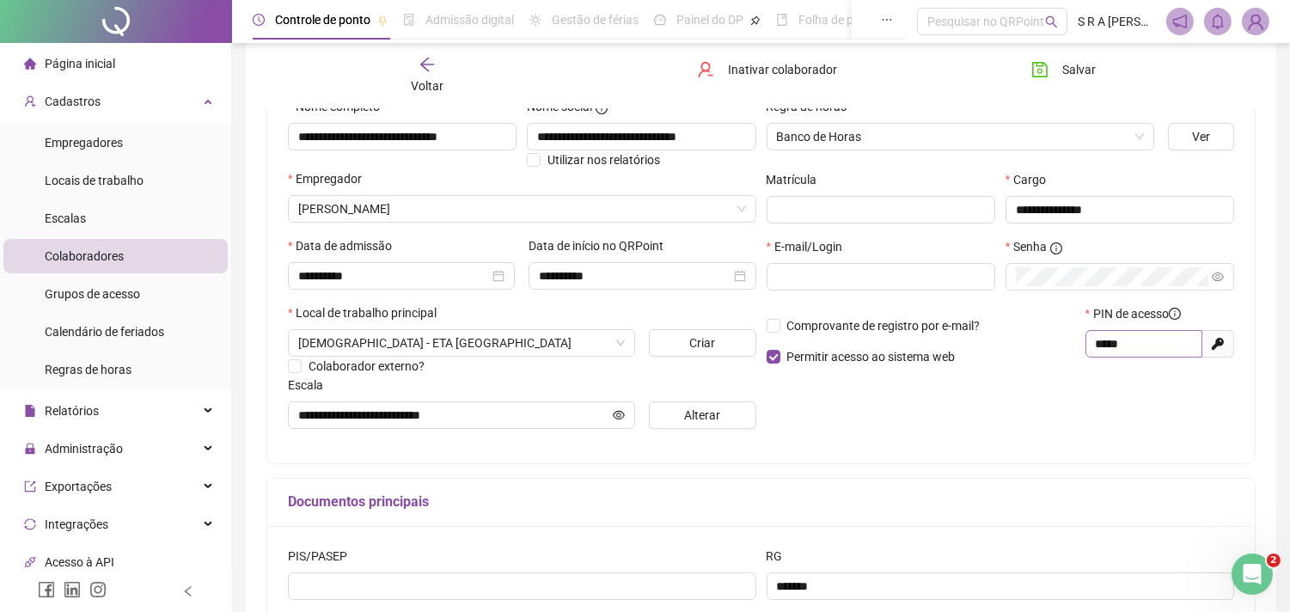
scroll to position [191, 0]
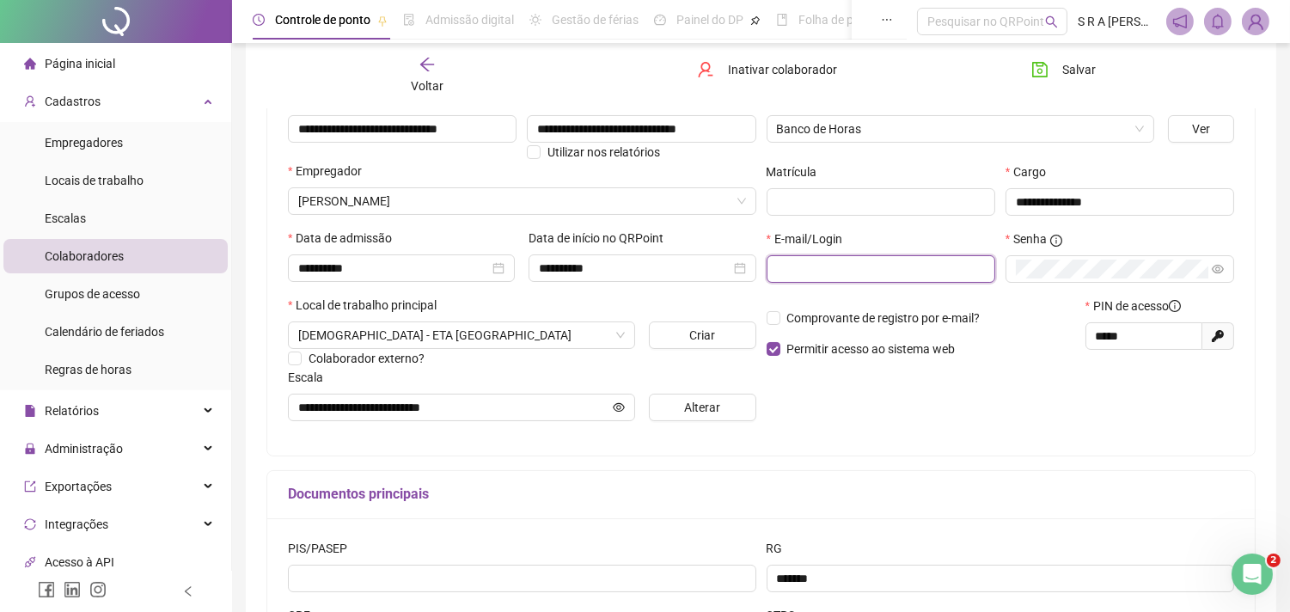
click at [881, 270] on input "text" at bounding box center [879, 269] width 205 height 19
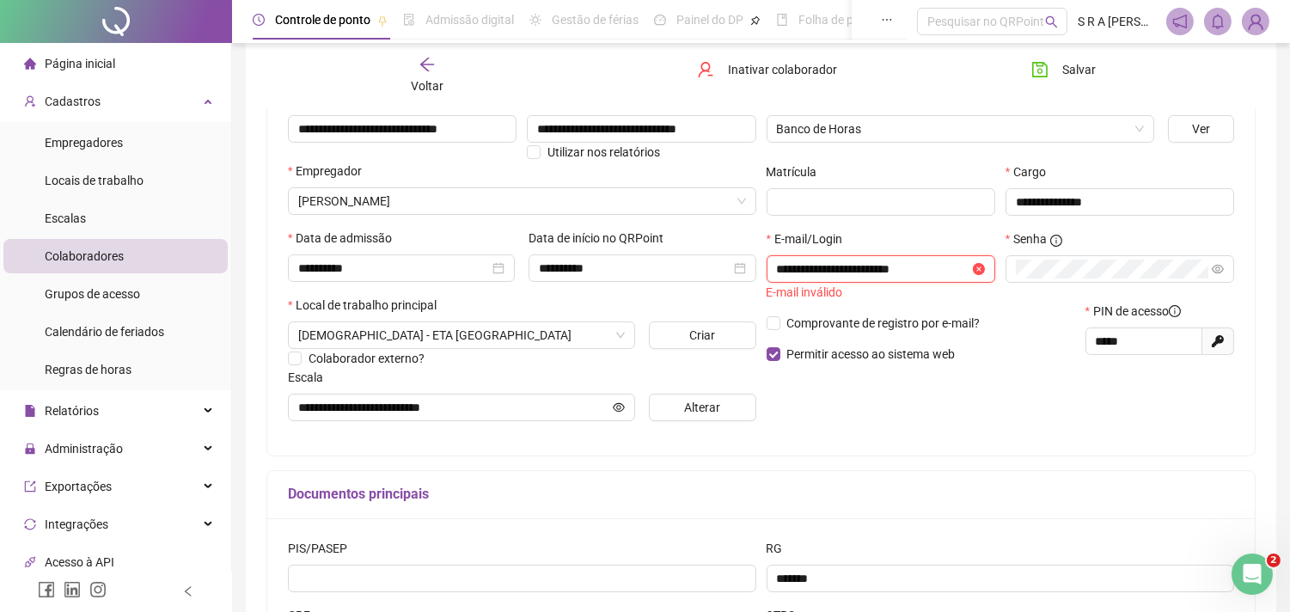
click at [943, 267] on input "**********" at bounding box center [873, 269] width 193 height 19
click at [972, 427] on div "**********" at bounding box center [1001, 262] width 479 height 346
click at [838, 273] on input "**********" at bounding box center [873, 269] width 193 height 19
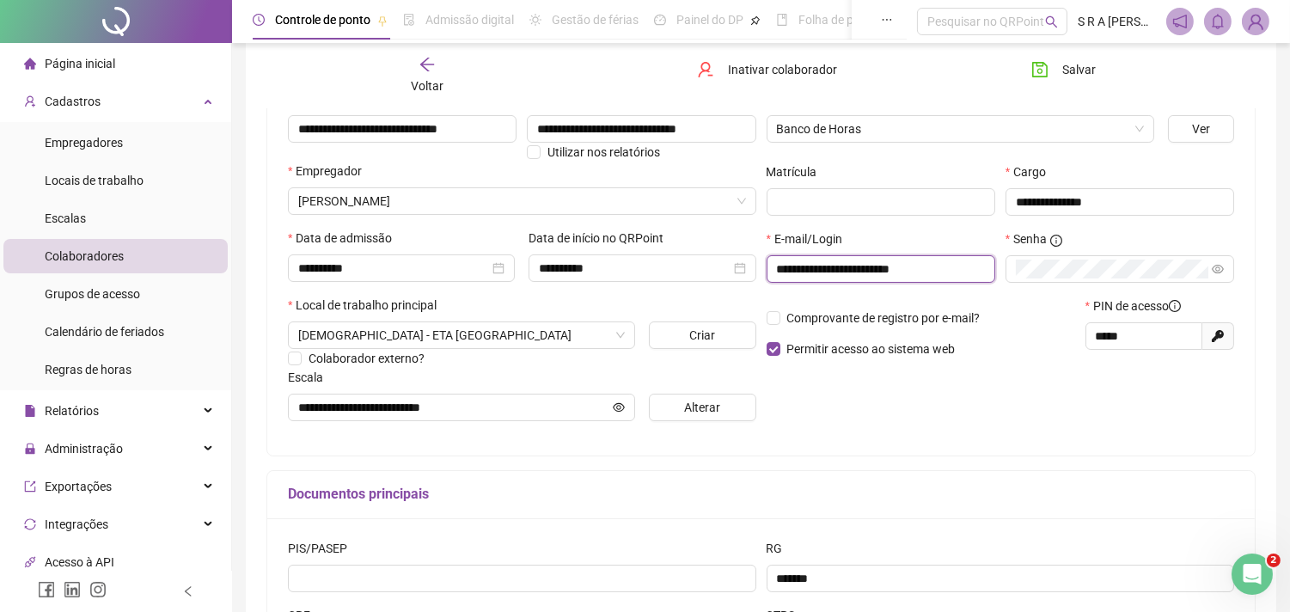
click at [920, 270] on input "**********" at bounding box center [879, 269] width 205 height 19
click at [939, 273] on input "**********" at bounding box center [879, 269] width 205 height 19
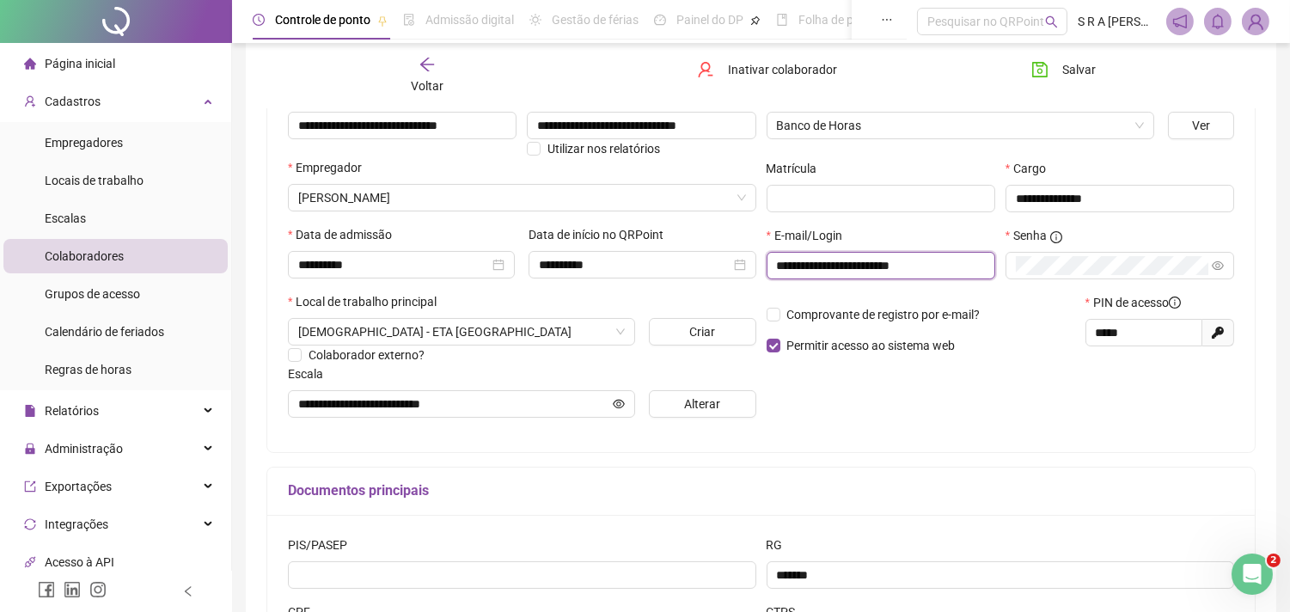
scroll to position [181, 0]
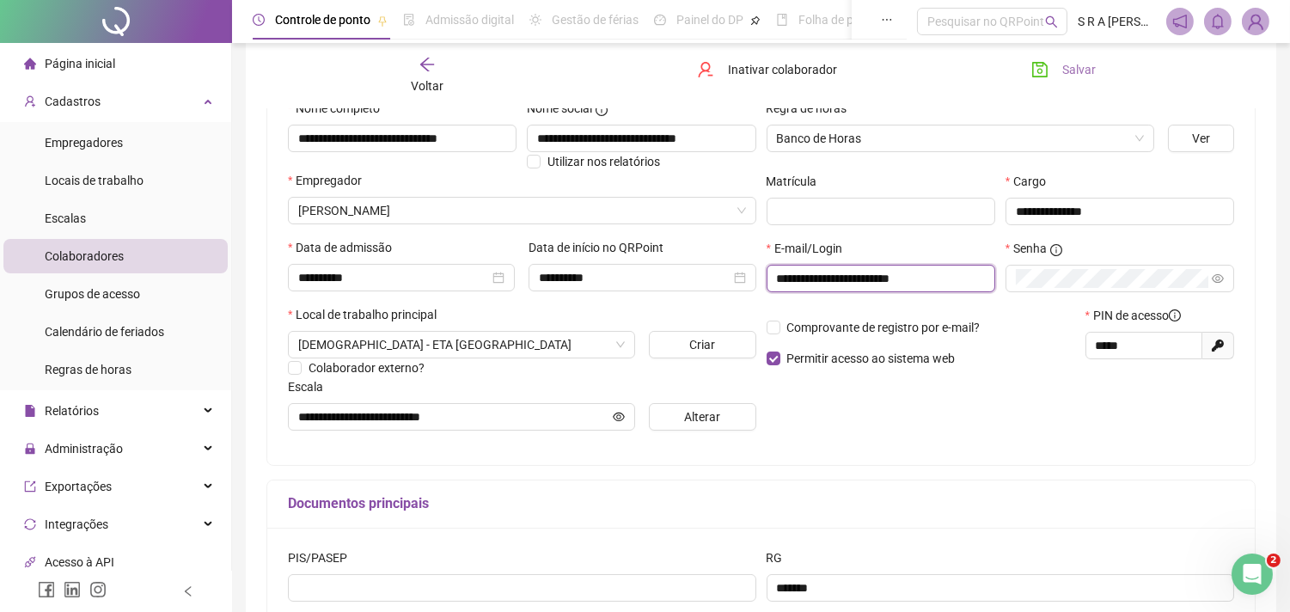
type input "**********"
click at [1054, 69] on button "Salvar" at bounding box center [1064, 70] width 90 height 28
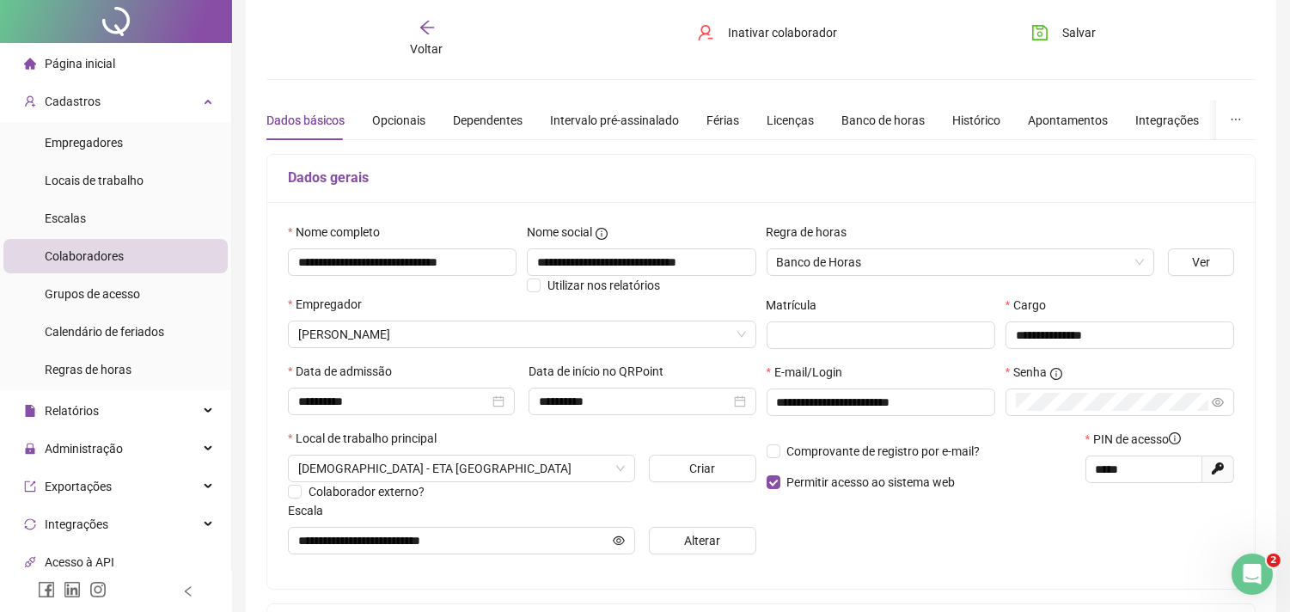
scroll to position [0, 0]
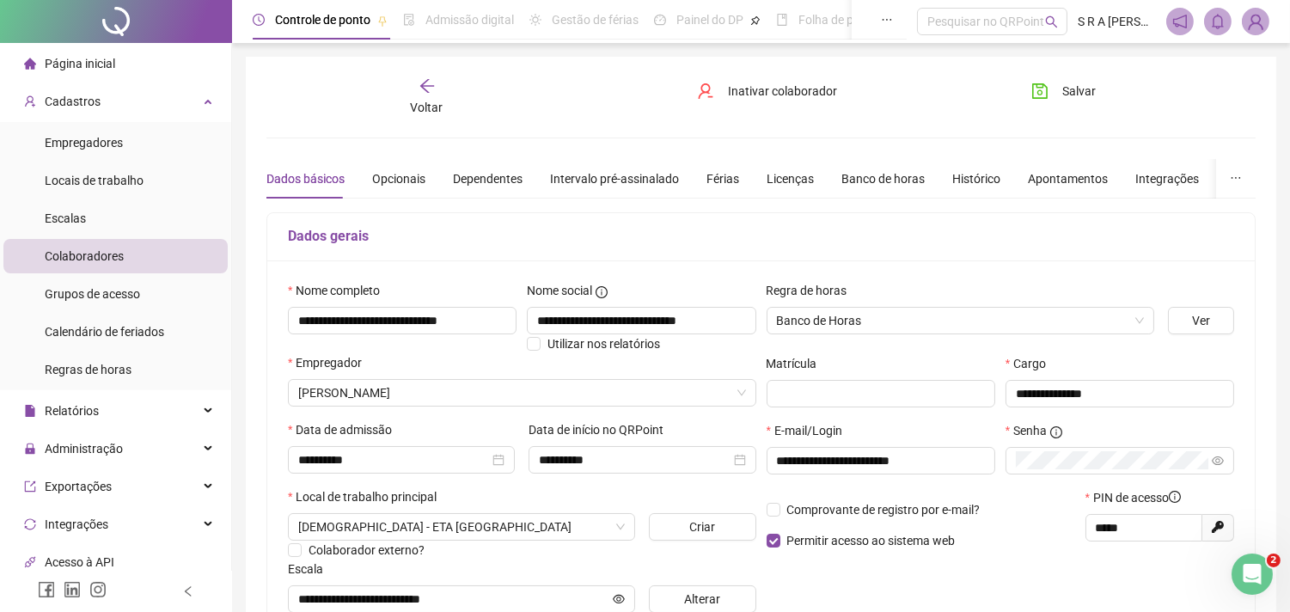
click at [447, 101] on div "Voltar" at bounding box center [427, 97] width 154 height 40
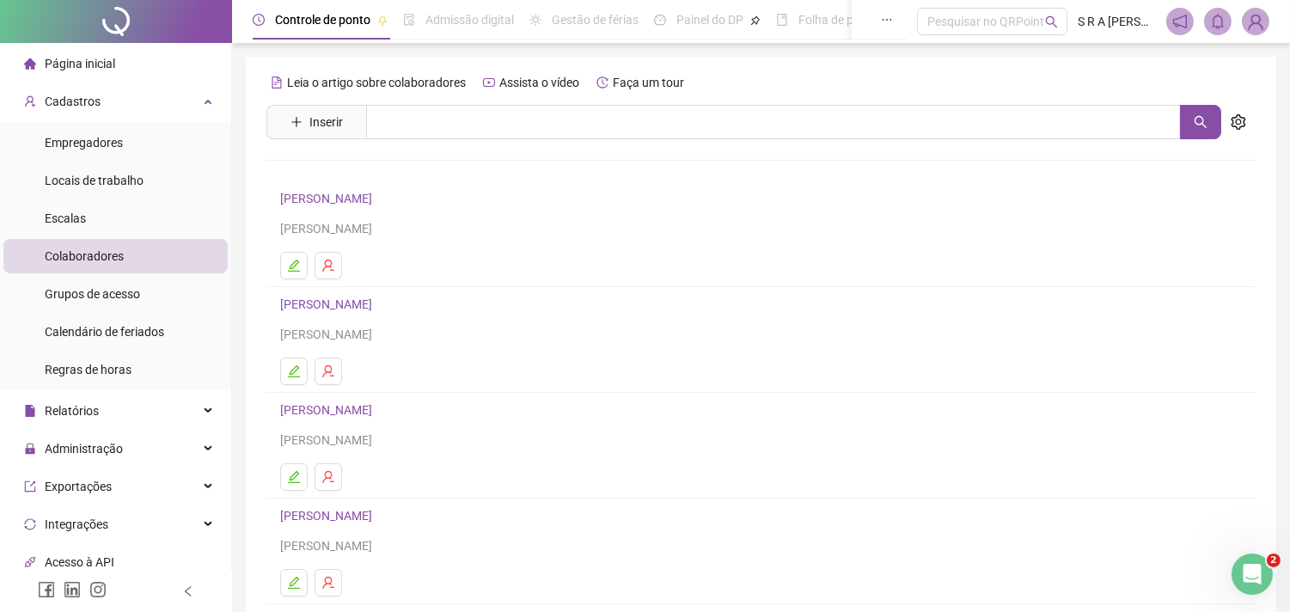
click at [377, 303] on link "[PERSON_NAME]" at bounding box center [328, 304] width 97 height 14
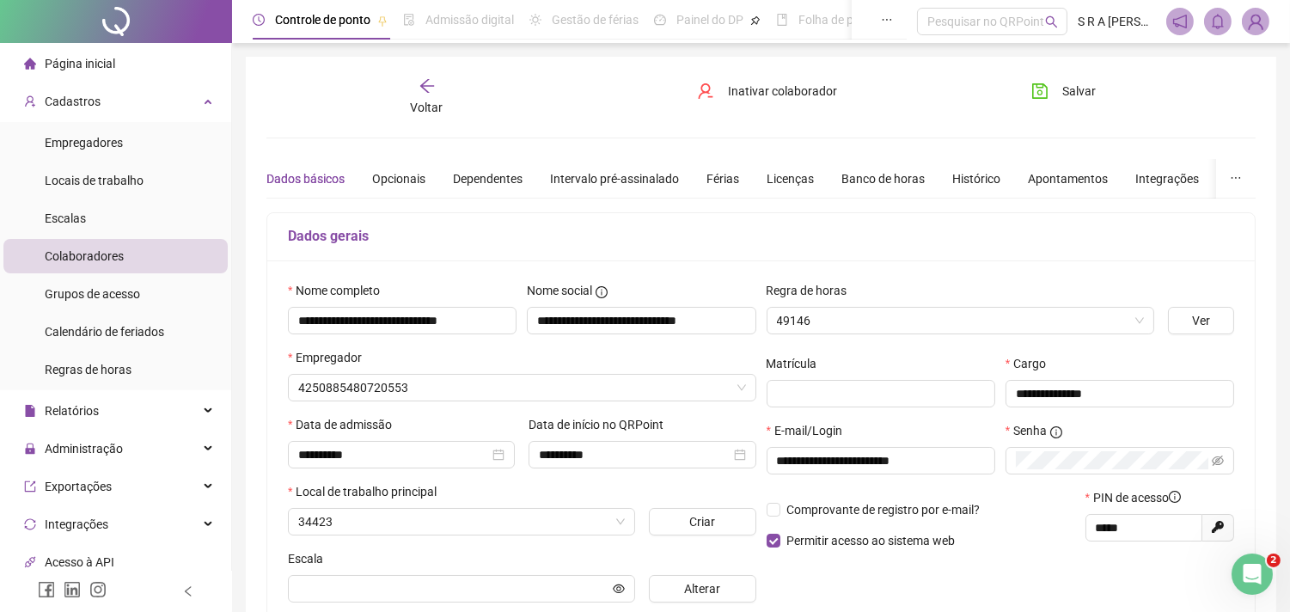
type input "**********"
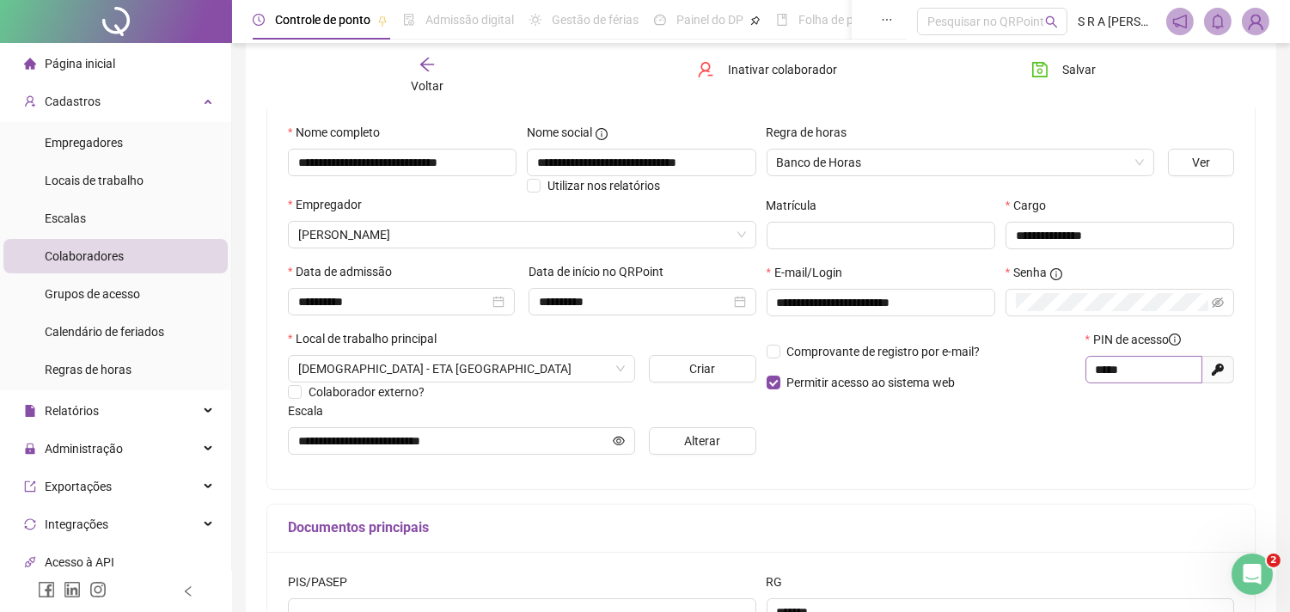
scroll to position [191, 0]
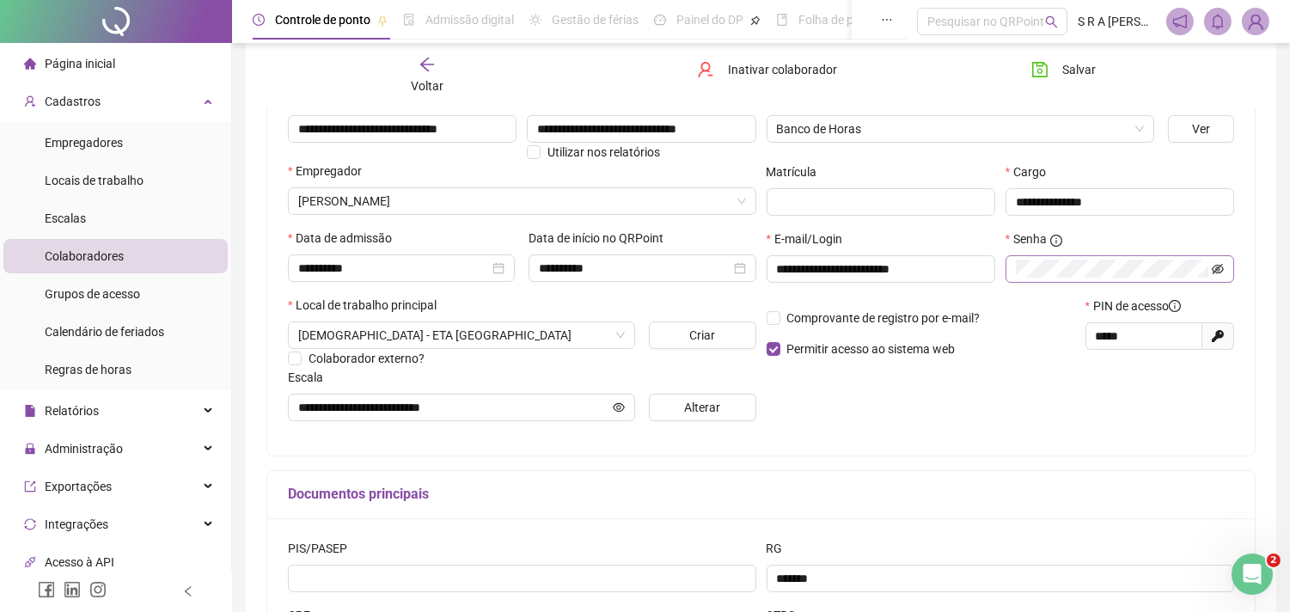
click at [1218, 274] on icon "eye-invisible" at bounding box center [1218, 269] width 12 height 10
click at [1220, 271] on icon "eye" at bounding box center [1218, 269] width 12 height 12
click at [1220, 271] on icon "eye-invisible" at bounding box center [1218, 269] width 12 height 12
click at [1220, 271] on icon "eye" at bounding box center [1218, 269] width 12 height 12
drag, startPoint x: 1132, startPoint y: 344, endPoint x: 1090, endPoint y: 340, distance: 42.3
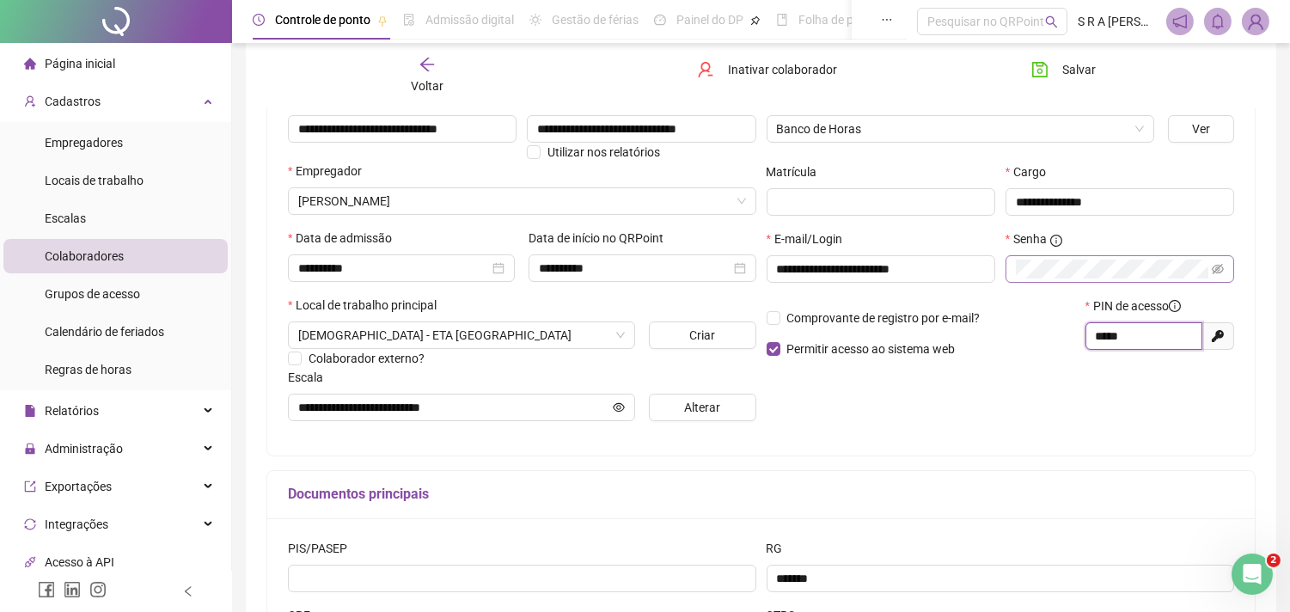
click at [1090, 340] on span "*****" at bounding box center [1144, 336] width 117 height 28
click at [425, 60] on icon "arrow-left" at bounding box center [426, 65] width 14 height 14
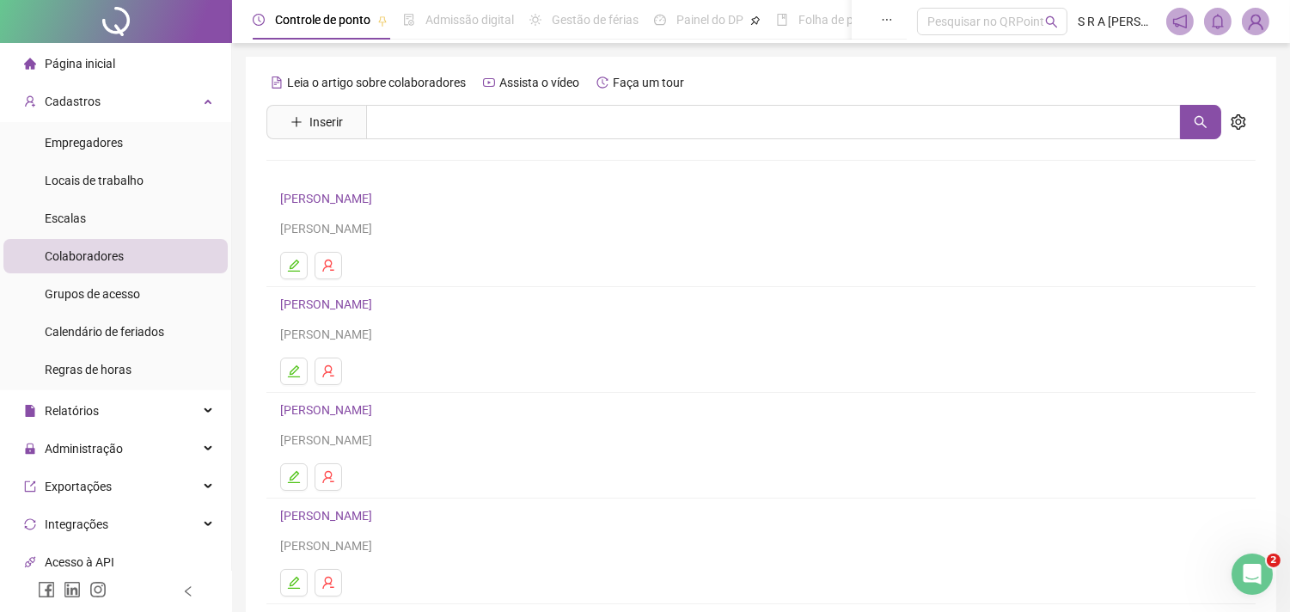
scroll to position [219, 0]
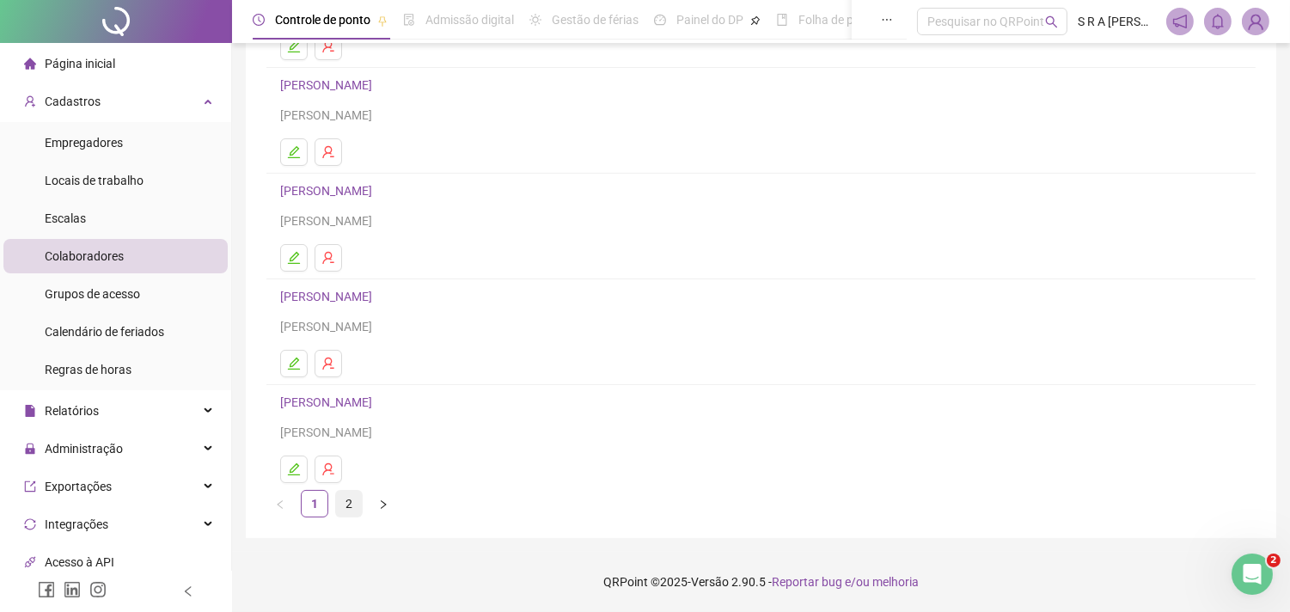
click at [345, 502] on link "2" at bounding box center [349, 504] width 26 height 26
click at [316, 505] on link "1" at bounding box center [315, 504] width 26 height 26
click at [370, 404] on link "[PERSON_NAME]" at bounding box center [328, 402] width 97 height 14
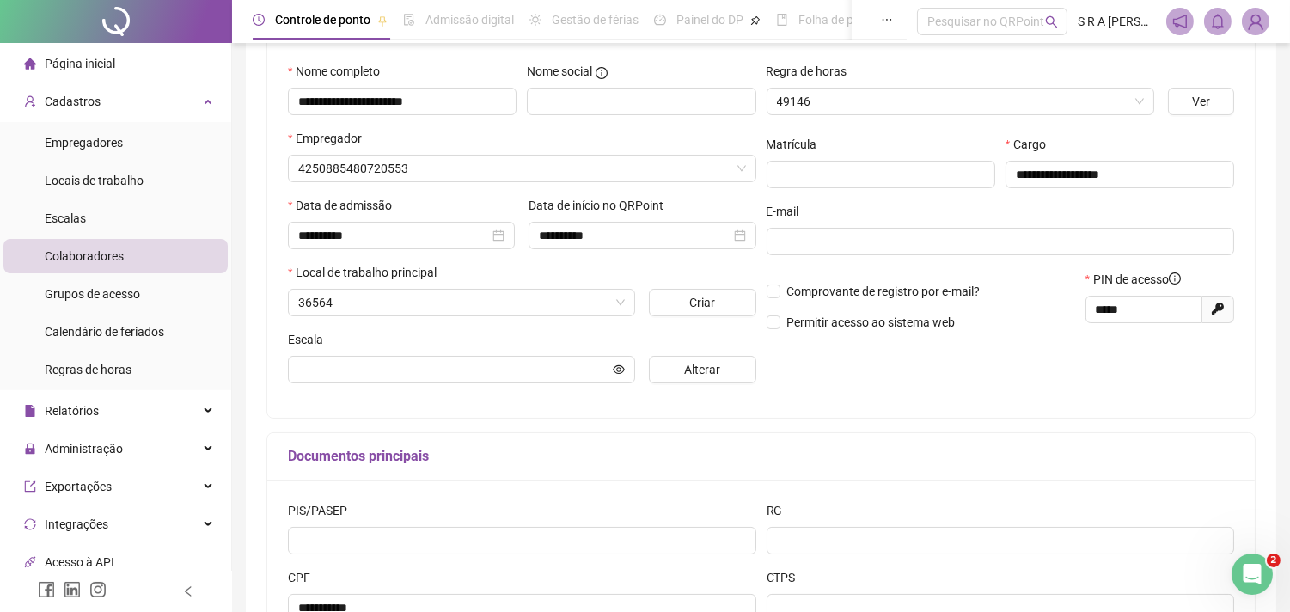
type input "**********"
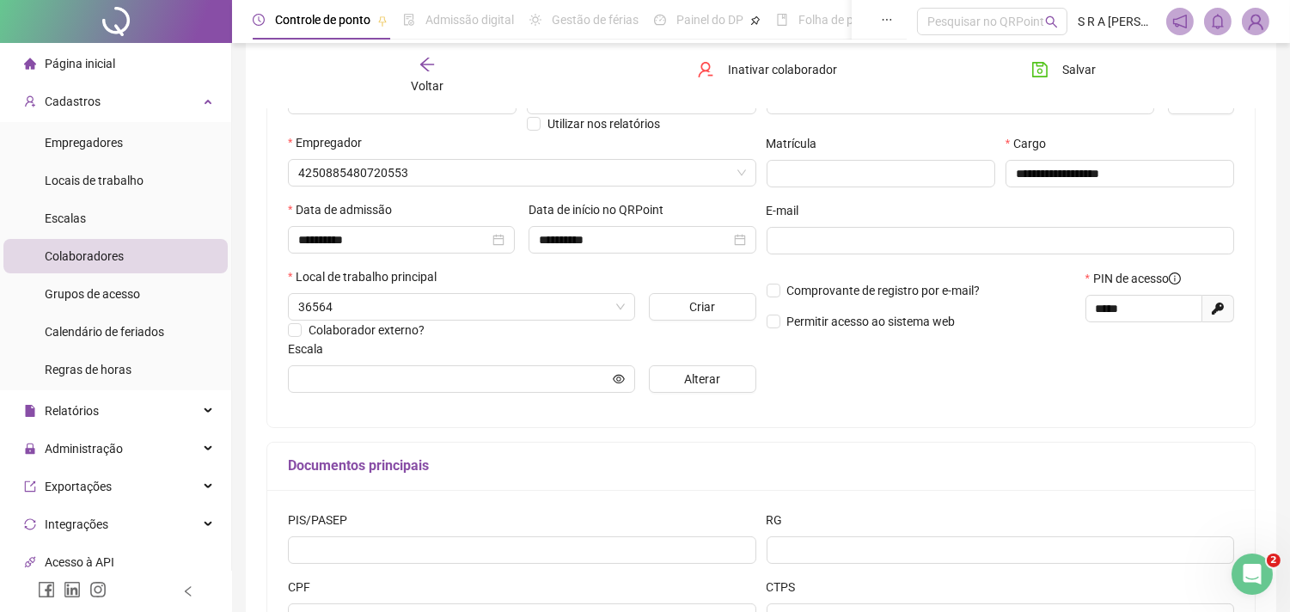
scroll to position [228, 0]
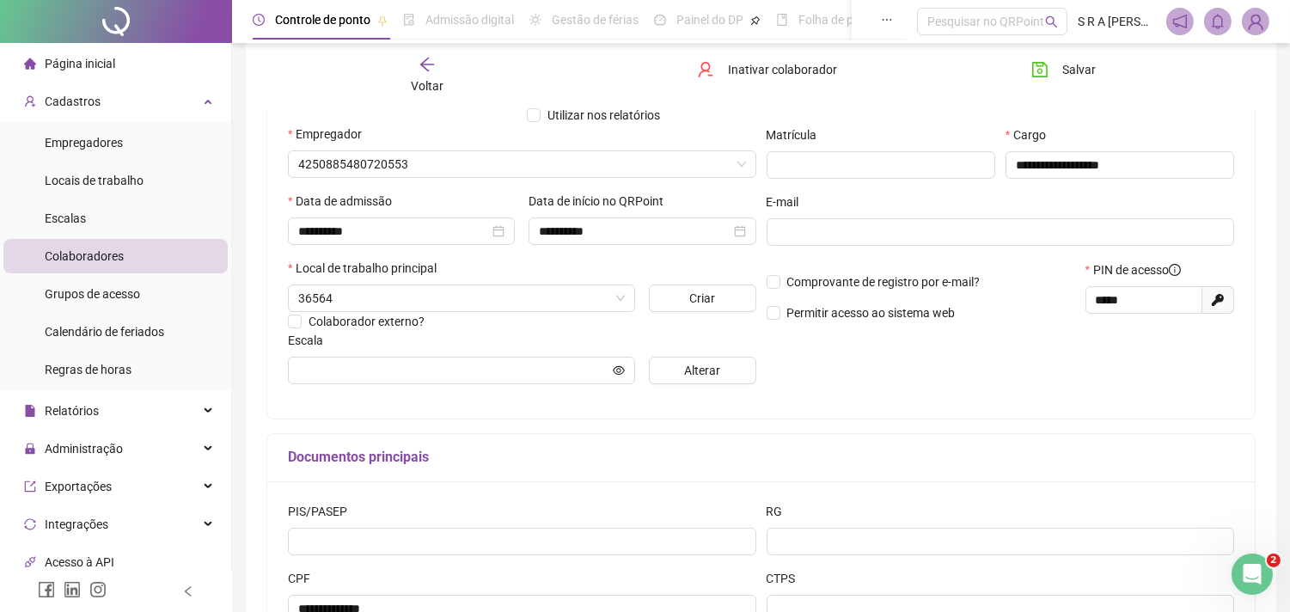
type input "**********"
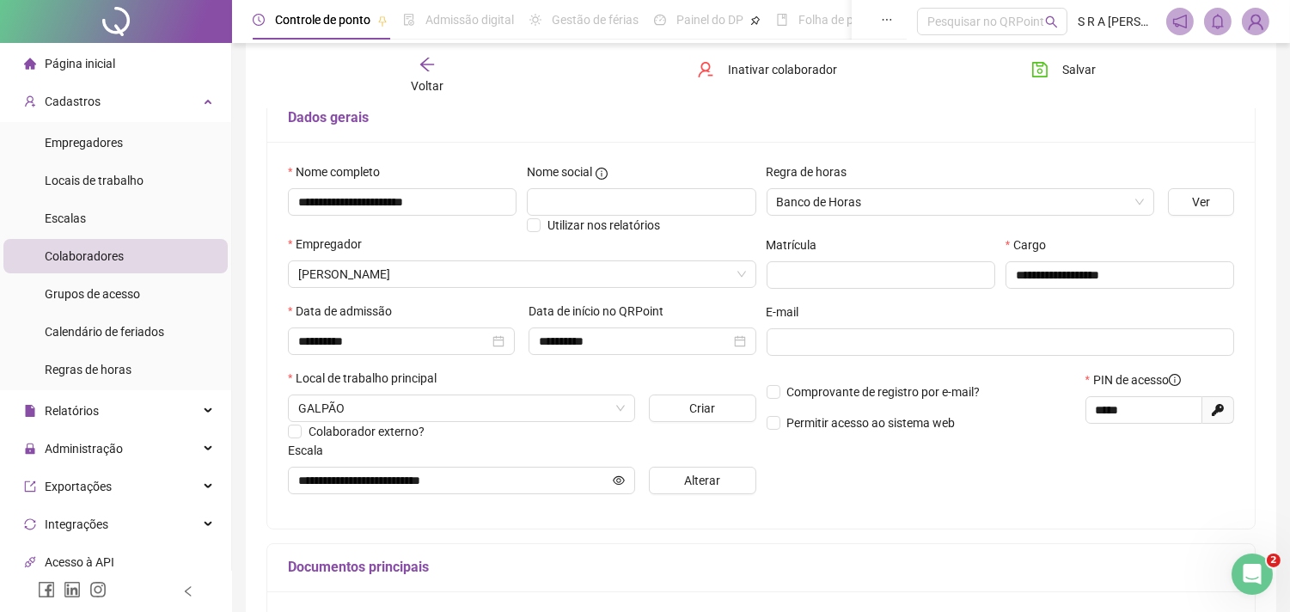
scroll to position [86, 0]
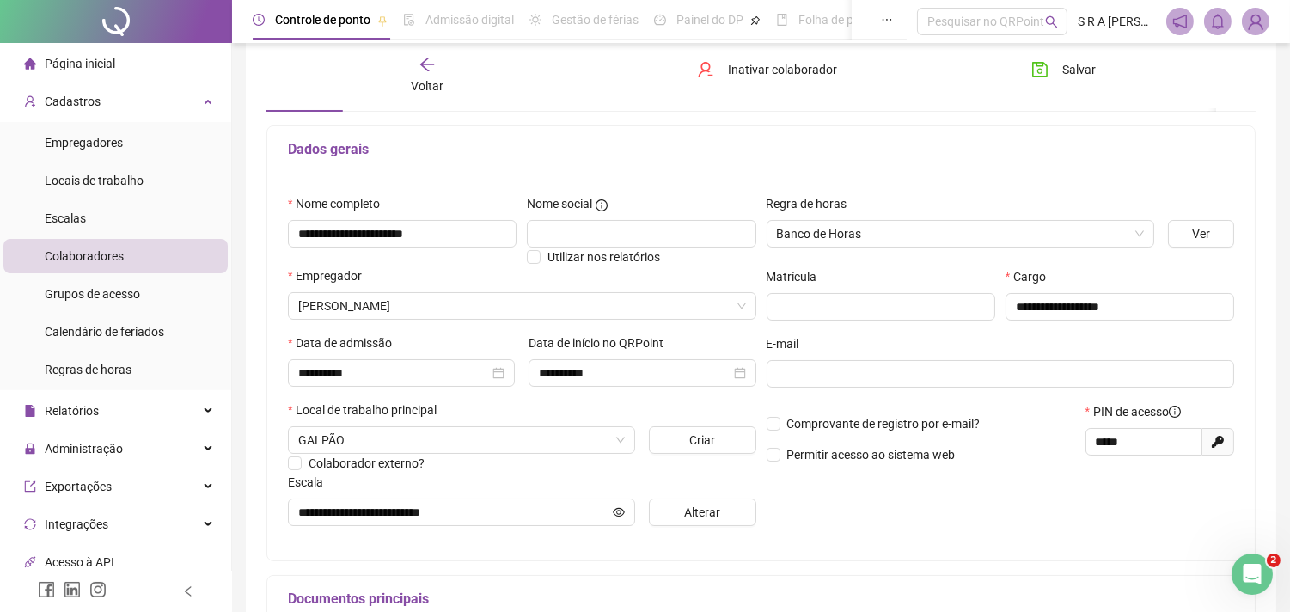
click at [435, 64] on div "Voltar" at bounding box center [427, 76] width 154 height 40
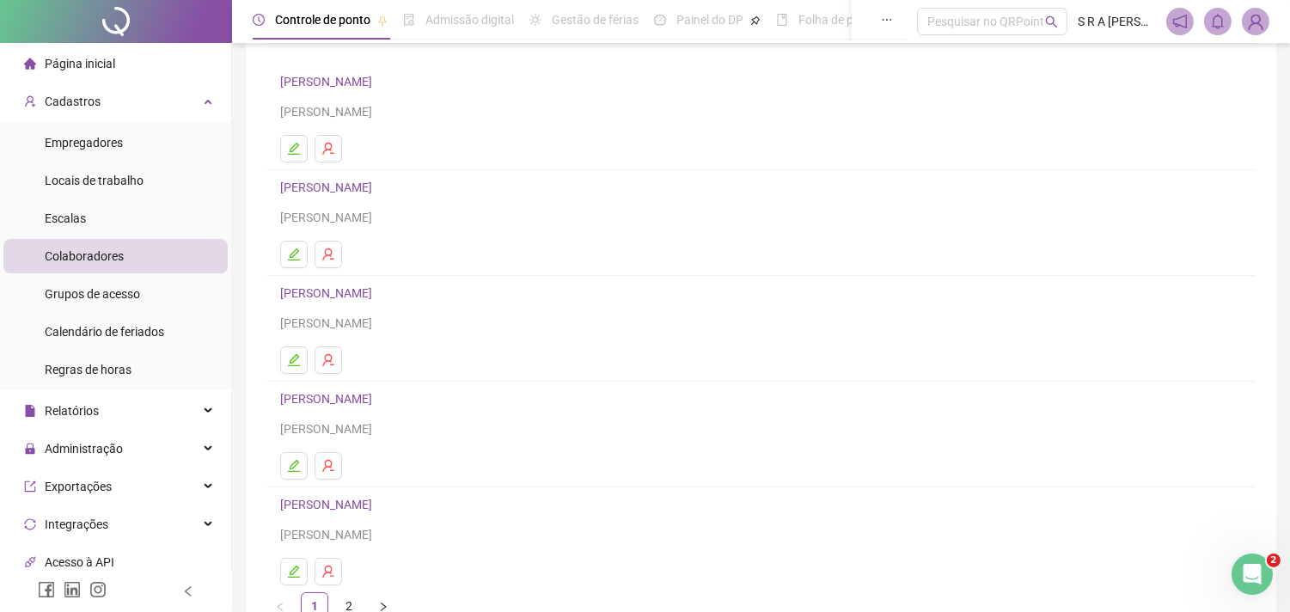
scroll to position [95, 0]
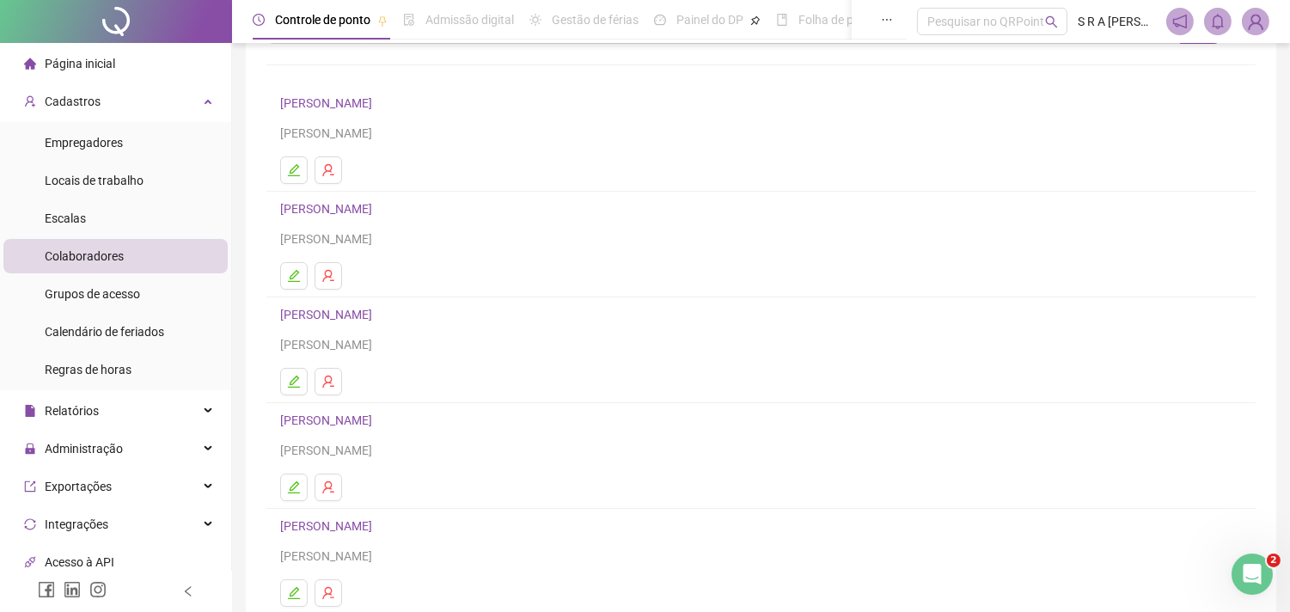
click at [377, 210] on link "[PERSON_NAME]" at bounding box center [328, 209] width 97 height 14
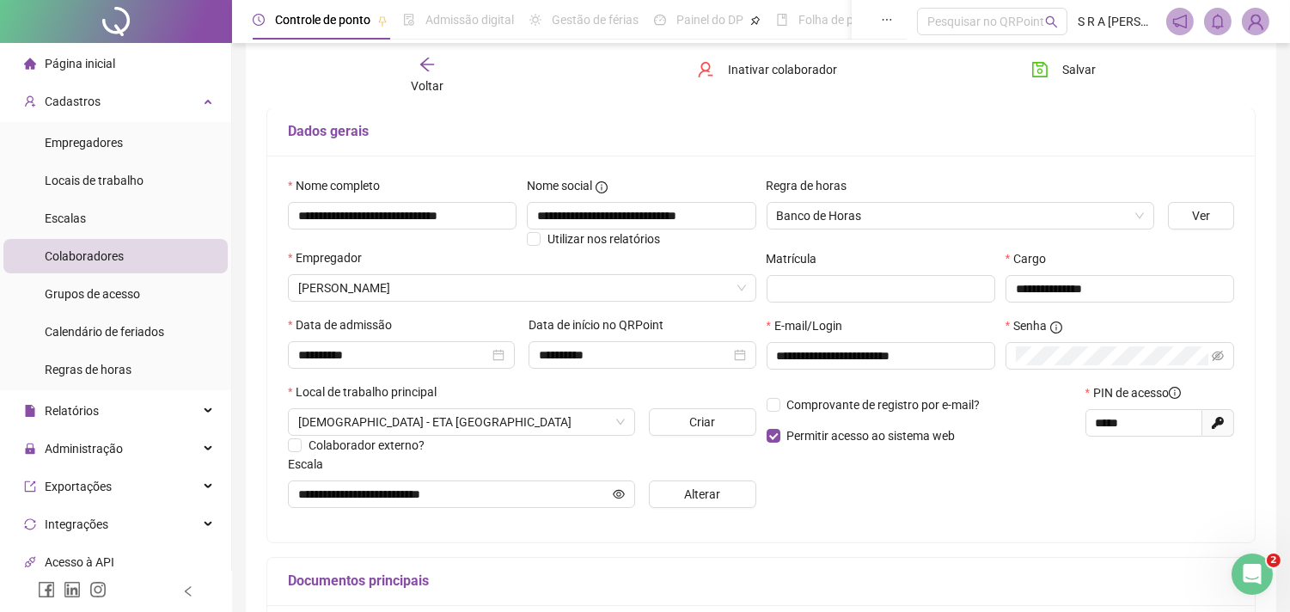
type input "**********"
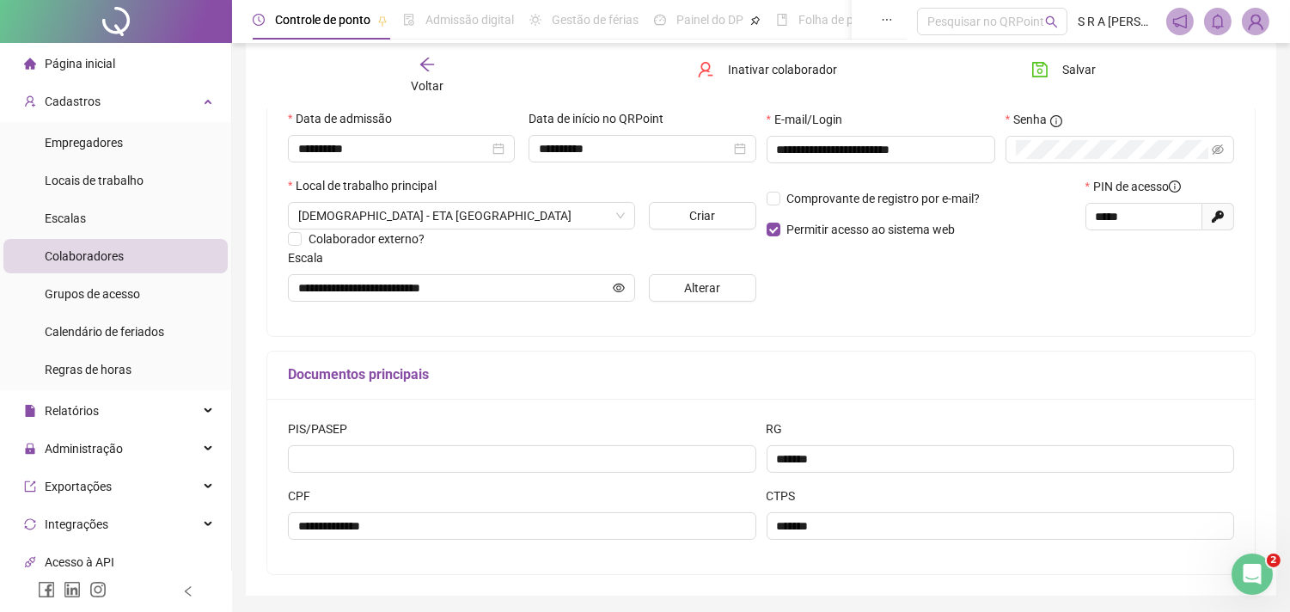
scroll to position [277, 0]
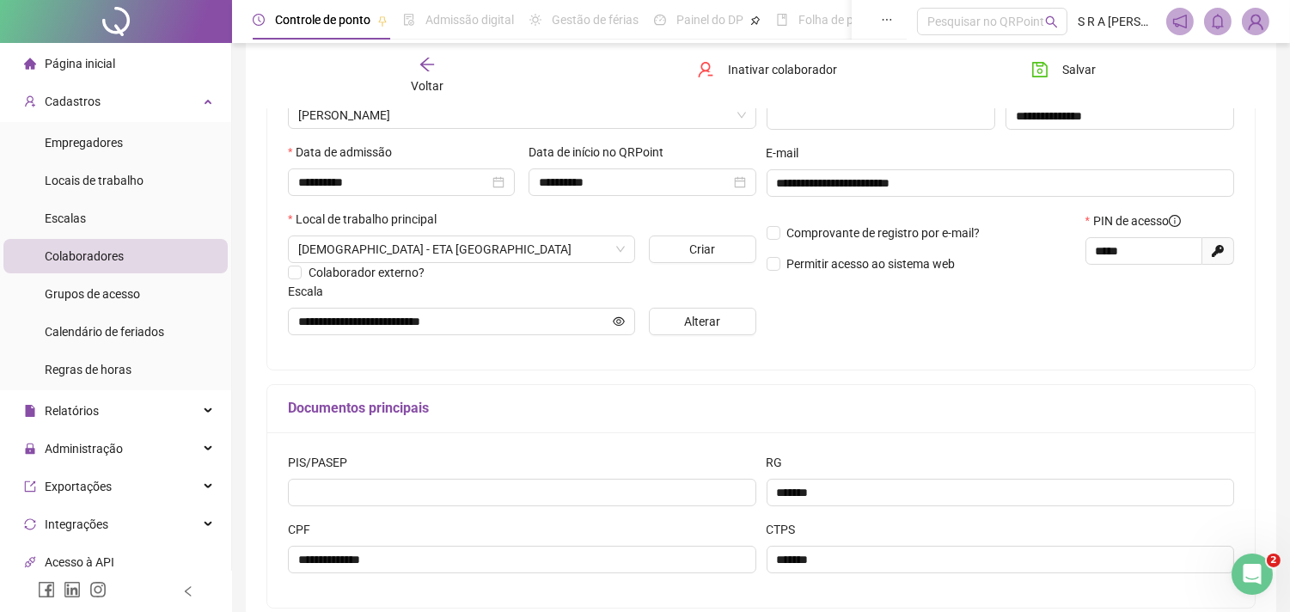
click at [842, 302] on div "**********" at bounding box center [1001, 176] width 479 height 346
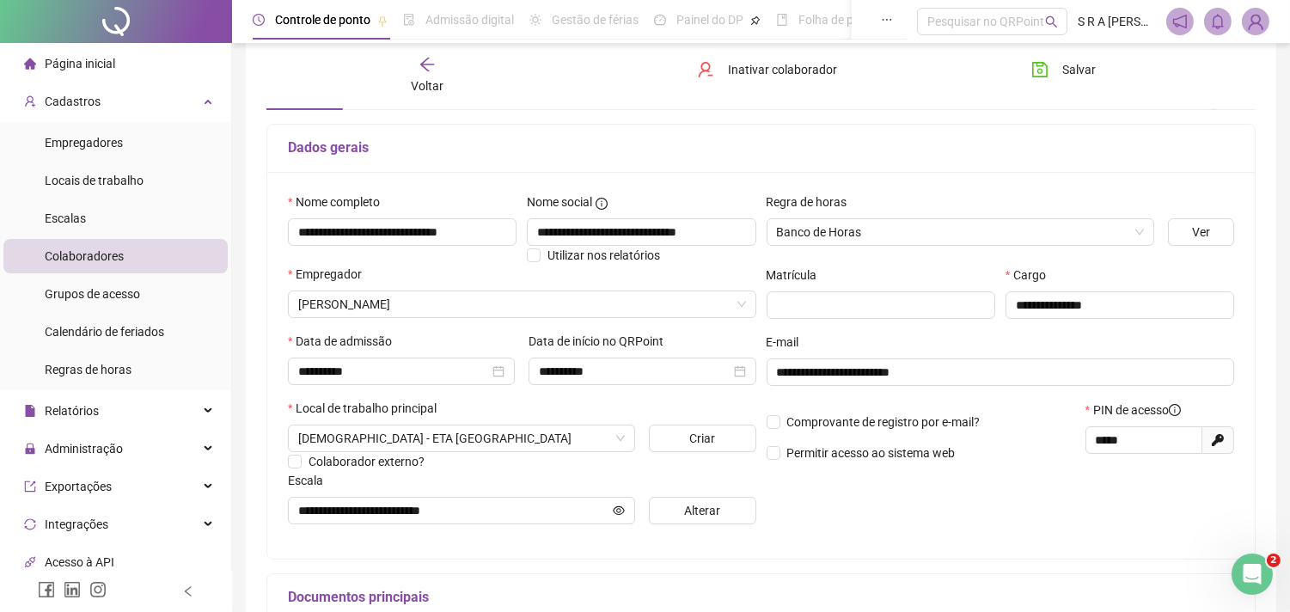
scroll to position [86, 0]
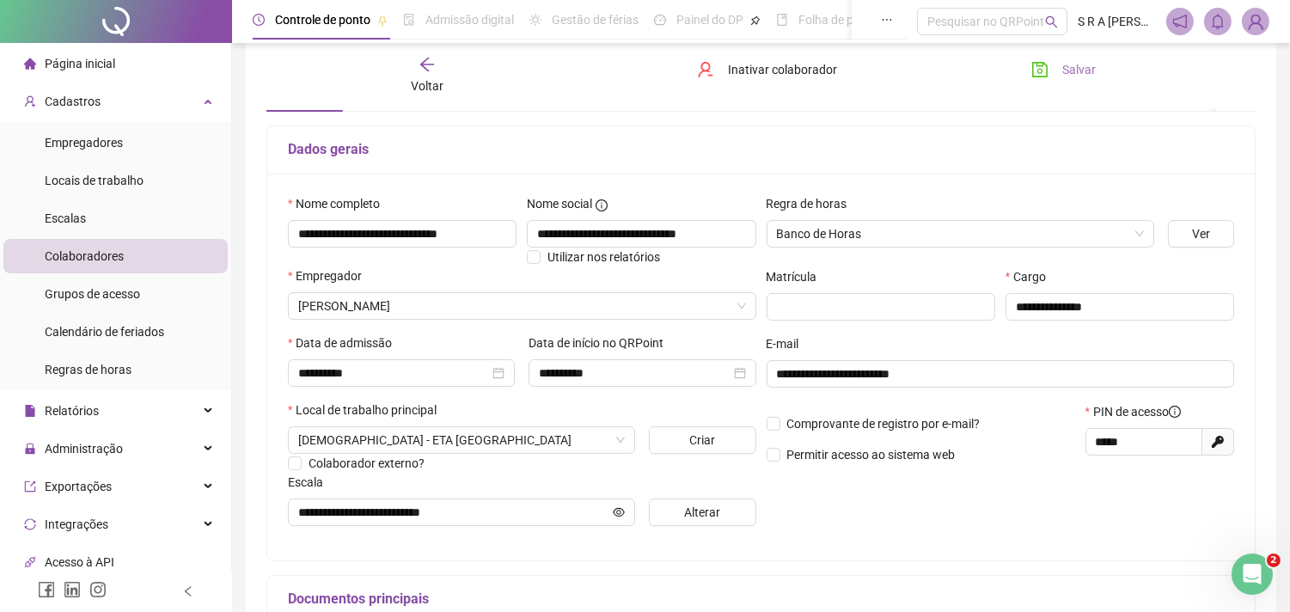
click at [1042, 70] on icon "save" at bounding box center [1039, 69] width 15 height 15
click at [425, 69] on icon "arrow-left" at bounding box center [426, 65] width 14 height 14
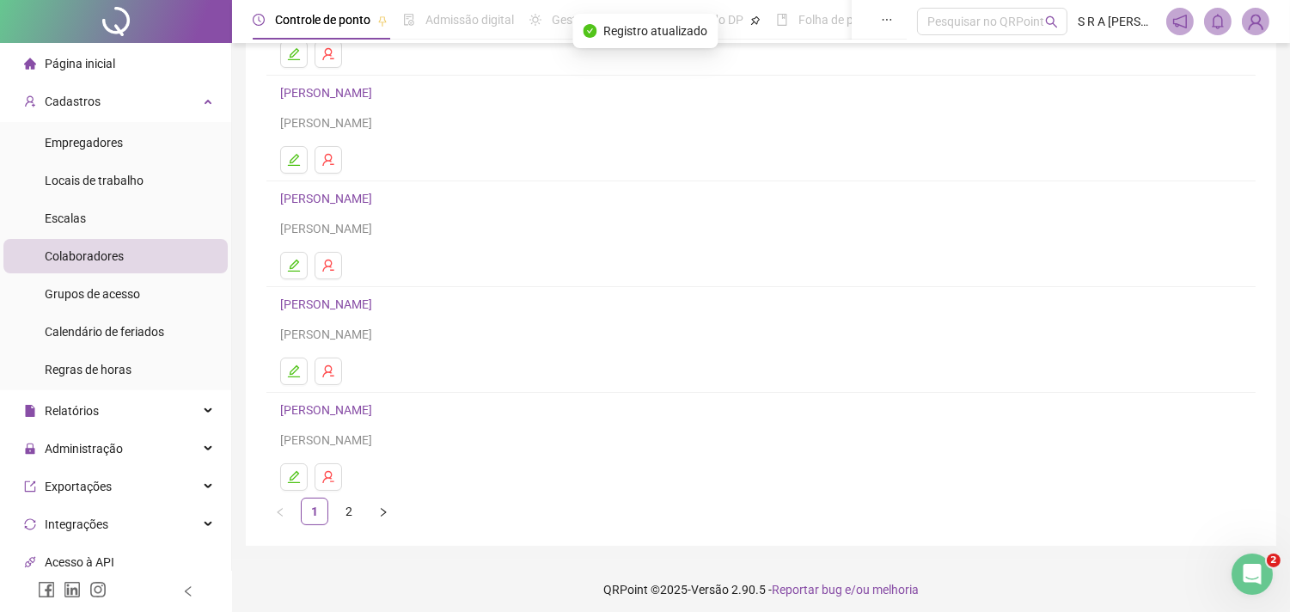
scroll to position [219, 0]
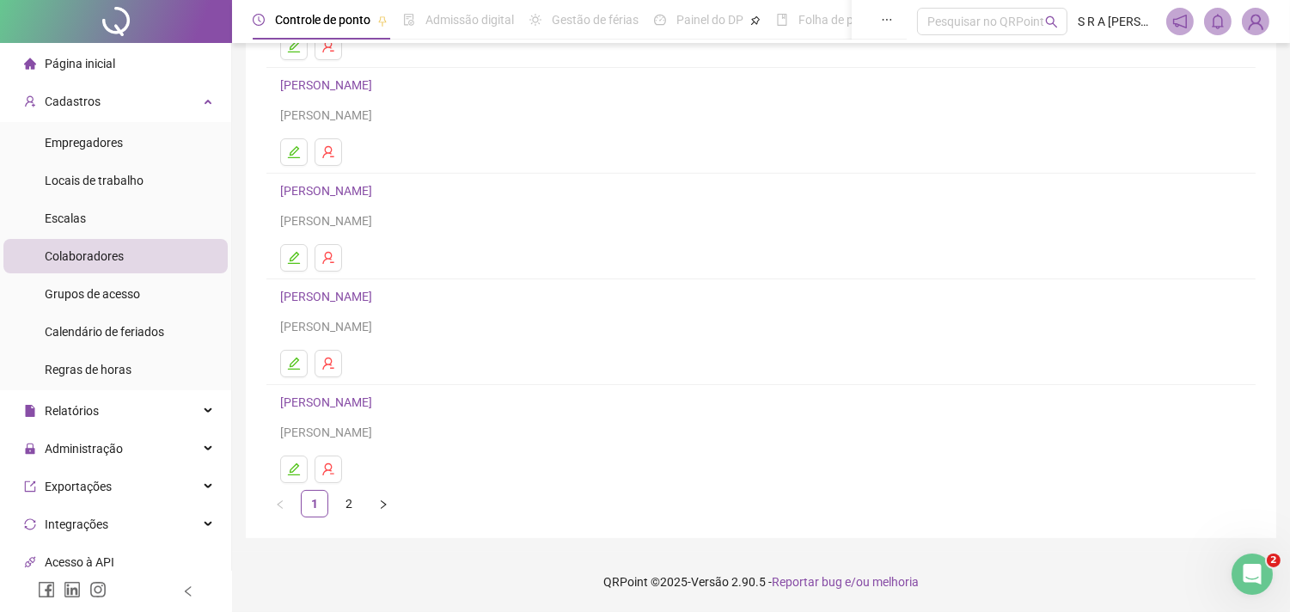
click at [377, 401] on link "[PERSON_NAME]" at bounding box center [328, 402] width 97 height 14
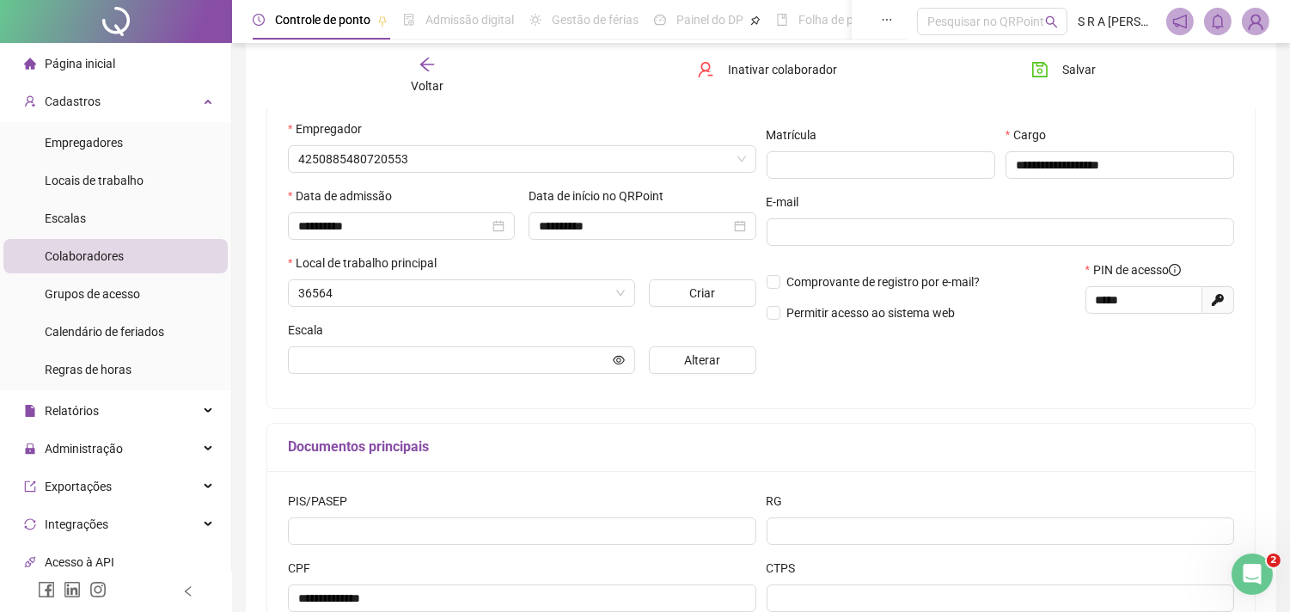
type input "**********"
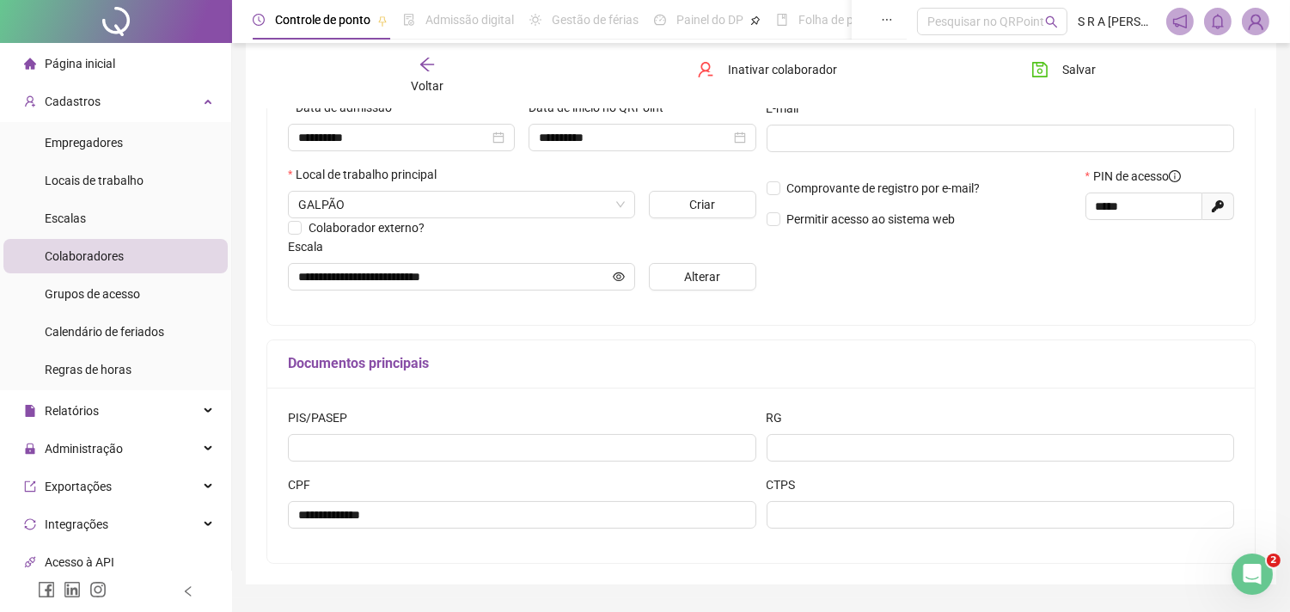
scroll to position [323, 0]
drag, startPoint x: 1129, startPoint y: 212, endPoint x: 1095, endPoint y: 215, distance: 33.6
click at [1096, 214] on input "*****" at bounding box center [1142, 204] width 93 height 19
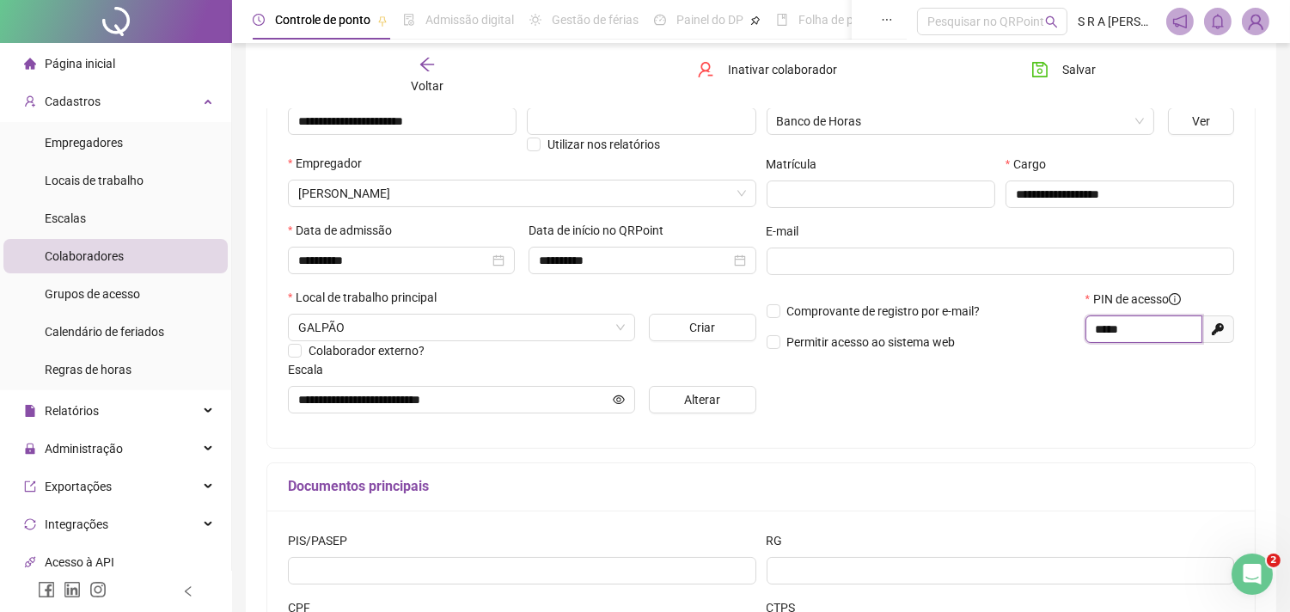
scroll to position [0, 0]
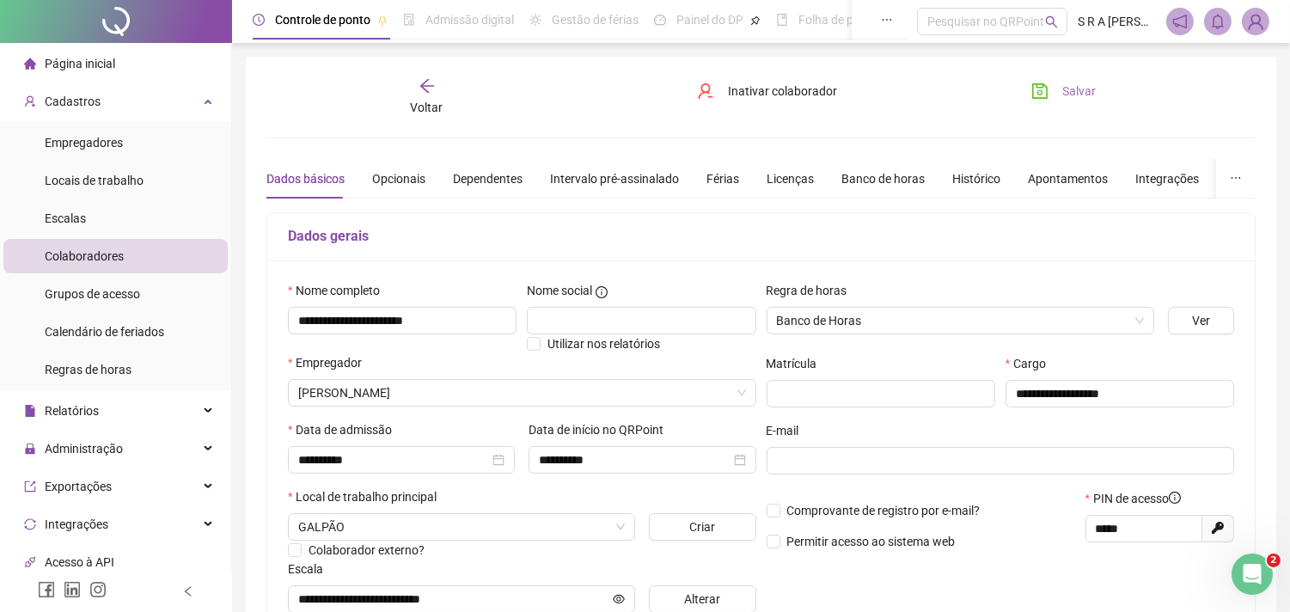
click at [1092, 89] on span "Salvar" at bounding box center [1079, 91] width 34 height 19
click at [425, 89] on icon "arrow-left" at bounding box center [426, 86] width 14 height 14
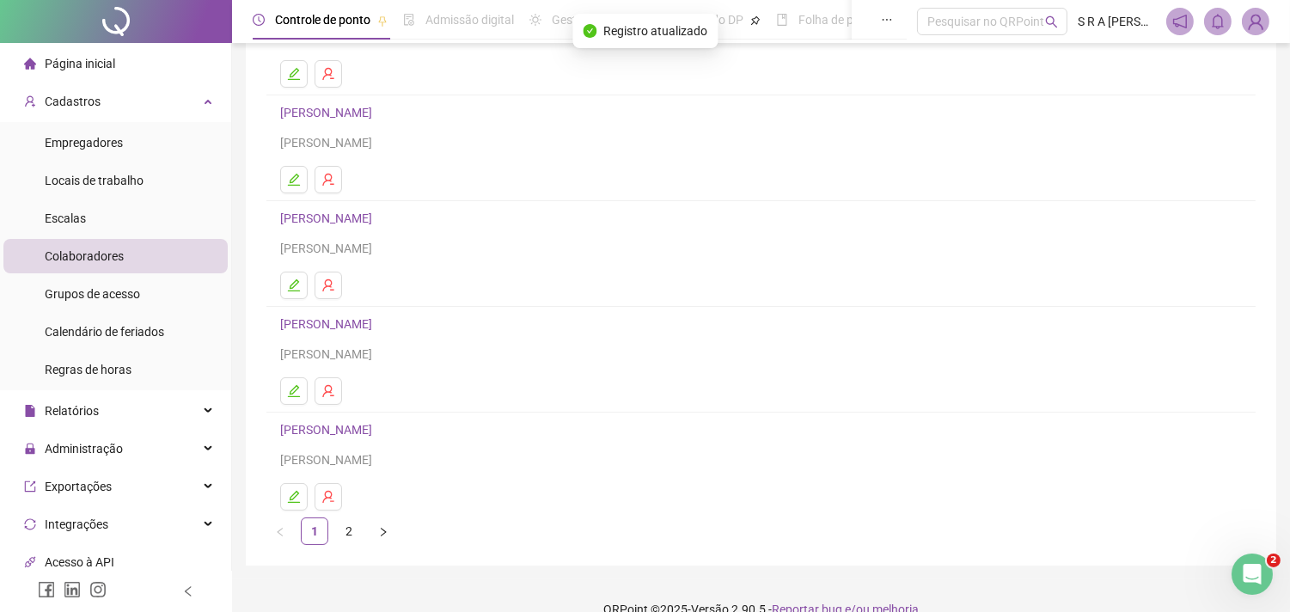
scroll to position [219, 0]
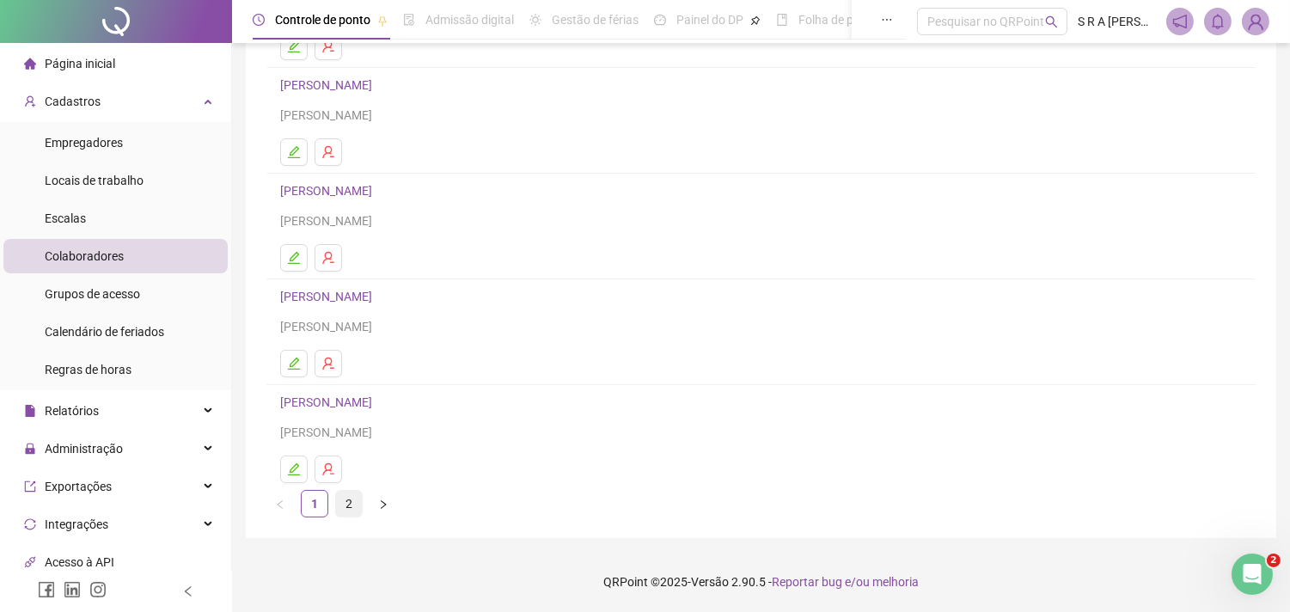
click at [353, 508] on link "2" at bounding box center [349, 504] width 26 height 26
click at [362, 407] on link "[PERSON_NAME]" at bounding box center [328, 402] width 97 height 14
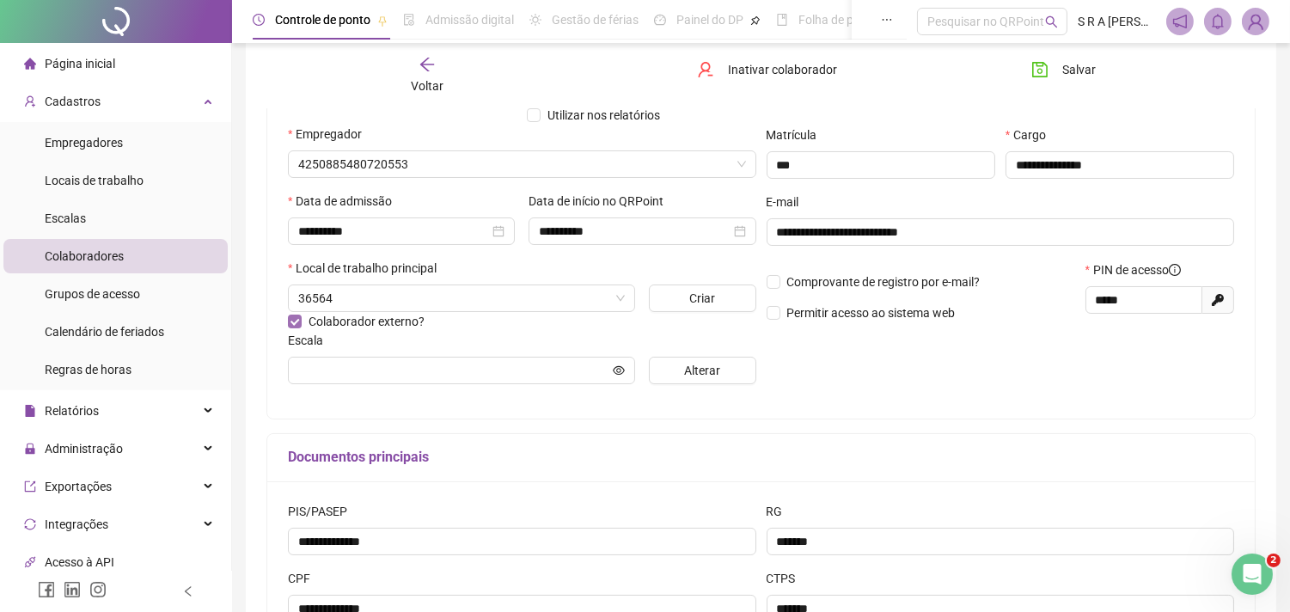
type input "**********"
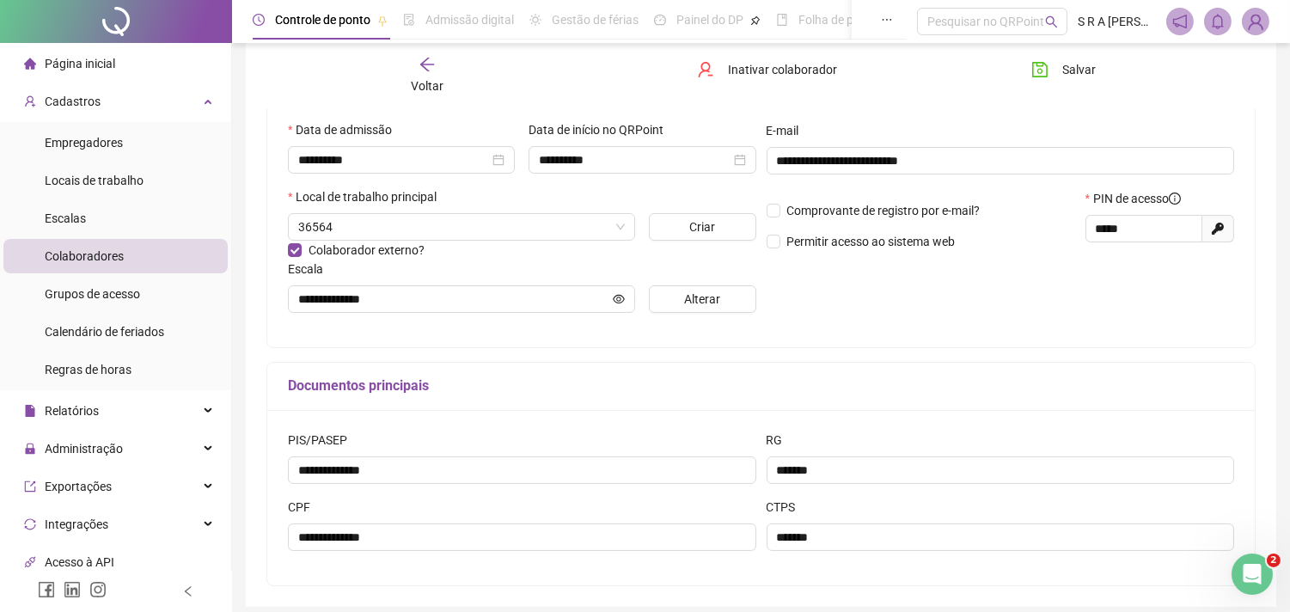
scroll to position [372, 0]
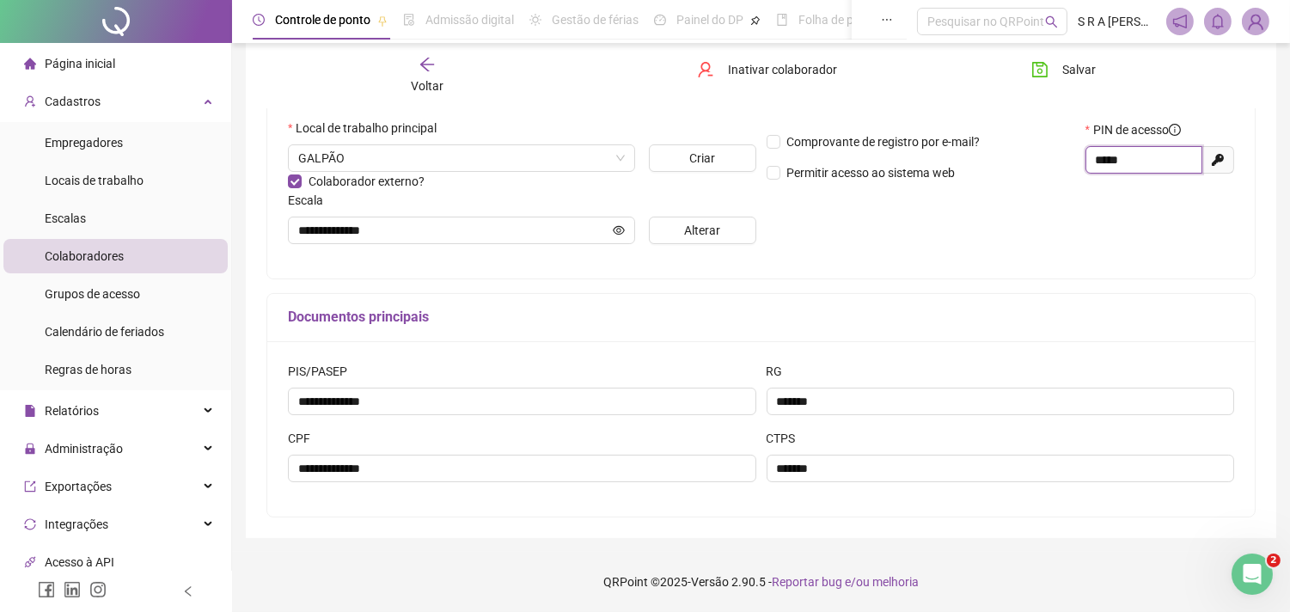
drag, startPoint x: 1141, startPoint y: 162, endPoint x: 1095, endPoint y: 166, distance: 46.6
click at [1096, 166] on input "*****" at bounding box center [1142, 159] width 93 height 19
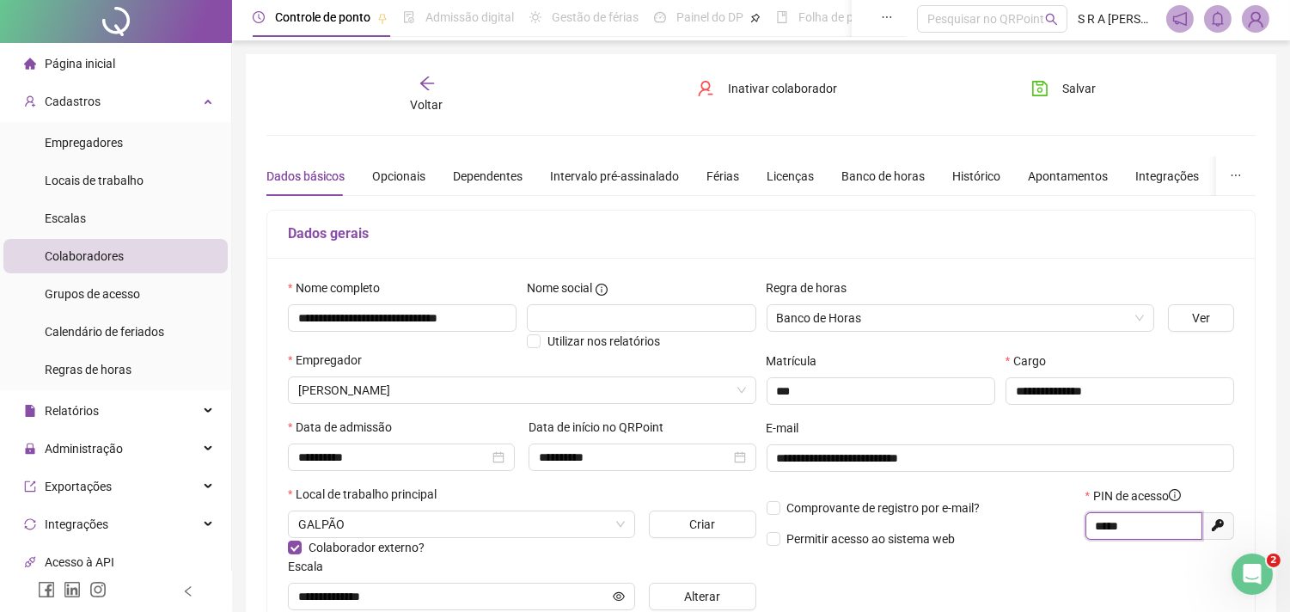
scroll to position [0, 0]
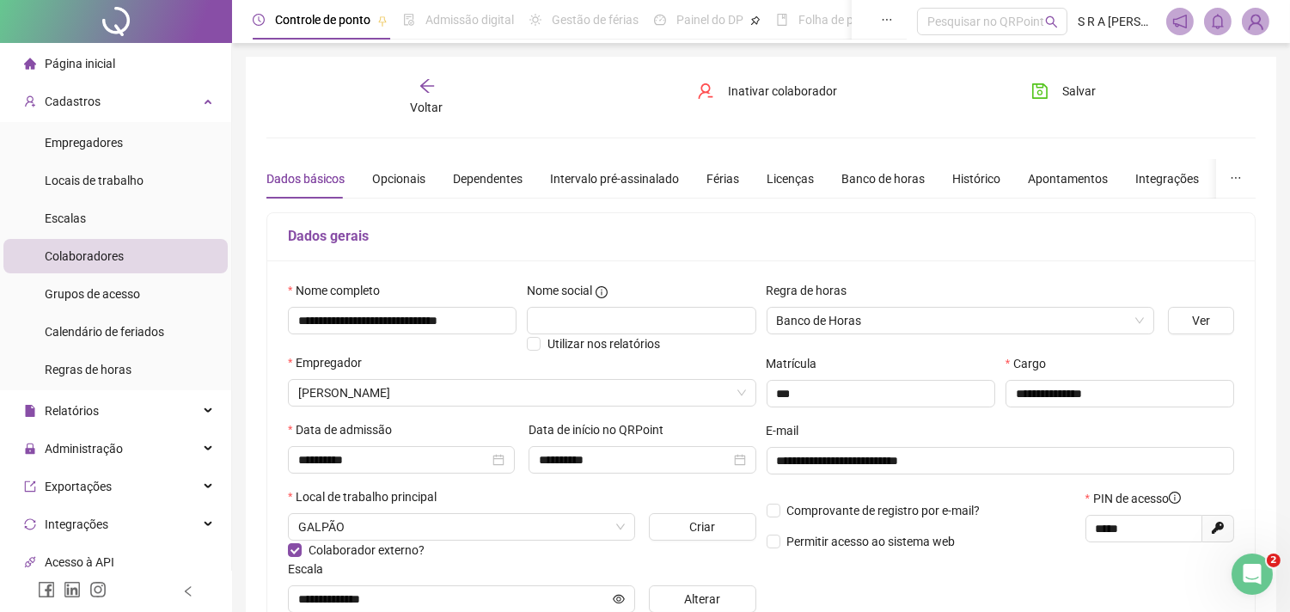
click at [431, 101] on span "Voltar" at bounding box center [427, 108] width 33 height 14
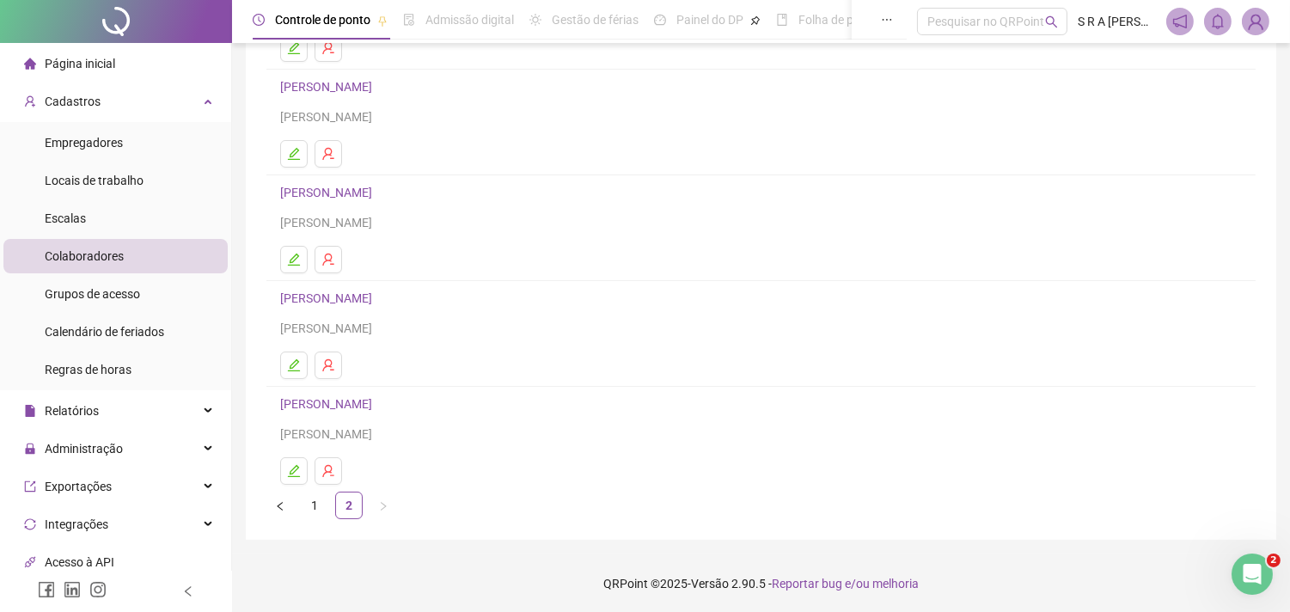
scroll to position [219, 0]
click at [303, 503] on link "1" at bounding box center [315, 504] width 26 height 26
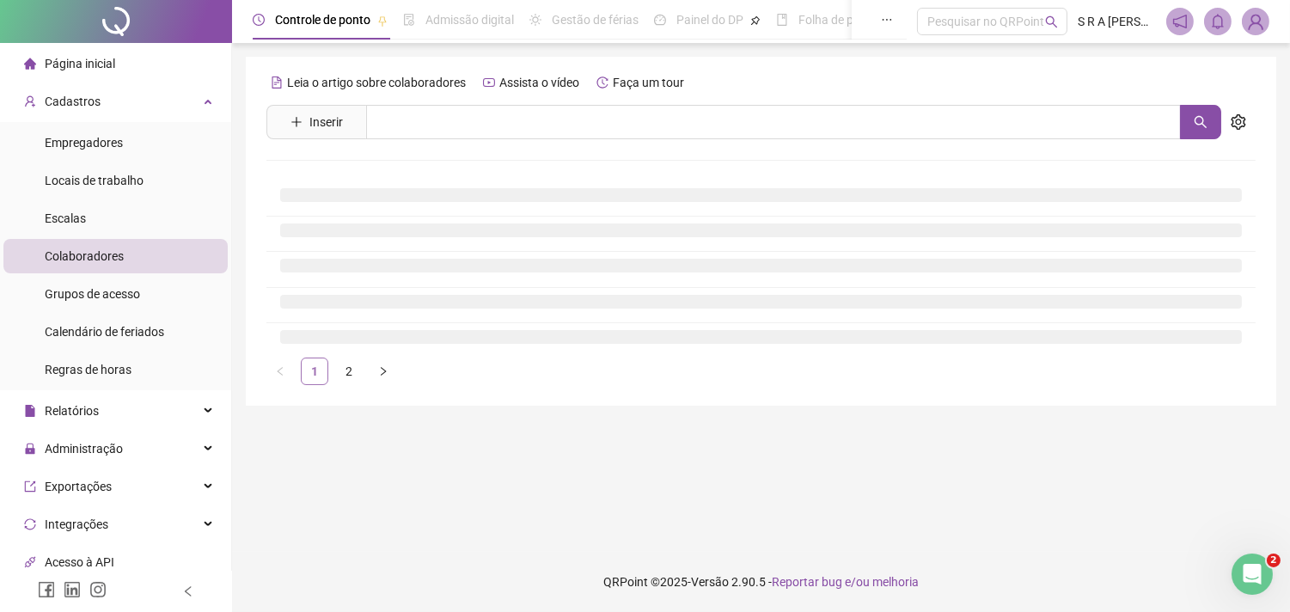
scroll to position [0, 0]
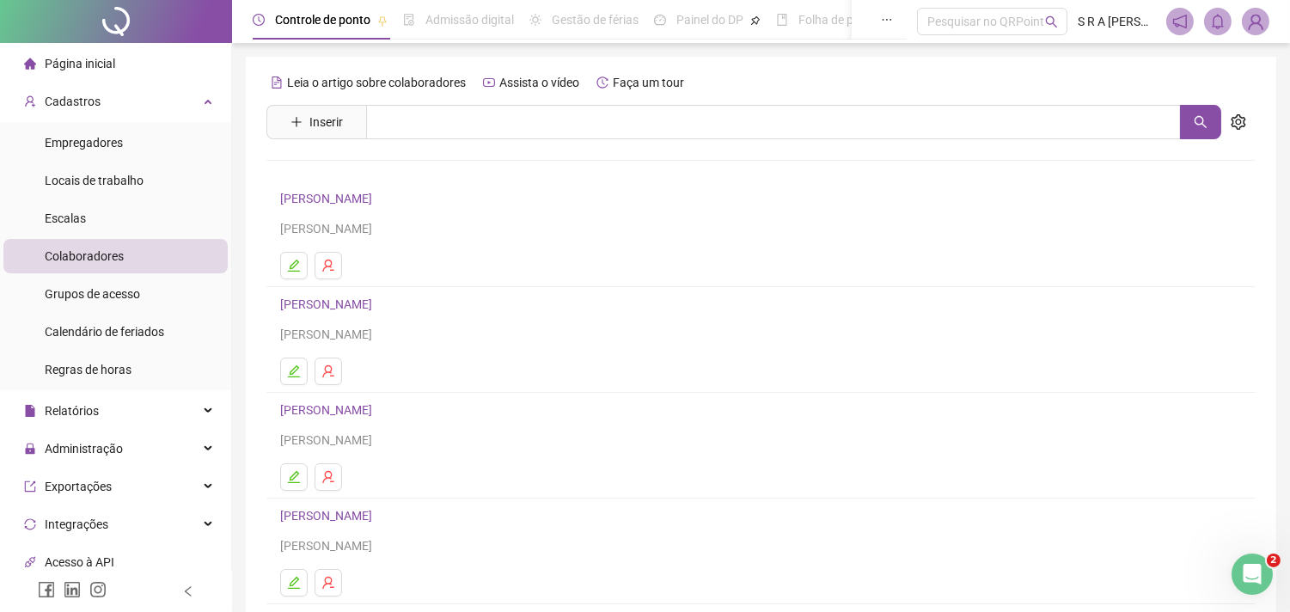
click at [377, 302] on link "[PERSON_NAME]" at bounding box center [328, 304] width 97 height 14
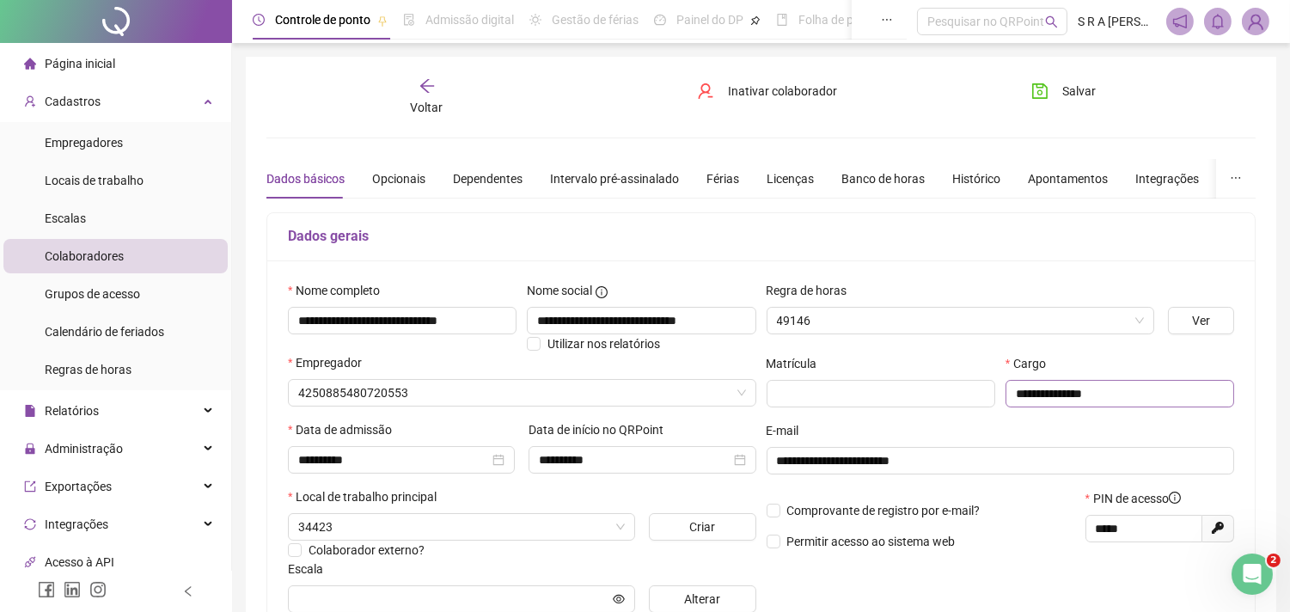
type input "**********"
click at [427, 101] on span "Voltar" at bounding box center [427, 108] width 33 height 14
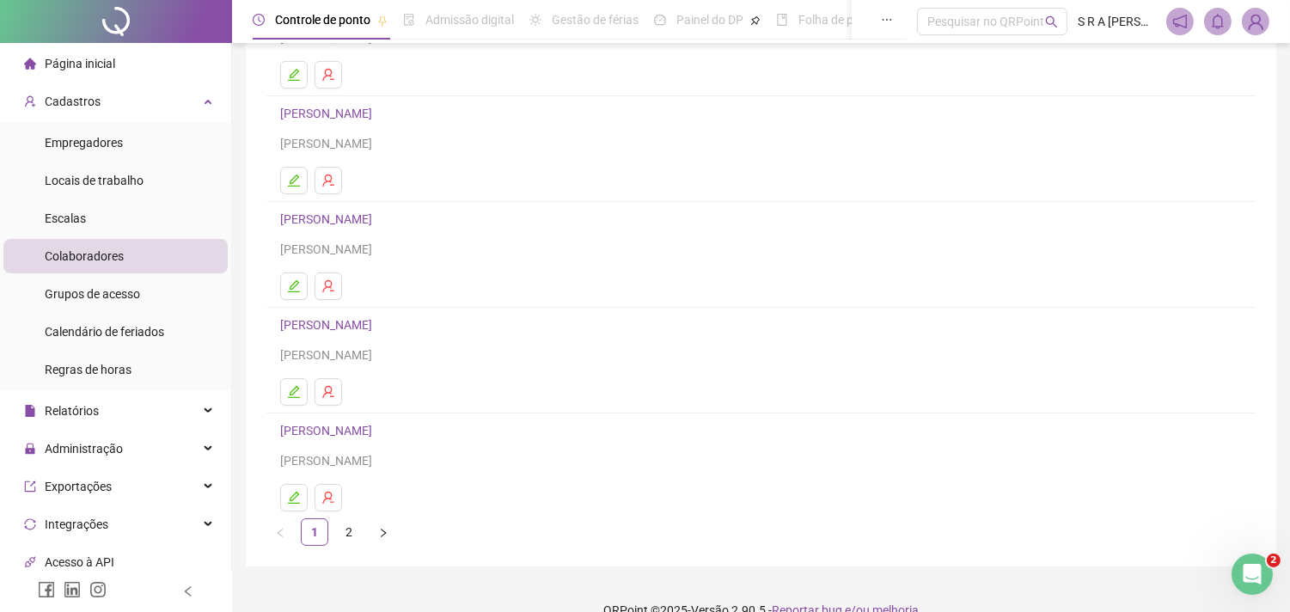
scroll to position [219, 0]
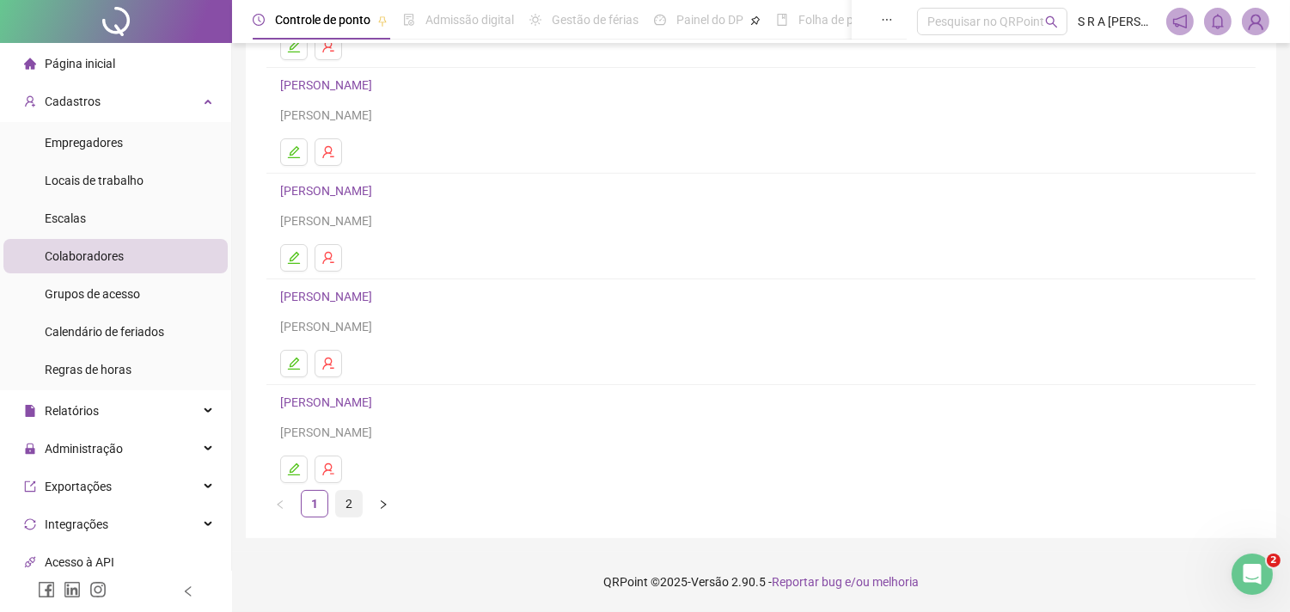
click at [354, 502] on link "2" at bounding box center [349, 504] width 26 height 26
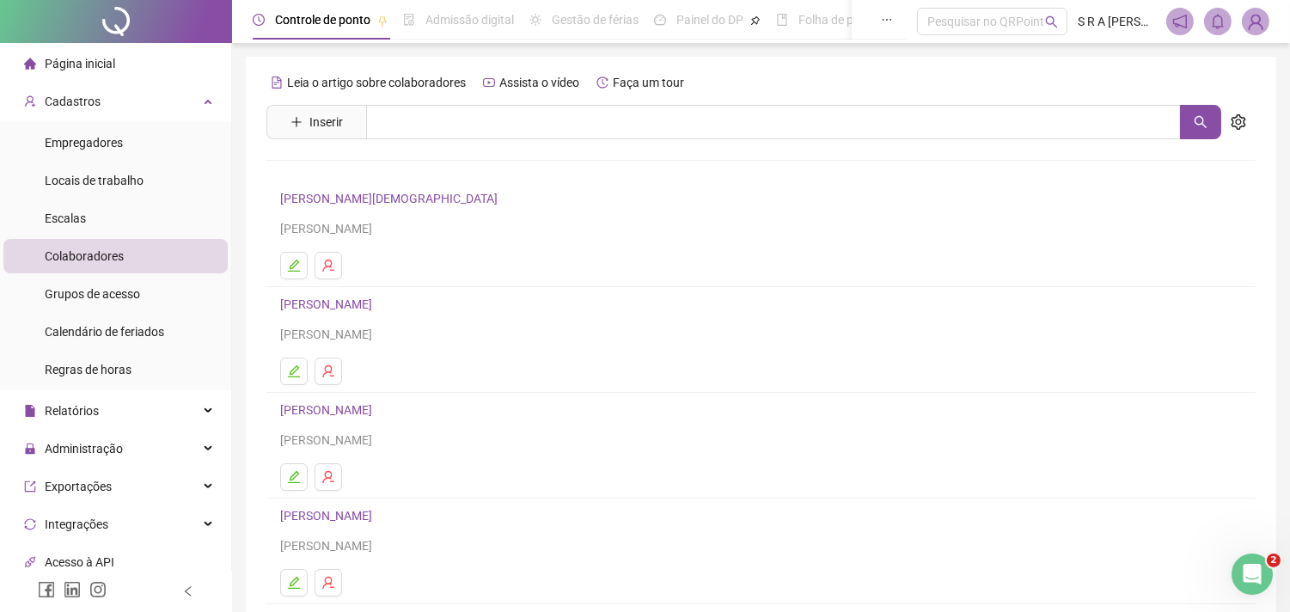
click at [358, 307] on link "[PERSON_NAME]" at bounding box center [328, 304] width 97 height 14
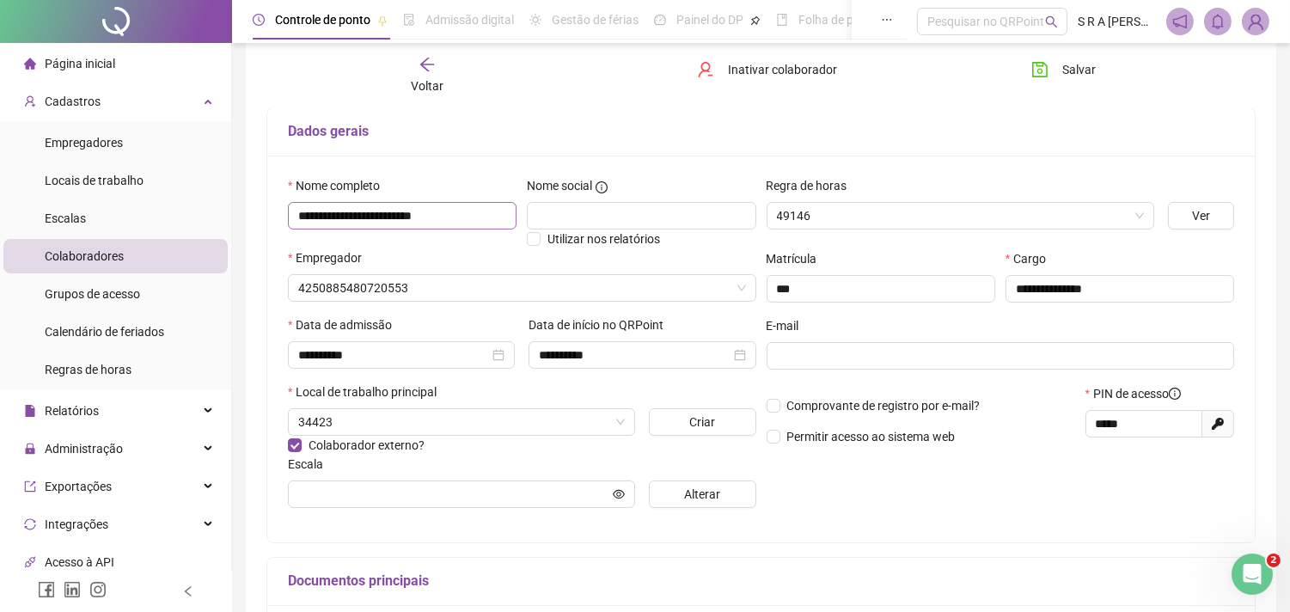
type input "**********"
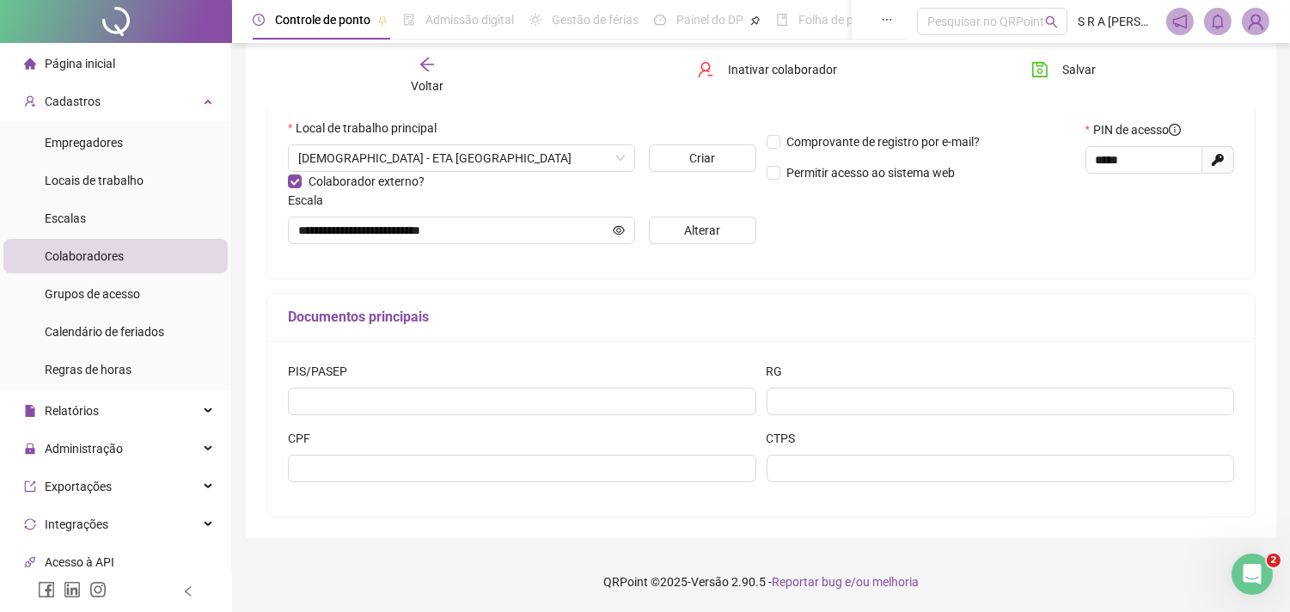
scroll to position [372, 0]
